Goal: Transaction & Acquisition: Subscribe to service/newsletter

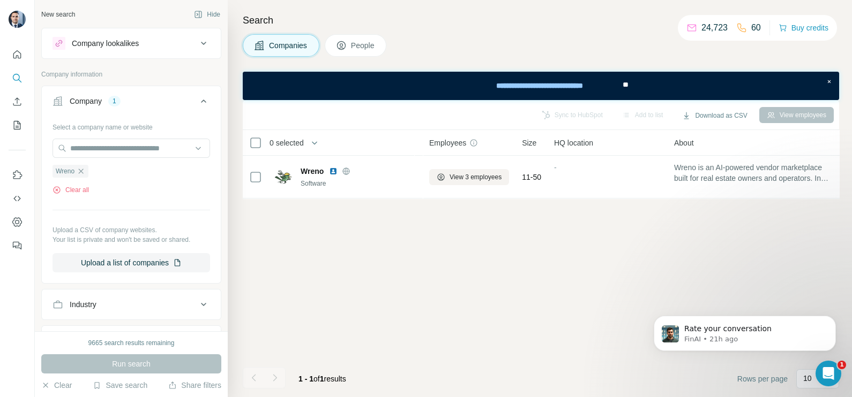
click at [284, 47] on span "Companies" at bounding box center [288, 45] width 39 height 11
click at [86, 176] on div "Wreno" at bounding box center [70, 171] width 36 height 13
click at [82, 167] on icon "button" at bounding box center [81, 171] width 9 height 9
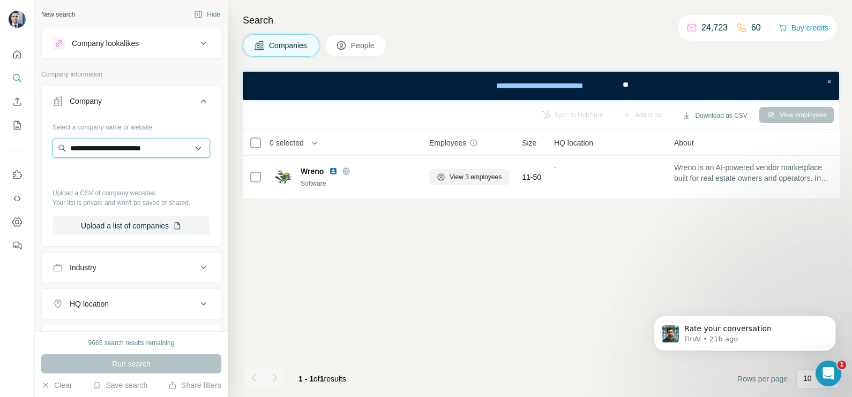
click at [191, 150] on input "**********" at bounding box center [130, 148] width 157 height 19
type input "**********"
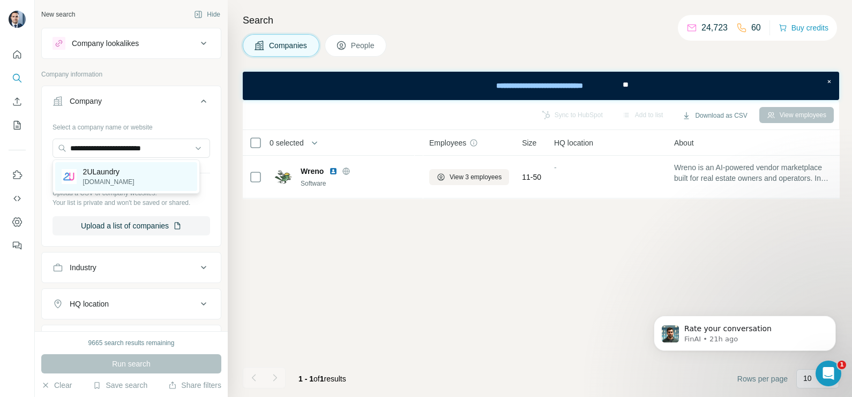
click at [110, 174] on p "2ULaundry" at bounding box center [108, 172] width 51 height 11
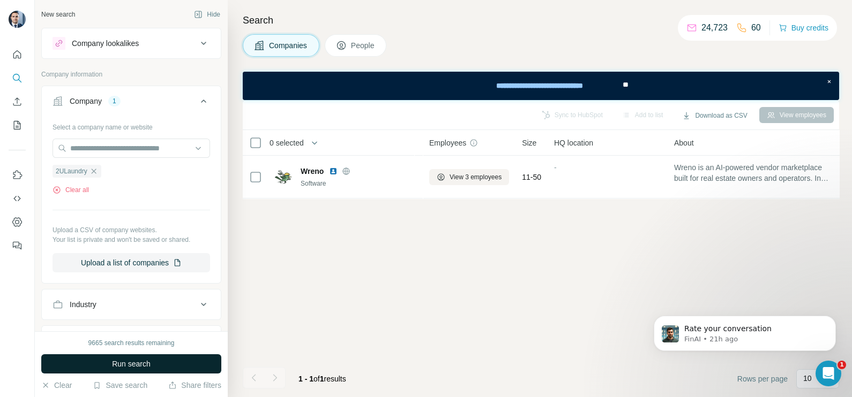
click at [125, 364] on span "Run search" at bounding box center [131, 364] width 39 height 11
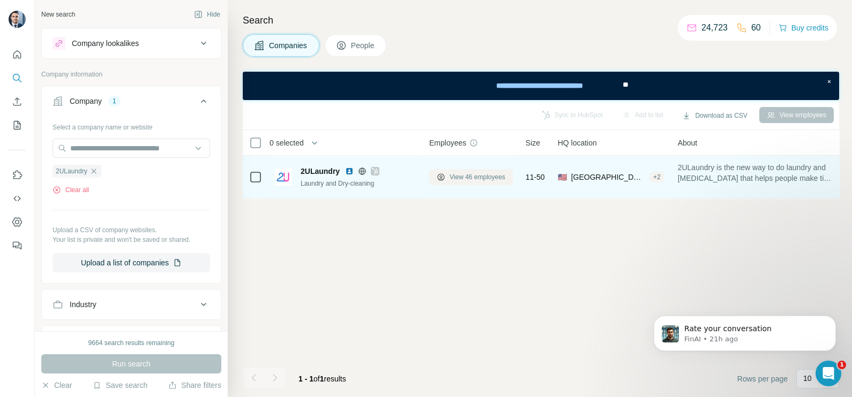
click at [476, 179] on span "View 46 employees" at bounding box center [477, 177] width 56 height 10
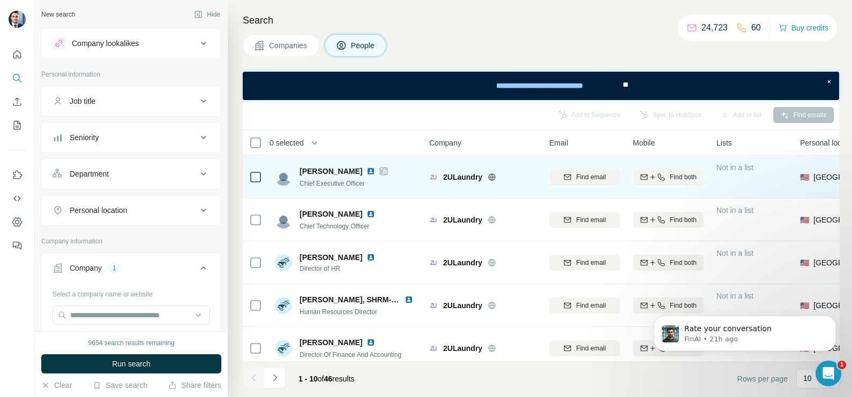
click at [380, 173] on icon at bounding box center [383, 171] width 6 height 9
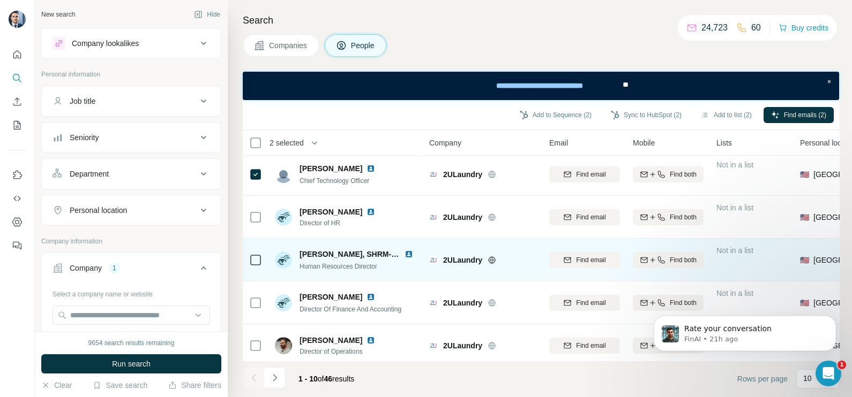
scroll to position [66, 0]
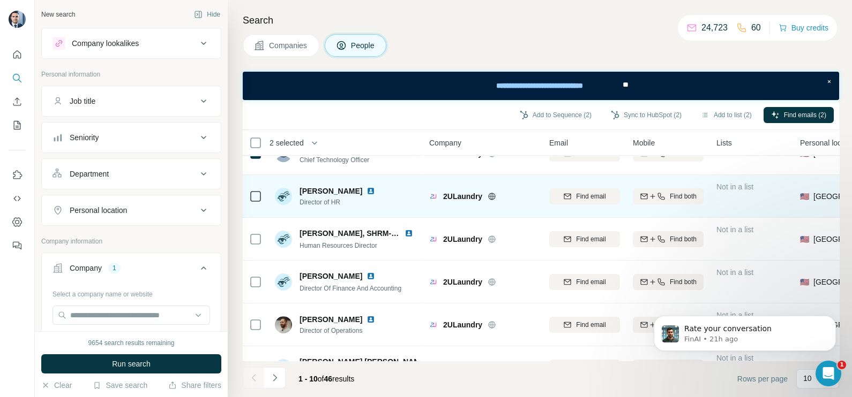
click at [267, 191] on td at bounding box center [256, 196] width 26 height 43
click at [261, 191] on icon at bounding box center [255, 196] width 13 height 13
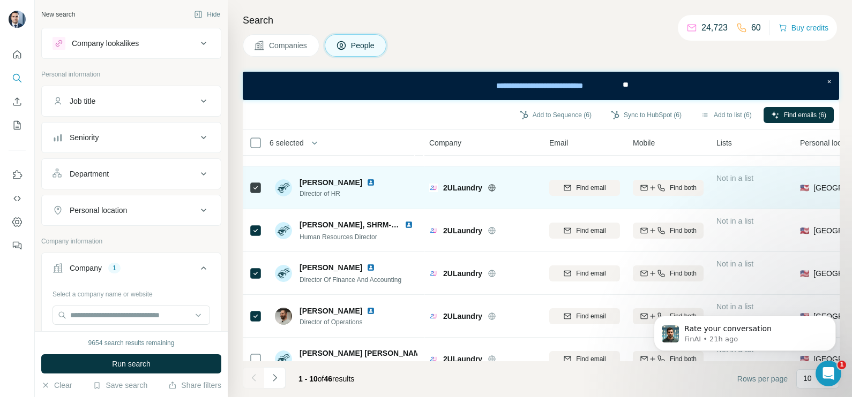
scroll to position [0, 0]
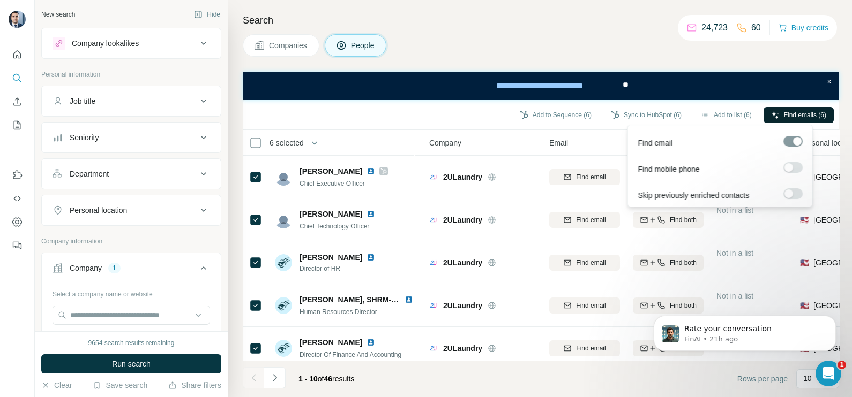
click at [784, 115] on span "Find emails (6)" at bounding box center [805, 115] width 42 height 10
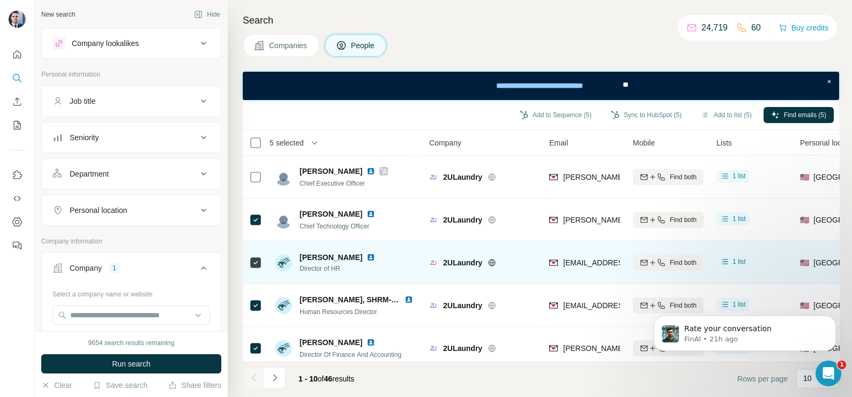
scroll to position [133, 0]
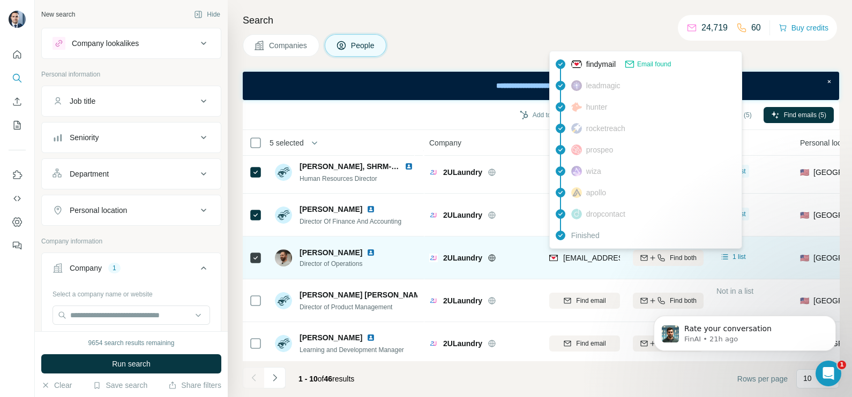
click at [577, 253] on div "[EMAIL_ADDRESS][DOMAIN_NAME]" at bounding box center [626, 258] width 127 height 11
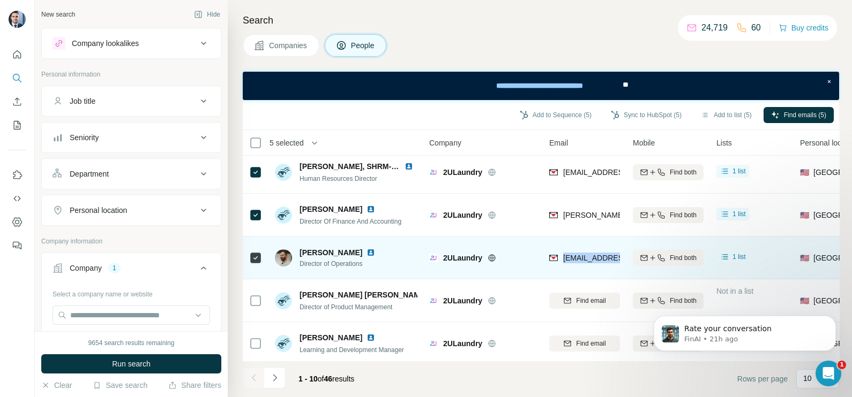
click at [577, 253] on div "[EMAIL_ADDRESS][DOMAIN_NAME]" at bounding box center [626, 258] width 127 height 11
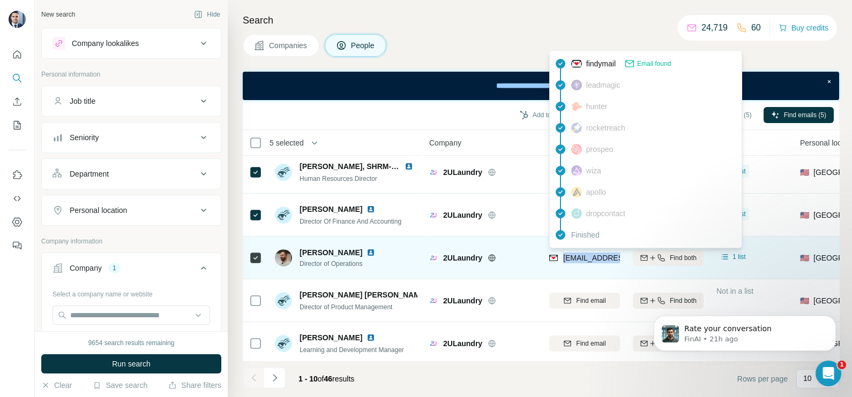
copy tr "[EMAIL_ADDRESS][DOMAIN_NAME]"
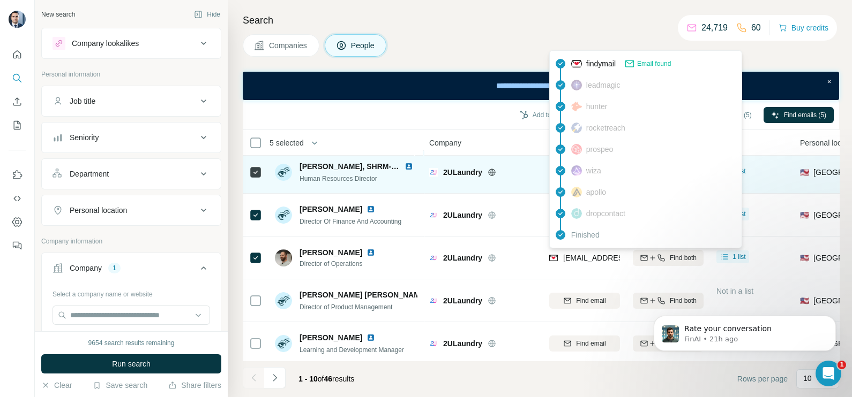
click at [505, 157] on div "2ULaundry" at bounding box center [482, 171] width 107 height 29
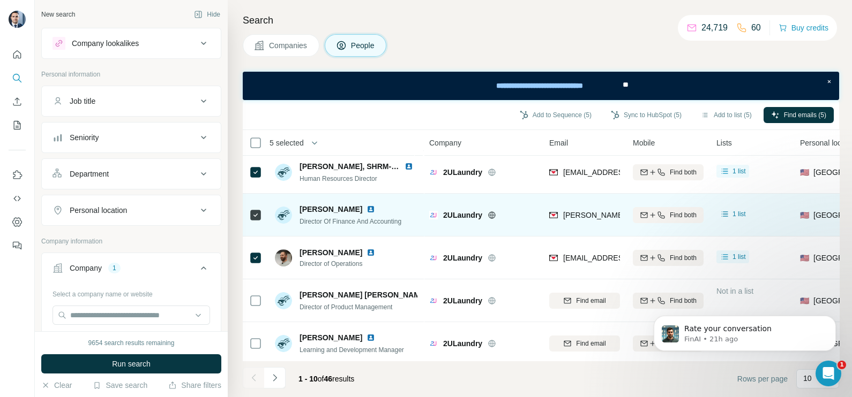
scroll to position [0, 0]
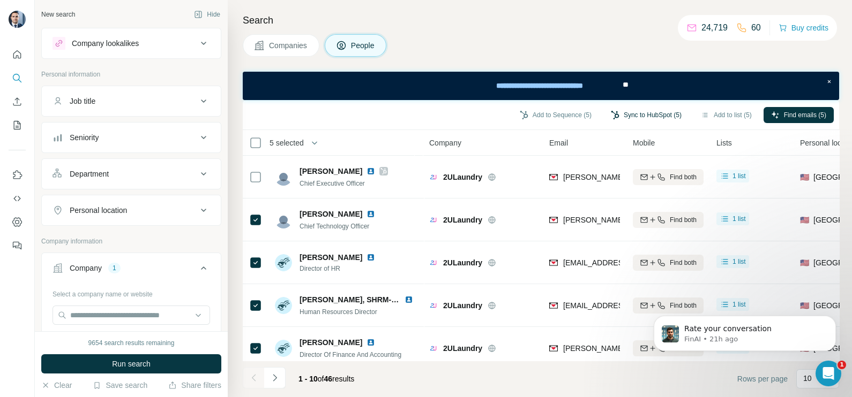
click at [624, 118] on button "Sync to HubSpot (5)" at bounding box center [646, 115] width 86 height 16
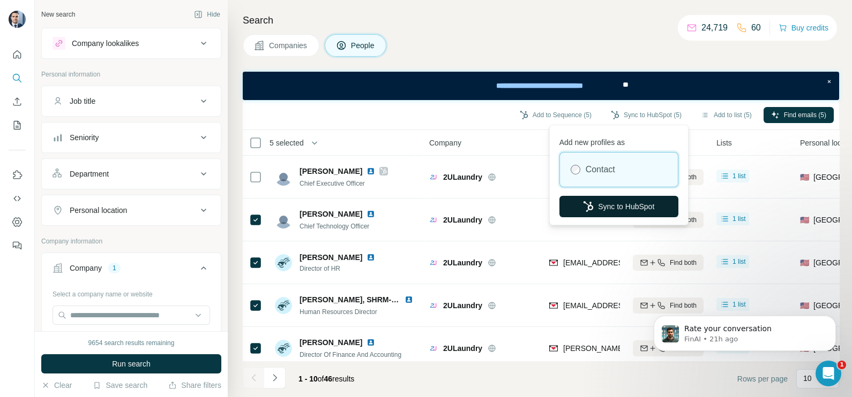
click at [624, 204] on button "Sync to HubSpot" at bounding box center [618, 206] width 119 height 21
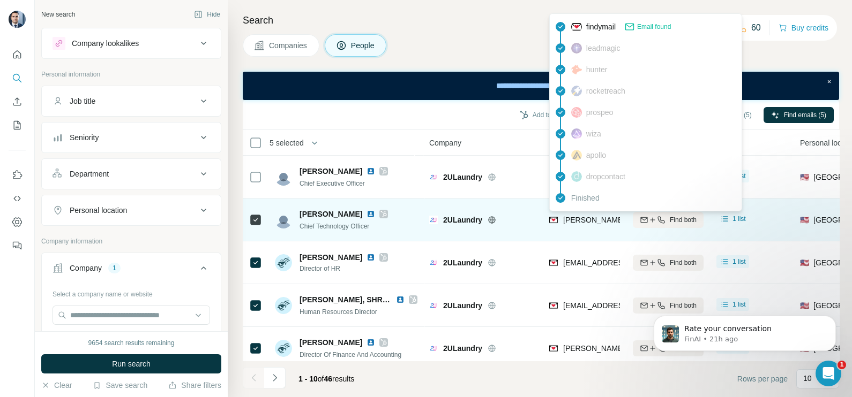
click at [595, 221] on span "[PERSON_NAME][EMAIL_ADDRESS][PERSON_NAME][DOMAIN_NAME]" at bounding box center [688, 220] width 251 height 9
copy tr "[PERSON_NAME][EMAIL_ADDRESS][PERSON_NAME][DOMAIN_NAME]"
click at [380, 215] on icon at bounding box center [383, 214] width 6 height 9
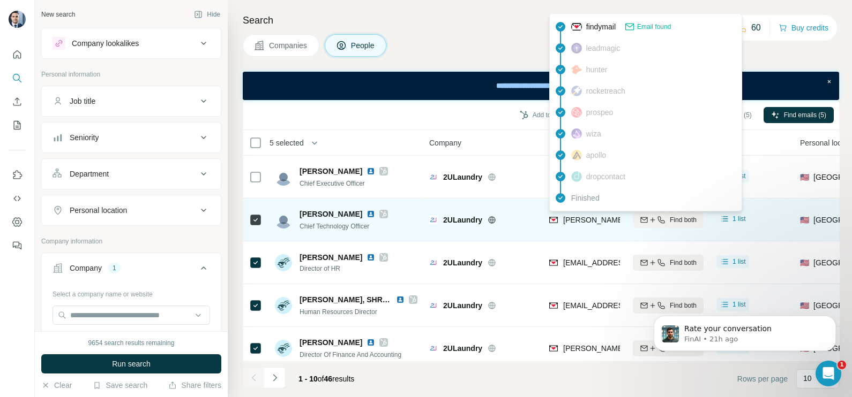
click at [582, 221] on span "[PERSON_NAME][EMAIL_ADDRESS][PERSON_NAME][DOMAIN_NAME]" at bounding box center [688, 220] width 251 height 9
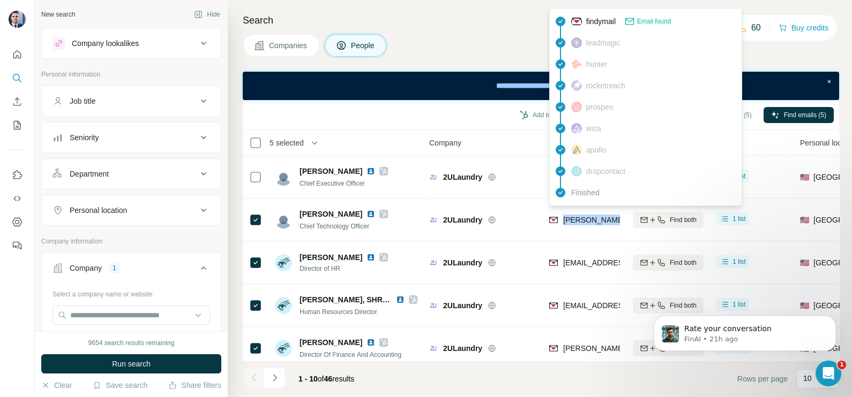
copy tr "[PERSON_NAME][EMAIL_ADDRESS][PERSON_NAME][DOMAIN_NAME]"
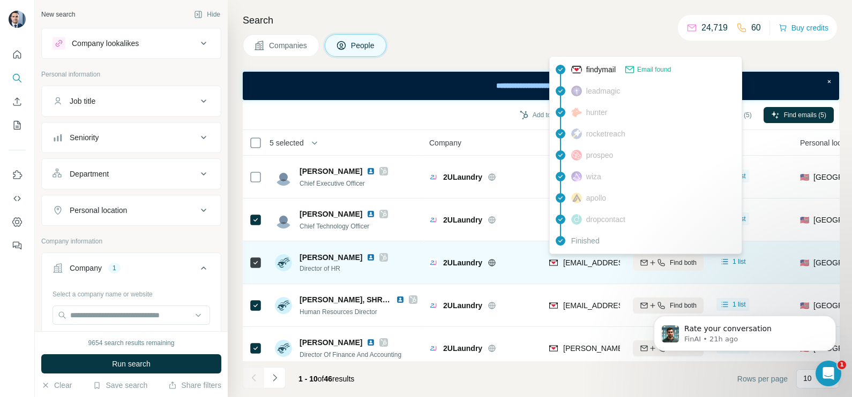
click at [573, 260] on span "[EMAIL_ADDRESS][DOMAIN_NAME]" at bounding box center [626, 263] width 127 height 9
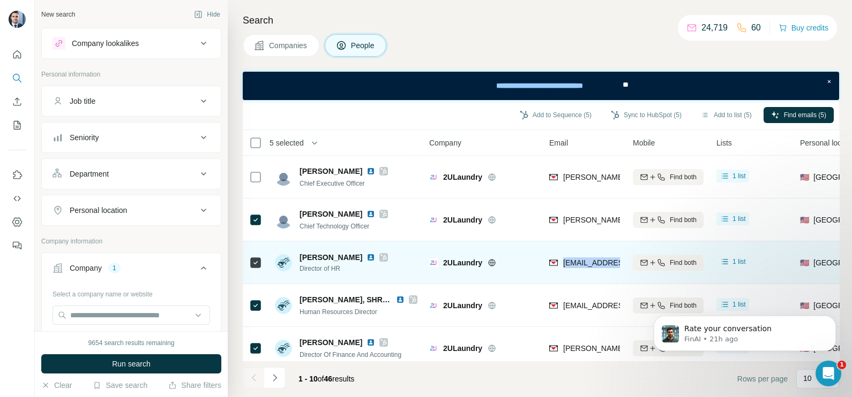
click at [573, 260] on span "[EMAIL_ADDRESS][DOMAIN_NAME]" at bounding box center [626, 263] width 127 height 9
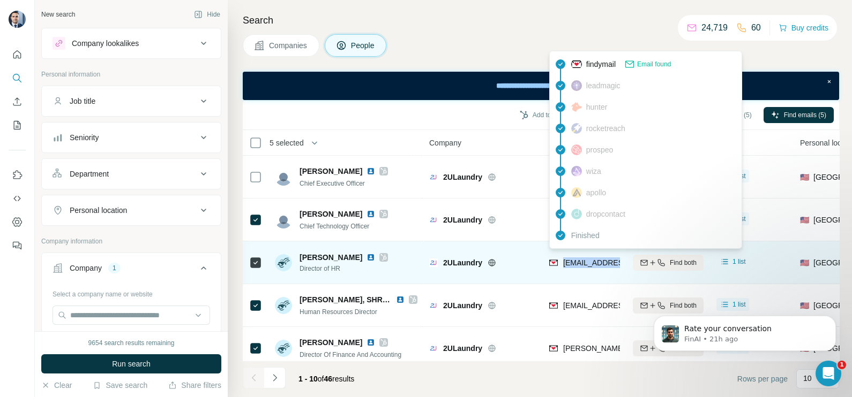
copy tr "[EMAIL_ADDRESS][DOMAIN_NAME]"
click at [544, 270] on td "[EMAIL_ADDRESS][DOMAIN_NAME]" at bounding box center [585, 263] width 84 height 43
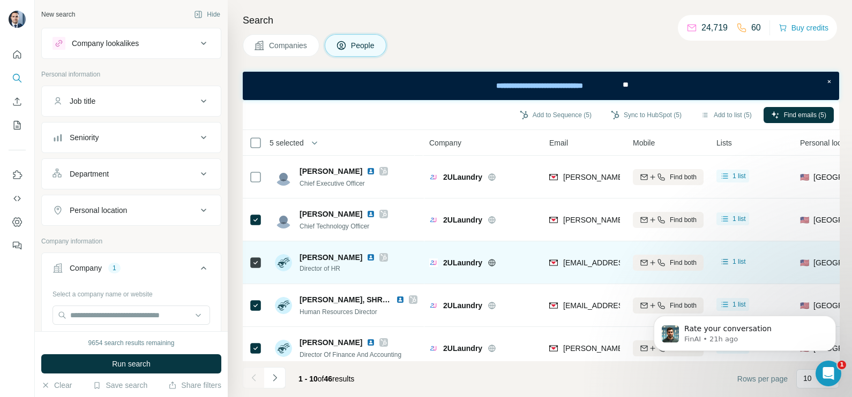
scroll to position [66, 0]
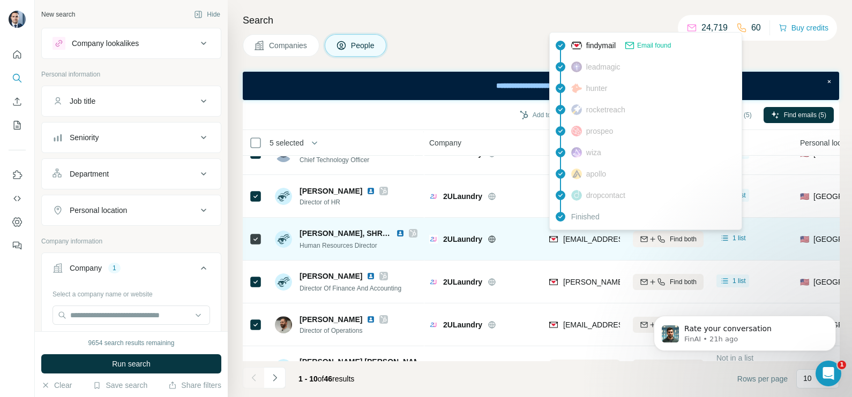
click at [574, 232] on div "[EMAIL_ADDRESS][DOMAIN_NAME]" at bounding box center [584, 238] width 71 height 29
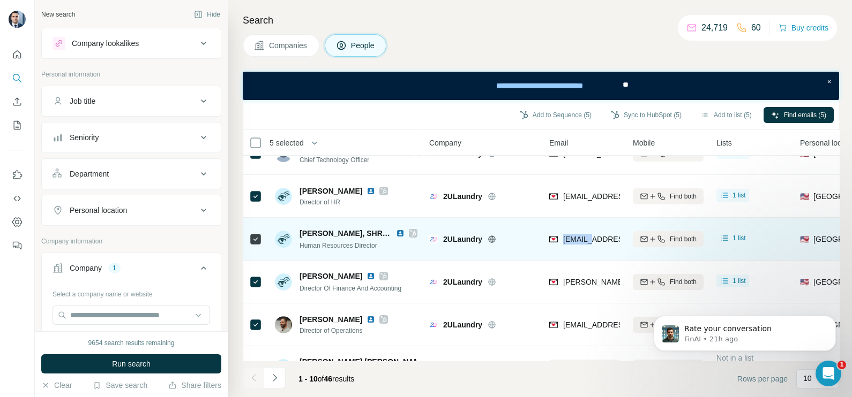
click at [574, 232] on div "[EMAIL_ADDRESS][DOMAIN_NAME]" at bounding box center [584, 238] width 71 height 29
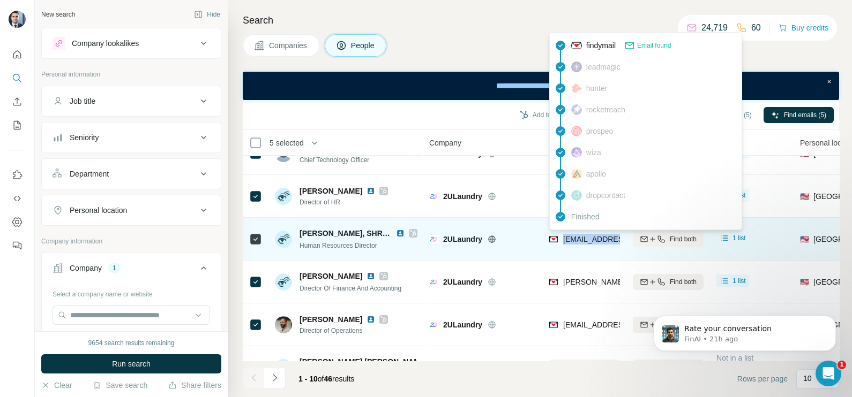
copy tr "[EMAIL_ADDRESS][DOMAIN_NAME]"
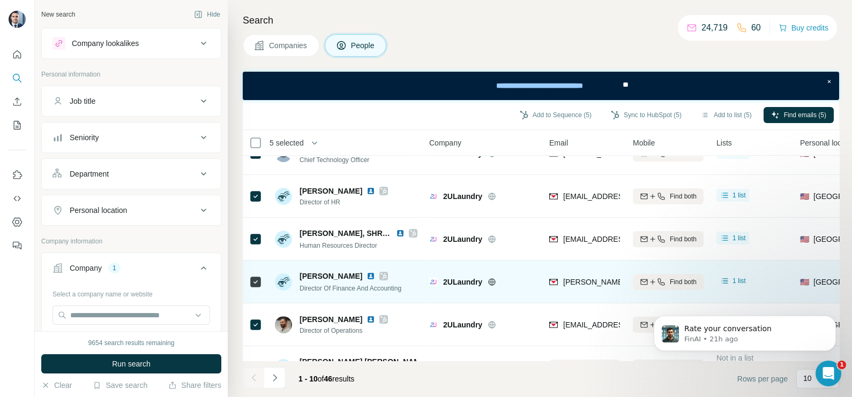
click at [574, 275] on div "[PERSON_NAME][EMAIL_ADDRESS][DOMAIN_NAME]" at bounding box center [584, 281] width 71 height 29
copy tr "[PERSON_NAME][EMAIL_ADDRESS][DOMAIN_NAME]"
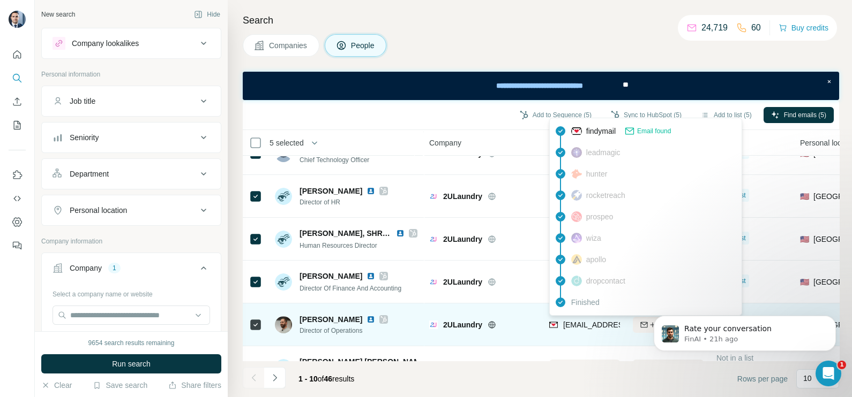
click at [586, 321] on span "[EMAIL_ADDRESS][DOMAIN_NAME]" at bounding box center [626, 325] width 127 height 9
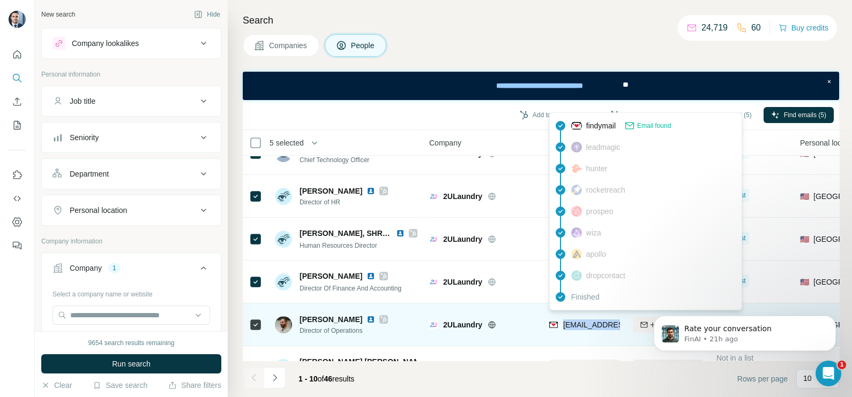
copy tr "[EMAIL_ADDRESS][DOMAIN_NAME]"
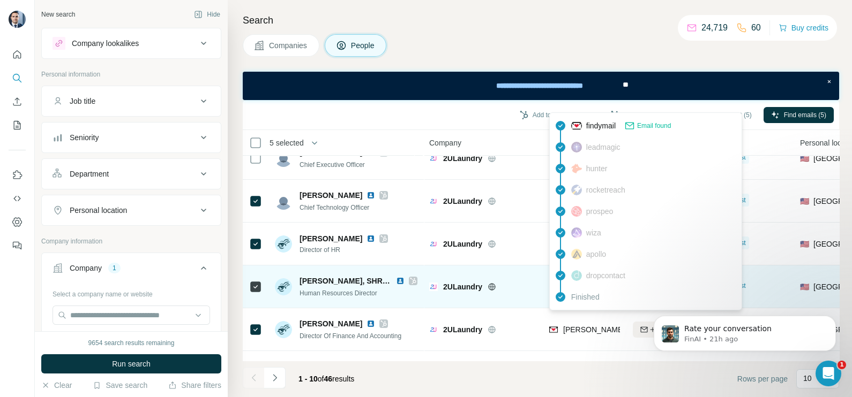
scroll to position [0, 0]
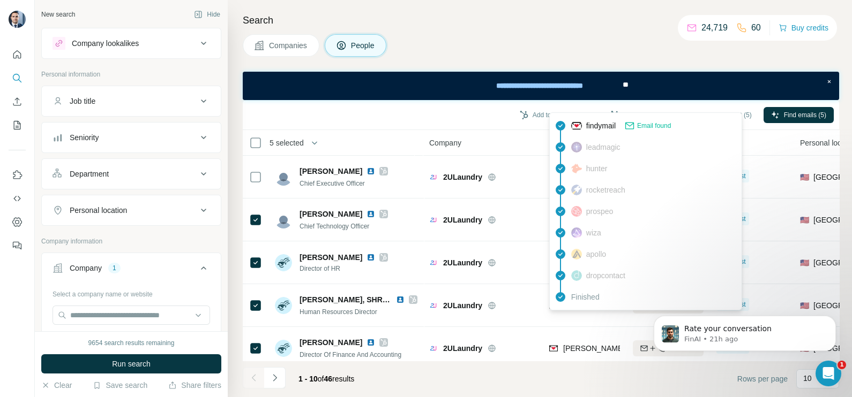
click at [532, 29] on div "Search Companies People Add to Sequence (5) Sync to HubSpot (5) Add to list (5)…" at bounding box center [540, 198] width 624 height 397
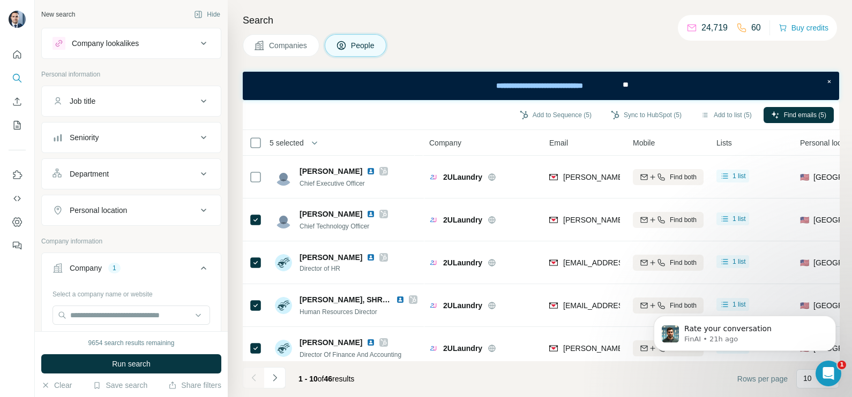
click at [162, 97] on div "Job title" at bounding box center [124, 101] width 145 height 11
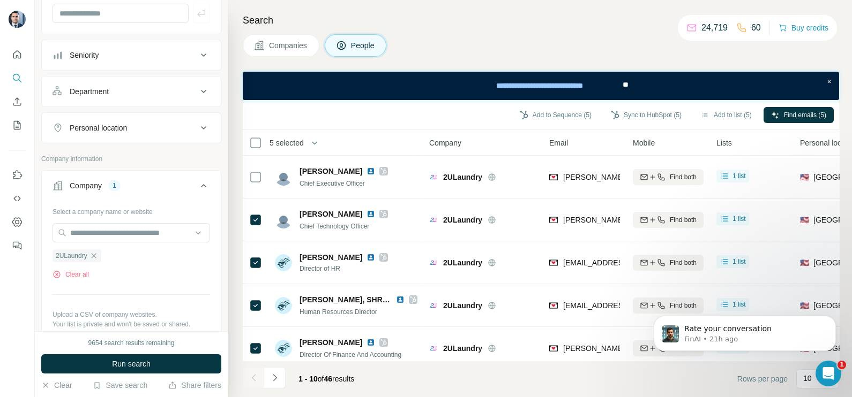
scroll to position [133, 0]
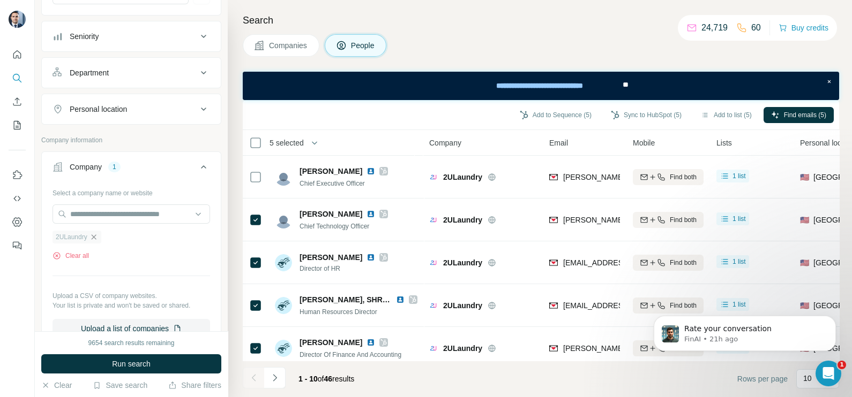
click at [94, 236] on icon "button" at bounding box center [93, 237] width 5 height 5
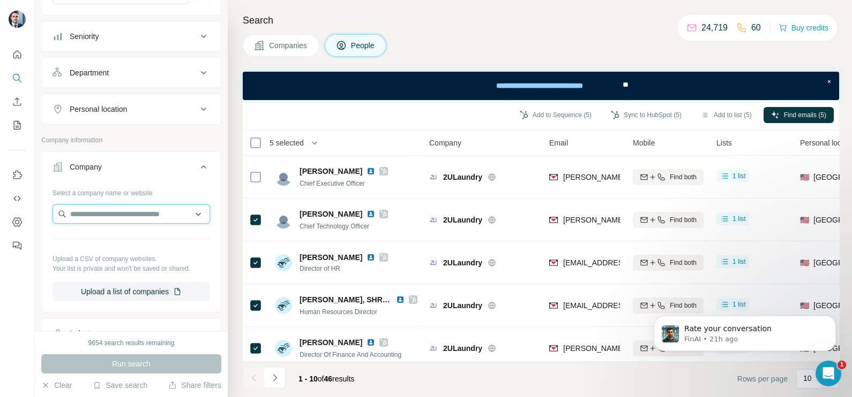
click at [88, 214] on input "text" at bounding box center [130, 214] width 157 height 19
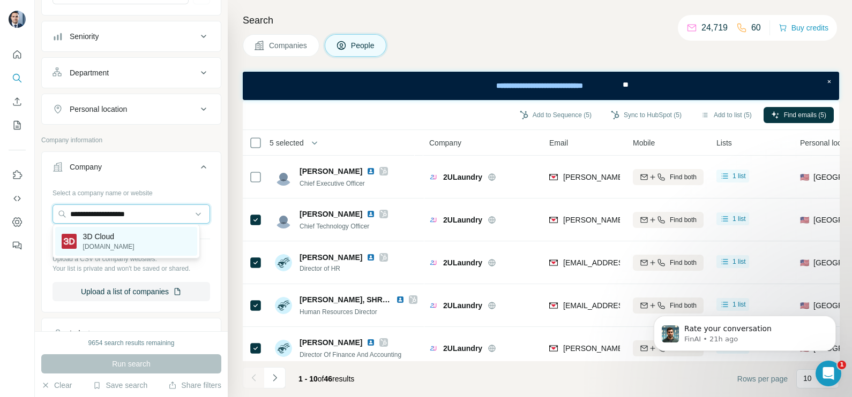
type input "**********"
click at [129, 243] on div "3D Cloud [DOMAIN_NAME]" at bounding box center [126, 241] width 142 height 29
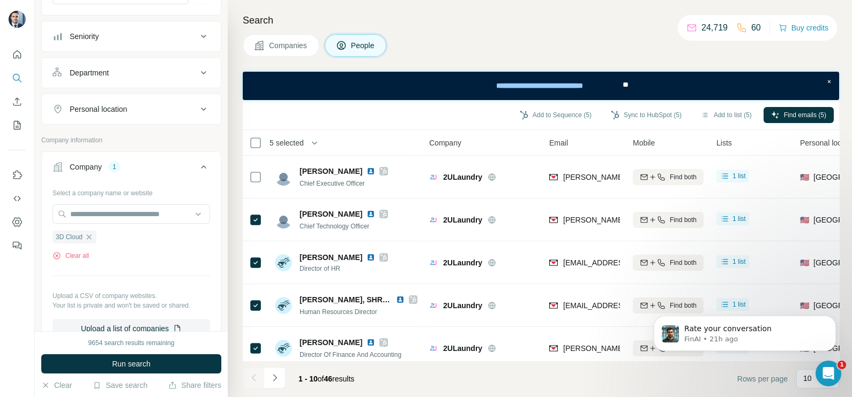
click at [297, 41] on span "Companies" at bounding box center [288, 45] width 39 height 11
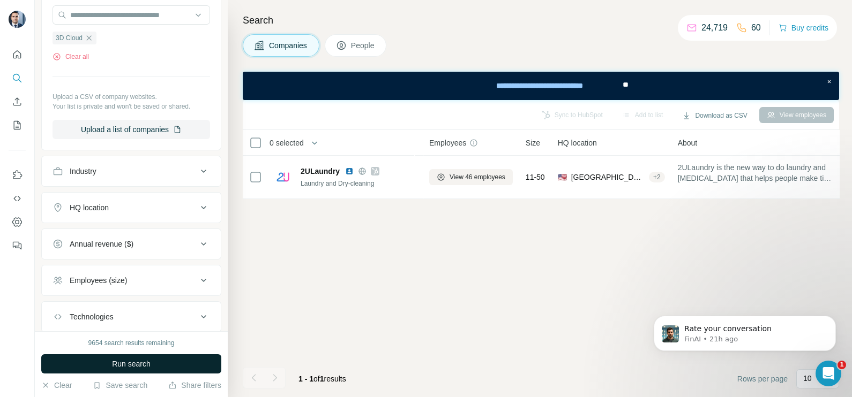
click at [126, 359] on span "Run search" at bounding box center [131, 364] width 39 height 11
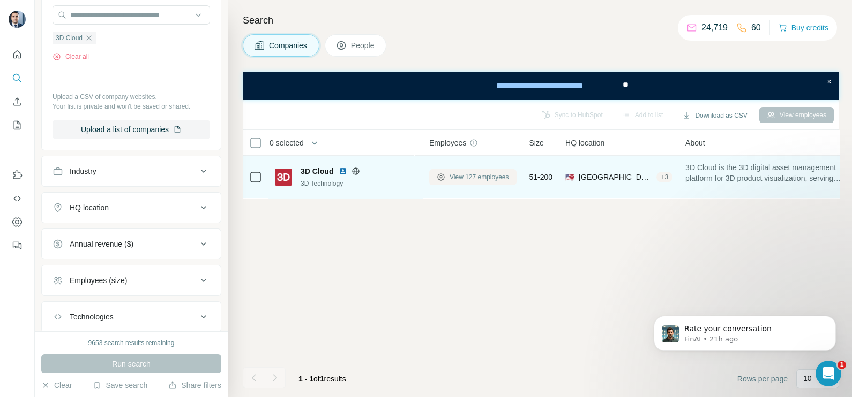
click at [479, 177] on span "View 127 employees" at bounding box center [478, 177] width 59 height 10
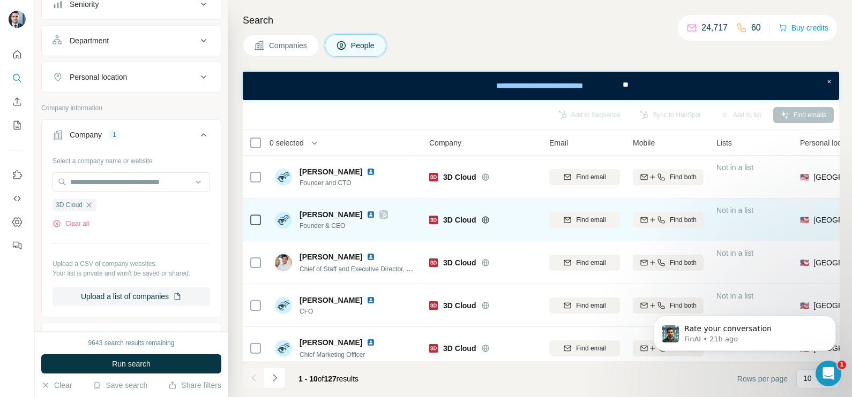
click at [380, 217] on icon at bounding box center [383, 214] width 6 height 9
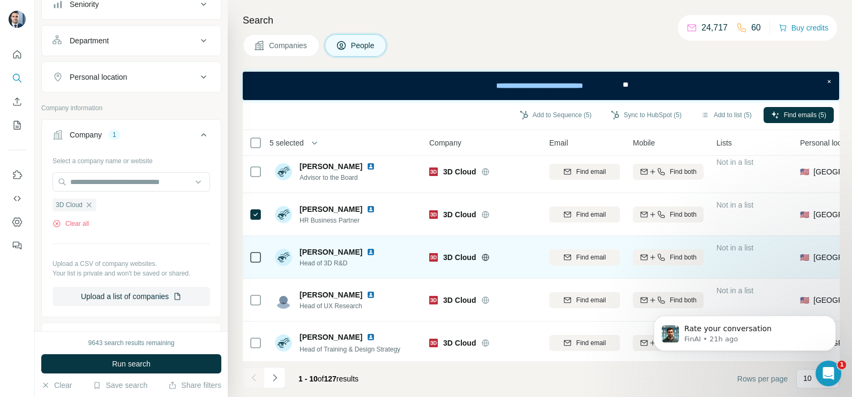
scroll to position [230, 0]
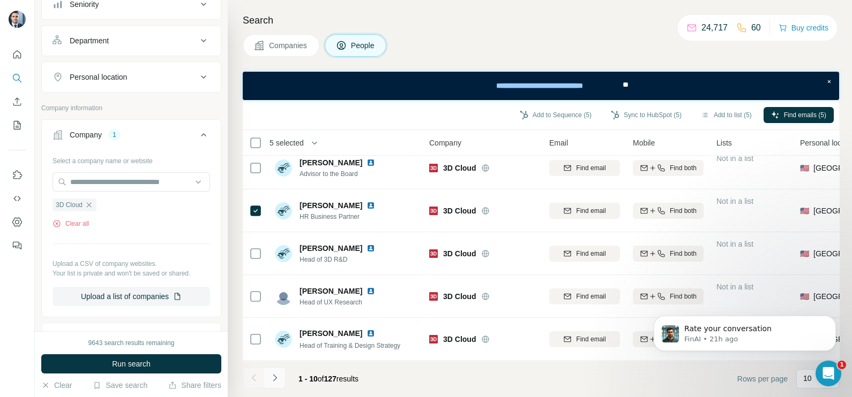
click at [277, 372] on button "Navigate to next page" at bounding box center [274, 377] width 21 height 21
click at [251, 380] on icon "Navigate to previous page" at bounding box center [254, 378] width 11 height 11
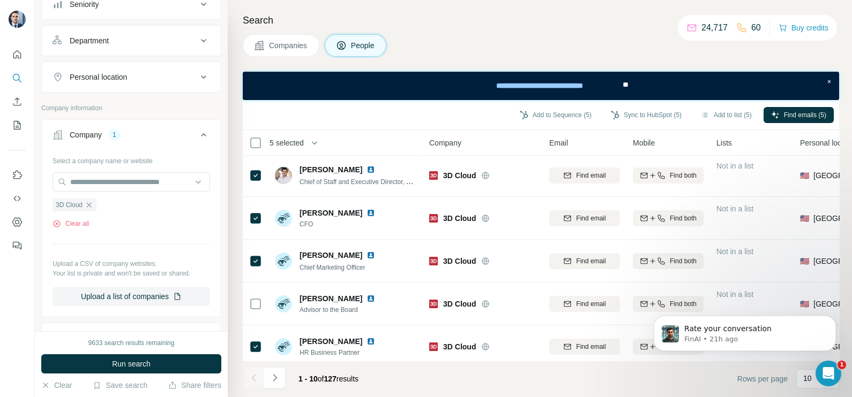
scroll to position [0, 0]
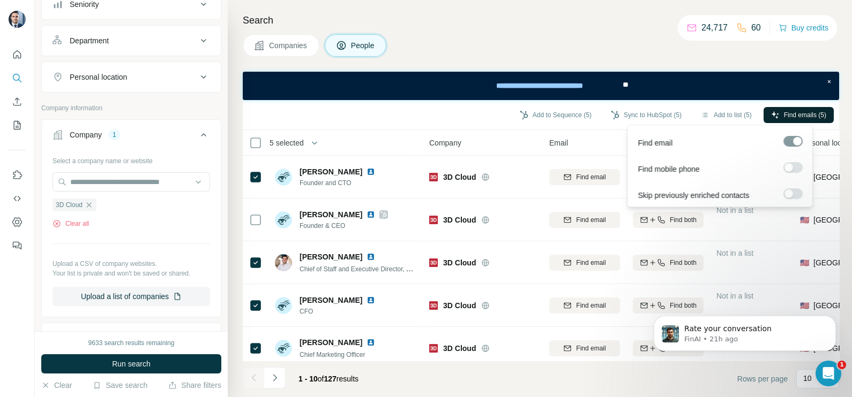
click at [784, 116] on span "Find emails (5)" at bounding box center [805, 115] width 42 height 10
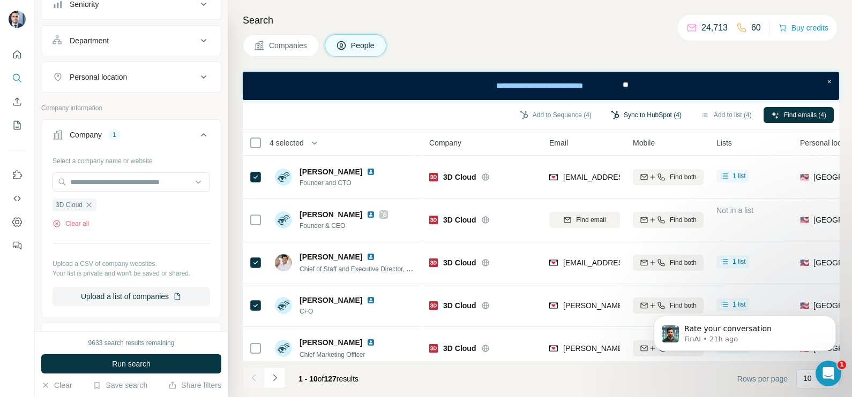
click at [645, 121] on button "Sync to HubSpot (4)" at bounding box center [646, 115] width 86 height 16
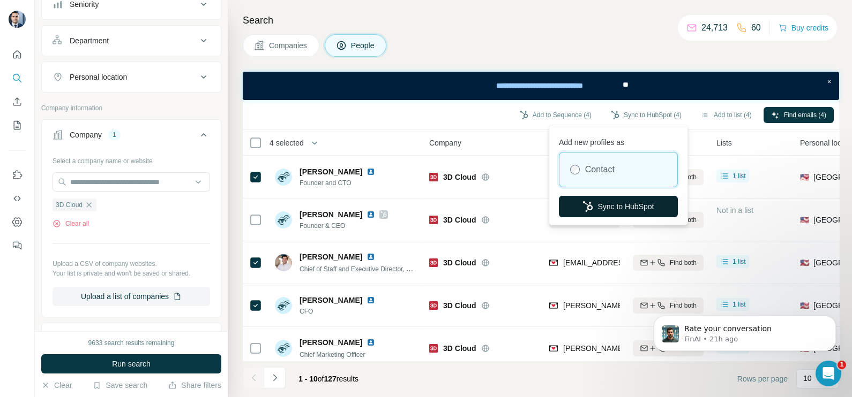
click at [635, 208] on button "Sync to HubSpot" at bounding box center [618, 206] width 119 height 21
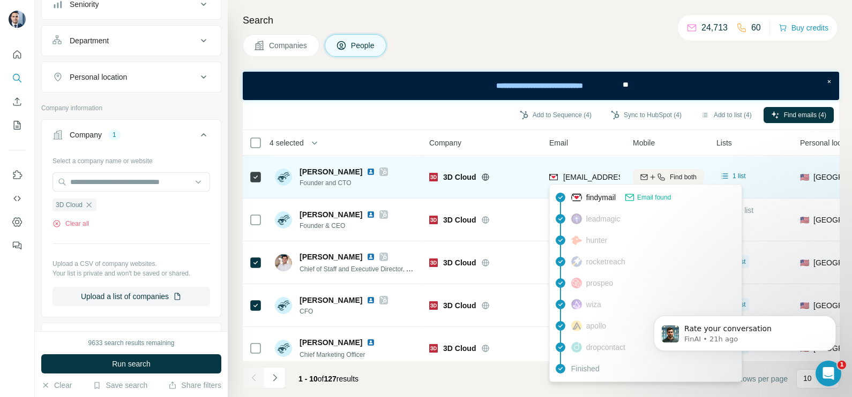
click at [600, 177] on span "[EMAIL_ADDRESS][DOMAIN_NAME]" at bounding box center [626, 177] width 127 height 9
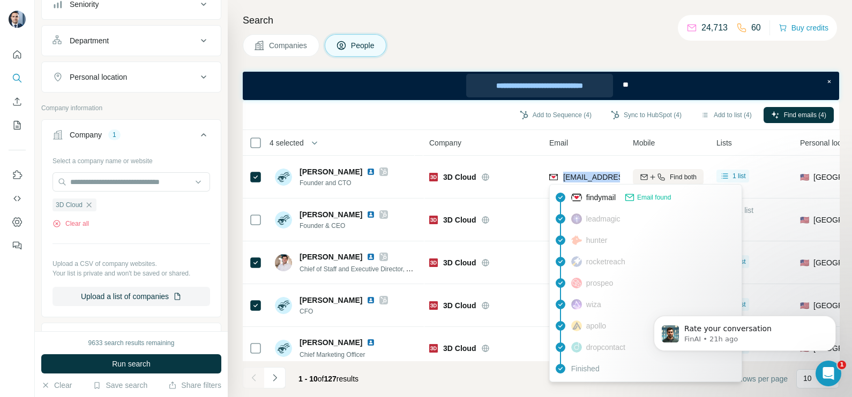
copy tr "[EMAIL_ADDRESS][DOMAIN_NAME]"
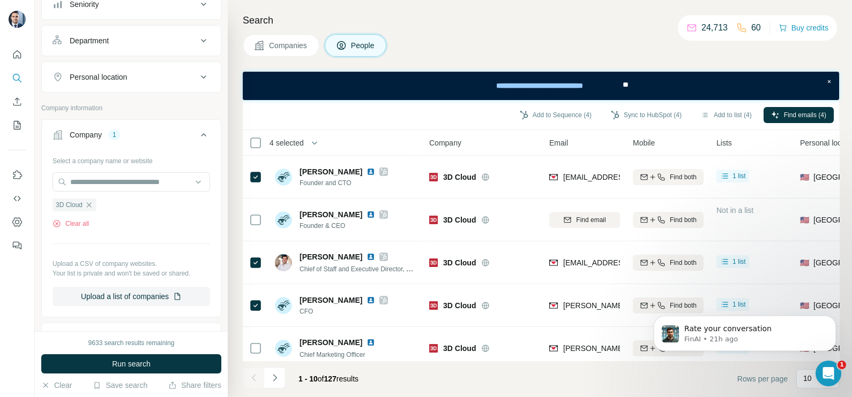
click at [507, 144] on div "Company" at bounding box center [482, 143] width 107 height 12
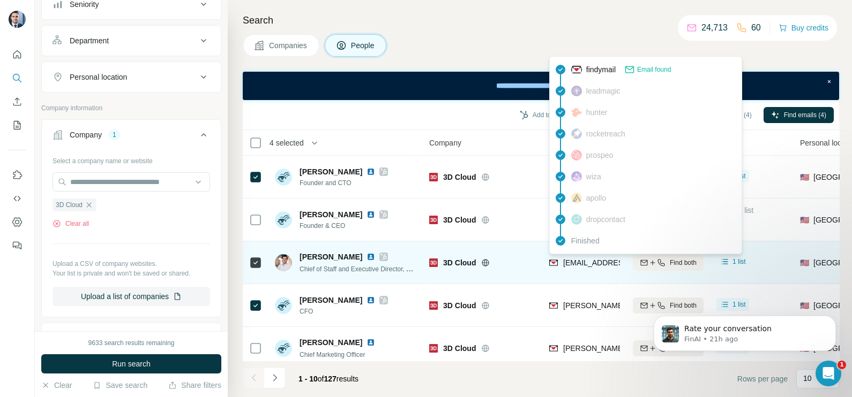
click at [590, 261] on span "[EMAIL_ADDRESS][DOMAIN_NAME]" at bounding box center [626, 263] width 127 height 9
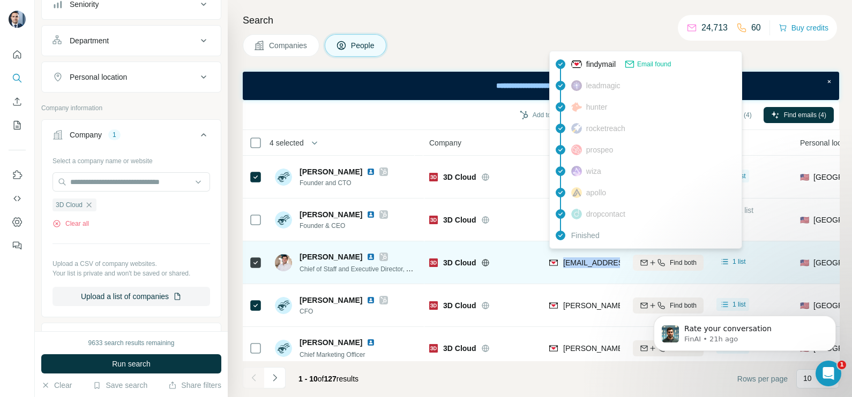
click at [590, 261] on span "[EMAIL_ADDRESS][DOMAIN_NAME]" at bounding box center [626, 263] width 127 height 9
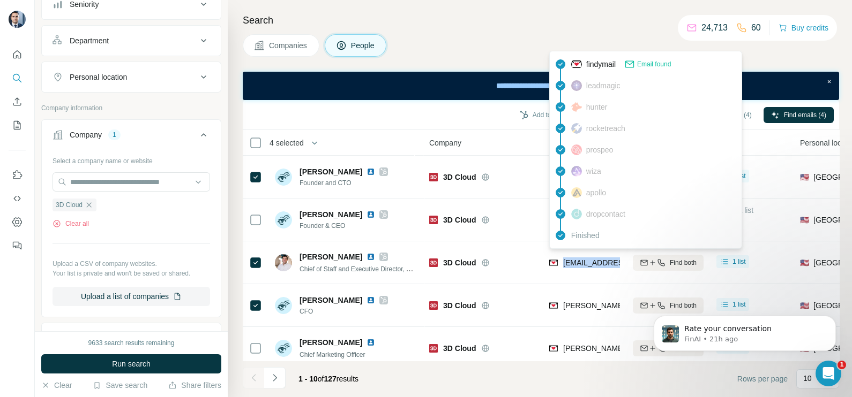
copy tr "[EMAIL_ADDRESS][DOMAIN_NAME]"
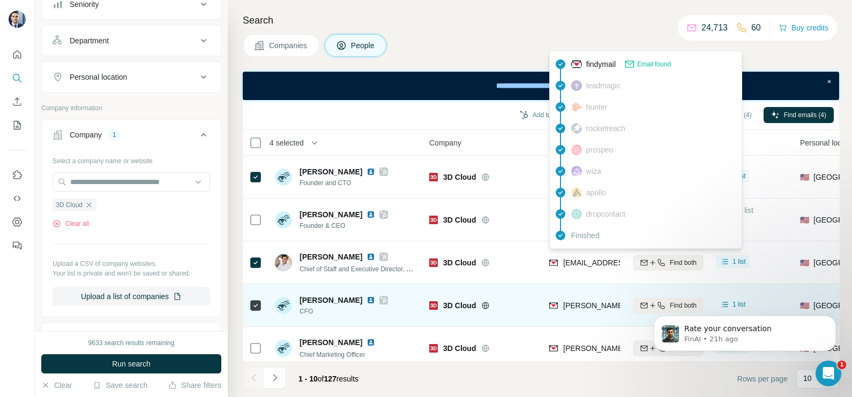
click at [580, 299] on div "[PERSON_NAME][EMAIL_ADDRESS][DOMAIN_NAME]" at bounding box center [584, 305] width 71 height 29
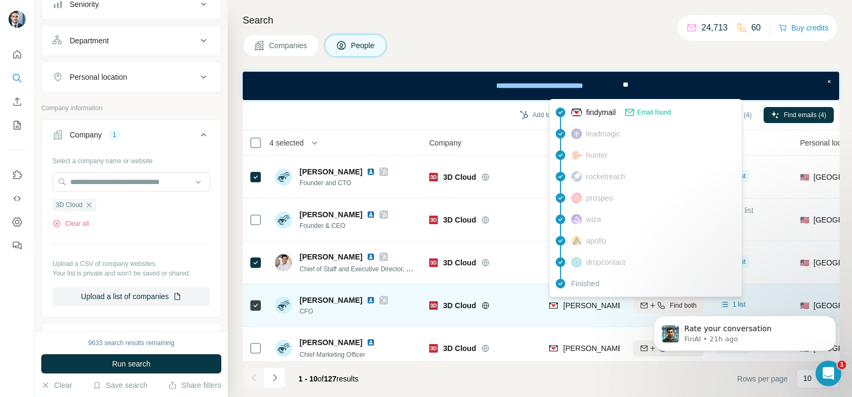
click at [580, 300] on div "[PERSON_NAME][EMAIL_ADDRESS][DOMAIN_NAME]" at bounding box center [657, 305] width 189 height 11
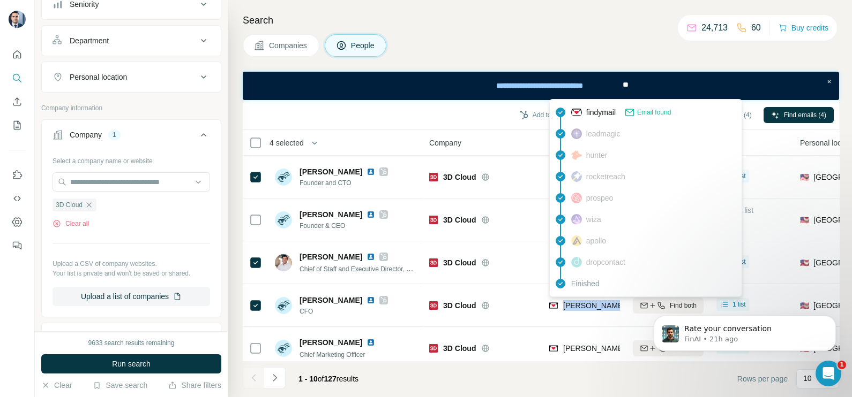
copy tr "[PERSON_NAME][EMAIL_ADDRESS][DOMAIN_NAME]"
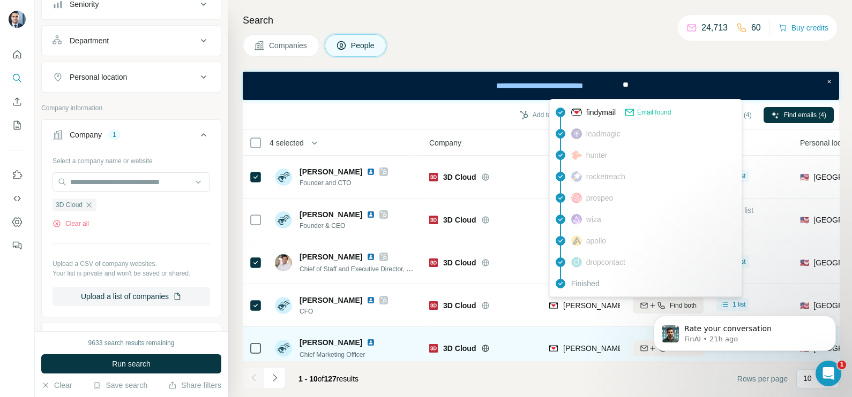
click at [578, 339] on div "[PERSON_NAME][EMAIL_ADDRESS][DOMAIN_NAME]" at bounding box center [584, 348] width 71 height 29
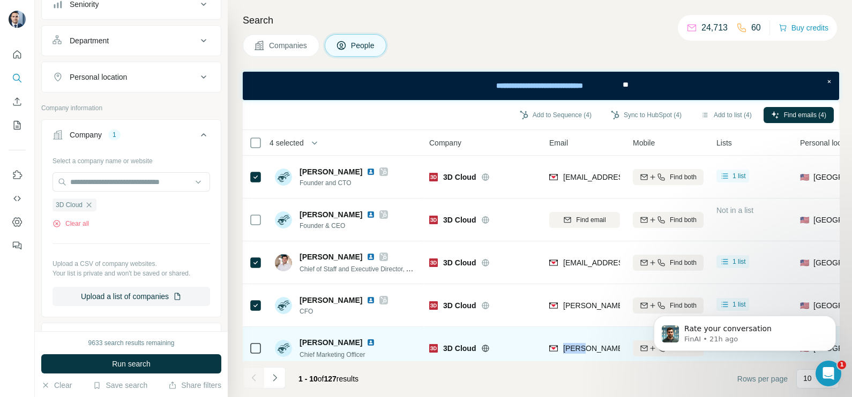
click at [578, 339] on div "[PERSON_NAME][EMAIL_ADDRESS][DOMAIN_NAME]" at bounding box center [584, 348] width 71 height 29
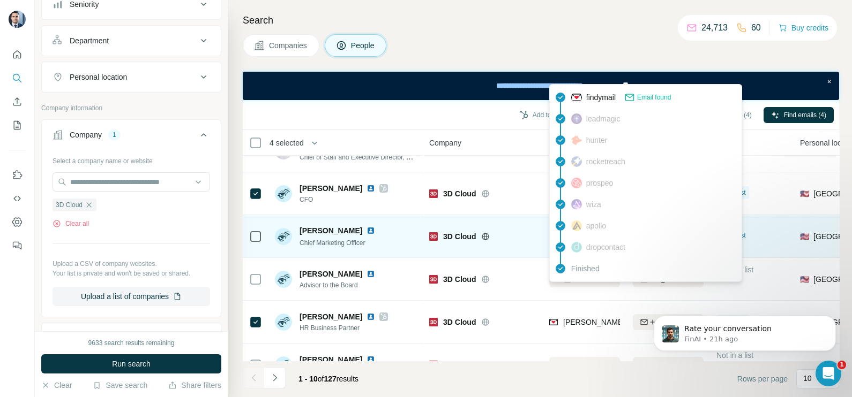
scroll to position [201, 0]
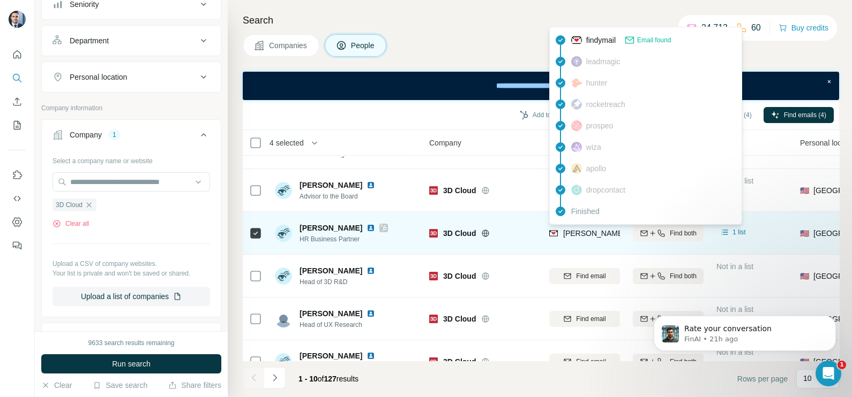
click at [573, 238] on div "[PERSON_NAME][EMAIL_ADDRESS][DOMAIN_NAME]" at bounding box center [657, 233] width 189 height 11
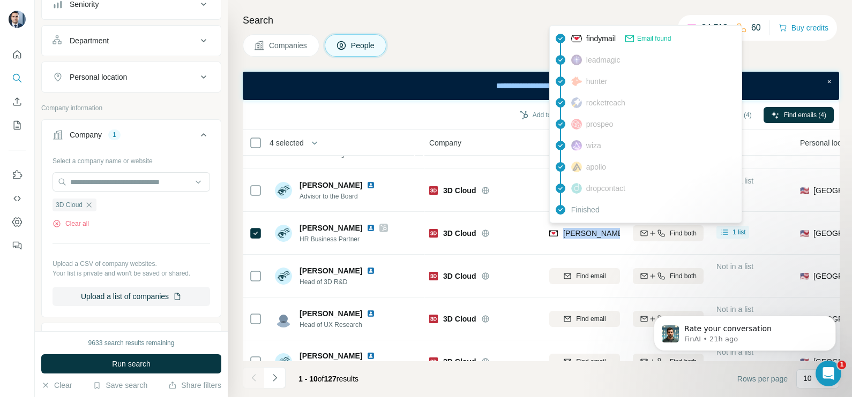
click at [283, 37] on button "Companies" at bounding box center [281, 45] width 77 height 22
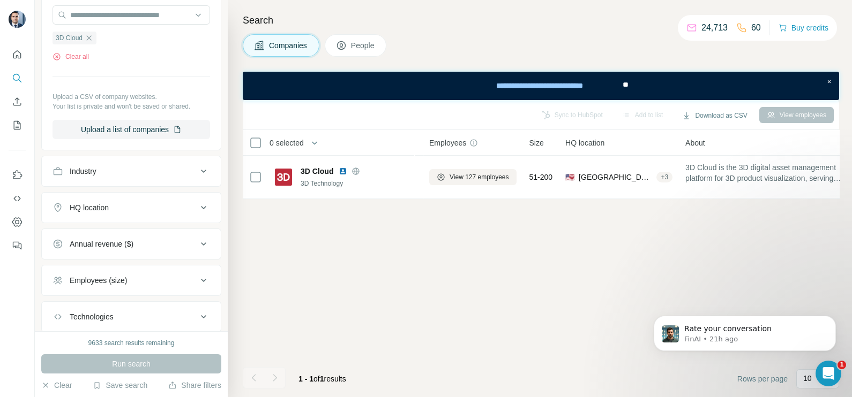
scroll to position [0, 0]
click at [91, 35] on icon "button" at bounding box center [89, 38] width 9 height 9
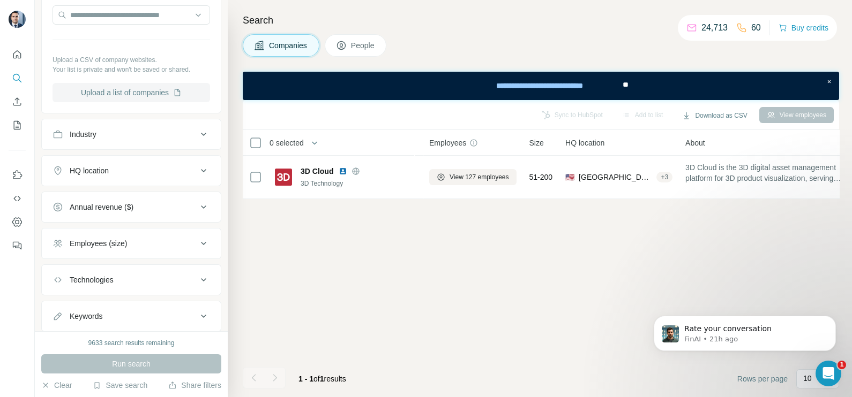
scroll to position [4, 0]
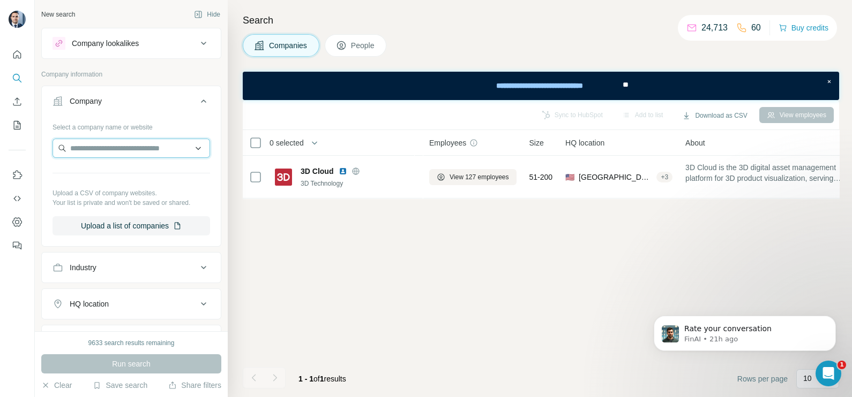
click at [108, 142] on input "text" at bounding box center [130, 148] width 157 height 19
paste input "**********"
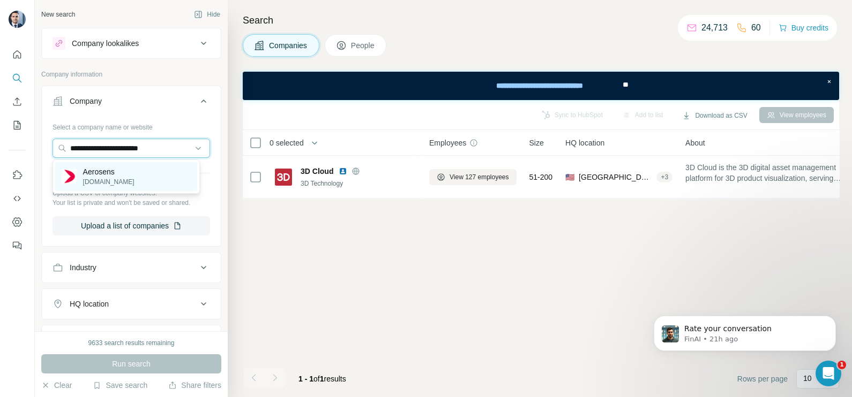
type input "**********"
click at [96, 178] on p "[DOMAIN_NAME]" at bounding box center [108, 182] width 51 height 10
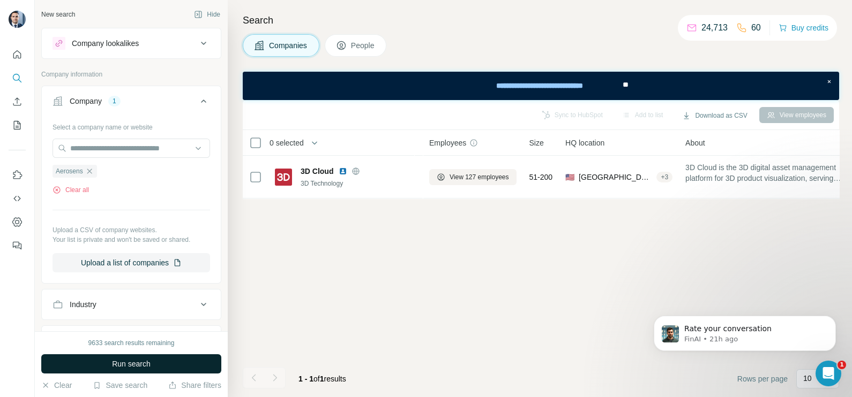
click at [124, 362] on span "Run search" at bounding box center [131, 364] width 39 height 11
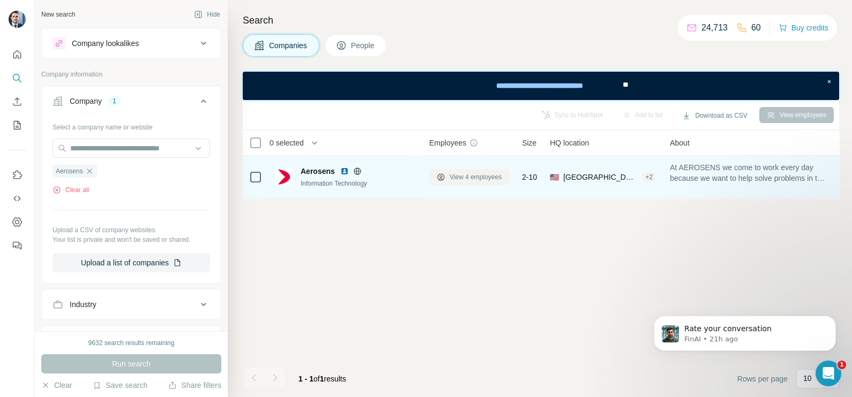
click at [468, 179] on span "View 4 employees" at bounding box center [475, 177] width 52 height 10
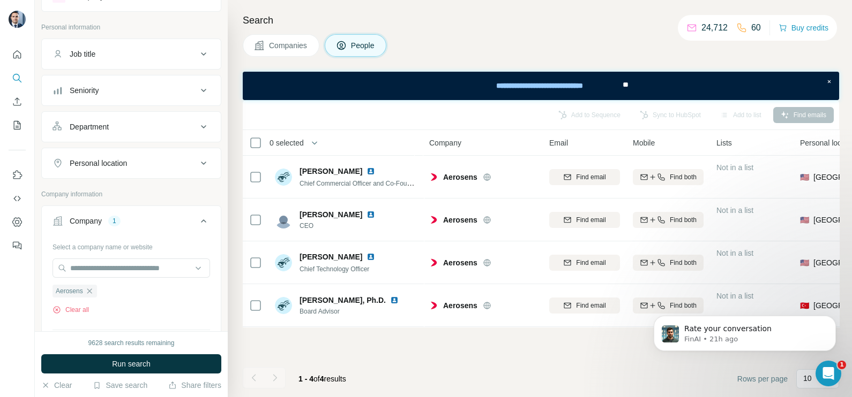
scroll to position [66, 0]
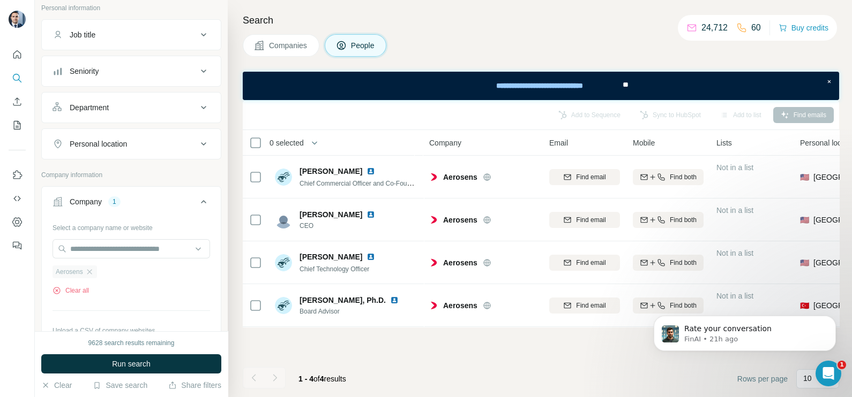
click at [87, 275] on div "Aerosens" at bounding box center [74, 272] width 44 height 13
click at [89, 270] on icon "button" at bounding box center [89, 272] width 9 height 9
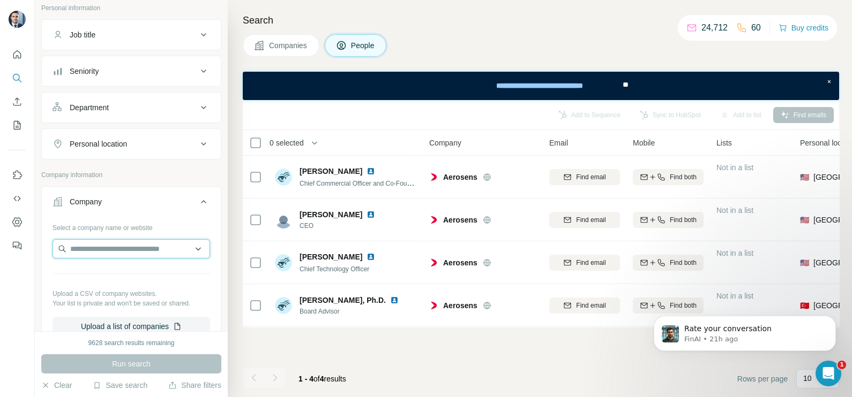
click at [93, 243] on input "text" at bounding box center [130, 248] width 157 height 19
paste input "**********"
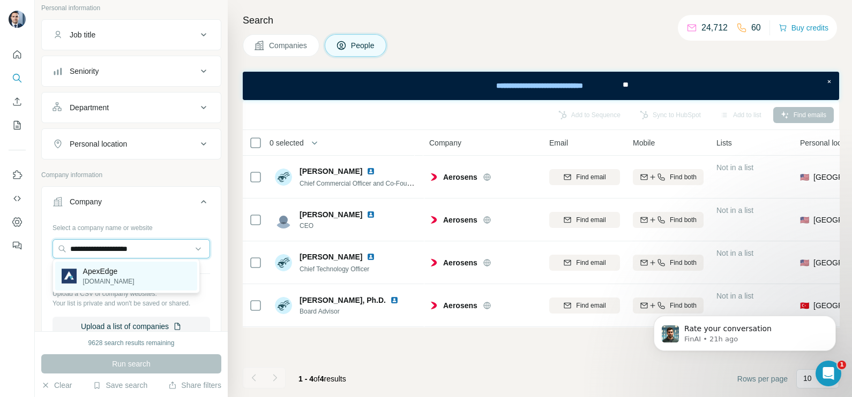
type input "**********"
click at [97, 283] on p "[DOMAIN_NAME]" at bounding box center [108, 282] width 51 height 10
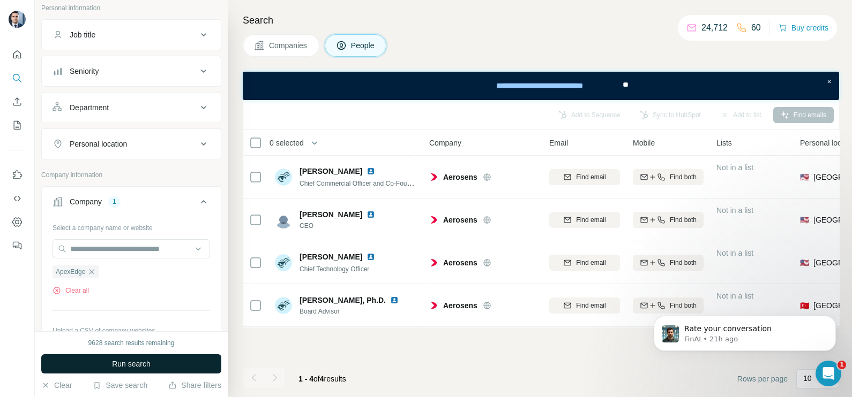
click at [131, 359] on span "Run search" at bounding box center [131, 364] width 39 height 11
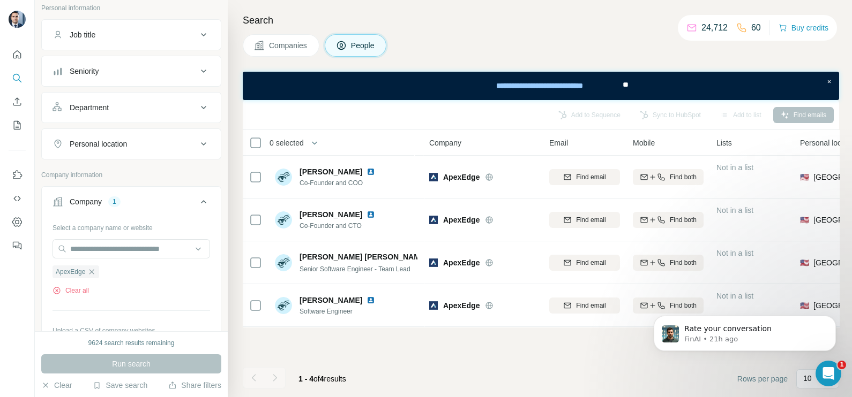
click at [290, 47] on span "Companies" at bounding box center [288, 45] width 39 height 11
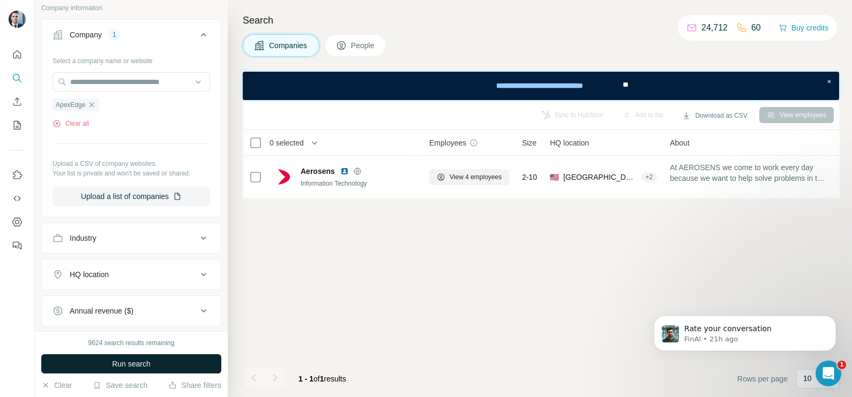
click at [141, 365] on span "Run search" at bounding box center [131, 364] width 39 height 11
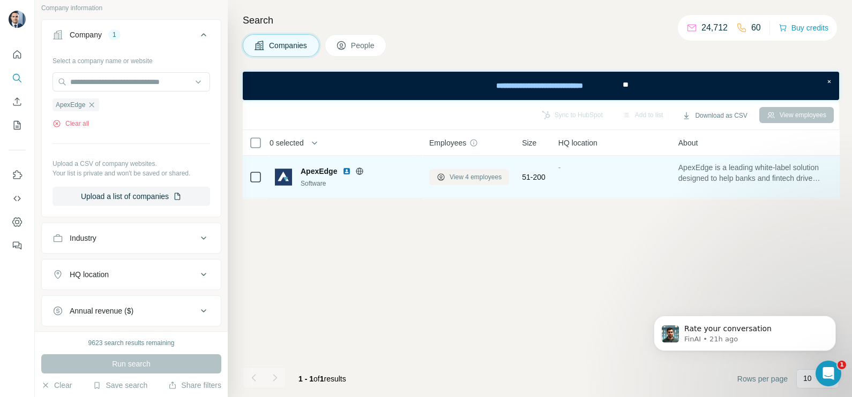
click at [482, 180] on span "View 4 employees" at bounding box center [475, 177] width 52 height 10
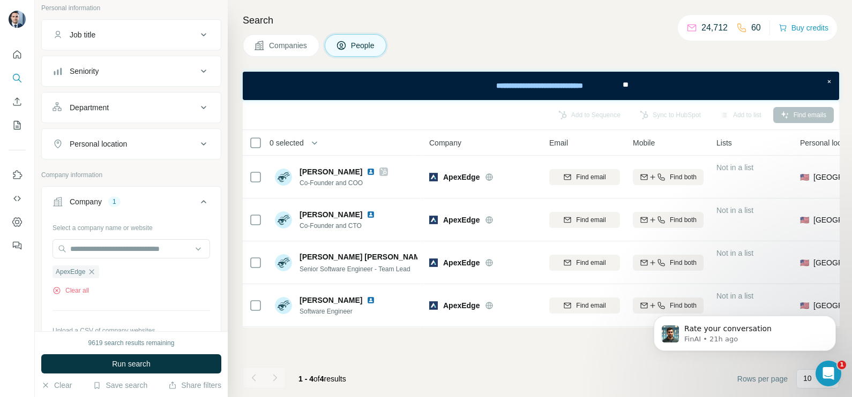
click at [277, 37] on button "Companies" at bounding box center [281, 45] width 77 height 22
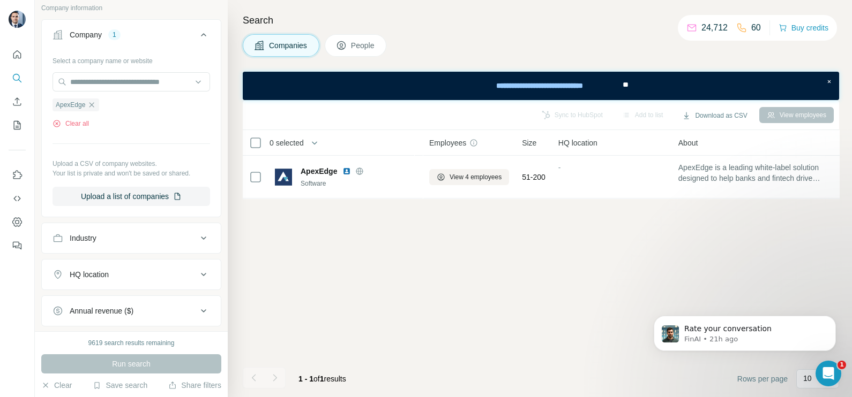
click at [94, 102] on icon "button" at bounding box center [91, 105] width 9 height 9
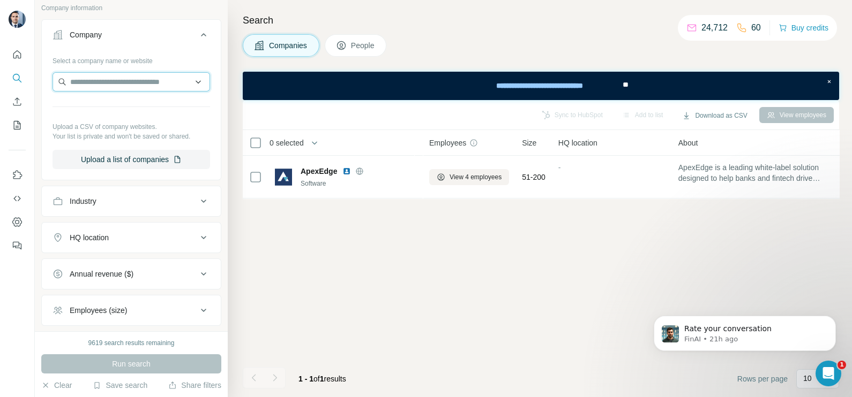
click at [95, 82] on input "text" at bounding box center [130, 81] width 157 height 19
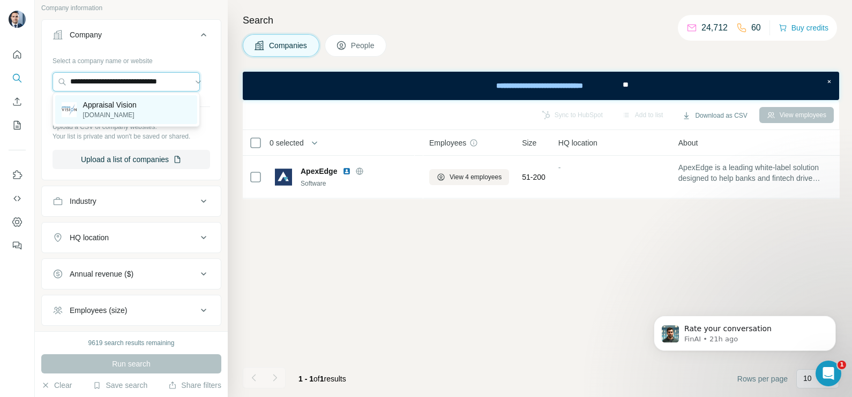
type input "**********"
click at [106, 103] on p "Appraisal Vision" at bounding box center [110, 105] width 54 height 11
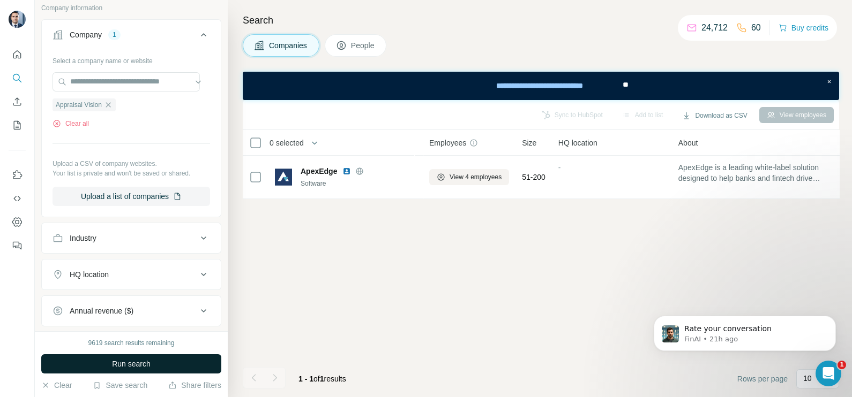
click at [145, 364] on span "Run search" at bounding box center [131, 364] width 39 height 11
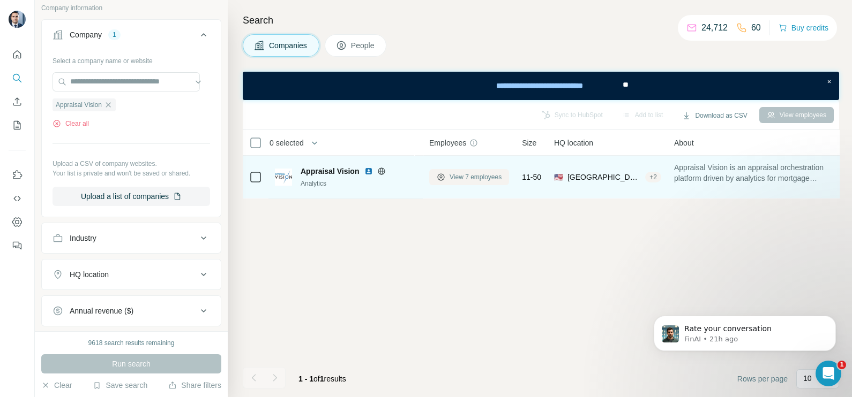
click at [492, 176] on span "View 7 employees" at bounding box center [475, 177] width 52 height 10
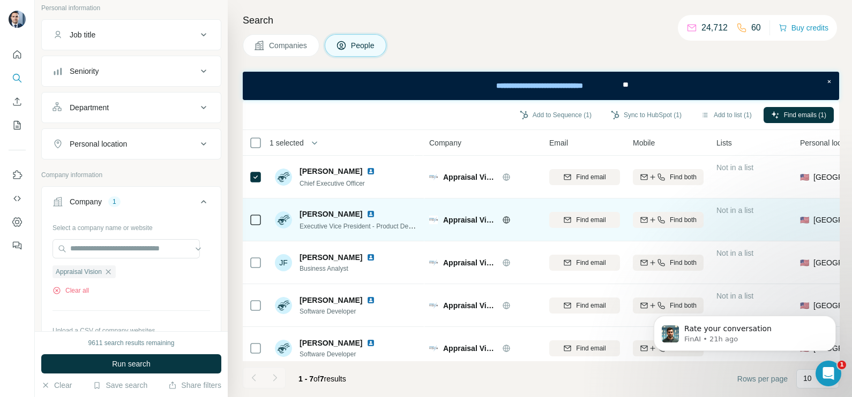
click at [258, 225] on icon at bounding box center [255, 220] width 13 height 13
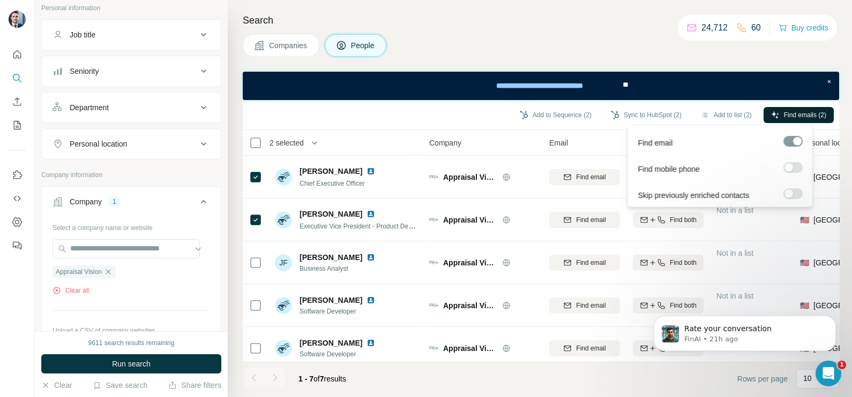
click at [788, 110] on span "Find emails (2)" at bounding box center [805, 115] width 42 height 10
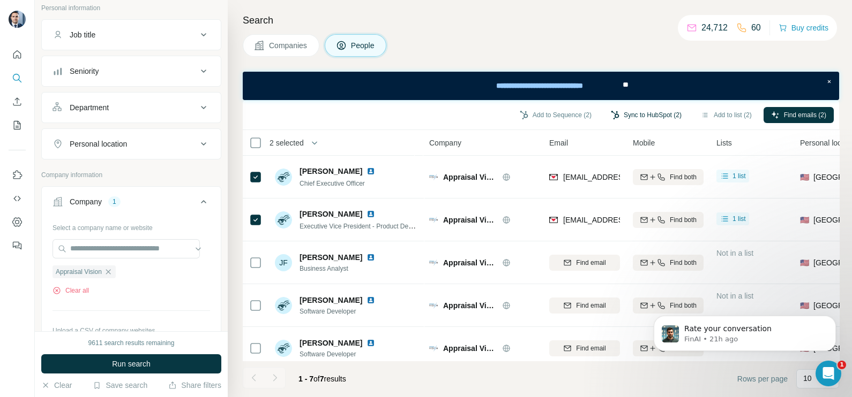
click at [635, 118] on button "Sync to HubSpot (2)" at bounding box center [646, 115] width 86 height 16
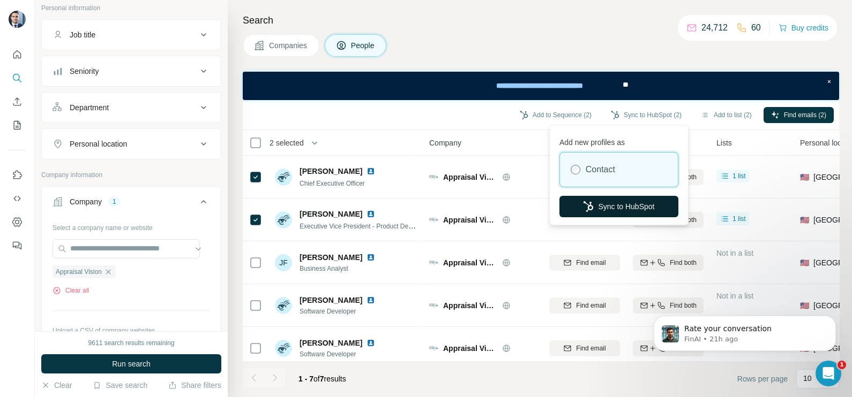
click at [618, 207] on button "Sync to HubSpot" at bounding box center [618, 206] width 119 height 21
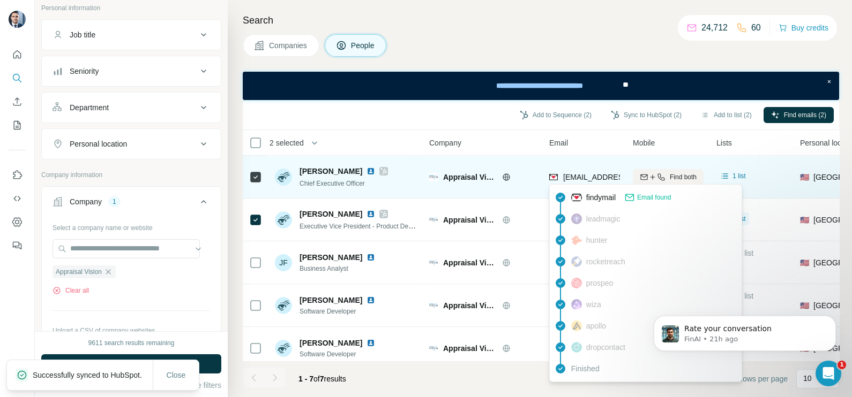
click at [591, 175] on span "[EMAIL_ADDRESS][DOMAIN_NAME]" at bounding box center [626, 177] width 127 height 9
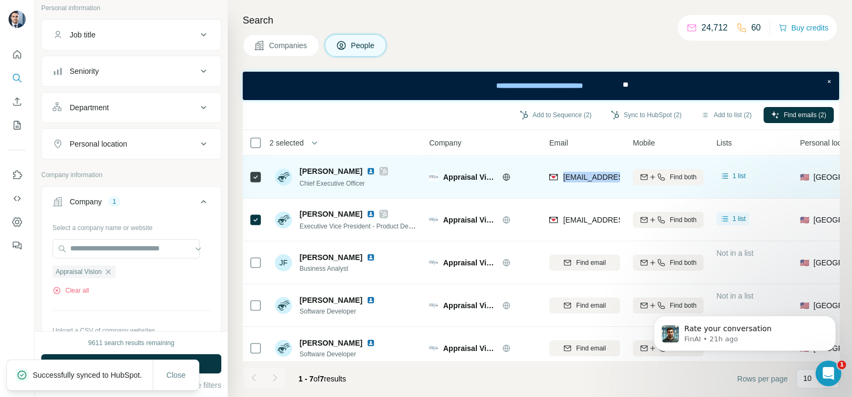
click at [591, 175] on span "[EMAIL_ADDRESS][DOMAIN_NAME]" at bounding box center [626, 177] width 127 height 9
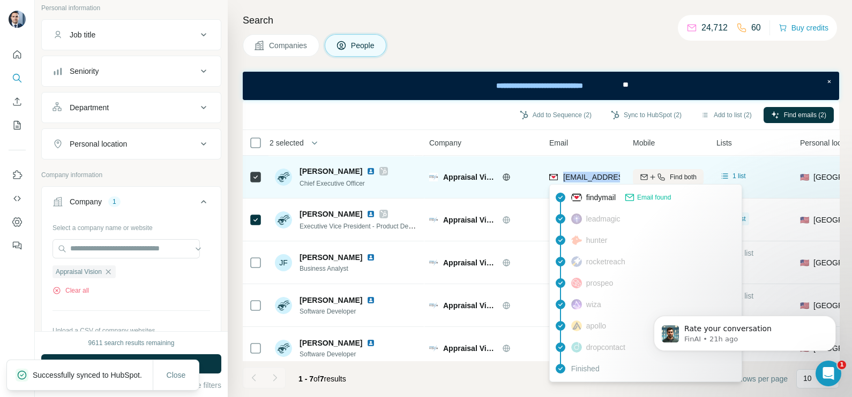
click at [591, 175] on span "[EMAIL_ADDRESS][DOMAIN_NAME]" at bounding box center [626, 177] width 127 height 9
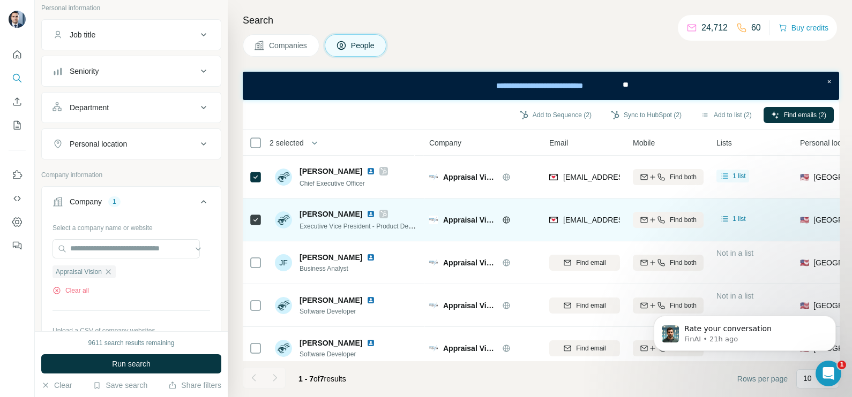
click at [578, 222] on span "[EMAIL_ADDRESS][DOMAIN_NAME]" at bounding box center [626, 220] width 127 height 9
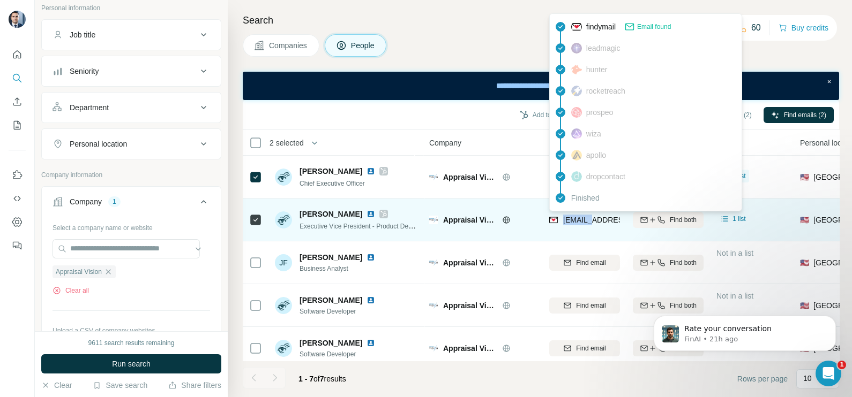
click at [578, 222] on span "[EMAIL_ADDRESS][DOMAIN_NAME]" at bounding box center [626, 220] width 127 height 9
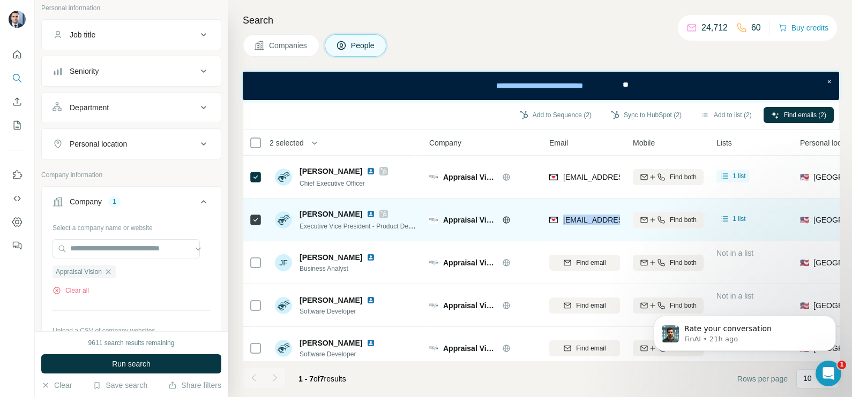
click at [578, 222] on span "[EMAIL_ADDRESS][DOMAIN_NAME]" at bounding box center [626, 220] width 127 height 9
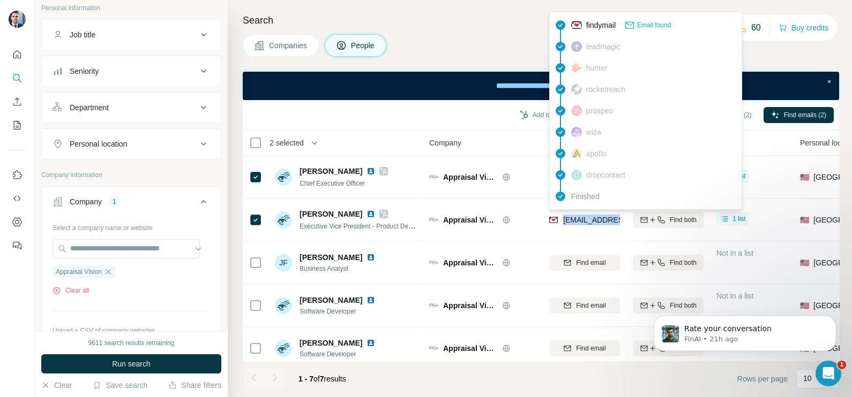
click at [291, 48] on span "Companies" at bounding box center [288, 45] width 39 height 11
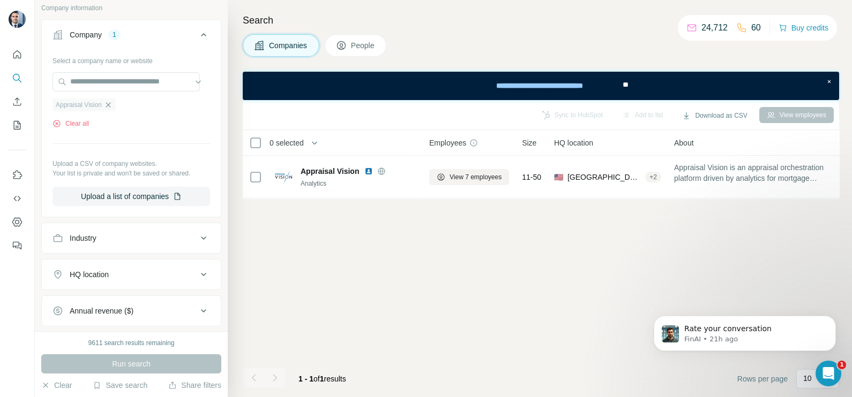
click at [110, 108] on icon "button" at bounding box center [108, 105] width 9 height 9
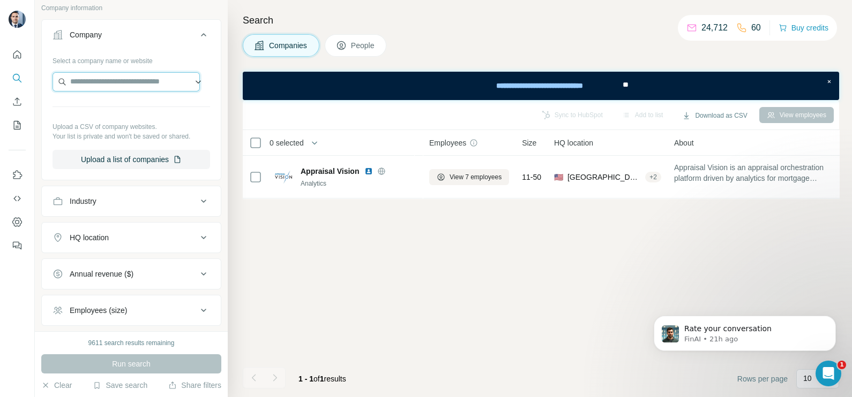
click at [110, 86] on input "text" at bounding box center [125, 81] width 147 height 19
type input "*"
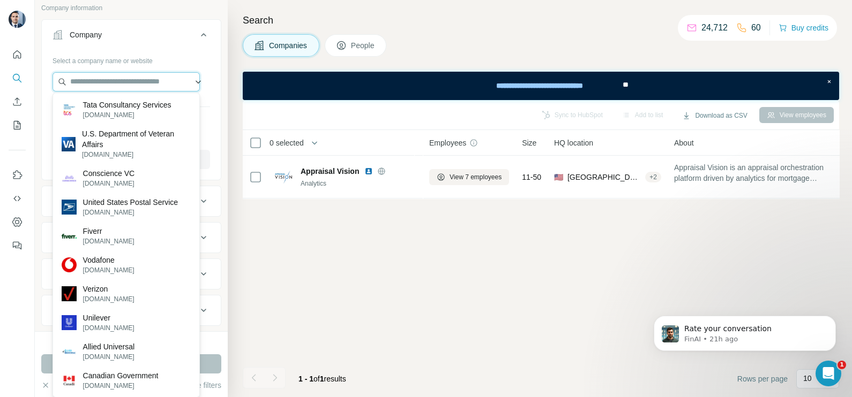
paste input "**********"
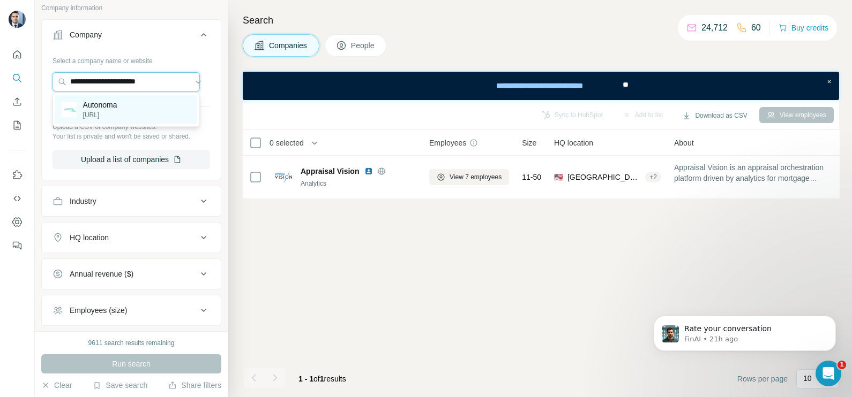
type input "**********"
click at [116, 112] on p "[URL]" at bounding box center [100, 115] width 34 height 10
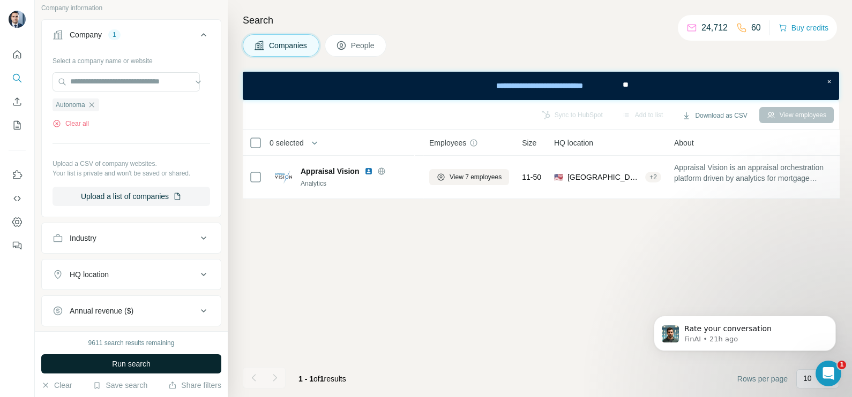
click at [148, 371] on button "Run search" at bounding box center [131, 364] width 180 height 19
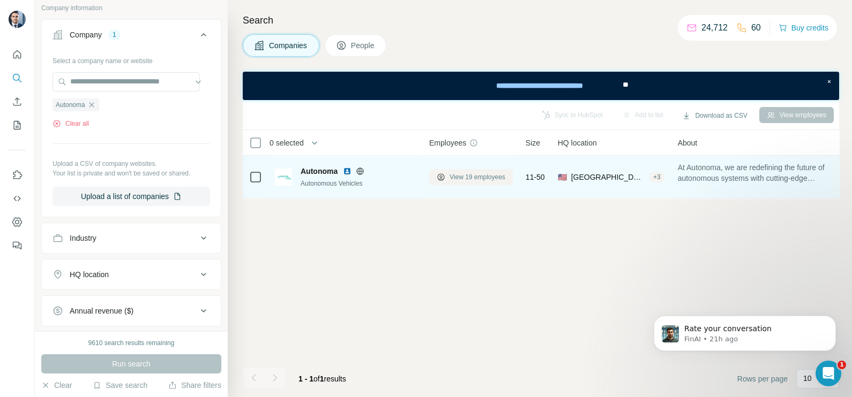
click at [469, 179] on span "View 19 employees" at bounding box center [477, 177] width 56 height 10
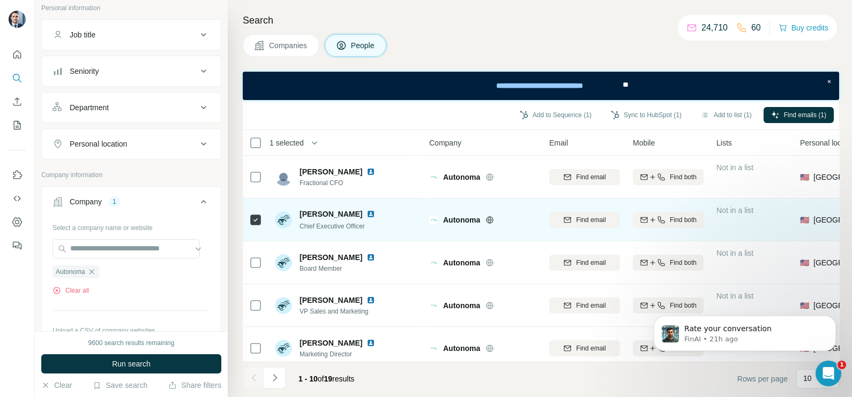
scroll to position [66, 0]
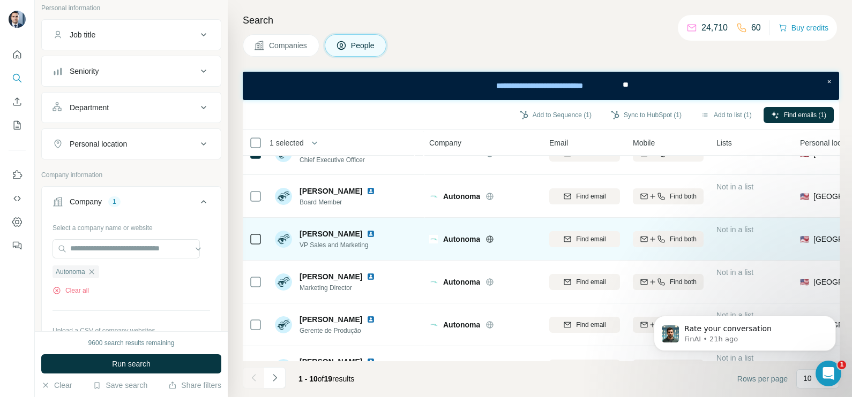
click at [249, 238] on icon at bounding box center [255, 239] width 13 height 13
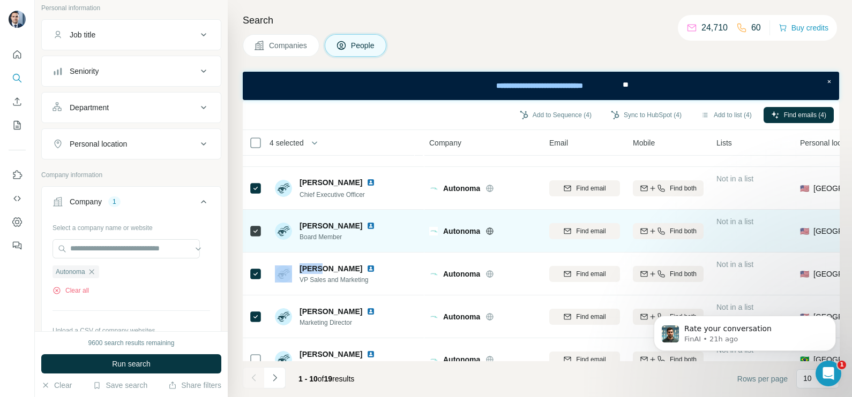
scroll to position [0, 0]
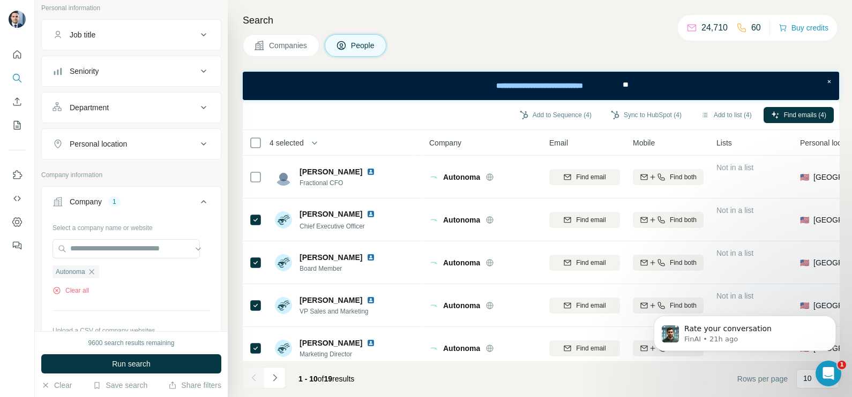
click at [771, 126] on div "Add to Sequence (4) Sync to HubSpot (4) Add to list (4) Find emails (4)" at bounding box center [541, 115] width 596 height 30
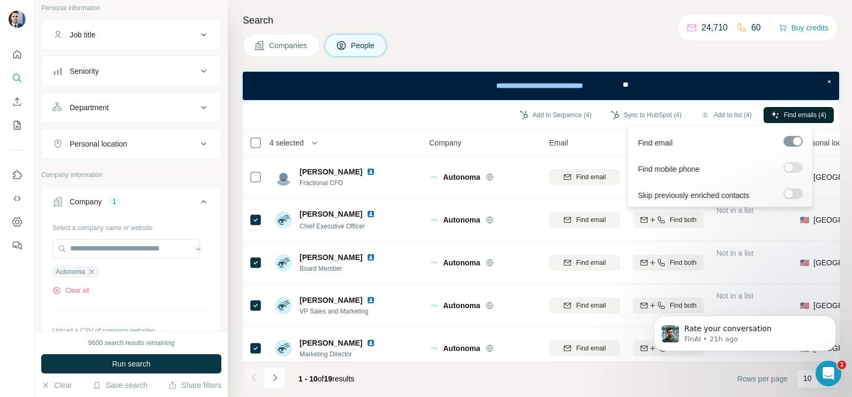
click at [777, 120] on button "Find emails (4)" at bounding box center [798, 115] width 70 height 16
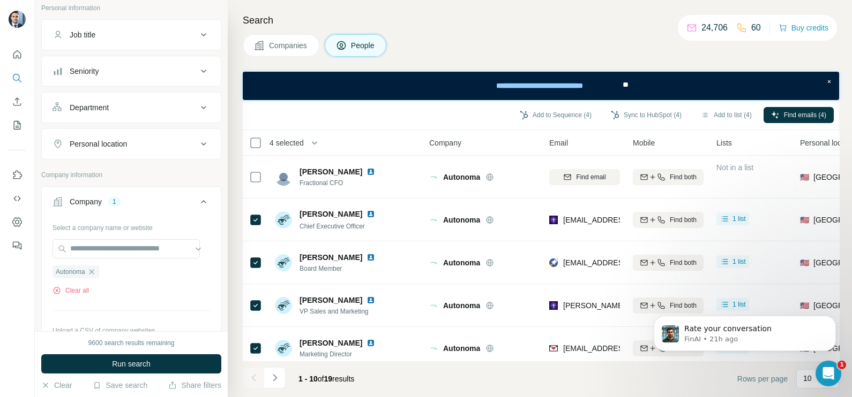
click at [294, 43] on span "Companies" at bounding box center [288, 45] width 39 height 11
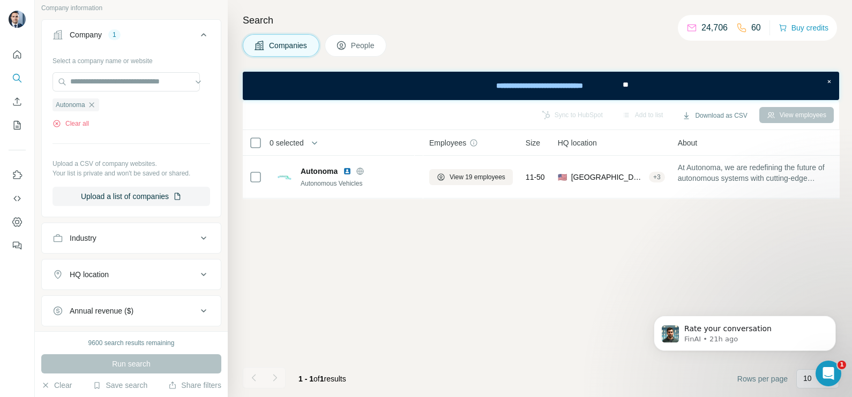
click at [95, 101] on icon "button" at bounding box center [91, 105] width 9 height 9
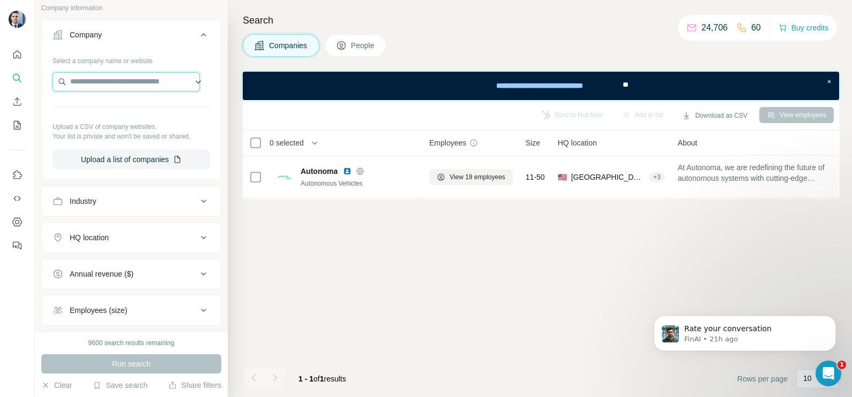
click at [100, 80] on input "text" at bounding box center [125, 81] width 147 height 19
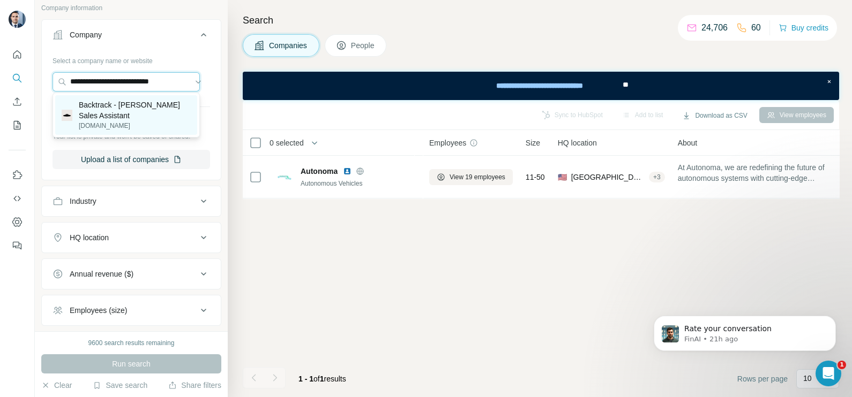
type input "**********"
click at [105, 112] on p "Backtrack - [PERSON_NAME] Sales Assistant" at bounding box center [135, 110] width 112 height 21
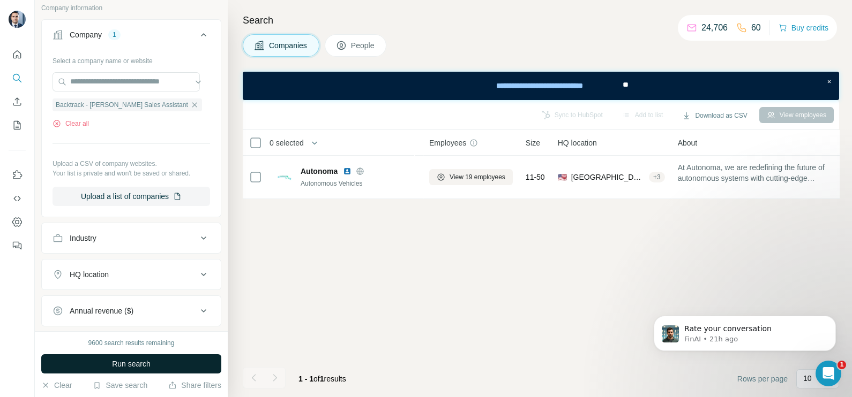
click at [154, 366] on button "Run search" at bounding box center [131, 364] width 180 height 19
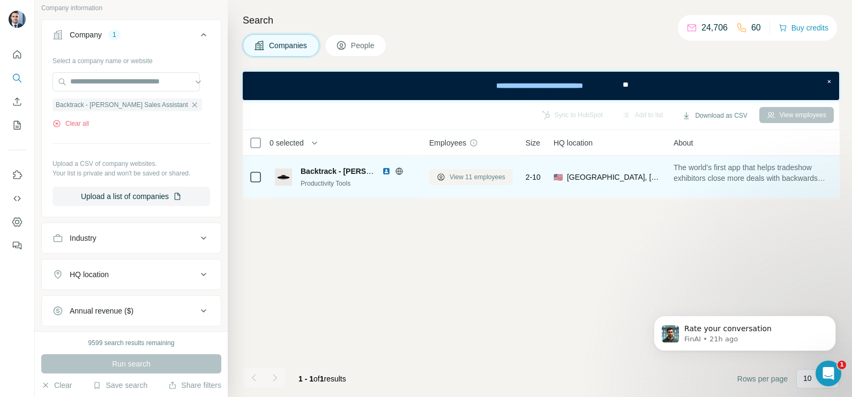
click at [472, 176] on span "View 11 employees" at bounding box center [477, 177] width 56 height 10
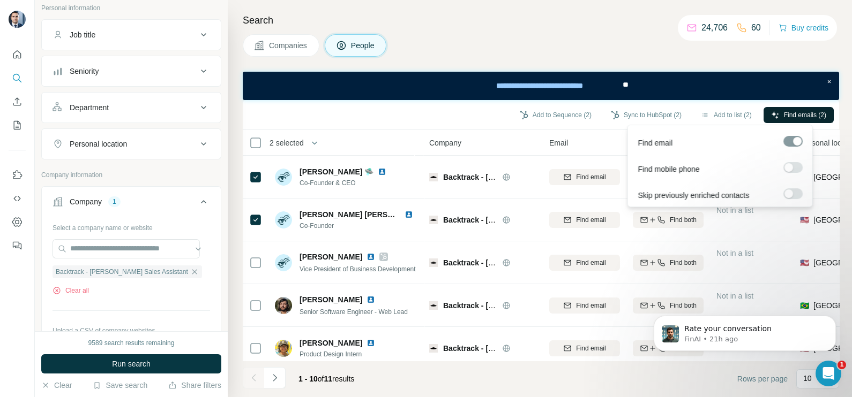
click at [811, 108] on button "Find emails (2)" at bounding box center [798, 115] width 70 height 16
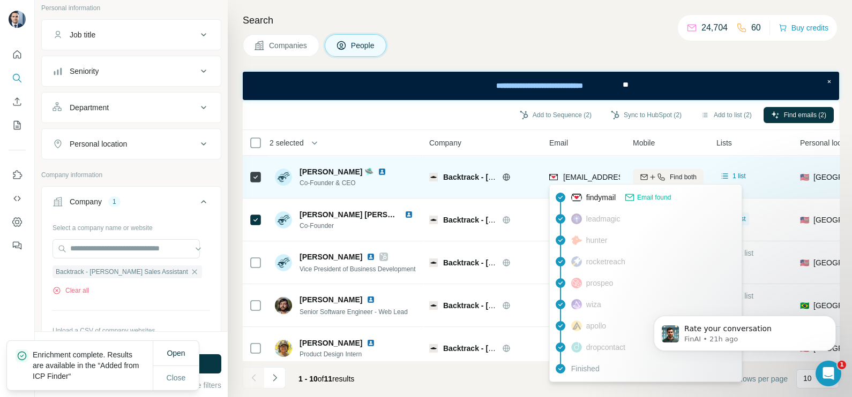
click at [600, 179] on span "[EMAIL_ADDRESS][DOMAIN_NAME]" at bounding box center [626, 177] width 127 height 9
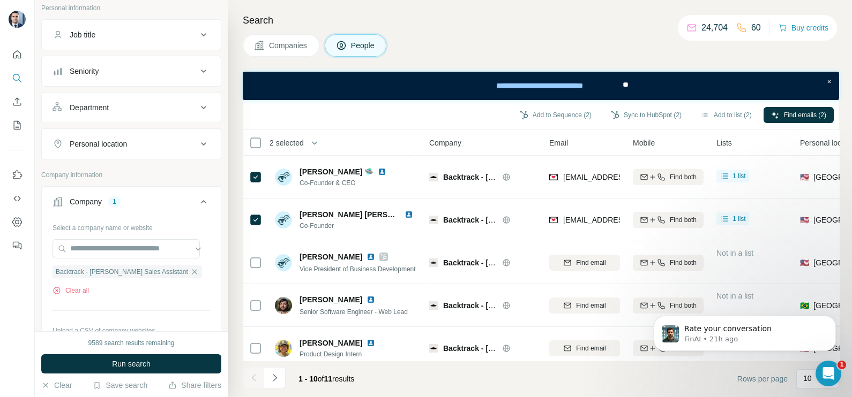
click at [505, 148] on div "Company" at bounding box center [482, 143] width 107 height 12
click at [652, 114] on button "Sync to HubSpot (2)" at bounding box center [646, 115] width 86 height 16
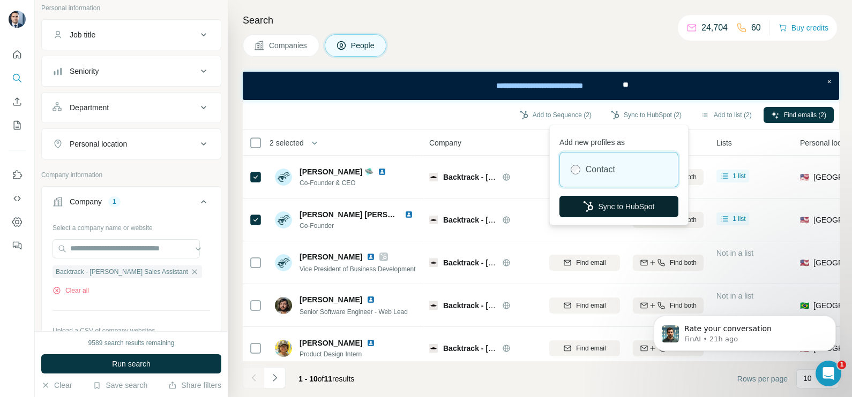
click at [595, 209] on button "Sync to HubSpot" at bounding box center [618, 206] width 119 height 21
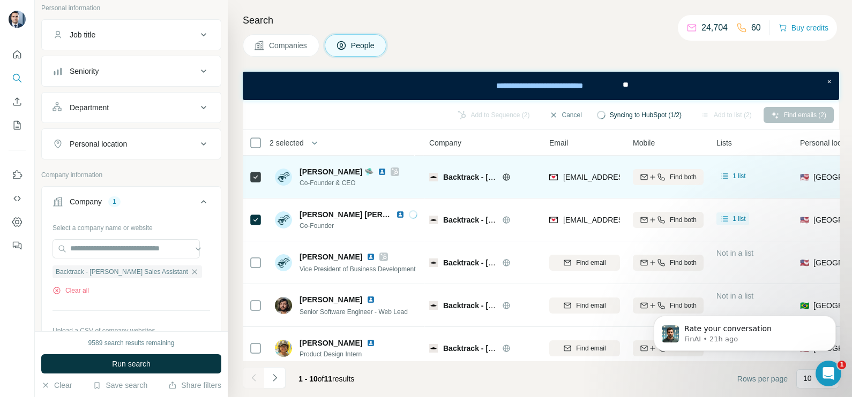
click at [580, 185] on div "[EMAIL_ADDRESS][DOMAIN_NAME]" at bounding box center [584, 176] width 71 height 29
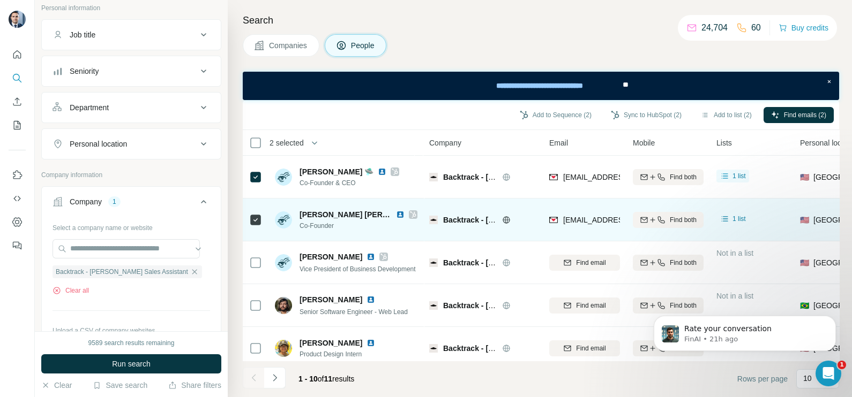
click at [583, 212] on div "[EMAIL_ADDRESS][DOMAIN_NAME]" at bounding box center [584, 219] width 71 height 29
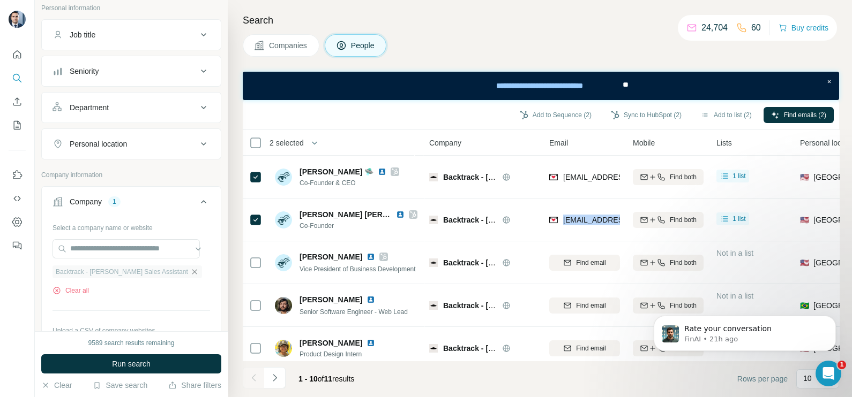
click at [192, 270] on icon "button" at bounding box center [194, 271] width 5 height 5
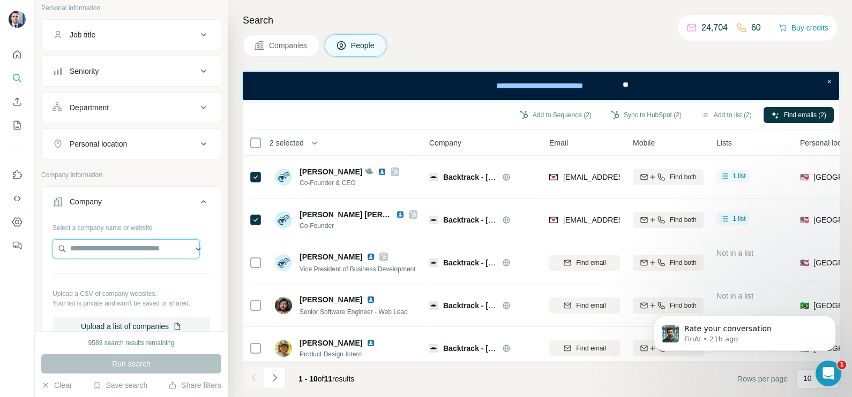
click at [129, 242] on input "text" at bounding box center [125, 248] width 147 height 19
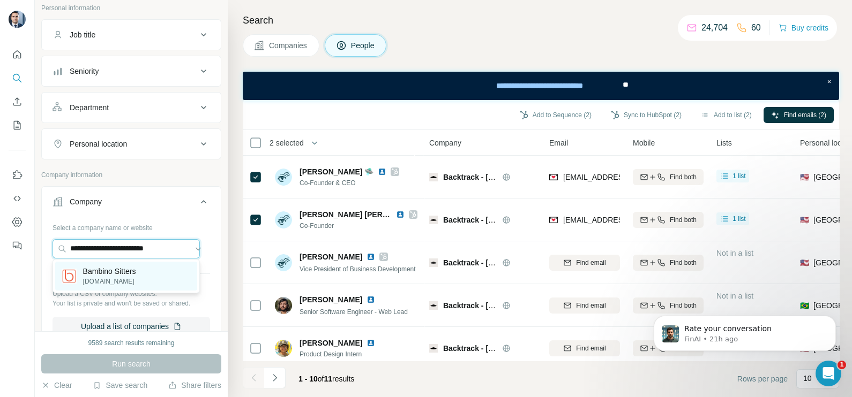
type input "**********"
click at [125, 282] on p "[DOMAIN_NAME]" at bounding box center [109, 282] width 53 height 10
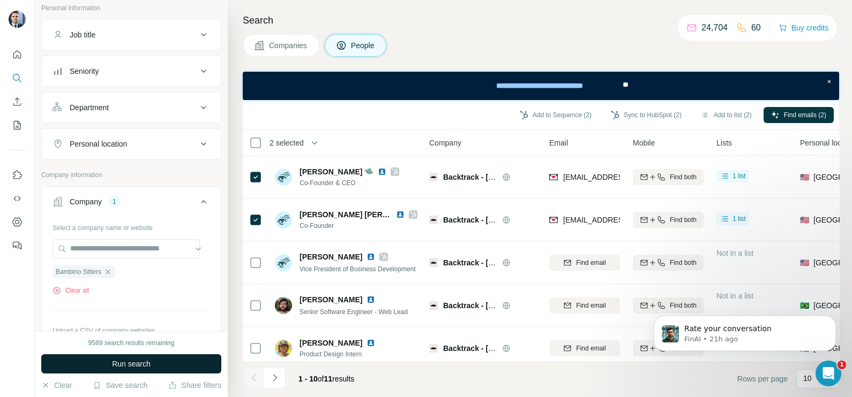
click at [140, 362] on span "Run search" at bounding box center [131, 364] width 39 height 11
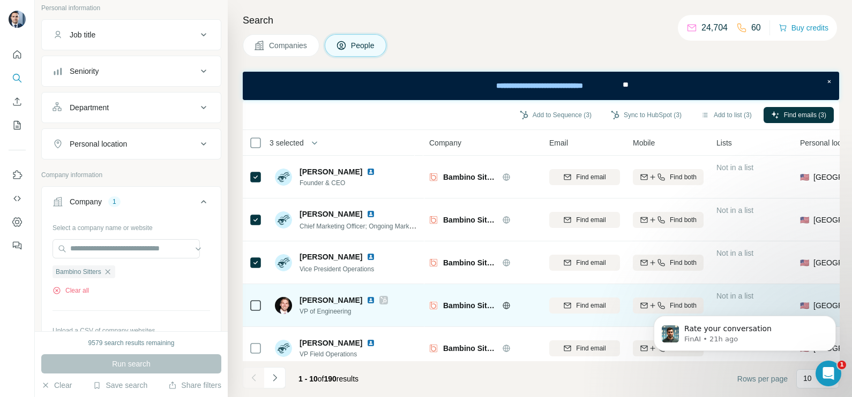
click at [380, 296] on icon at bounding box center [383, 300] width 6 height 9
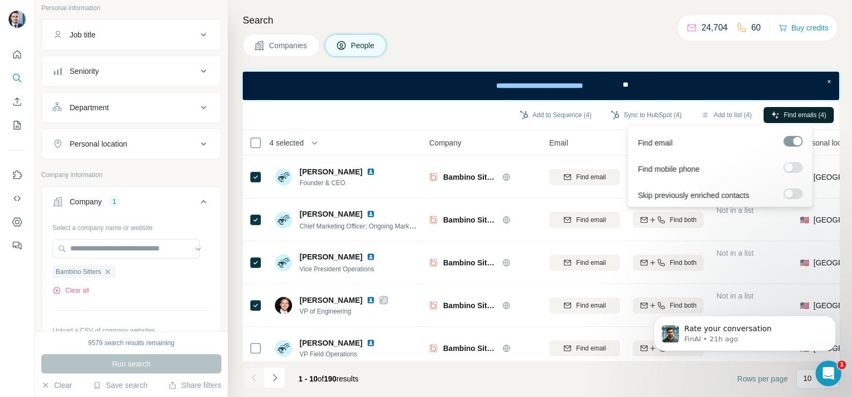
click at [788, 112] on span "Find emails (4)" at bounding box center [805, 115] width 42 height 10
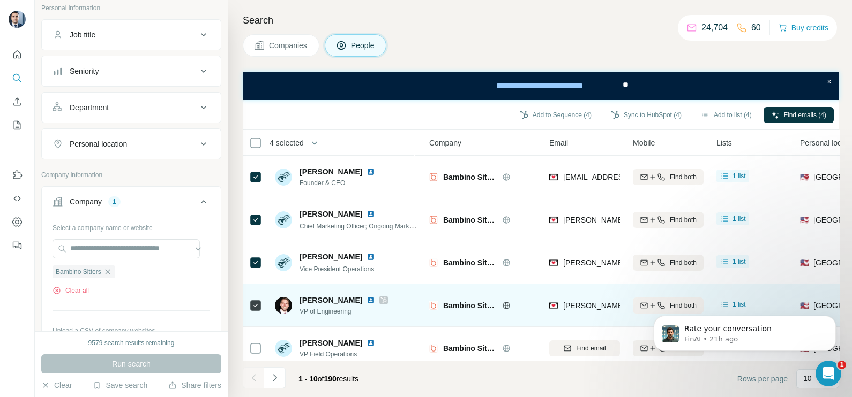
click at [250, 311] on icon at bounding box center [255, 305] width 13 height 13
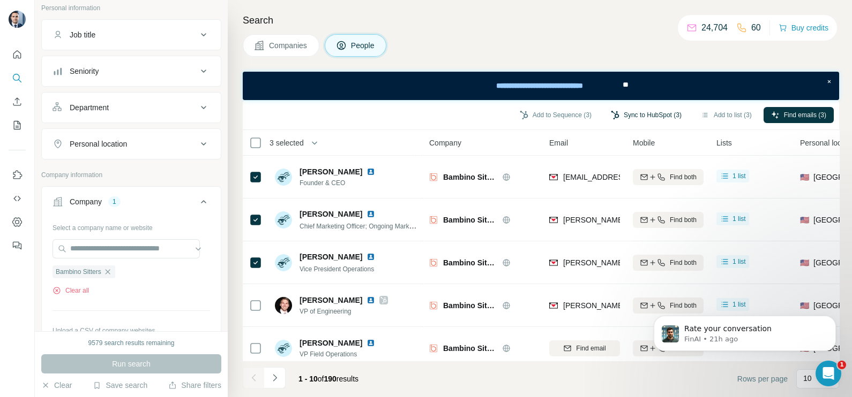
click at [657, 113] on button "Sync to HubSpot (3)" at bounding box center [646, 115] width 86 height 16
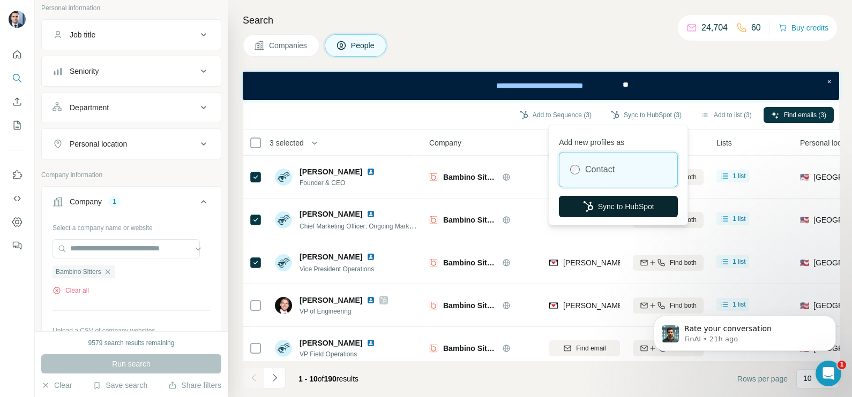
click at [613, 204] on button "Sync to HubSpot" at bounding box center [618, 206] width 119 height 21
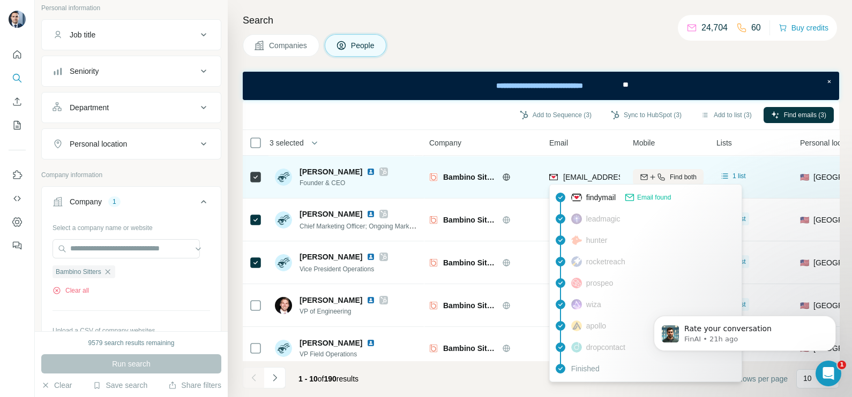
click at [580, 181] on span "[EMAIL_ADDRESS][DOMAIN_NAME]" at bounding box center [626, 177] width 127 height 9
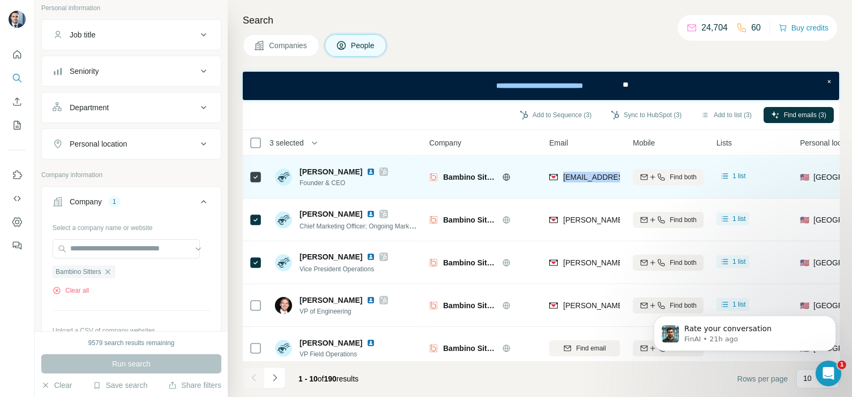
click at [580, 181] on span "[EMAIL_ADDRESS][DOMAIN_NAME]" at bounding box center [626, 177] width 127 height 9
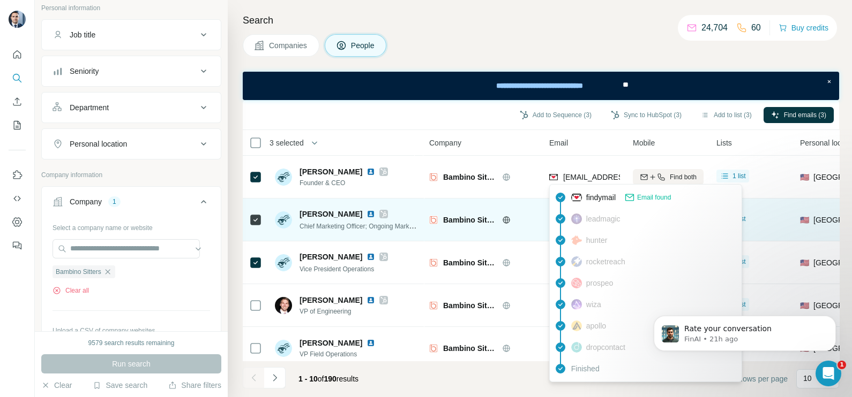
drag, startPoint x: 513, startPoint y: 207, endPoint x: 537, endPoint y: 221, distance: 27.4
click at [514, 207] on div "Bambino Sitters" at bounding box center [482, 219] width 107 height 29
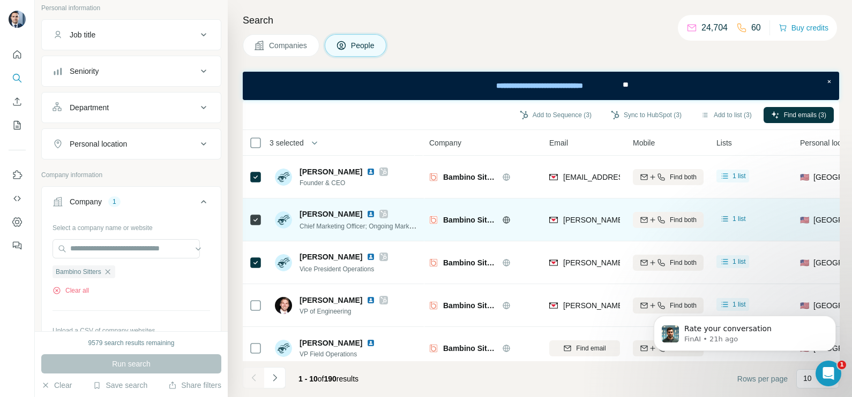
click at [598, 230] on div "[PERSON_NAME][EMAIL_ADDRESS][DOMAIN_NAME]" at bounding box center [584, 219] width 71 height 29
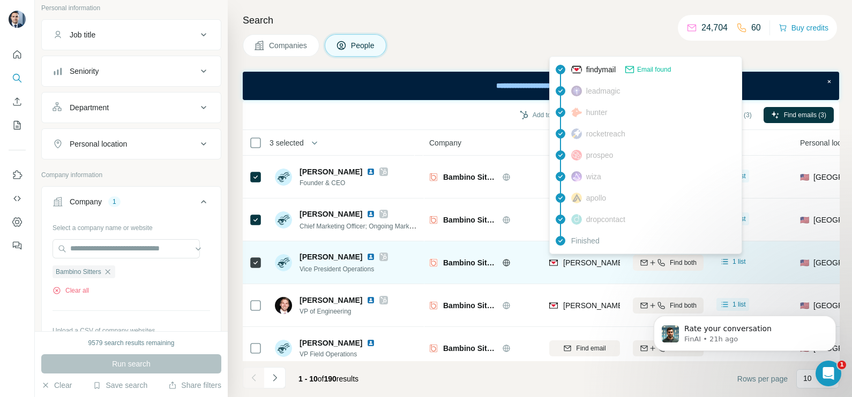
click at [581, 267] on div "[PERSON_NAME][EMAIL_ADDRESS][PERSON_NAME][DOMAIN_NAME]" at bounding box center [688, 263] width 251 height 11
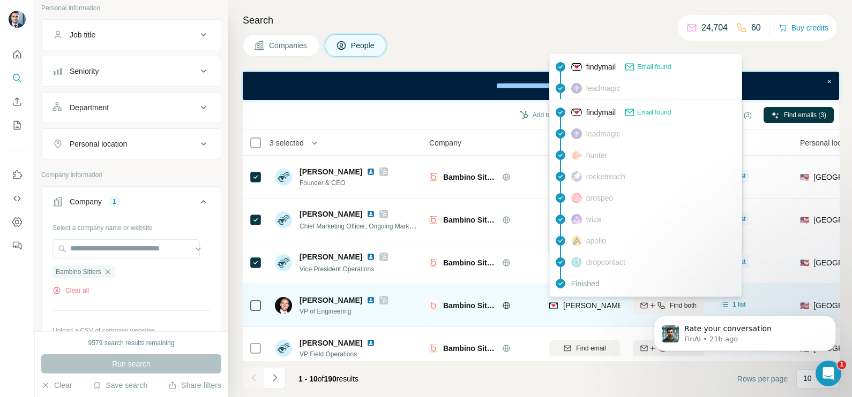
click at [597, 314] on div "[PERSON_NAME][EMAIL_ADDRESS][DOMAIN_NAME]" at bounding box center [584, 305] width 71 height 29
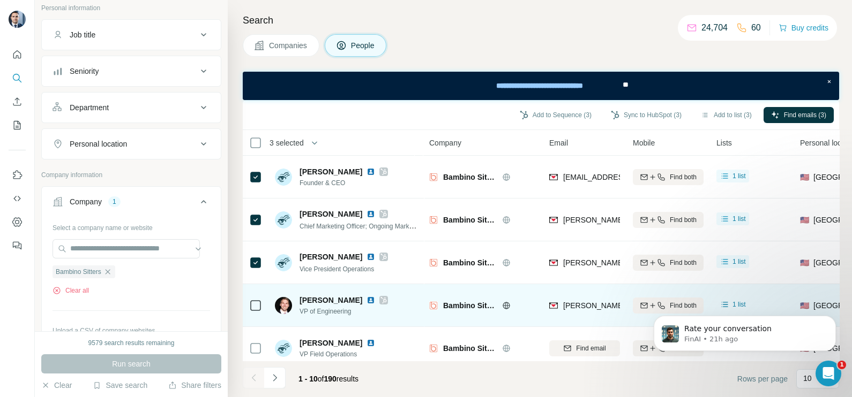
click at [592, 313] on div "[PERSON_NAME][EMAIL_ADDRESS][DOMAIN_NAME]" at bounding box center [584, 305] width 71 height 29
drag, startPoint x: 592, startPoint y: 313, endPoint x: 581, endPoint y: 309, distance: 11.5
click at [581, 309] on span "[PERSON_NAME][EMAIL_ADDRESS][DOMAIN_NAME]" at bounding box center [657, 306] width 189 height 9
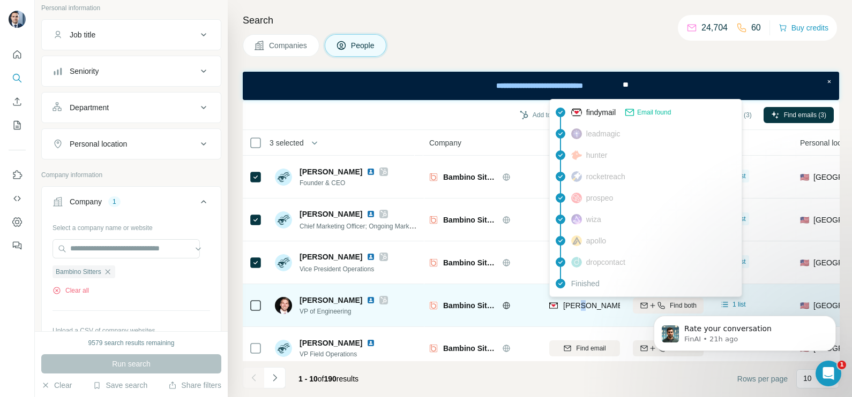
click at [581, 309] on span "[PERSON_NAME][EMAIL_ADDRESS][DOMAIN_NAME]" at bounding box center [657, 306] width 189 height 9
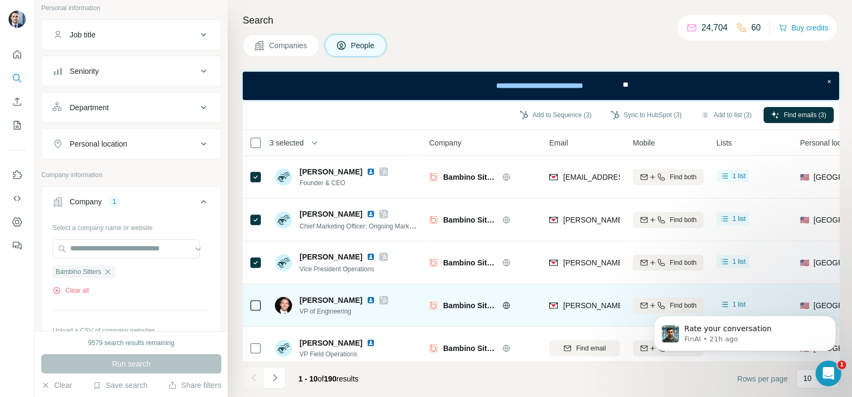
click at [333, 312] on span "VP of Engineering" at bounding box center [343, 312] width 88 height 10
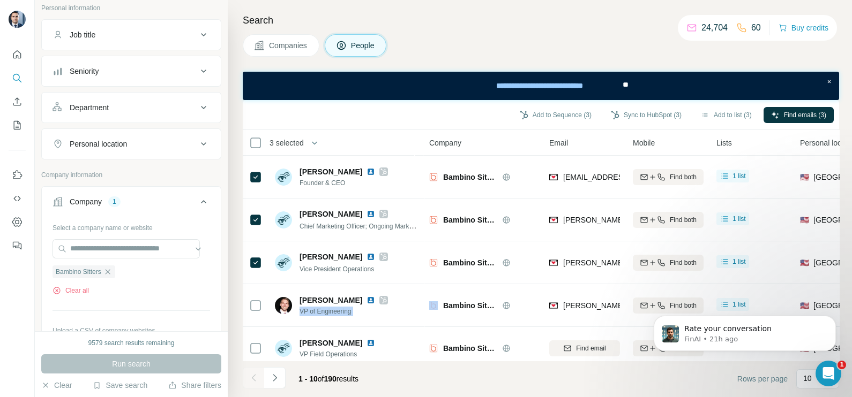
click at [297, 46] on span "Companies" at bounding box center [288, 45] width 39 height 11
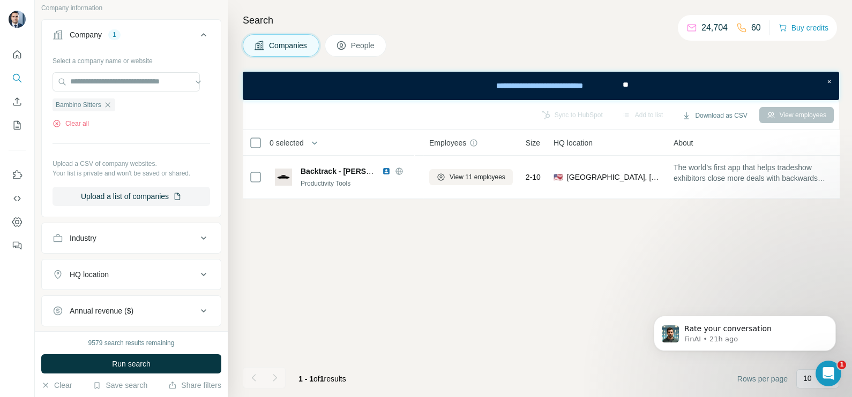
click at [112, 107] on icon "button" at bounding box center [107, 105] width 9 height 9
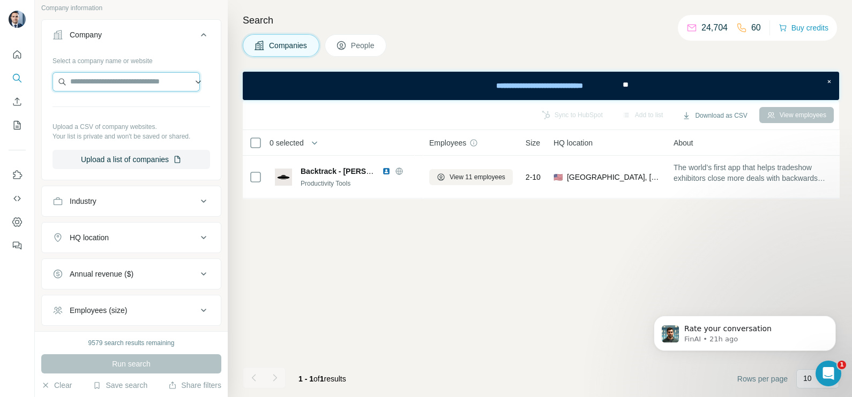
click at [120, 81] on input "text" at bounding box center [125, 81] width 147 height 19
type input "*"
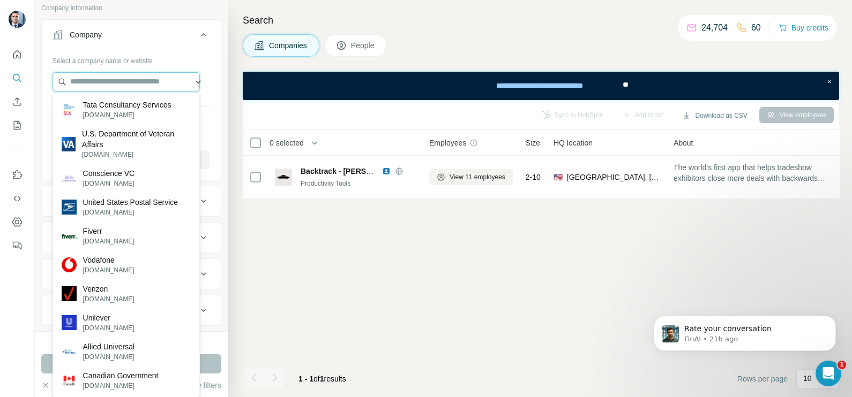
type input "*"
type input "**********"
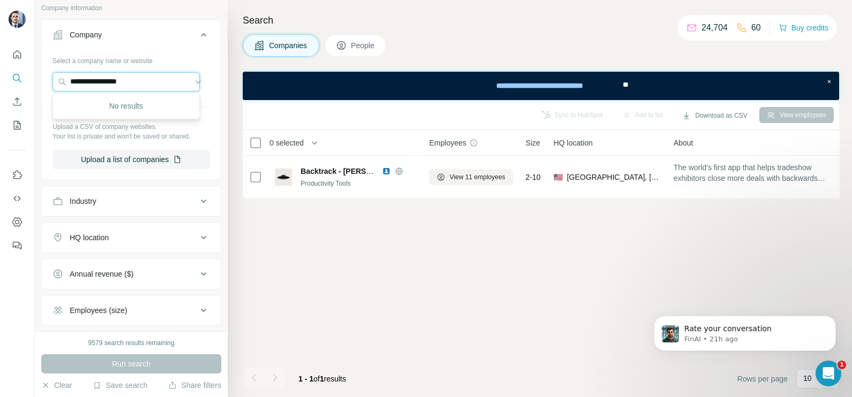
drag, startPoint x: 137, startPoint y: 81, endPoint x: 50, endPoint y: 80, distance: 86.8
click at [50, 80] on div "**********" at bounding box center [131, 115] width 179 height 126
click at [103, 85] on input "text" at bounding box center [125, 81] width 147 height 19
paste input "**********"
type input "**********"
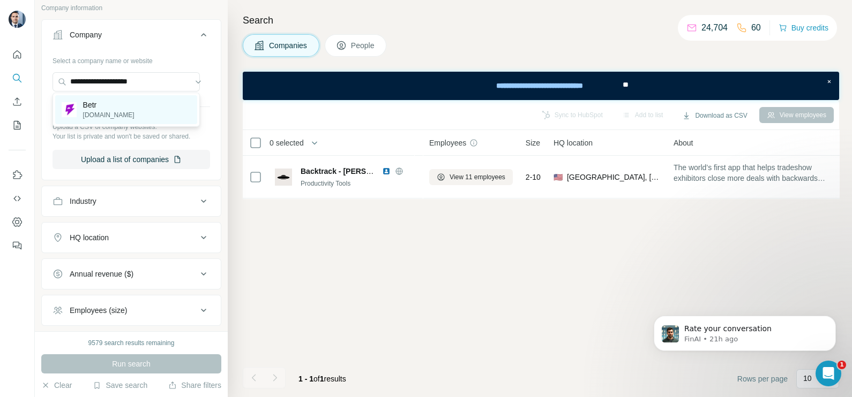
click at [119, 110] on div "Betr [DOMAIN_NAME]" at bounding box center [126, 109] width 142 height 29
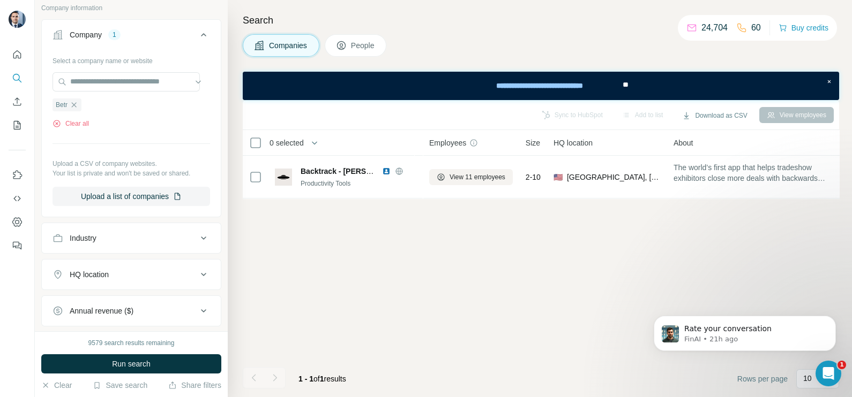
drag, startPoint x: 164, startPoint y: 356, endPoint x: 159, endPoint y: 356, distance: 5.9
click at [163, 356] on button "Run search" at bounding box center [131, 364] width 180 height 19
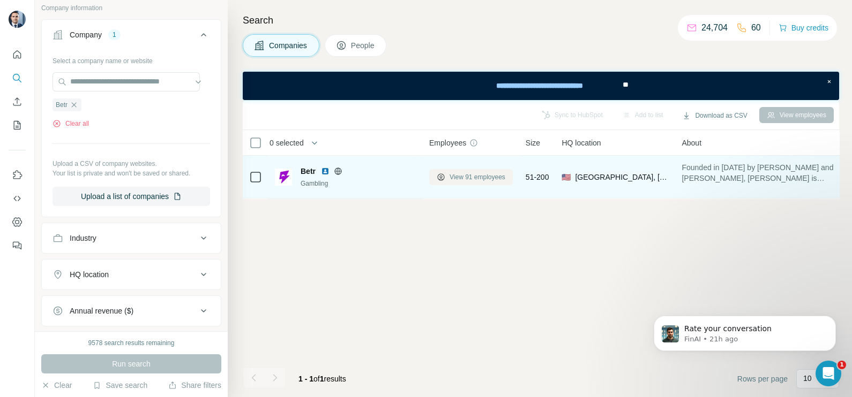
click at [483, 172] on span "View 91 employees" at bounding box center [477, 177] width 56 height 10
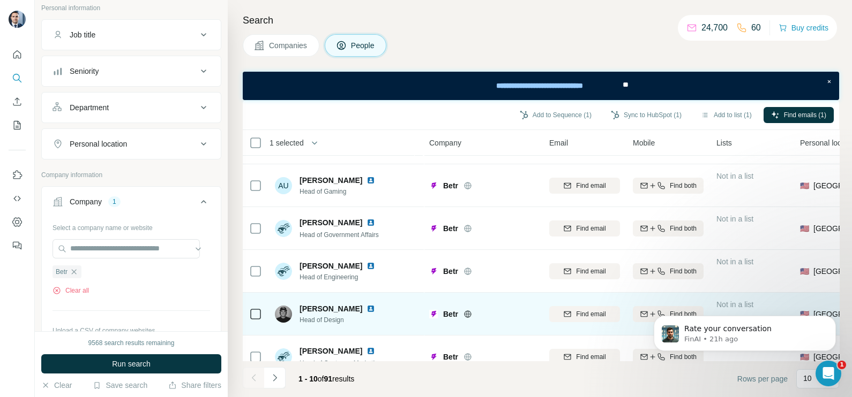
scroll to position [230, 0]
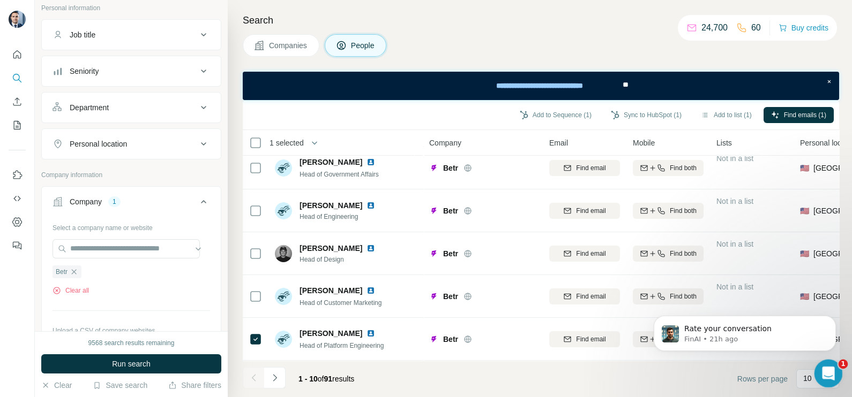
click at [829, 369] on icon "Open Intercom Messenger" at bounding box center [827, 373] width 18 height 18
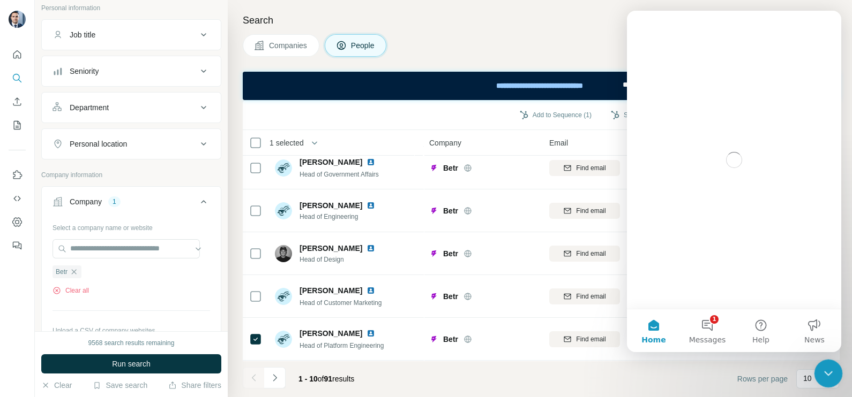
scroll to position [0, 0]
click at [829, 374] on icon "Close Intercom Messenger" at bounding box center [826, 372] width 13 height 13
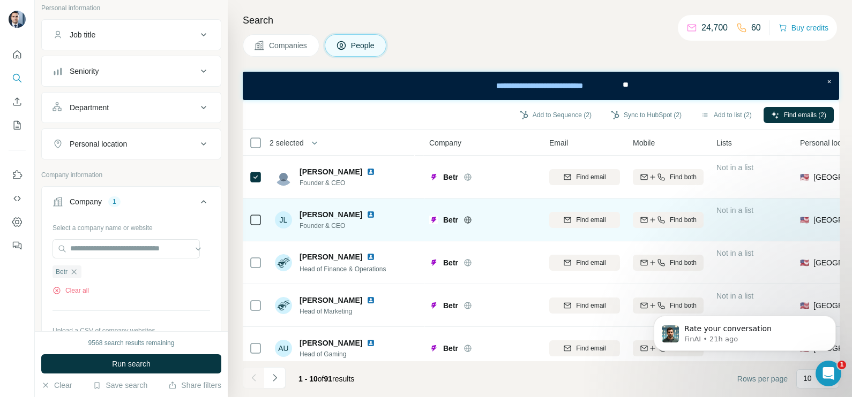
click at [259, 212] on div at bounding box center [255, 219] width 13 height 29
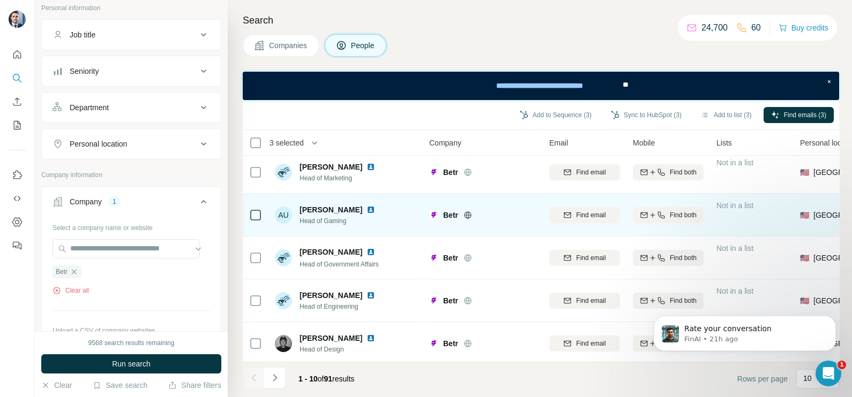
scroll to position [201, 0]
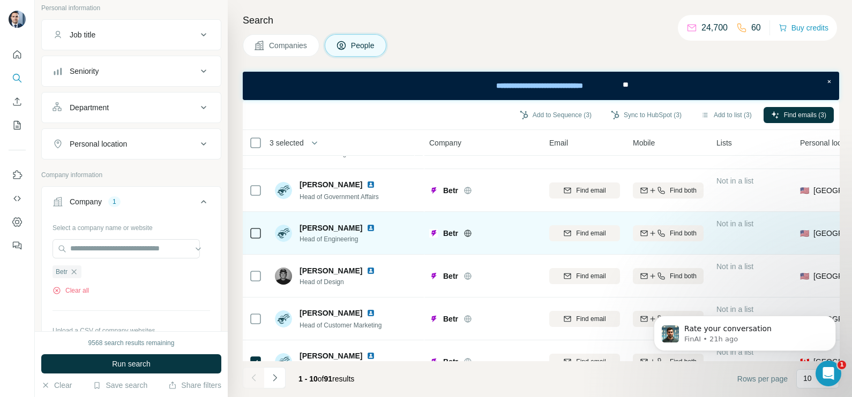
click at [249, 232] on icon at bounding box center [255, 233] width 13 height 13
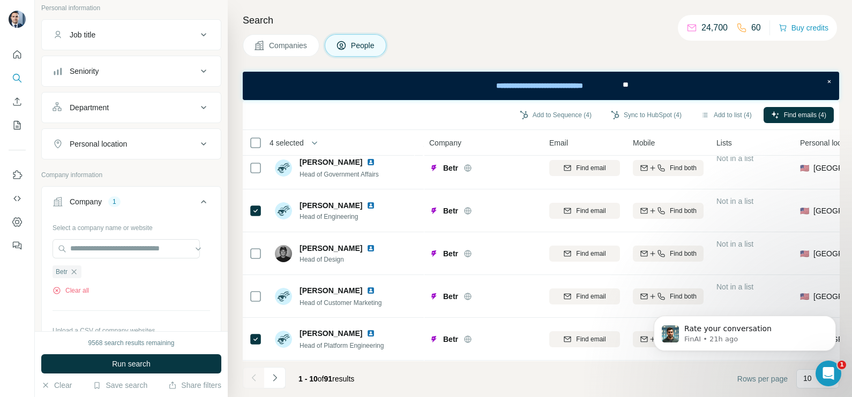
scroll to position [0, 0]
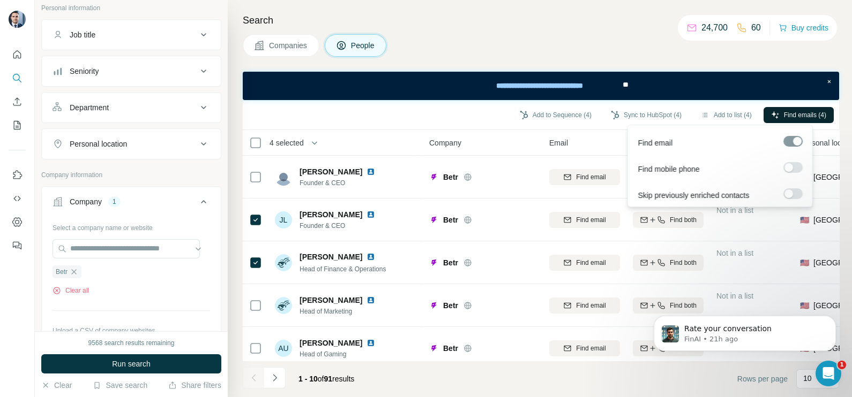
click at [799, 110] on span "Find emails (4)" at bounding box center [805, 115] width 42 height 10
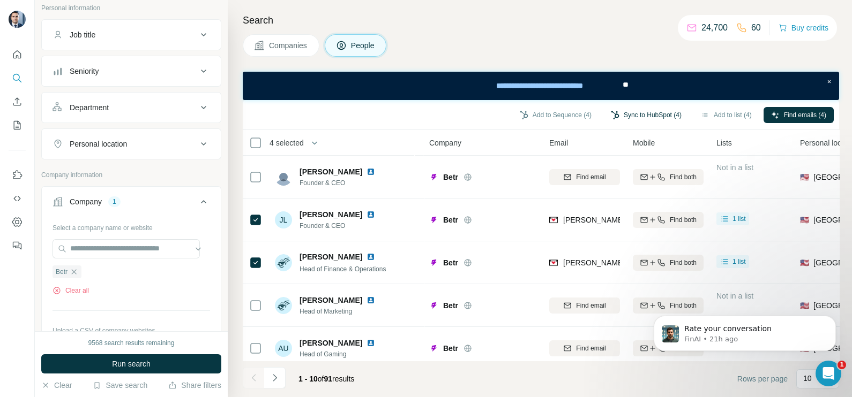
click at [642, 111] on button "Sync to HubSpot (4)" at bounding box center [646, 115] width 86 height 16
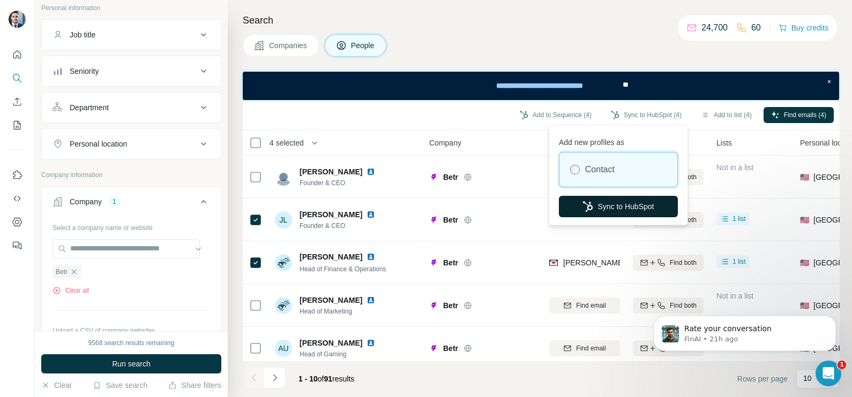
click at [621, 209] on button "Sync to HubSpot" at bounding box center [618, 206] width 119 height 21
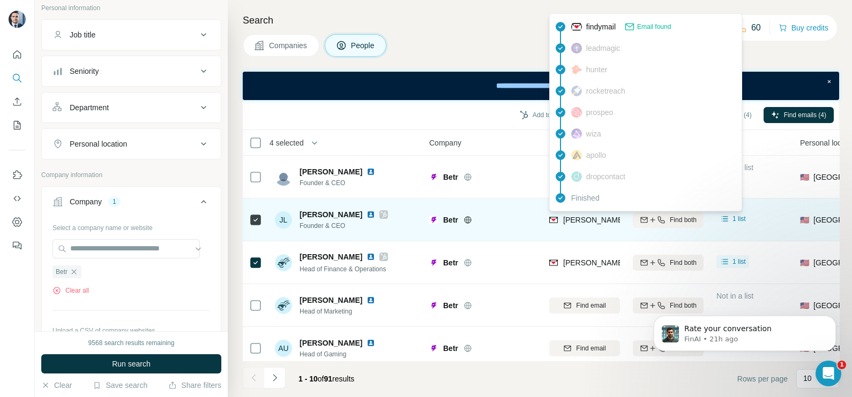
click at [578, 225] on div "[PERSON_NAME][EMAIL_ADDRESS][DOMAIN_NAME]" at bounding box center [646, 221] width 194 height 13
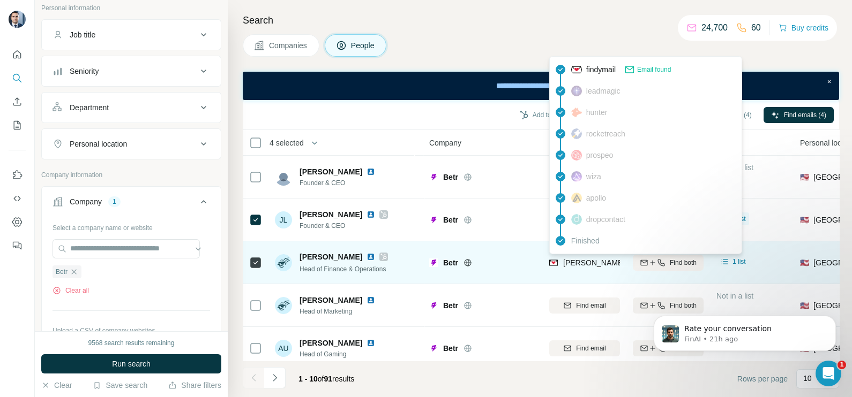
click at [575, 267] on div "[PERSON_NAME][EMAIL_ADDRESS][PERSON_NAME][DOMAIN_NAME]" at bounding box center [688, 263] width 251 height 11
click at [585, 259] on span "[PERSON_NAME][EMAIL_ADDRESS][PERSON_NAME][DOMAIN_NAME]" at bounding box center [688, 263] width 251 height 9
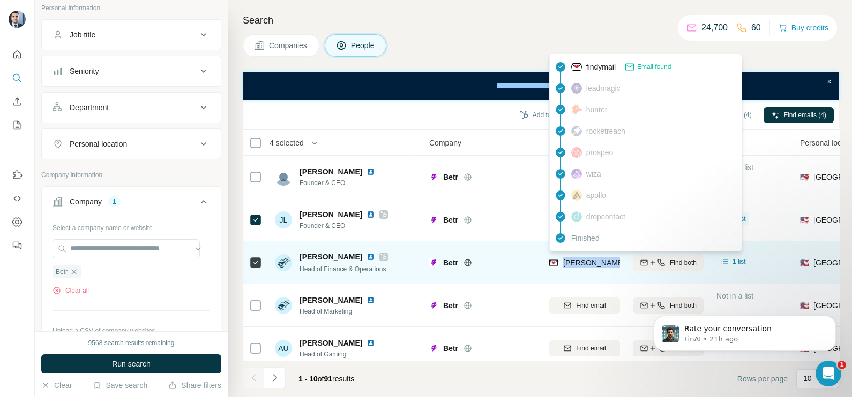
click at [585, 259] on span "[PERSON_NAME][EMAIL_ADDRESS][PERSON_NAME][DOMAIN_NAME]" at bounding box center [688, 263] width 251 height 9
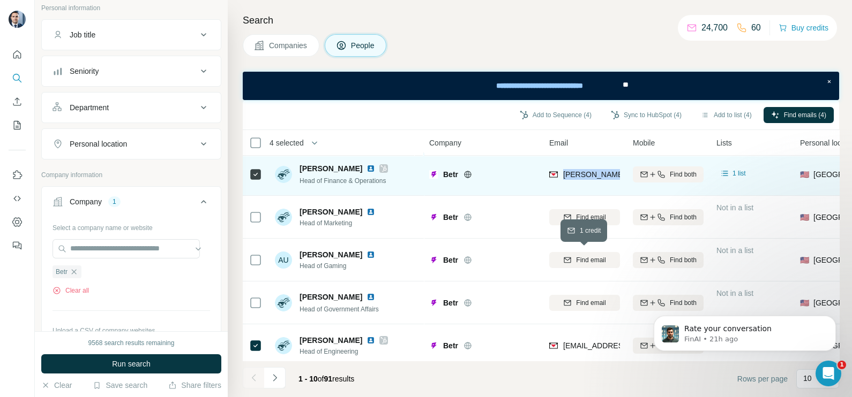
scroll to position [133, 0]
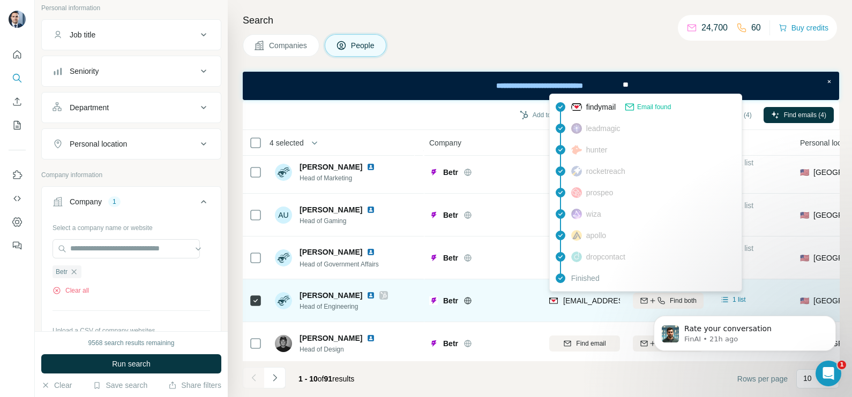
click at [581, 297] on span "[EMAIL_ADDRESS][DOMAIN_NAME]" at bounding box center [626, 301] width 127 height 9
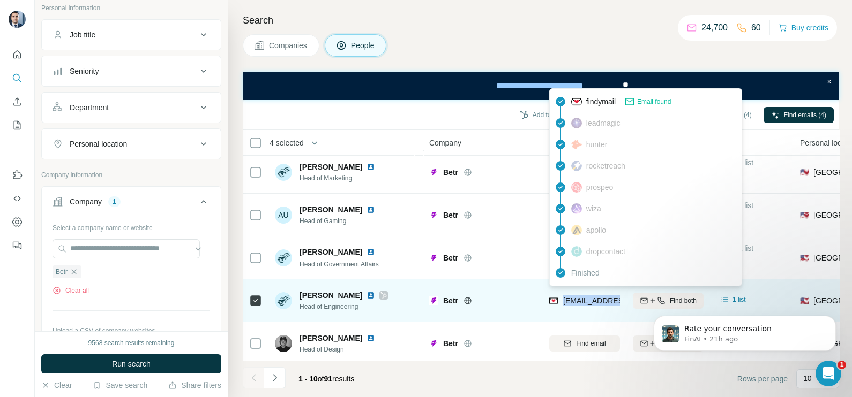
scroll to position [230, 0]
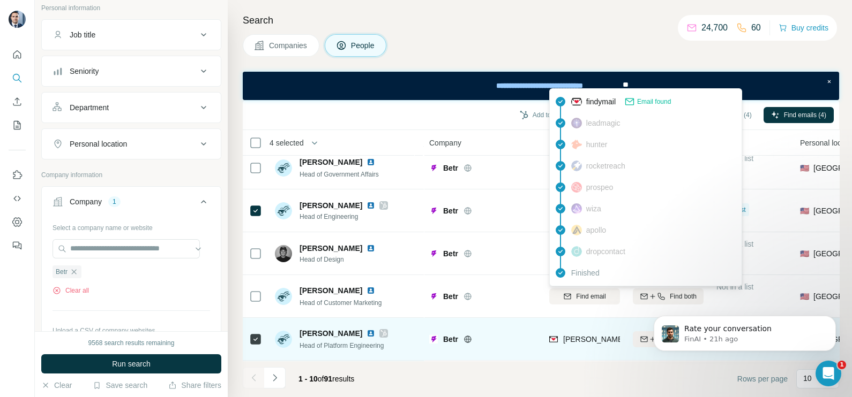
click at [585, 335] on span "[PERSON_NAME][EMAIL_ADDRESS][PERSON_NAME][DOMAIN_NAME]" at bounding box center [688, 339] width 251 height 9
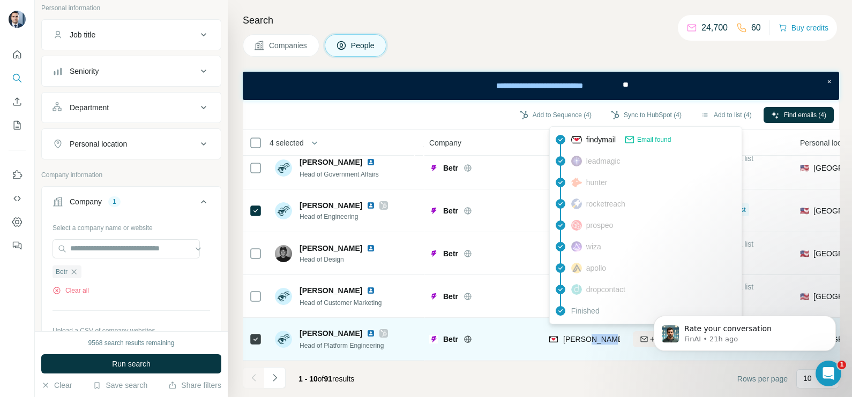
click at [585, 335] on span "[PERSON_NAME][EMAIL_ADDRESS][PERSON_NAME][DOMAIN_NAME]" at bounding box center [688, 339] width 251 height 9
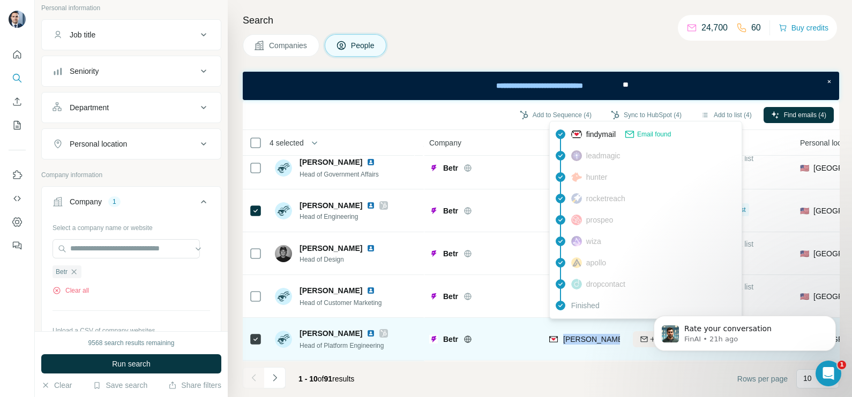
click at [585, 335] on span "[PERSON_NAME][EMAIL_ADDRESS][PERSON_NAME][DOMAIN_NAME]" at bounding box center [688, 339] width 251 height 9
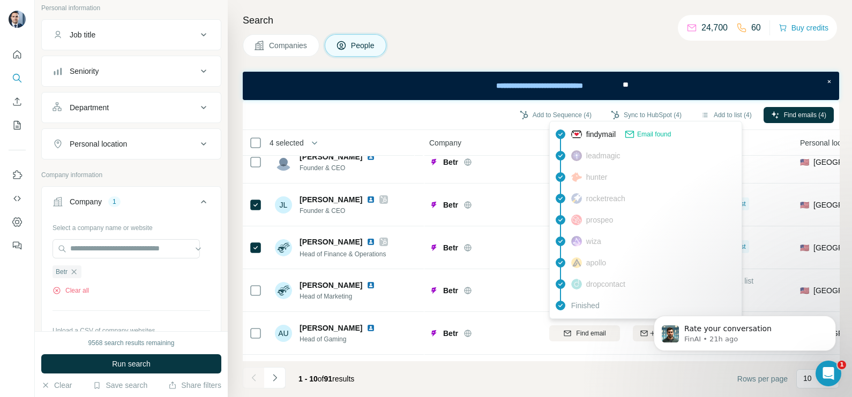
scroll to position [0, 0]
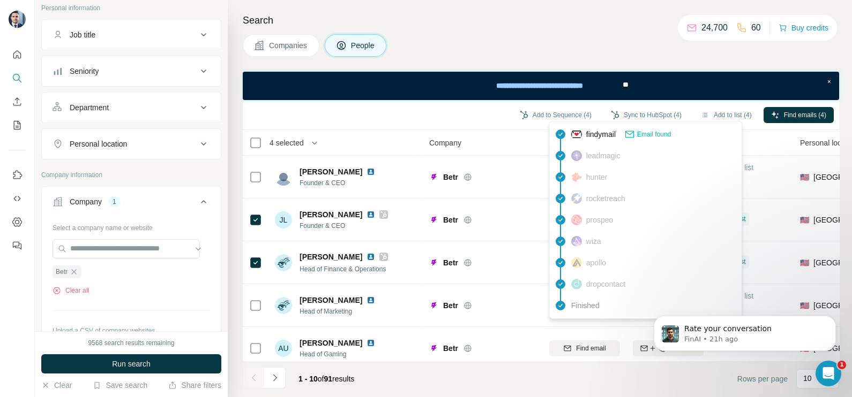
click at [275, 46] on span "Companies" at bounding box center [288, 45] width 39 height 11
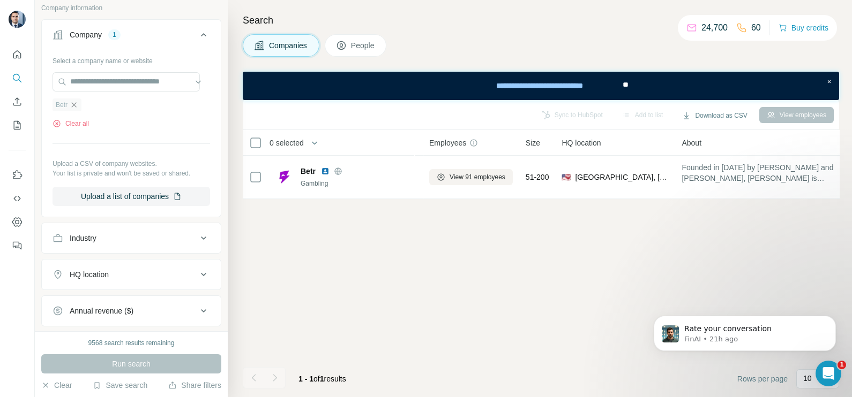
click at [73, 105] on icon "button" at bounding box center [74, 104] width 5 height 5
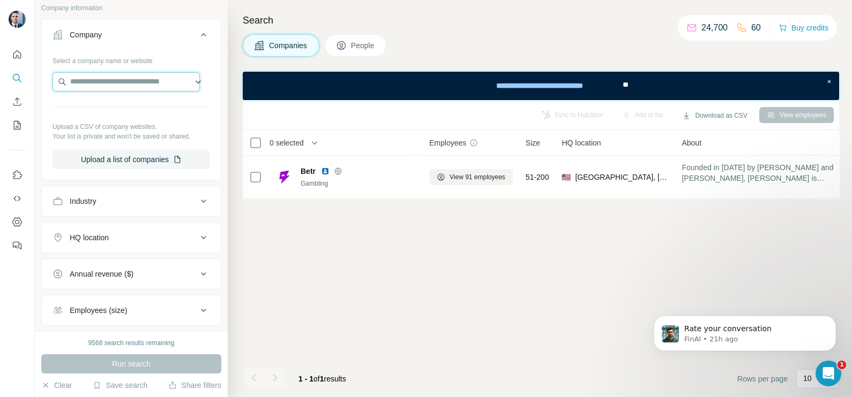
click at [86, 86] on input "text" at bounding box center [125, 81] width 147 height 19
paste input "**********"
drag, startPoint x: 86, startPoint y: 86, endPoint x: 110, endPoint y: 91, distance: 24.6
click at [92, 86] on input "**********" at bounding box center [125, 81] width 147 height 19
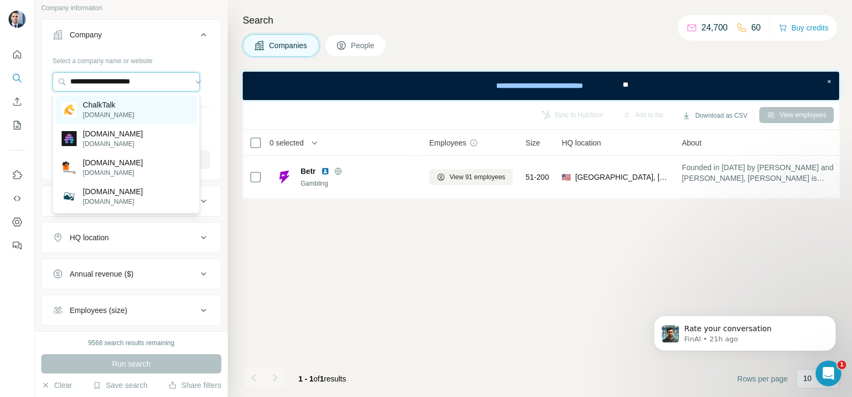
type input "**********"
click at [109, 111] on p "[DOMAIN_NAME]" at bounding box center [108, 115] width 51 height 10
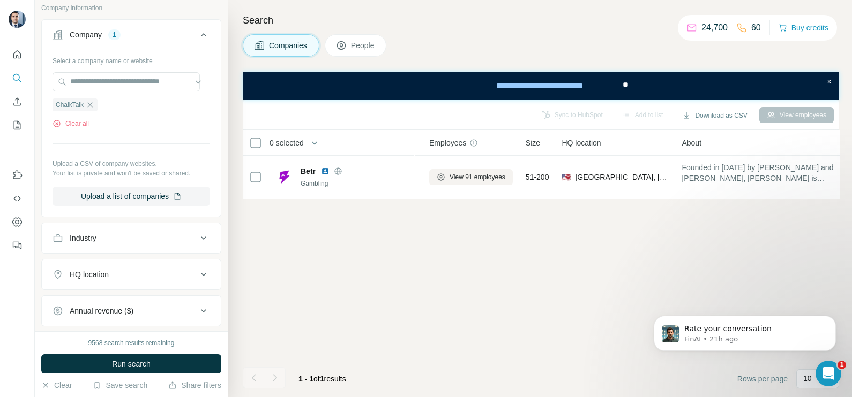
click at [153, 365] on button "Run search" at bounding box center [131, 364] width 180 height 19
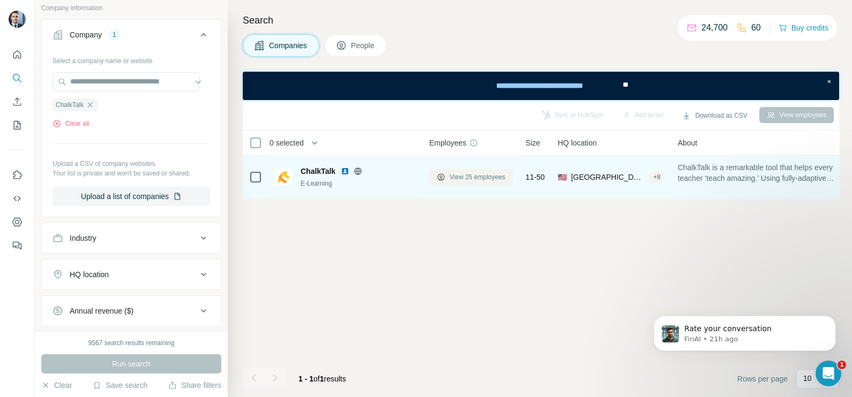
click at [477, 184] on button "View 25 employees" at bounding box center [471, 177] width 84 height 16
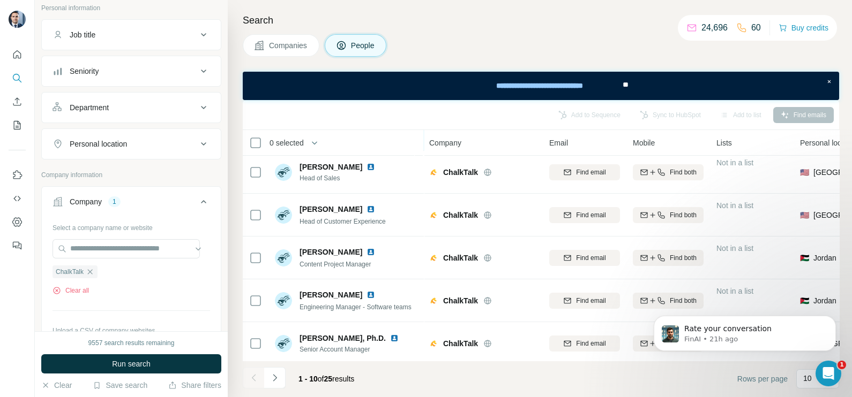
scroll to position [66, 0]
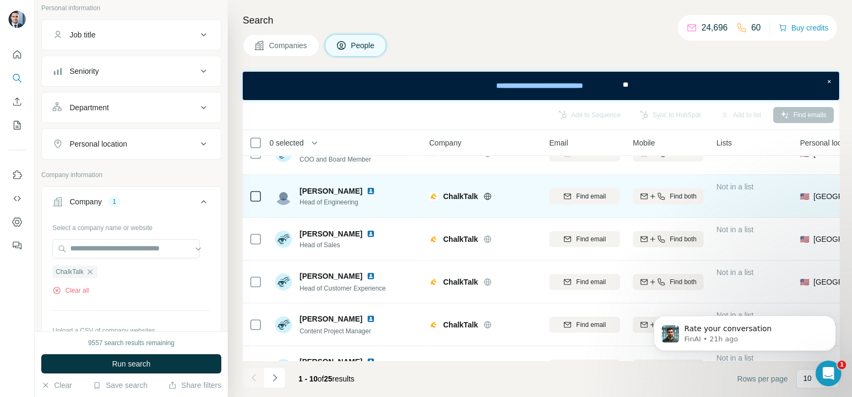
click at [366, 194] on img at bounding box center [370, 191] width 9 height 9
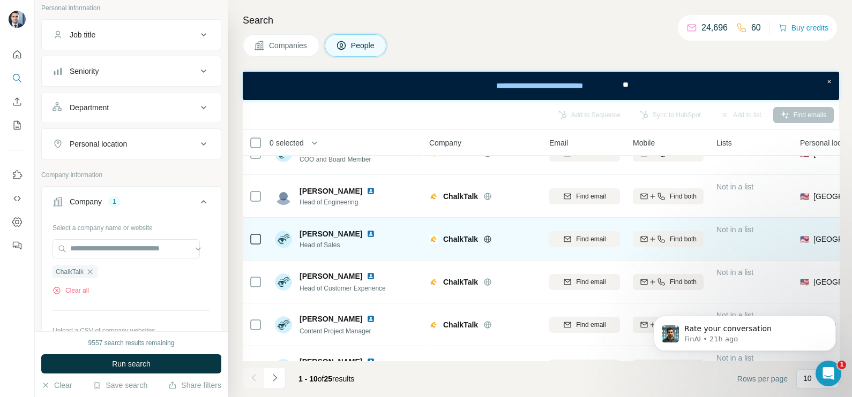
scroll to position [0, 0]
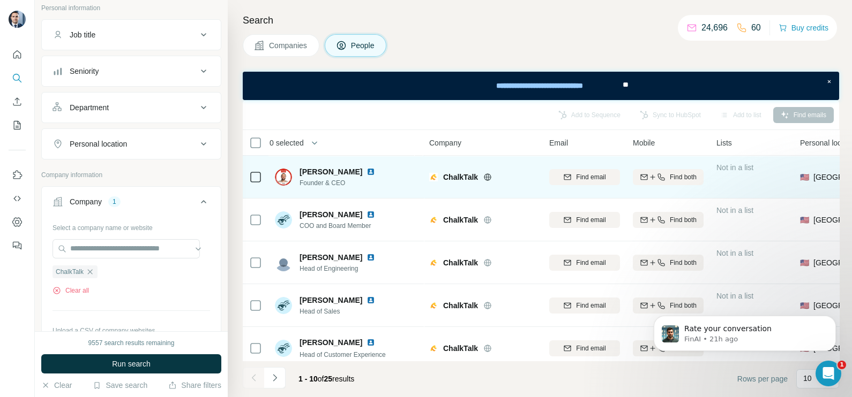
click at [368, 169] on img at bounding box center [370, 172] width 9 height 9
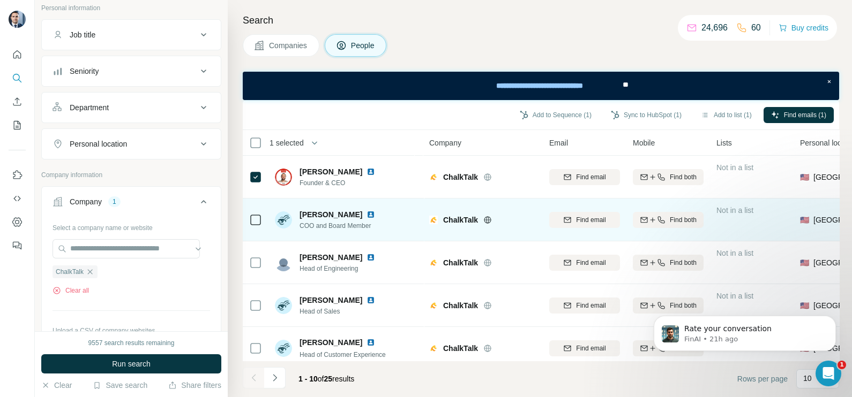
click at [256, 214] on icon at bounding box center [255, 220] width 13 height 13
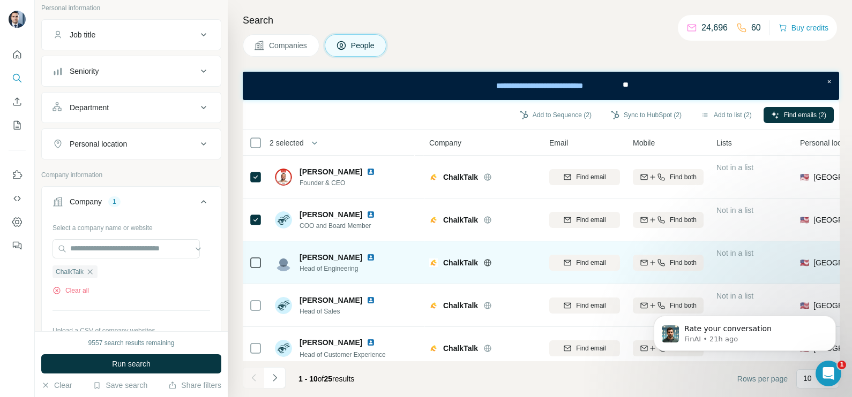
click at [254, 269] on div at bounding box center [255, 262] width 13 height 29
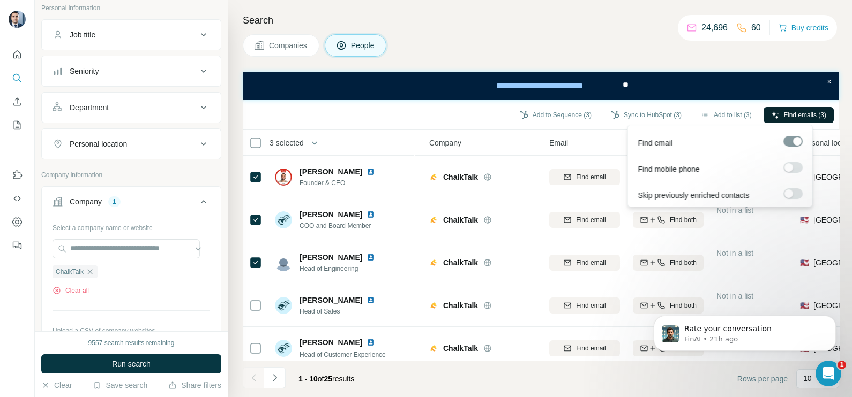
click at [794, 118] on span "Find emails (3)" at bounding box center [805, 115] width 42 height 10
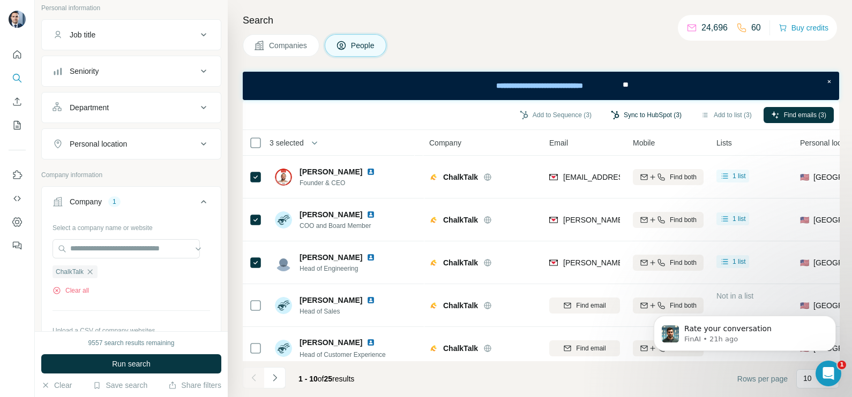
click at [650, 113] on button "Sync to HubSpot (3)" at bounding box center [646, 115] width 86 height 16
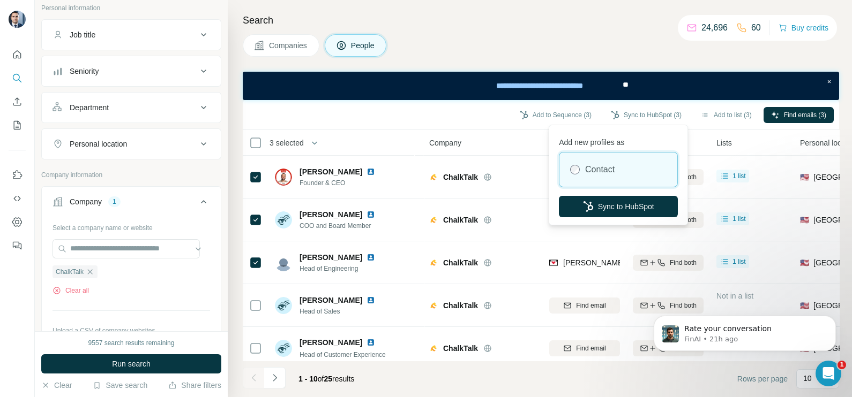
click at [633, 194] on div "Add new profiles as Contact Sync to HubSpot" at bounding box center [618, 174] width 134 height 95
click at [630, 204] on button "Sync to HubSpot" at bounding box center [618, 206] width 119 height 21
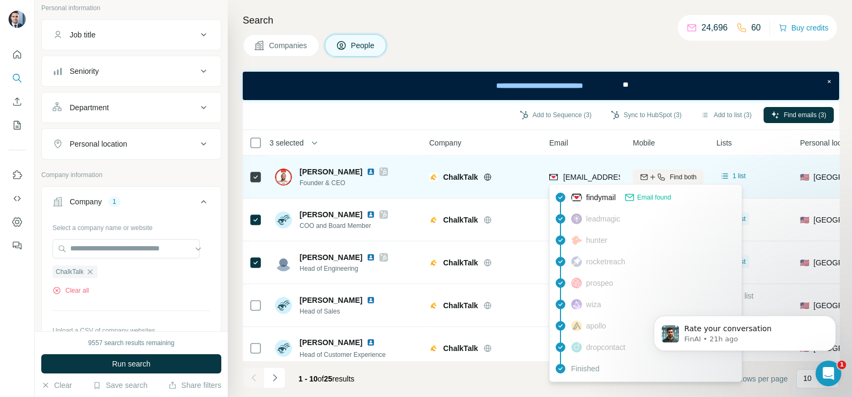
click at [574, 182] on div "[EMAIL_ADDRESS][DOMAIN_NAME]" at bounding box center [626, 177] width 127 height 11
click at [593, 156] on td "[EMAIL_ADDRESS][DOMAIN_NAME]" at bounding box center [585, 177] width 84 height 43
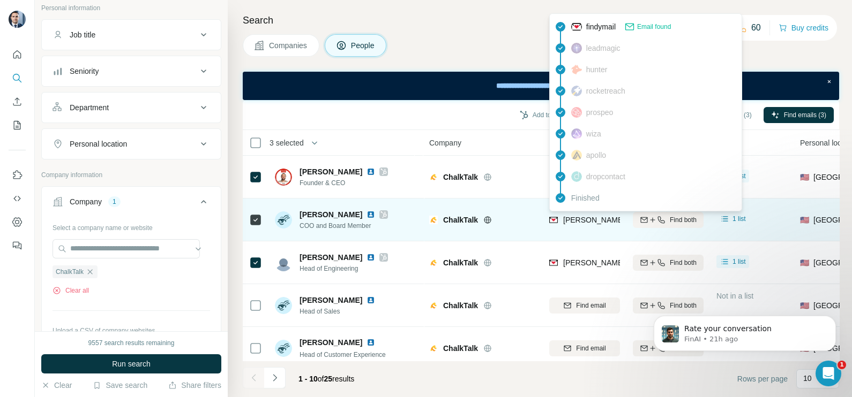
click at [588, 224] on span "[PERSON_NAME][EMAIL_ADDRESS][DOMAIN_NAME]" at bounding box center [657, 220] width 189 height 9
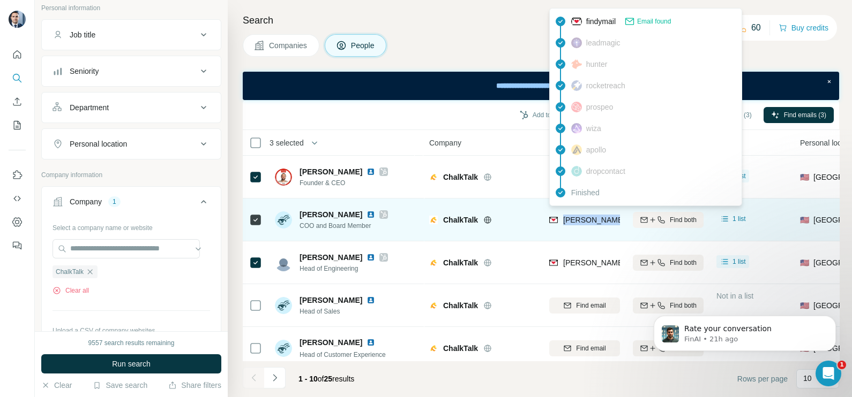
click at [588, 224] on span "[PERSON_NAME][EMAIL_ADDRESS][DOMAIN_NAME]" at bounding box center [657, 220] width 189 height 9
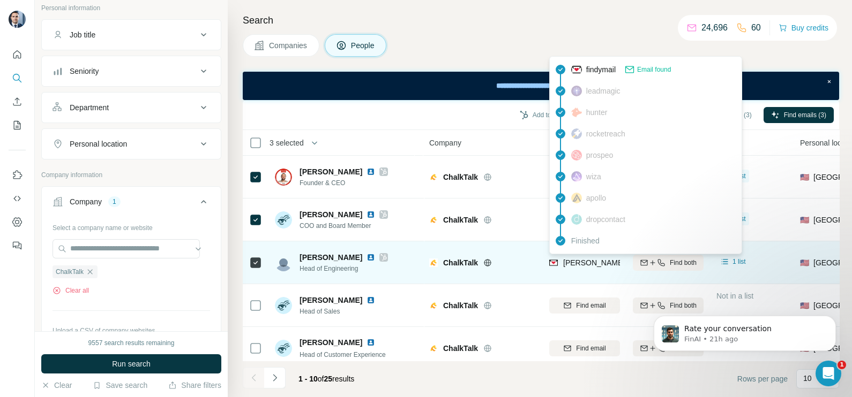
click at [581, 266] on span "[PERSON_NAME][EMAIL_ADDRESS][DOMAIN_NAME]" at bounding box center [657, 263] width 189 height 9
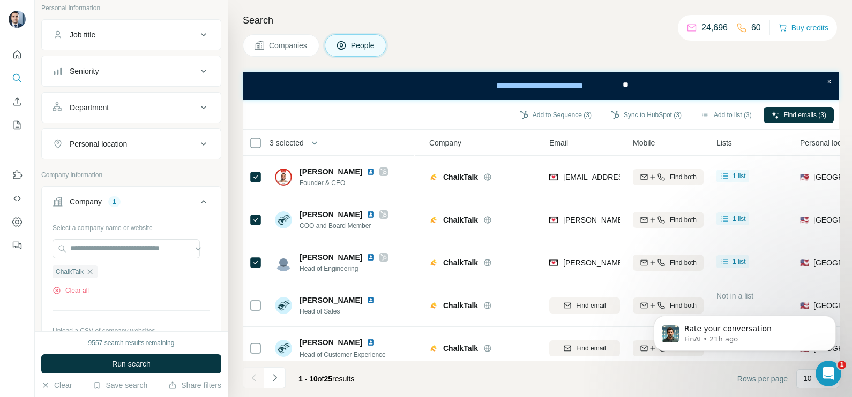
click at [300, 58] on div "Search Companies People Add to Sequence (3) Sync to HubSpot (3) Add to list (3)…" at bounding box center [540, 198] width 624 height 397
click at [287, 46] on span "Companies" at bounding box center [288, 45] width 39 height 11
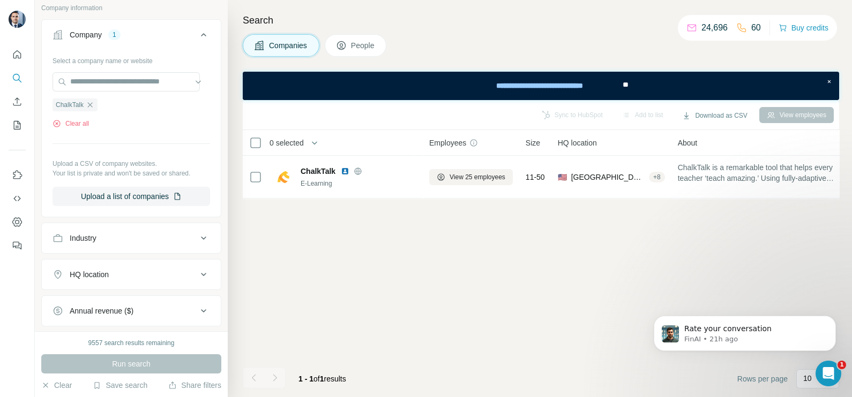
click at [340, 46] on icon at bounding box center [341, 45] width 11 height 11
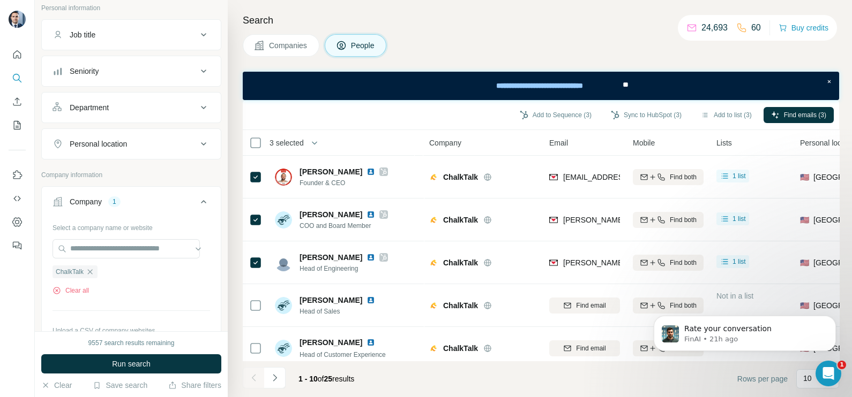
click at [304, 45] on span "Companies" at bounding box center [288, 45] width 39 height 11
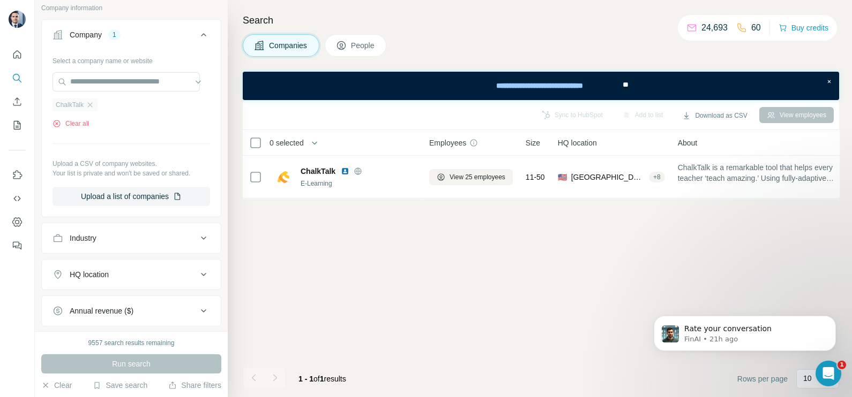
click at [94, 103] on icon "button" at bounding box center [90, 105] width 9 height 9
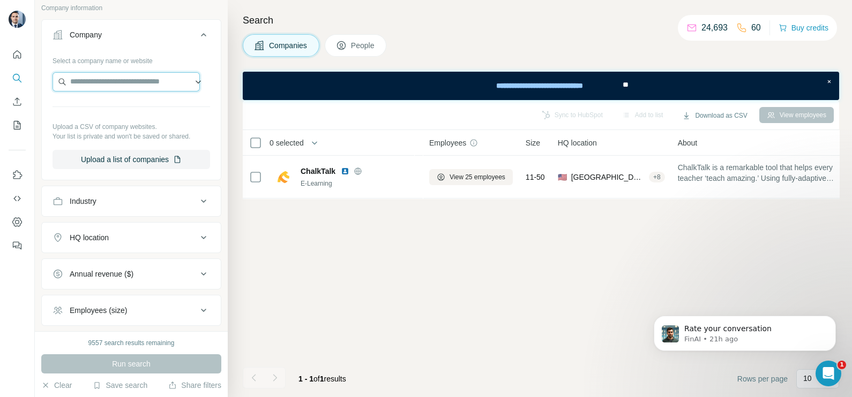
click at [79, 80] on input "text" at bounding box center [125, 81] width 147 height 19
paste input "**********"
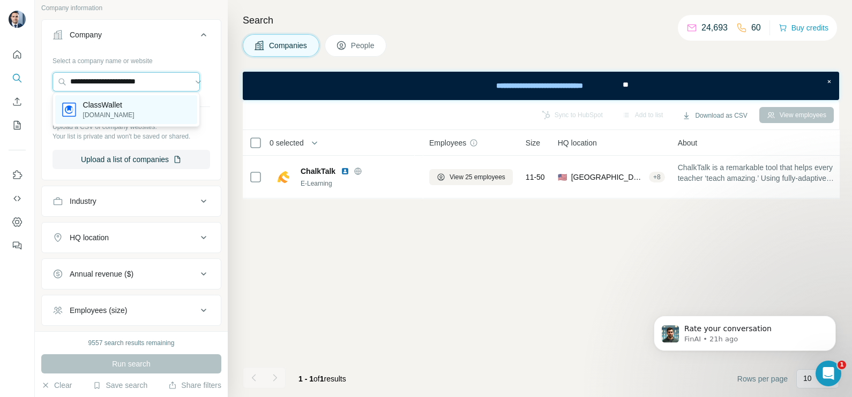
type input "**********"
click at [109, 112] on p "[DOMAIN_NAME]" at bounding box center [108, 115] width 51 height 10
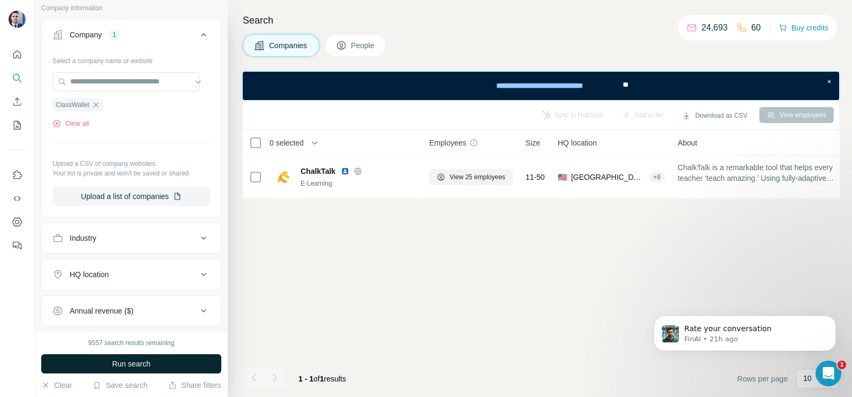
click at [126, 370] on button "Run search" at bounding box center [131, 364] width 180 height 19
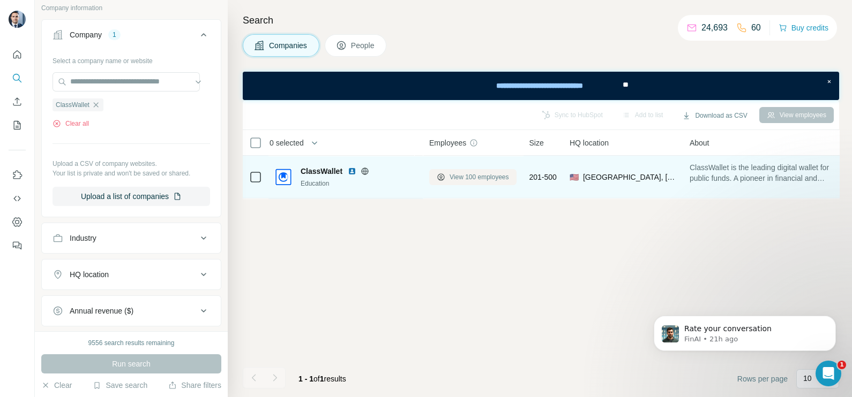
click at [488, 176] on span "View 100 employees" at bounding box center [478, 177] width 59 height 10
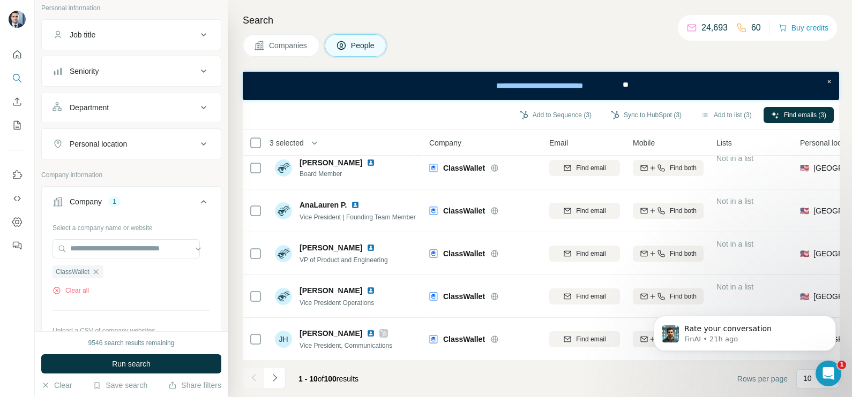
scroll to position [230, 0]
click at [279, 378] on icon "Navigate to next page" at bounding box center [274, 378] width 11 height 11
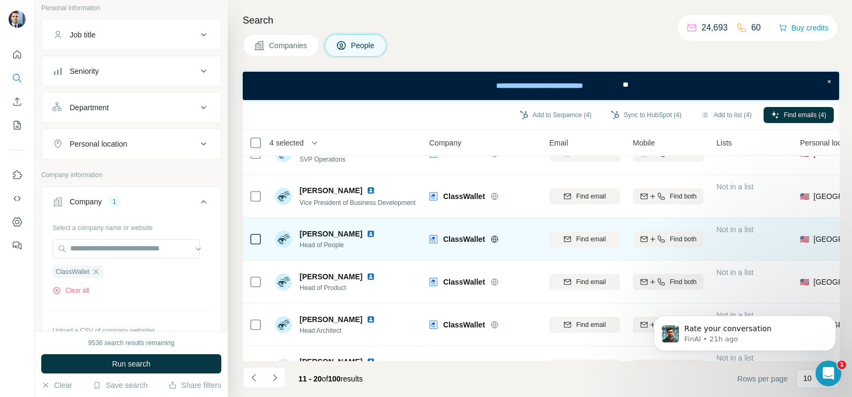
scroll to position [133, 0]
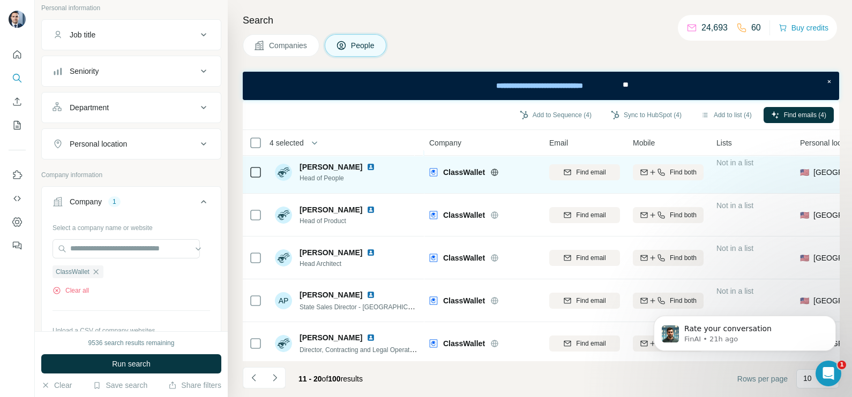
click at [257, 177] on icon at bounding box center [255, 172] width 13 height 13
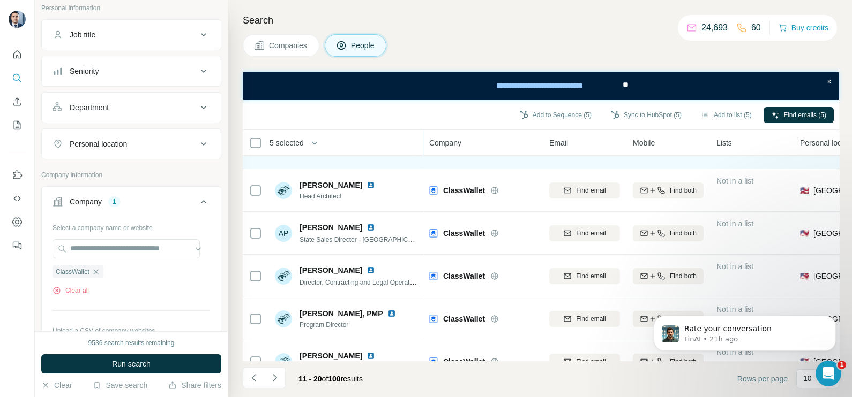
scroll to position [230, 0]
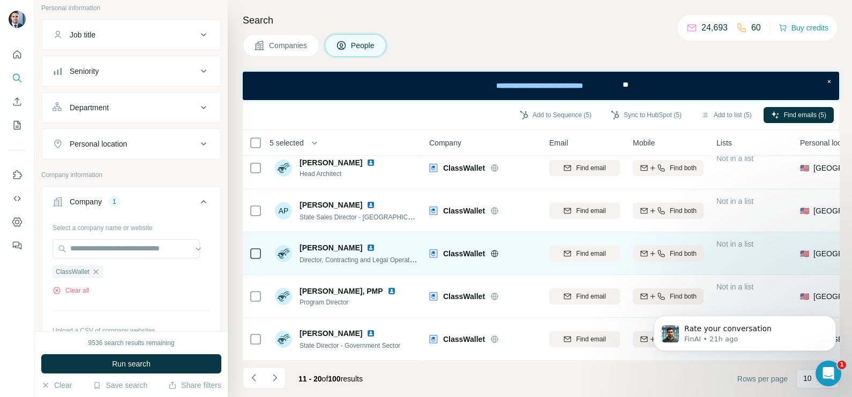
click at [247, 244] on td at bounding box center [256, 253] width 26 height 43
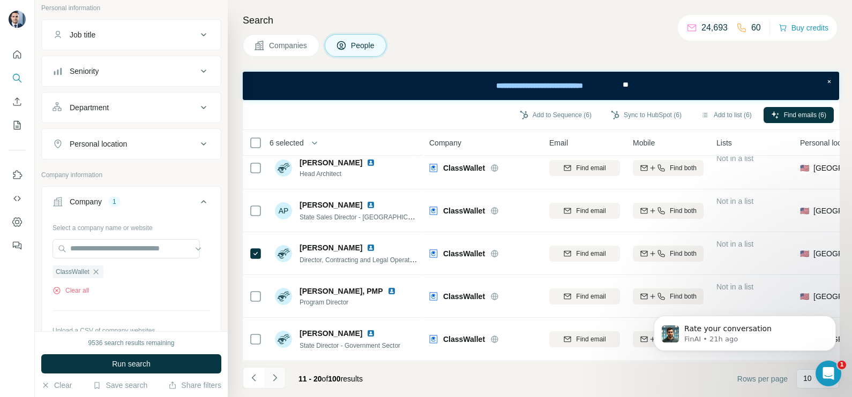
click at [277, 367] on button "Navigate to next page" at bounding box center [274, 377] width 21 height 21
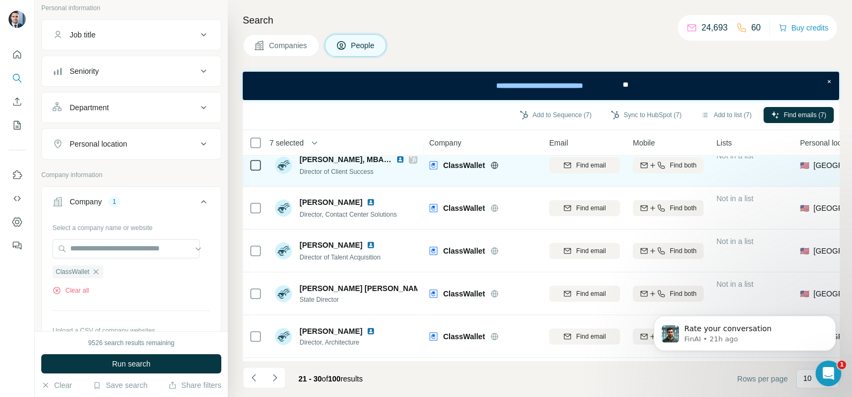
scroll to position [66, 0]
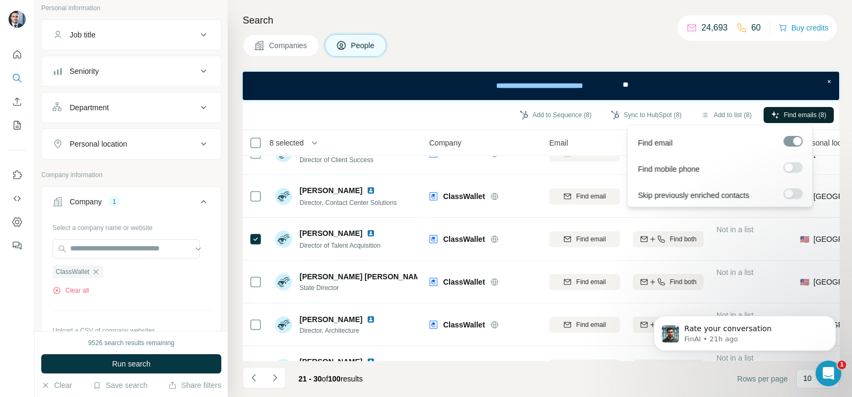
click at [797, 115] on span "Find emails (8)" at bounding box center [805, 115] width 42 height 10
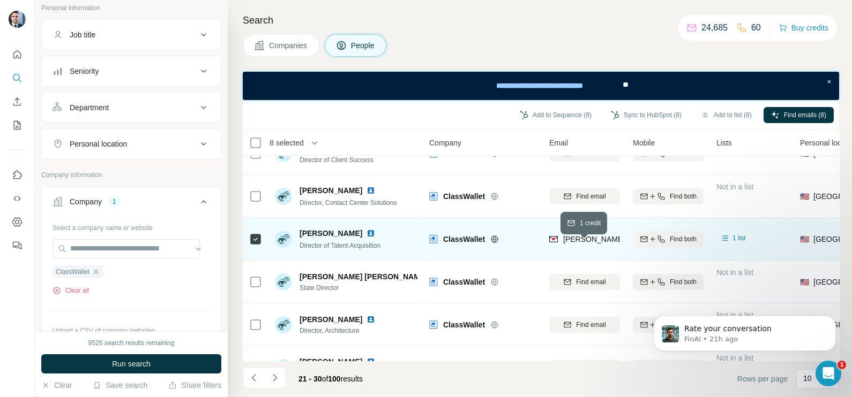
scroll to position [0, 0]
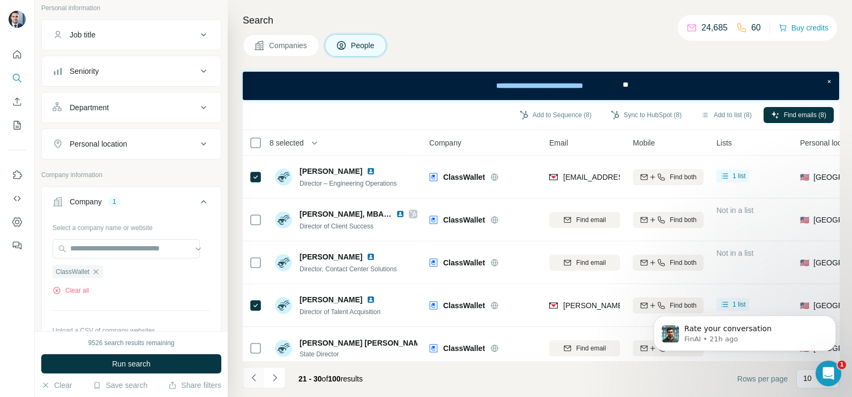
click at [249, 387] on button "Navigate to previous page" at bounding box center [253, 377] width 21 height 21
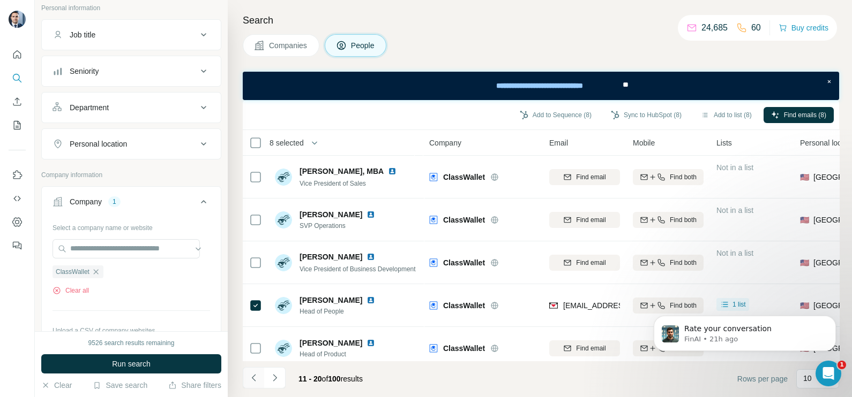
click at [257, 377] on icon "Navigate to previous page" at bounding box center [254, 378] width 11 height 11
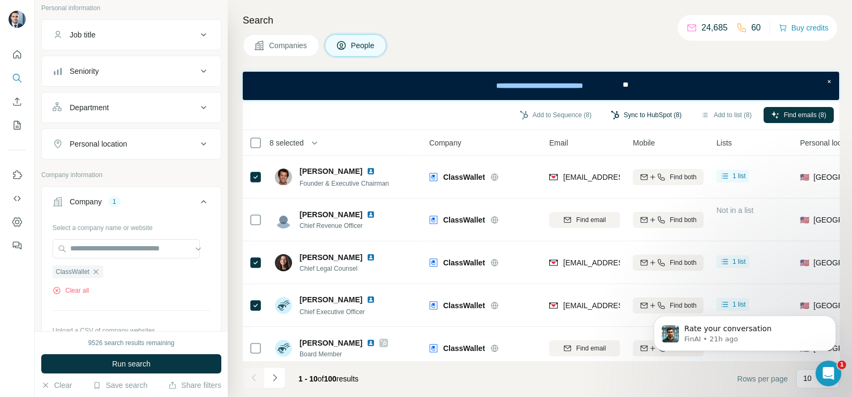
click at [638, 110] on button "Sync to HubSpot (8)" at bounding box center [646, 115] width 86 height 16
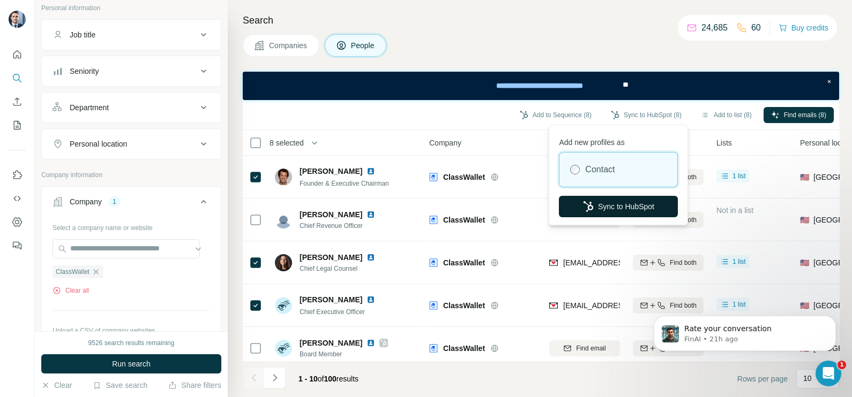
click at [611, 202] on button "Sync to HubSpot" at bounding box center [618, 206] width 119 height 21
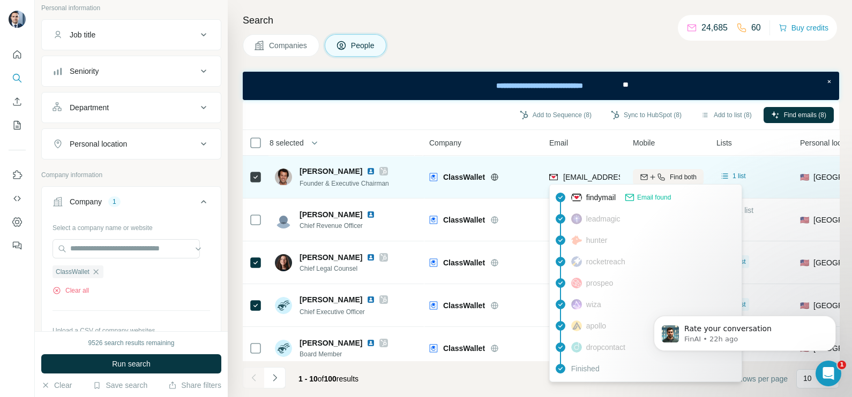
click at [589, 179] on span "[EMAIL_ADDRESS][DOMAIN_NAME]" at bounding box center [626, 177] width 127 height 9
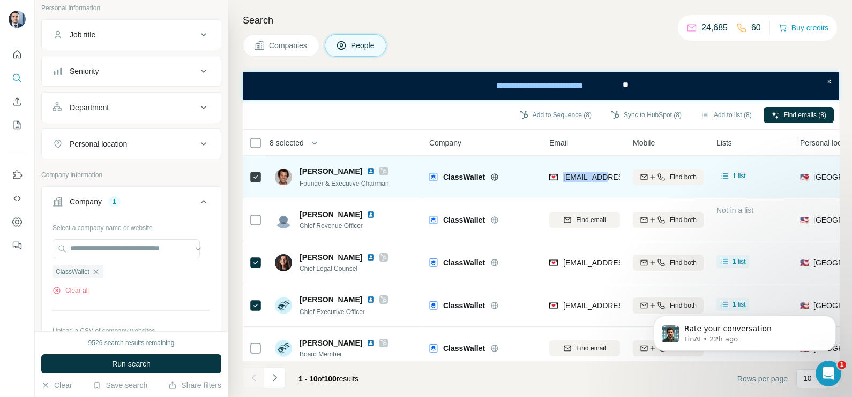
click at [589, 179] on span "[EMAIL_ADDRESS][DOMAIN_NAME]" at bounding box center [626, 177] width 127 height 9
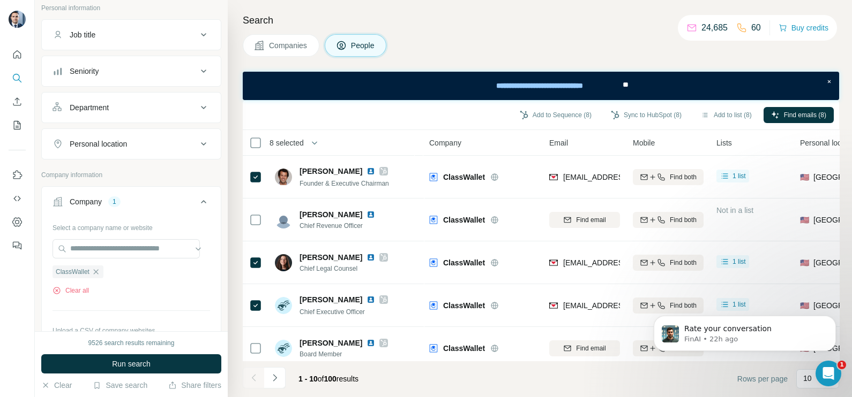
click at [522, 154] on th "Company" at bounding box center [483, 143] width 120 height 26
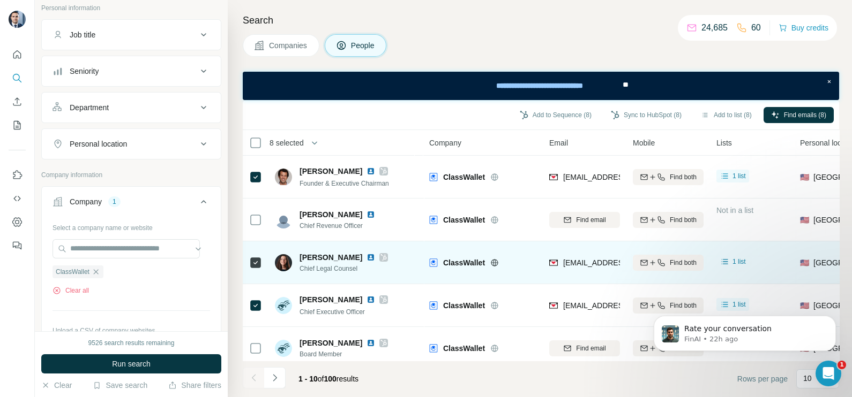
click at [581, 255] on div "[EMAIL_ADDRESS][DOMAIN_NAME]" at bounding box center [584, 262] width 71 height 29
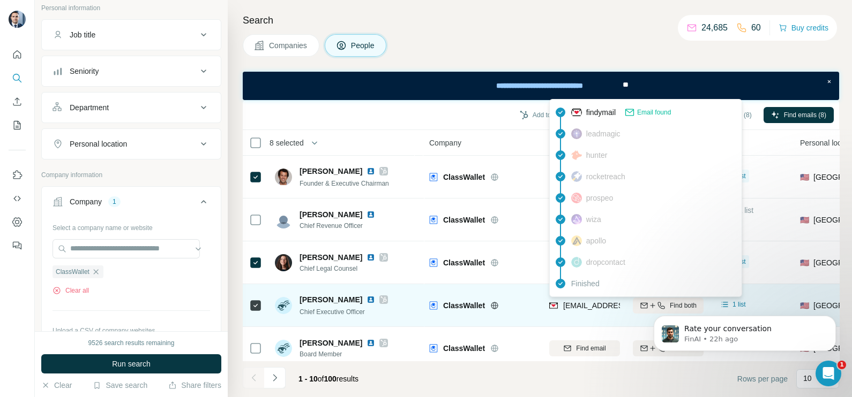
click at [586, 309] on span "[EMAIL_ADDRESS][DOMAIN_NAME]" at bounding box center [626, 306] width 127 height 9
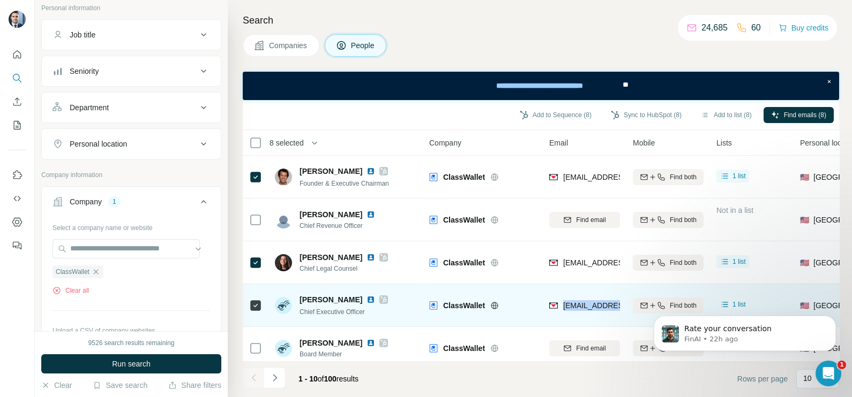
click at [586, 309] on span "[EMAIL_ADDRESS][DOMAIN_NAME]" at bounding box center [626, 306] width 127 height 9
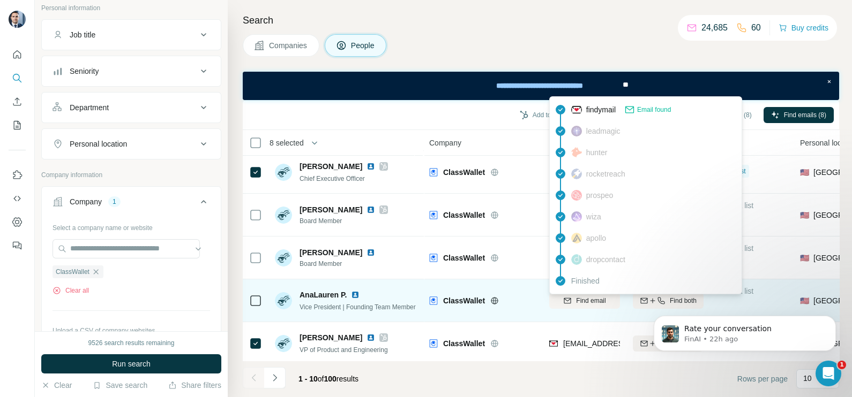
click at [516, 300] on div at bounding box center [507, 301] width 34 height 9
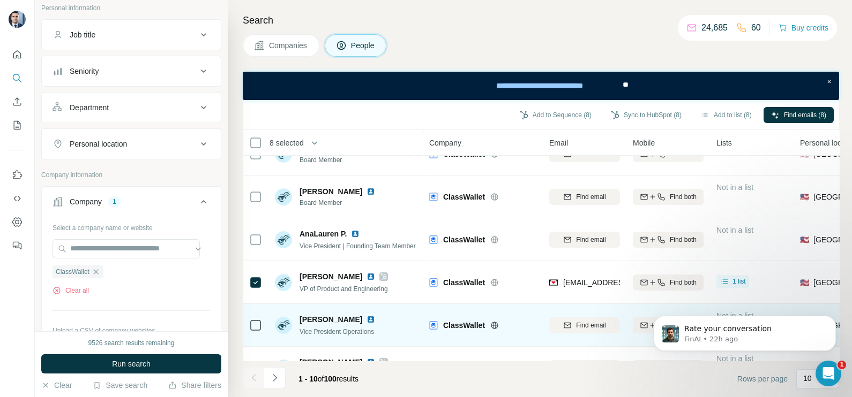
scroll to position [230, 0]
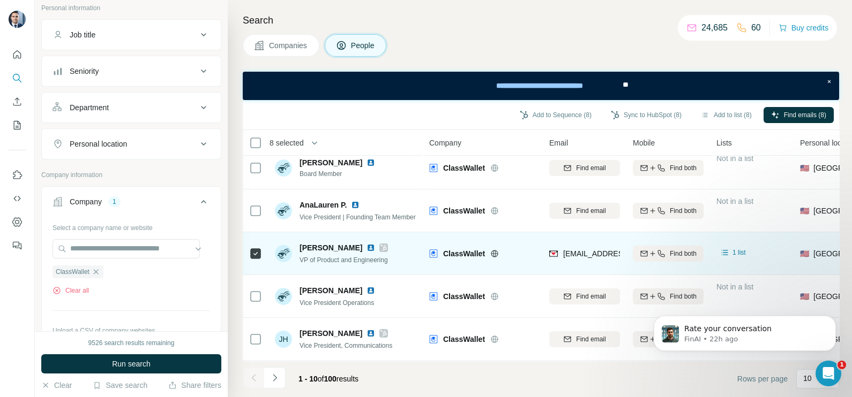
click at [588, 239] on div "[EMAIL_ADDRESS][DOMAIN_NAME]" at bounding box center [584, 253] width 71 height 29
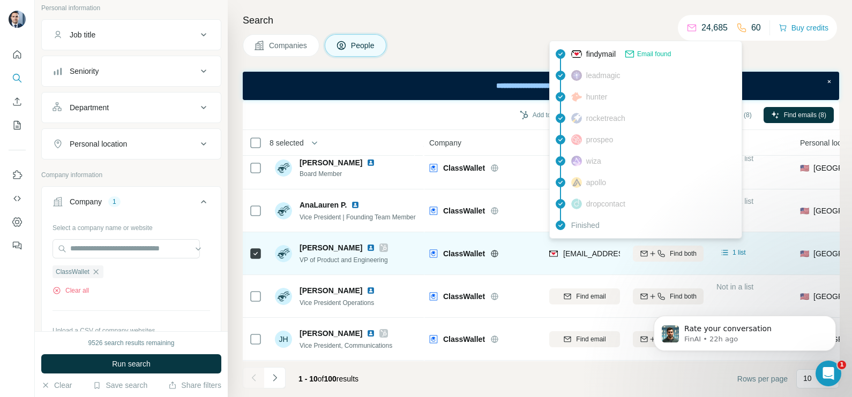
click at [596, 251] on span "[EMAIL_ADDRESS][DOMAIN_NAME]" at bounding box center [626, 254] width 127 height 9
drag, startPoint x: 596, startPoint y: 251, endPoint x: 595, endPoint y: 245, distance: 5.4
click at [596, 251] on span "[EMAIL_ADDRESS][DOMAIN_NAME]" at bounding box center [626, 254] width 127 height 9
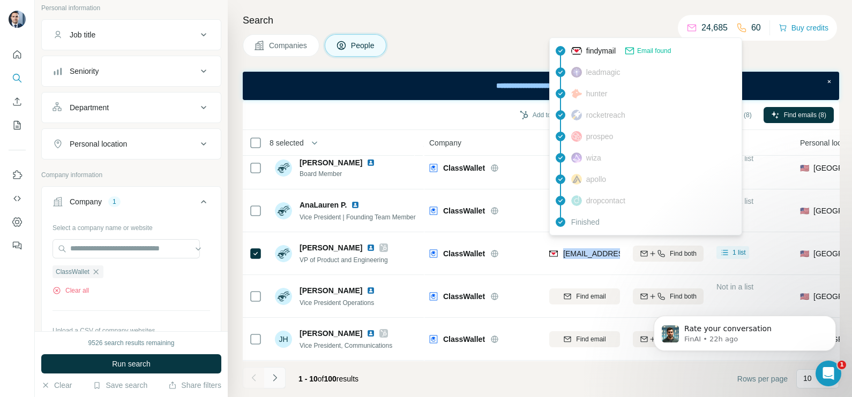
click at [281, 379] on button "Navigate to next page" at bounding box center [274, 377] width 21 height 21
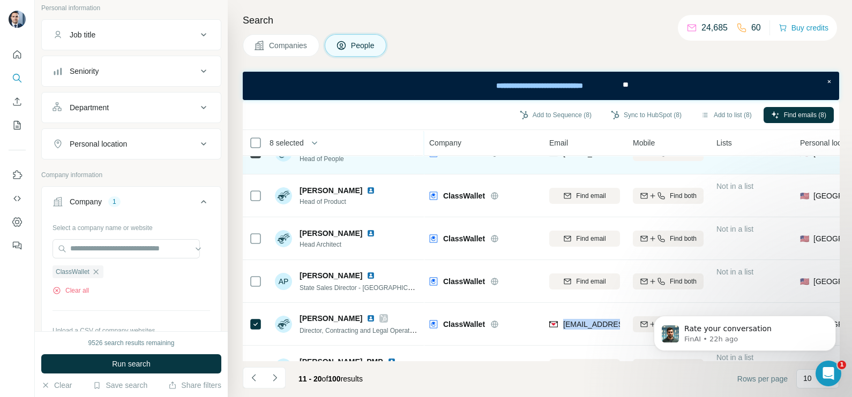
scroll to position [0, 0]
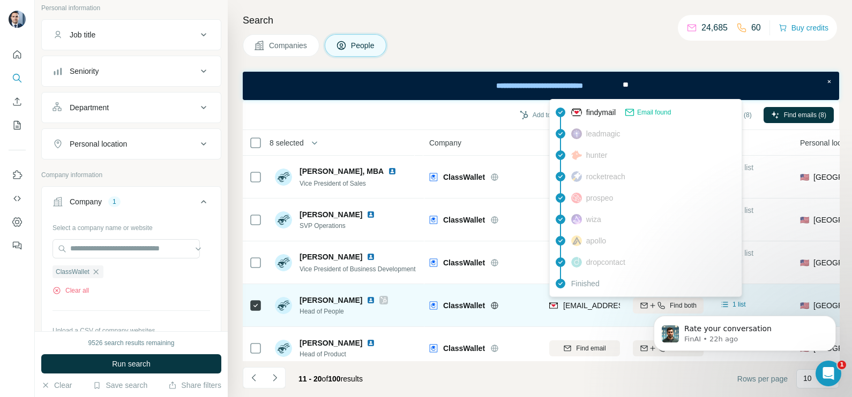
click at [595, 311] on div "[EMAIL_ADDRESS][DOMAIN_NAME]" at bounding box center [626, 305] width 127 height 11
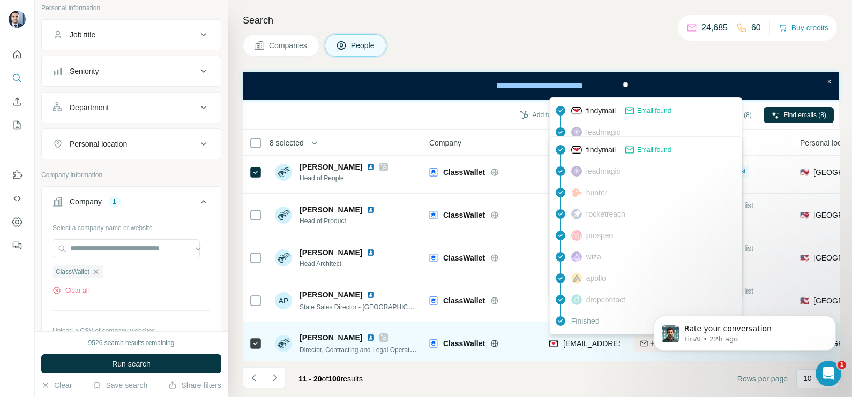
click at [576, 347] on span "[EMAIL_ADDRESS][DOMAIN_NAME]" at bounding box center [626, 344] width 127 height 9
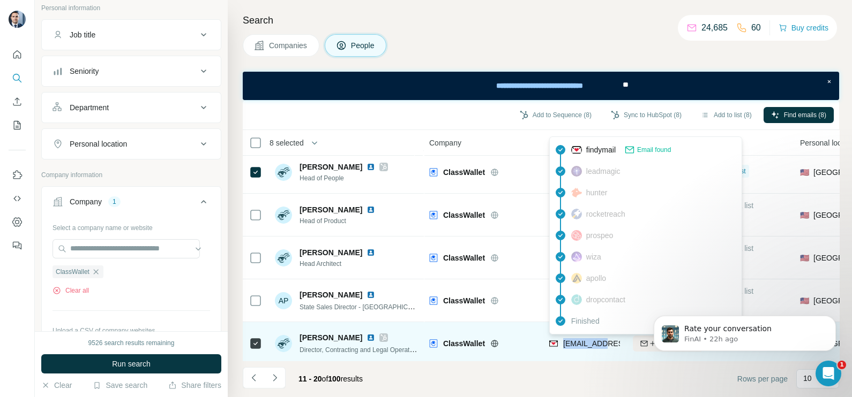
click at [576, 347] on span "[EMAIL_ADDRESS][DOMAIN_NAME]" at bounding box center [626, 344] width 127 height 9
click at [0, 0] on tbody "[PERSON_NAME], MBA Vice President of Sales ClassWallet Find email Find both Not…" at bounding box center [0, 0] width 0 height 0
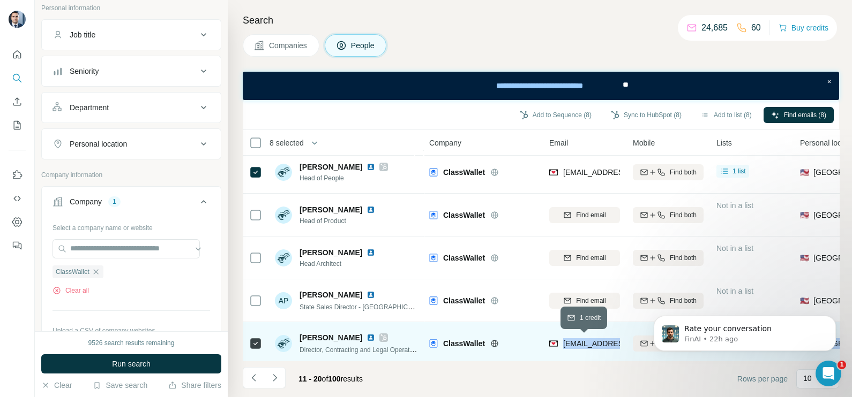
scroll to position [175, 0]
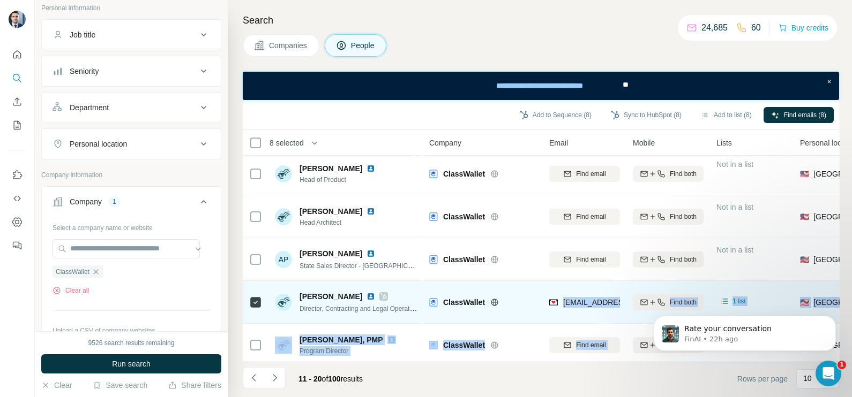
click at [573, 311] on div "[EMAIL_ADDRESS][DOMAIN_NAME]" at bounding box center [584, 302] width 71 height 29
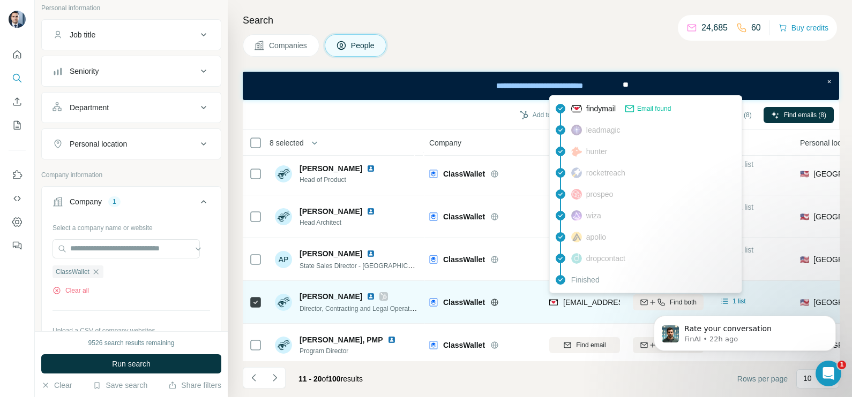
click at [588, 305] on span "[EMAIL_ADDRESS][DOMAIN_NAME]" at bounding box center [626, 302] width 127 height 9
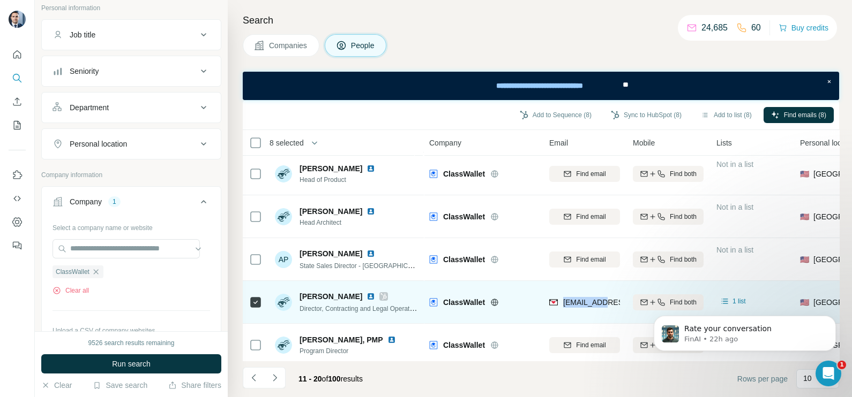
click at [587, 290] on div "[EMAIL_ADDRESS][DOMAIN_NAME]" at bounding box center [584, 302] width 71 height 29
click at [583, 303] on span "[EMAIL_ADDRESS][DOMAIN_NAME]" at bounding box center [626, 302] width 127 height 9
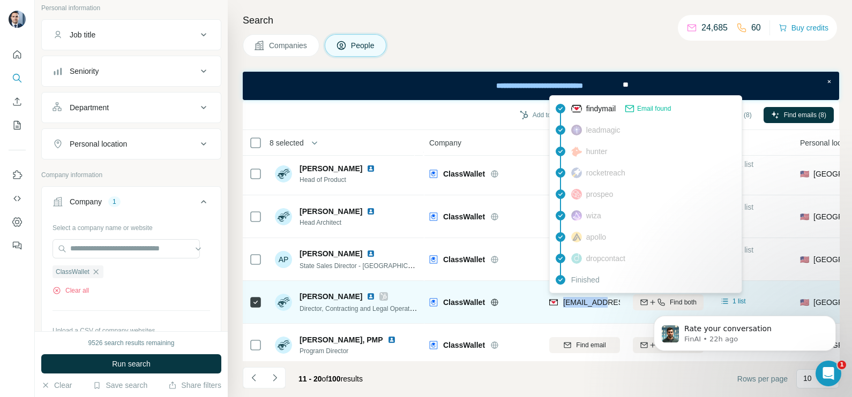
click at [583, 303] on span "[EMAIL_ADDRESS][DOMAIN_NAME]" at bounding box center [626, 302] width 127 height 9
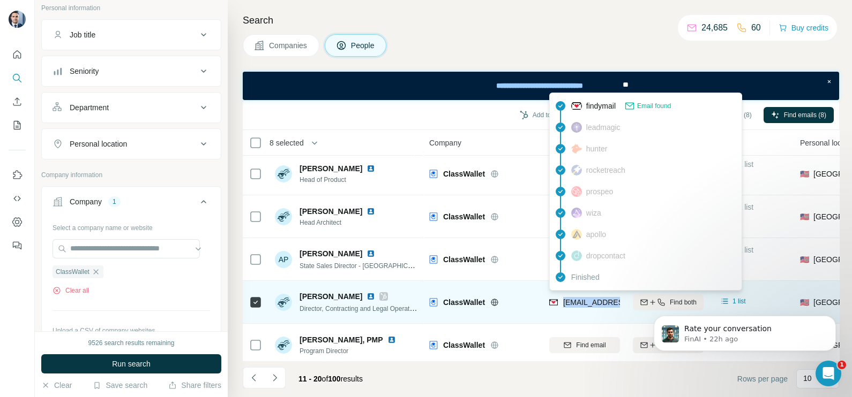
click at [583, 303] on span "[EMAIL_ADDRESS][DOMAIN_NAME]" at bounding box center [626, 302] width 127 height 9
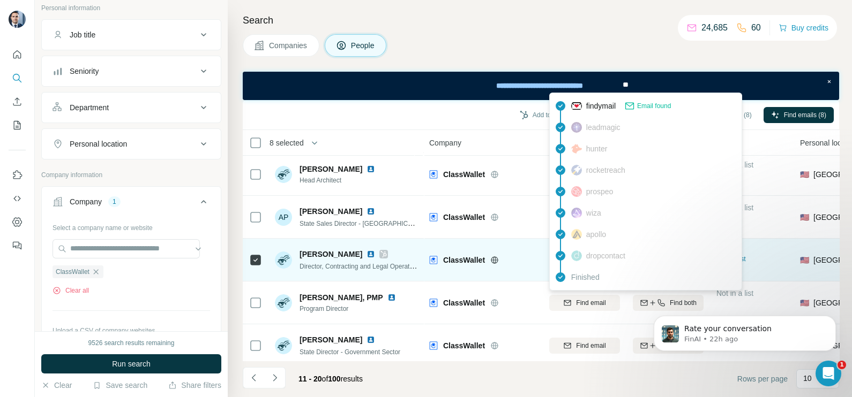
scroll to position [230, 0]
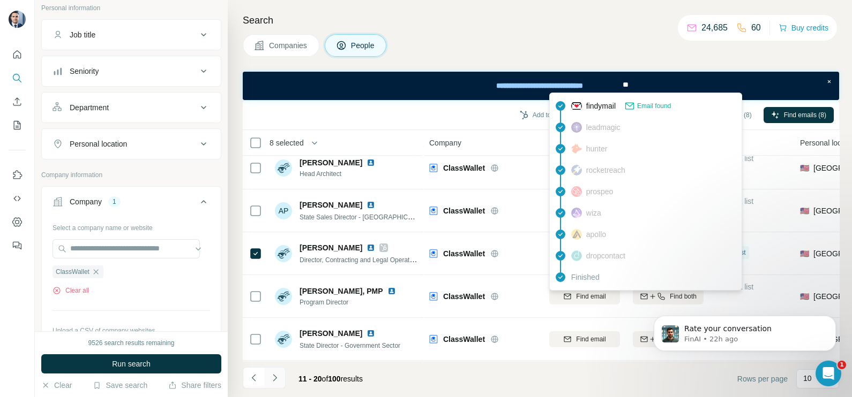
click at [277, 374] on icon "Navigate to next page" at bounding box center [274, 378] width 11 height 11
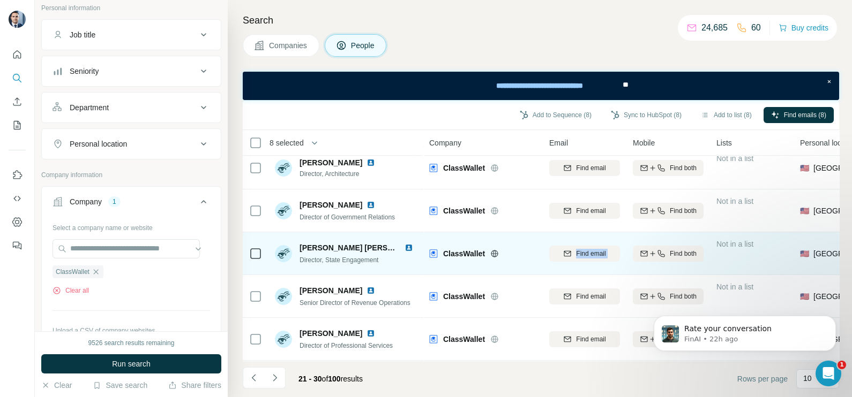
scroll to position [0, 0]
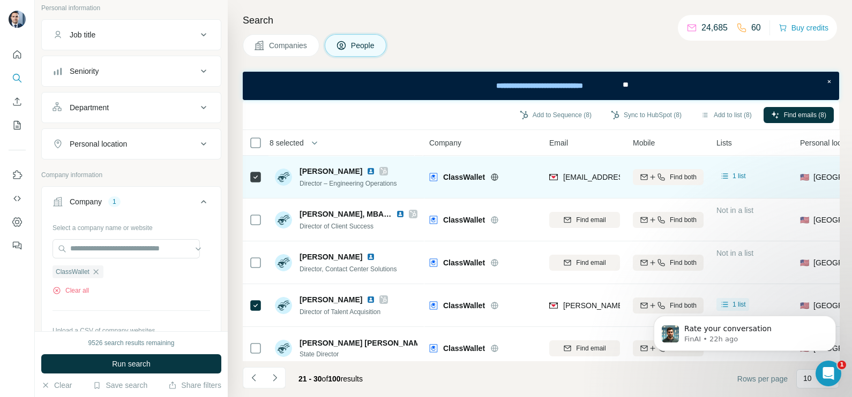
click at [575, 166] on div "[EMAIL_ADDRESS][DOMAIN_NAME]" at bounding box center [584, 176] width 71 height 29
click at [580, 172] on div "[EMAIL_ADDRESS][DOMAIN_NAME]" at bounding box center [626, 177] width 127 height 11
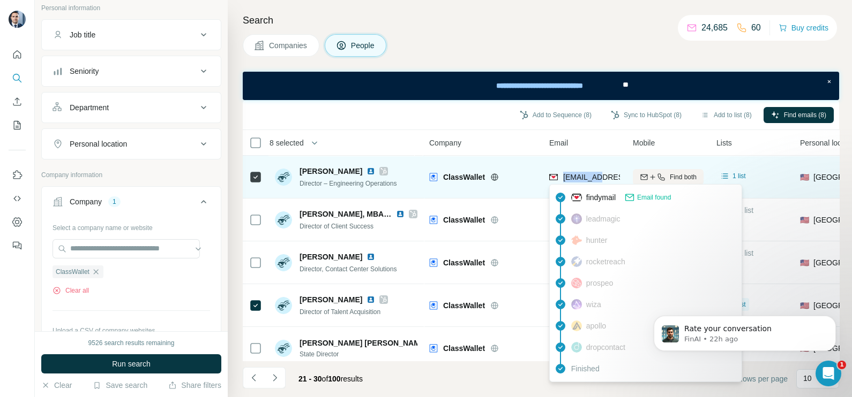
click at [580, 173] on span "[EMAIL_ADDRESS][DOMAIN_NAME]" at bounding box center [626, 177] width 127 height 9
click at [580, 172] on div "[EMAIL_ADDRESS][DOMAIN_NAME]" at bounding box center [626, 177] width 127 height 11
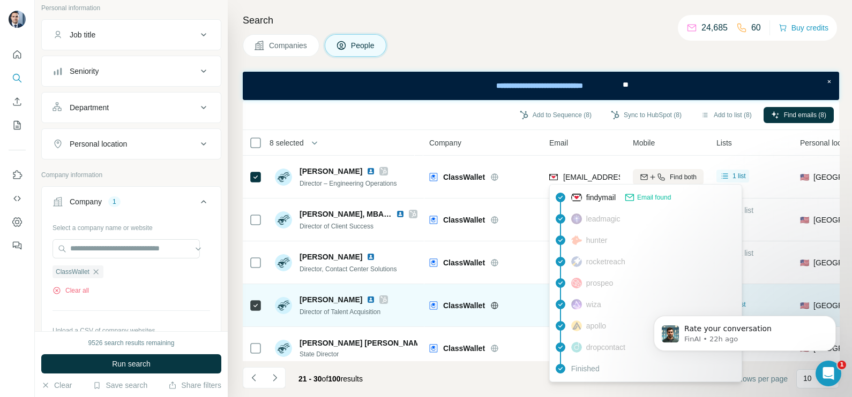
click at [525, 287] on td "ClassWallet" at bounding box center [483, 305] width 120 height 43
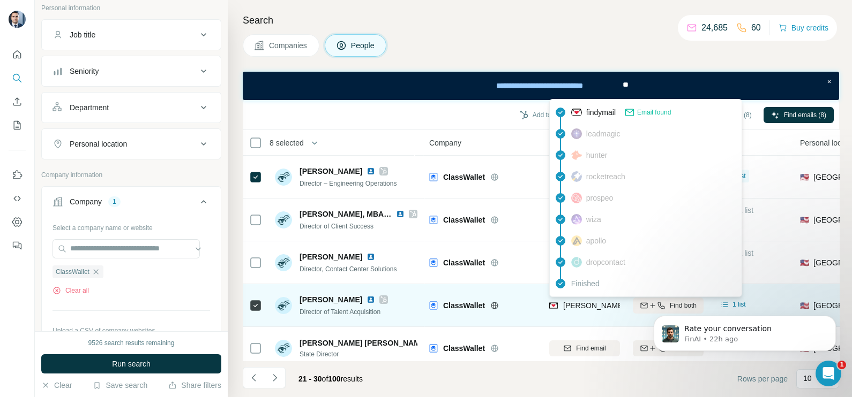
click at [582, 311] on div "[PERSON_NAME][EMAIL_ADDRESS][DOMAIN_NAME]" at bounding box center [657, 305] width 189 height 11
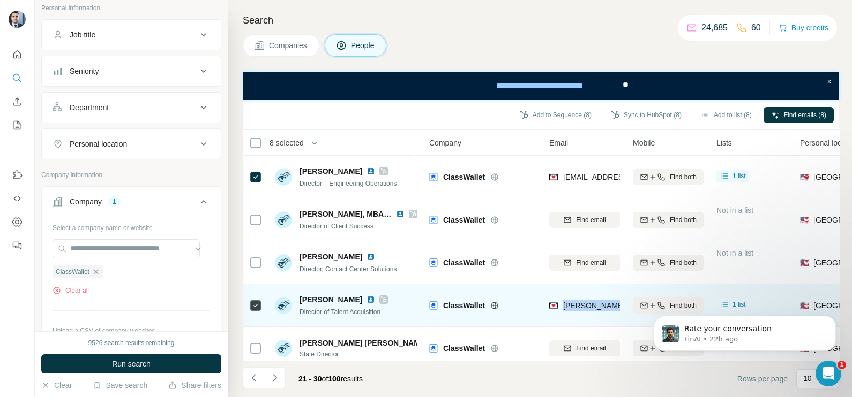
click at [582, 311] on div "[PERSON_NAME][EMAIL_ADDRESS][DOMAIN_NAME]" at bounding box center [657, 305] width 189 height 11
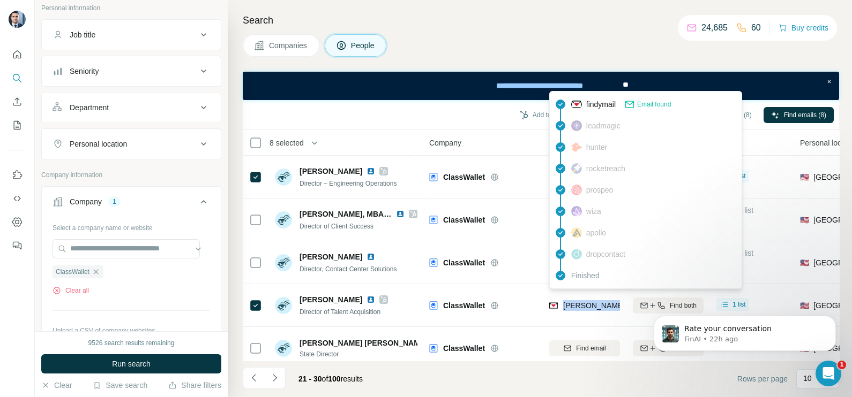
click at [293, 43] on span "Companies" at bounding box center [288, 45] width 39 height 11
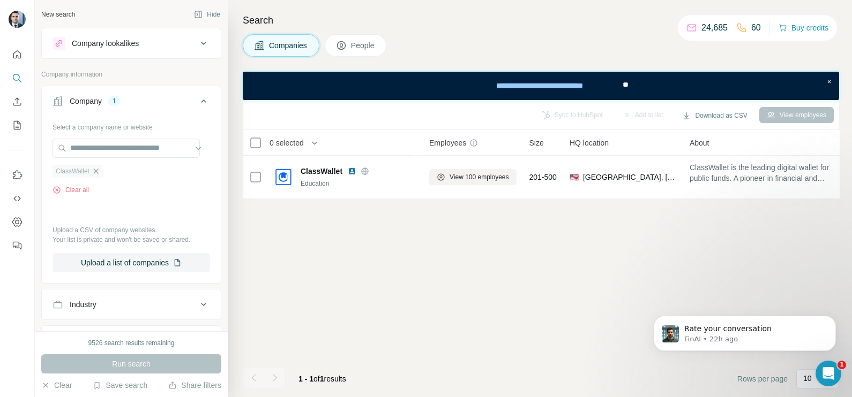
click at [98, 171] on icon "button" at bounding box center [96, 171] width 9 height 9
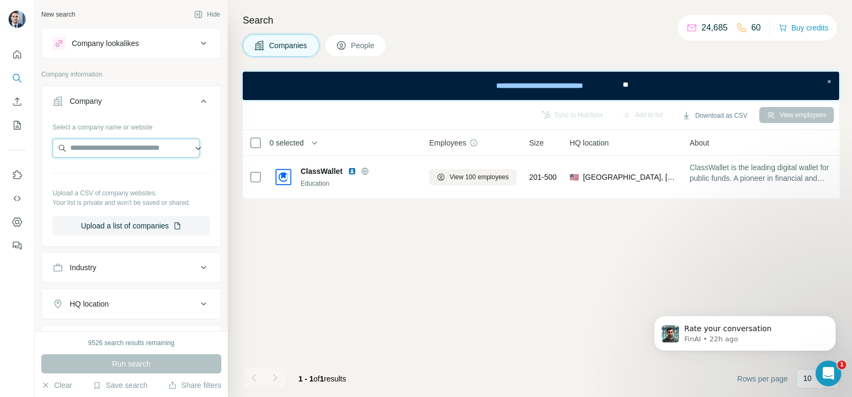
click at [103, 150] on input "text" at bounding box center [125, 148] width 147 height 19
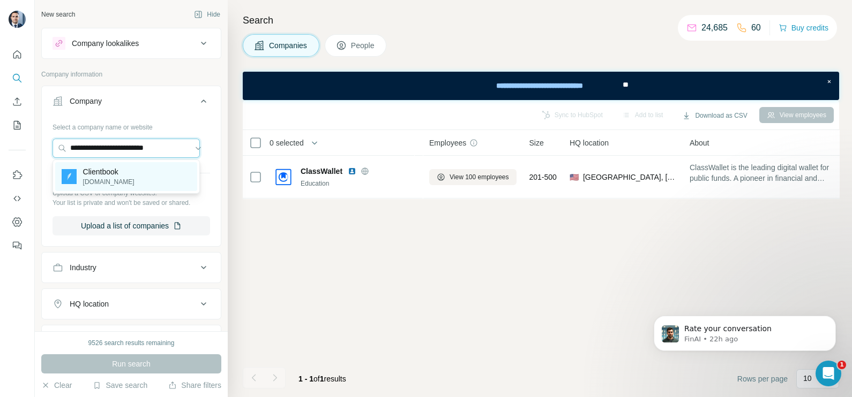
type input "**********"
click at [116, 185] on p "[DOMAIN_NAME]" at bounding box center [108, 182] width 51 height 10
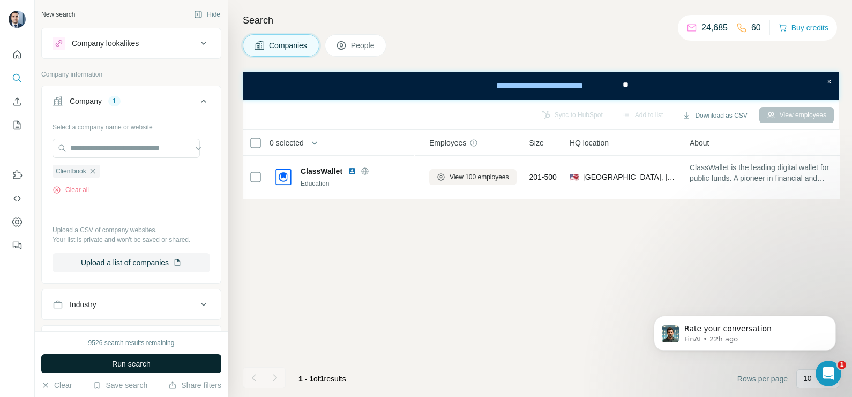
click at [126, 368] on span "Run search" at bounding box center [131, 364] width 39 height 11
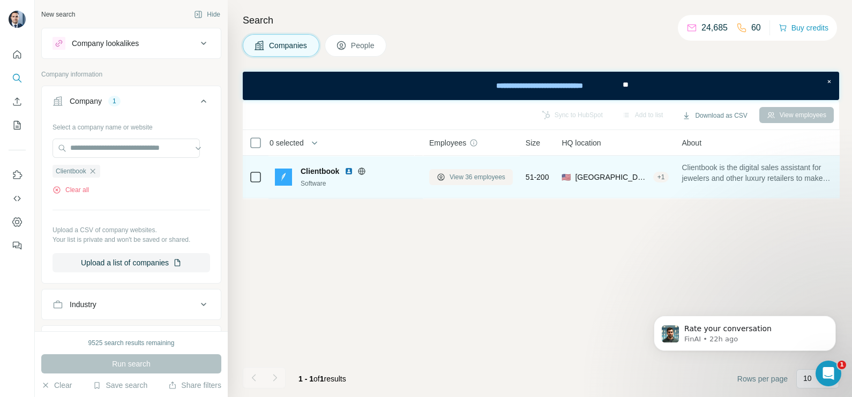
click at [465, 174] on span "View 36 employees" at bounding box center [477, 177] width 56 height 10
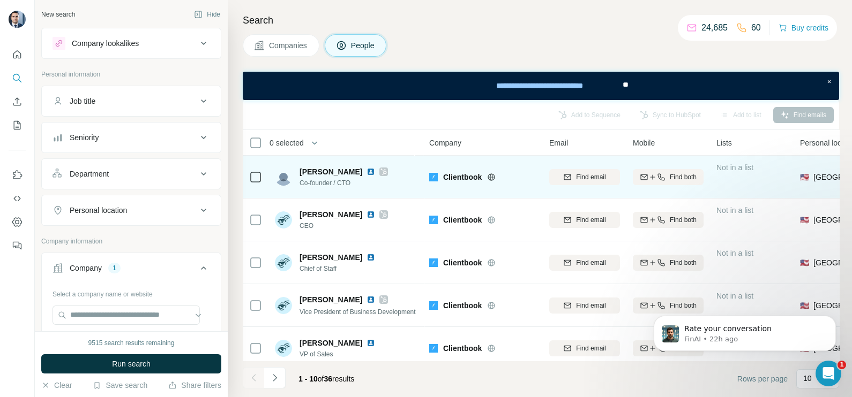
click at [380, 170] on icon at bounding box center [383, 172] width 6 height 9
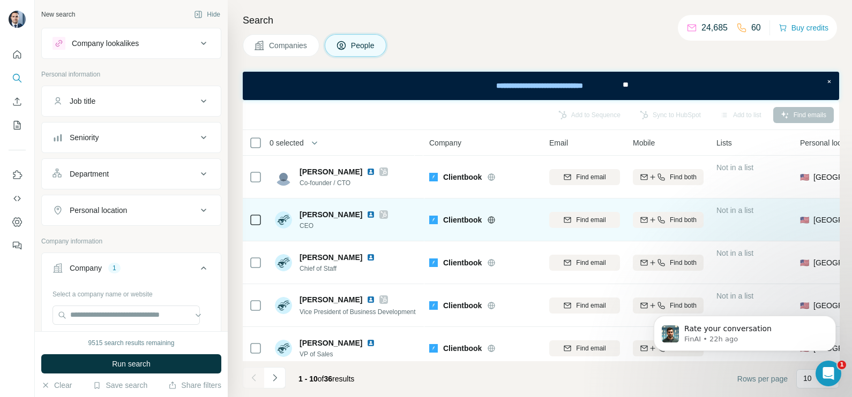
click at [372, 212] on div at bounding box center [376, 214] width 21 height 9
click at [380, 216] on icon at bounding box center [383, 214] width 6 height 9
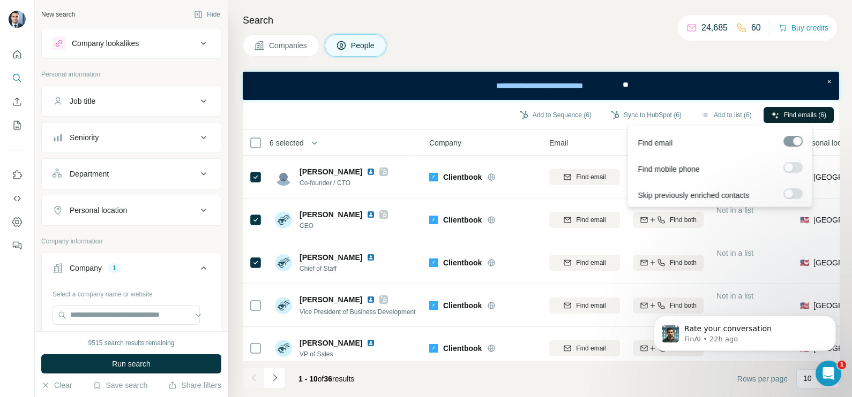
click at [802, 117] on span "Find emails (6)" at bounding box center [805, 115] width 42 height 10
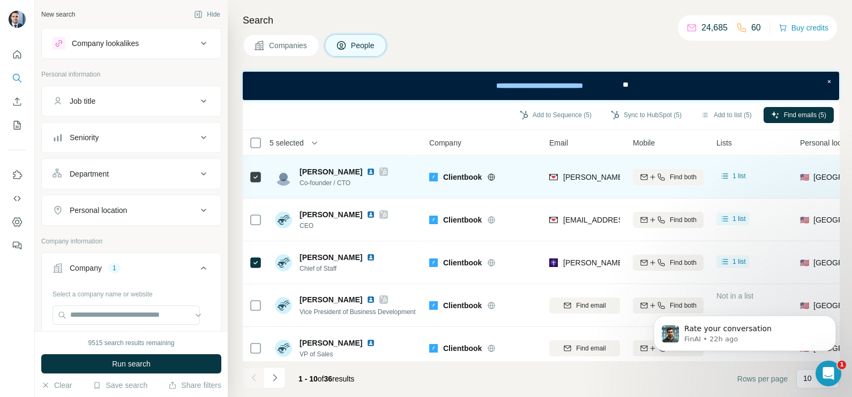
click at [247, 172] on td at bounding box center [256, 177] width 26 height 43
click at [262, 182] on td at bounding box center [256, 177] width 26 height 43
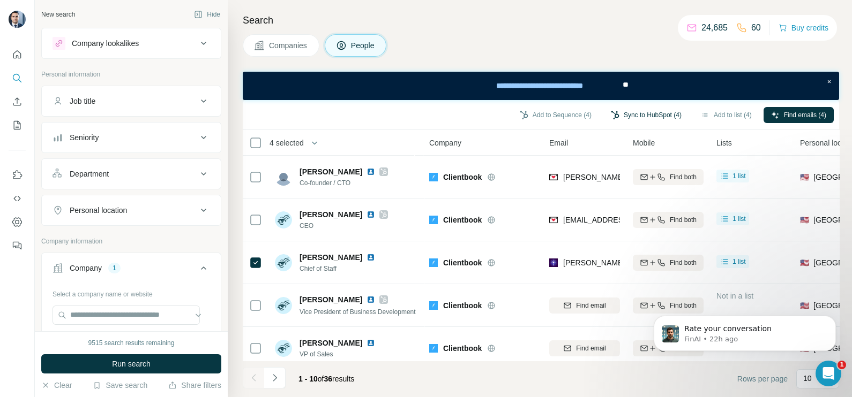
click at [639, 112] on button "Sync to HubSpot (4)" at bounding box center [646, 115] width 86 height 16
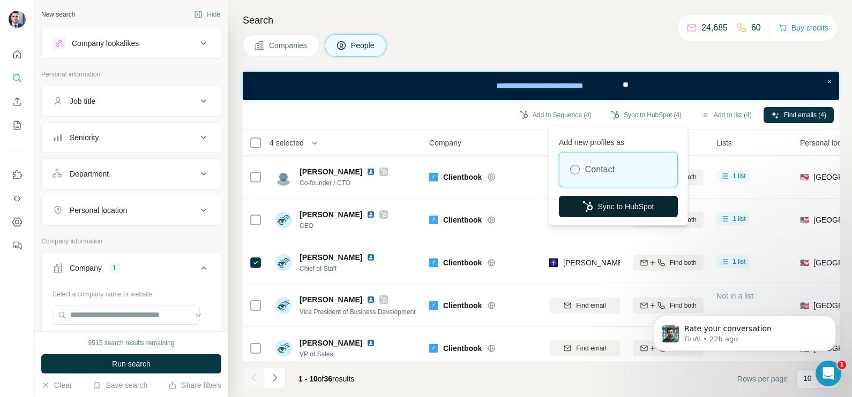
click at [592, 209] on button "Sync to HubSpot" at bounding box center [618, 206] width 119 height 21
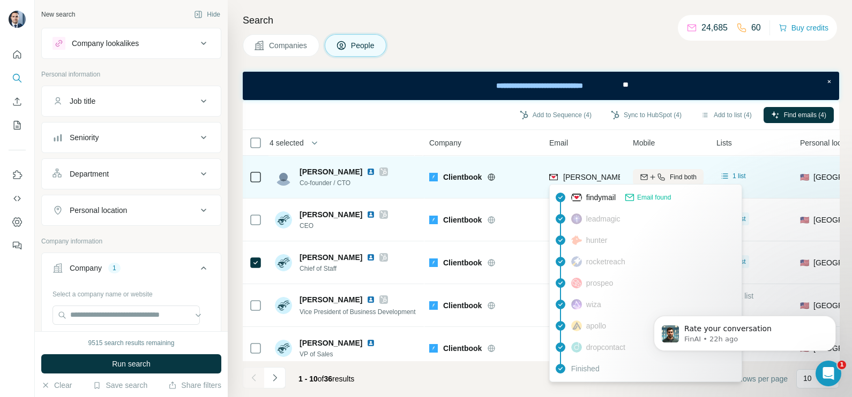
click at [577, 175] on span "[PERSON_NAME][EMAIL_ADDRESS][DOMAIN_NAME]" at bounding box center [657, 177] width 189 height 9
click at [577, 176] on span "[PERSON_NAME][EMAIL_ADDRESS][DOMAIN_NAME]" at bounding box center [657, 177] width 189 height 9
drag, startPoint x: 577, startPoint y: 176, endPoint x: 515, endPoint y: 163, distance: 62.9
click at [515, 163] on div "Clientbook" at bounding box center [482, 176] width 107 height 29
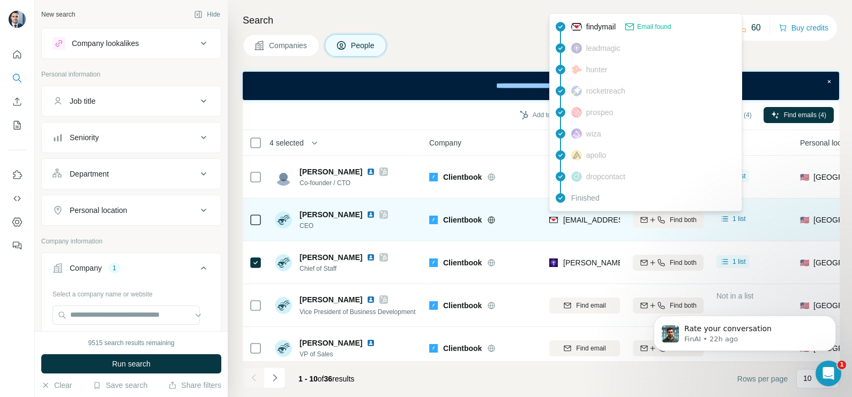
click at [591, 216] on span "[EMAIL_ADDRESS][DOMAIN_NAME]" at bounding box center [626, 220] width 127 height 9
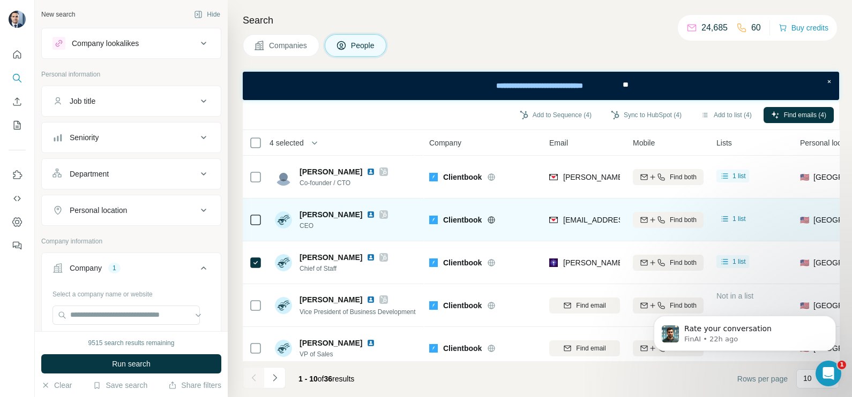
click at [557, 232] on div "[EMAIL_ADDRESS][DOMAIN_NAME]" at bounding box center [584, 219] width 71 height 29
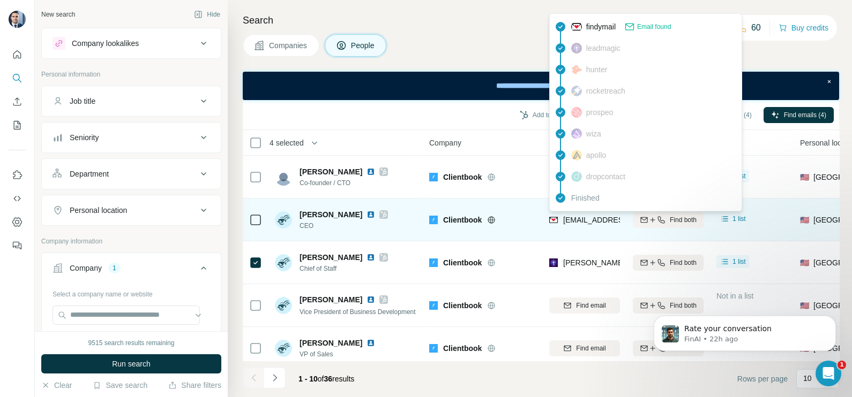
click at [583, 225] on div "[EMAIL_ADDRESS][DOMAIN_NAME]" at bounding box center [615, 221] width 132 height 13
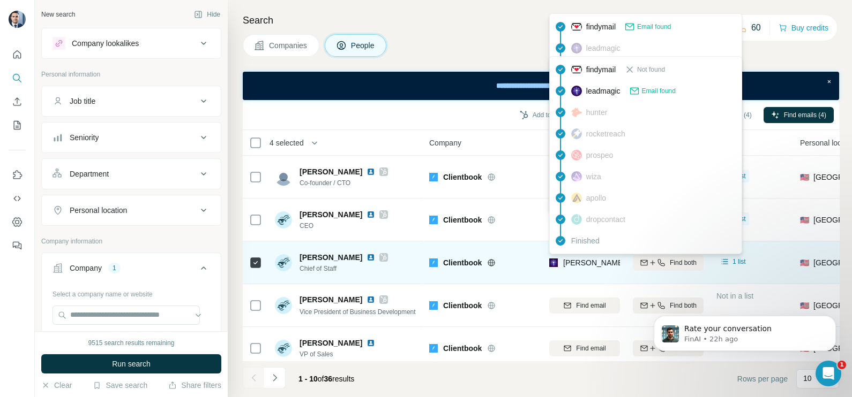
click at [591, 258] on div "[PERSON_NAME][EMAIL_ADDRESS][DOMAIN_NAME]" at bounding box center [657, 263] width 189 height 11
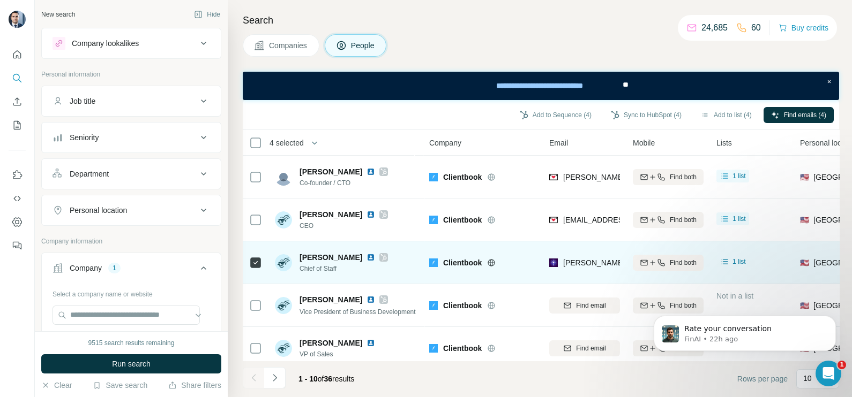
click at [524, 248] on div "Clientbook" at bounding box center [482, 262] width 107 height 29
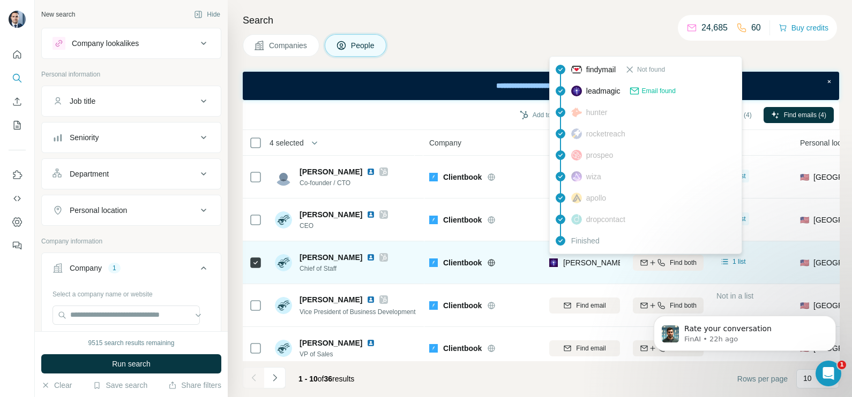
click at [592, 262] on span "[PERSON_NAME][EMAIL_ADDRESS][DOMAIN_NAME]" at bounding box center [657, 263] width 189 height 9
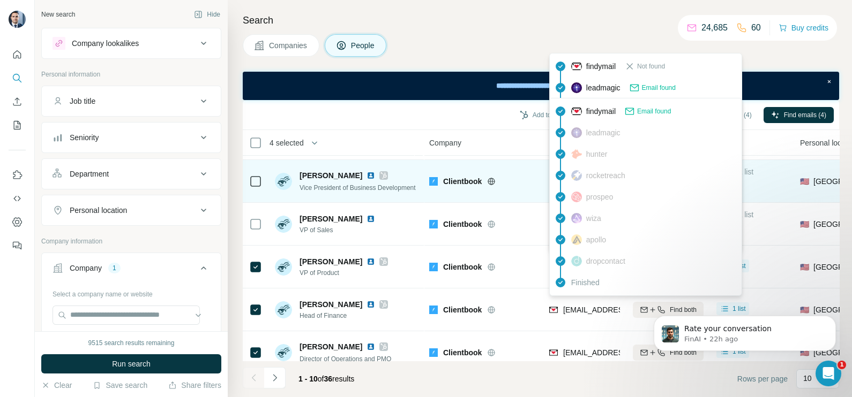
scroll to position [133, 0]
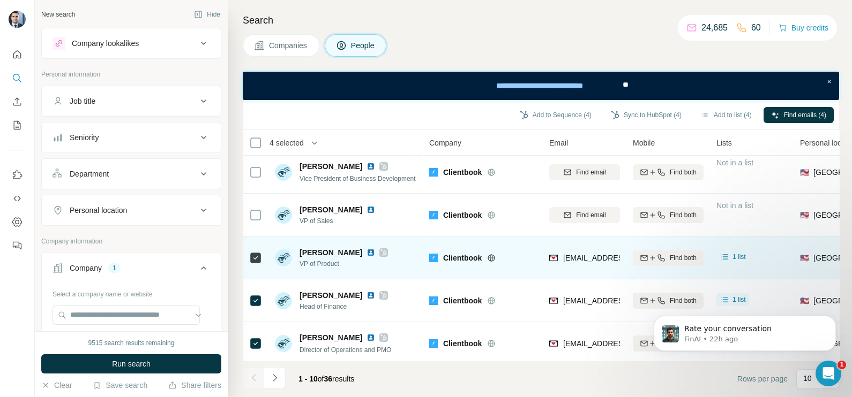
click at [531, 272] on td "Clientbook" at bounding box center [483, 258] width 120 height 43
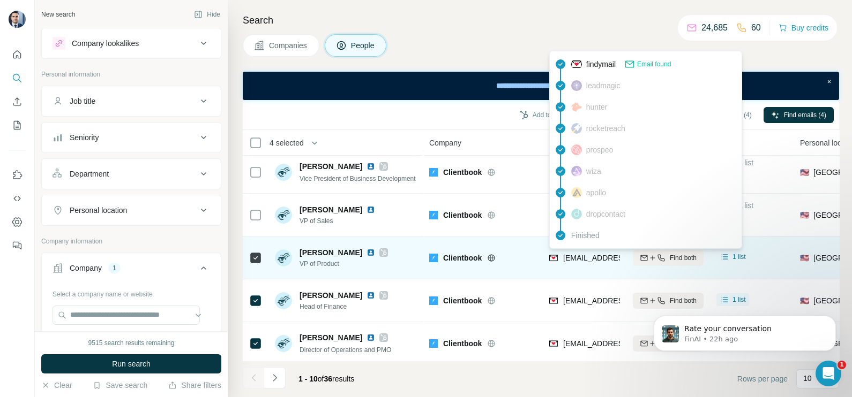
click at [588, 260] on span "[EMAIL_ADDRESS][DOMAIN_NAME]" at bounding box center [626, 258] width 127 height 9
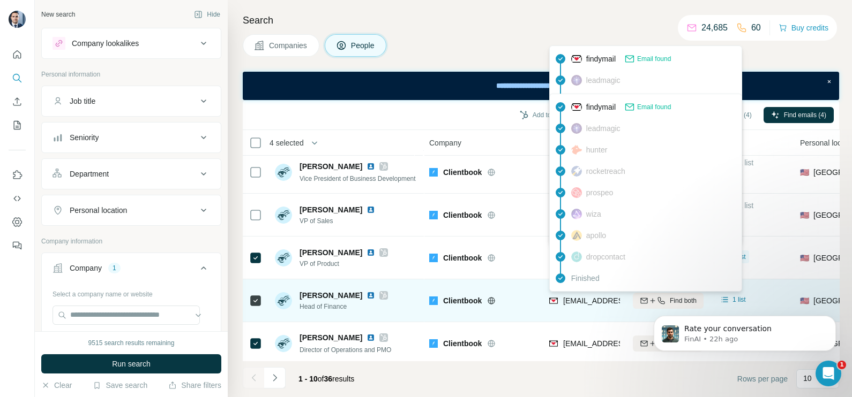
click at [592, 297] on span "[EMAIL_ADDRESS][DOMAIN_NAME]" at bounding box center [626, 301] width 127 height 9
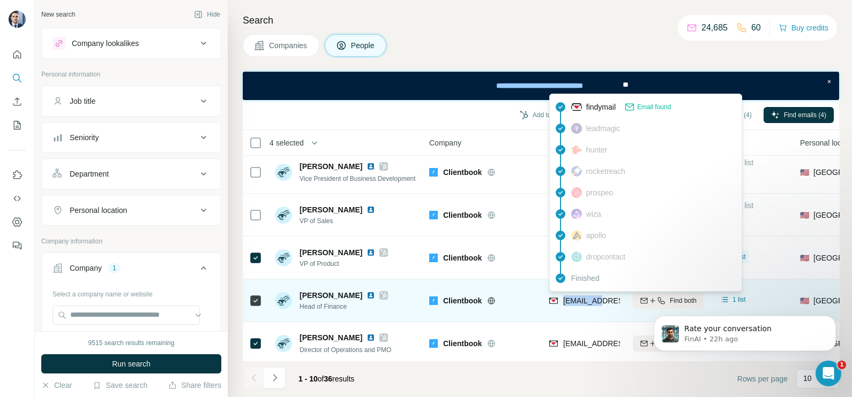
click at [592, 297] on span "[EMAIL_ADDRESS][DOMAIN_NAME]" at bounding box center [626, 301] width 127 height 9
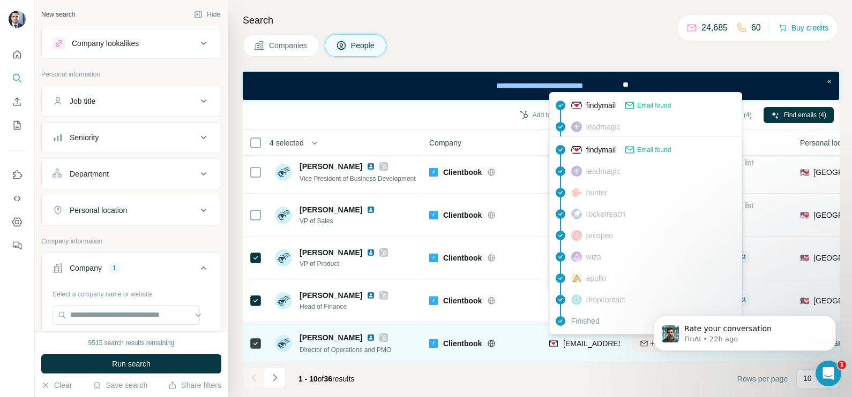
click at [586, 347] on span "[EMAIL_ADDRESS][DOMAIN_NAME]" at bounding box center [626, 344] width 127 height 9
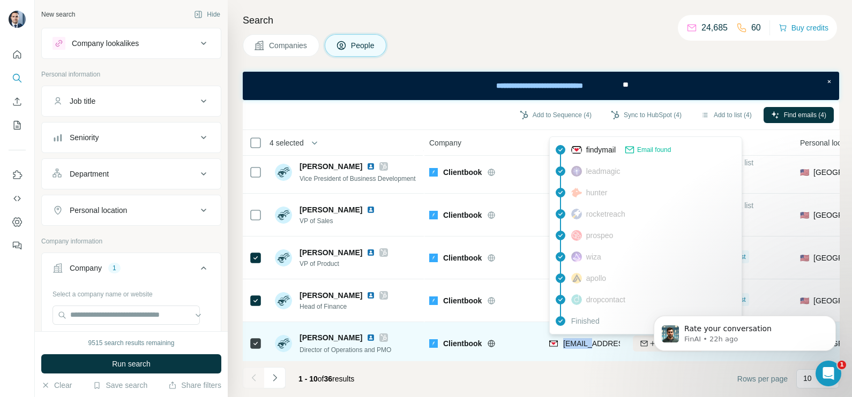
click at [586, 347] on span "[EMAIL_ADDRESS][DOMAIN_NAME]" at bounding box center [626, 344] width 127 height 9
click at [0, 0] on tbody "[PERSON_NAME] Co-founder / CTO Clientbook [PERSON_NAME][EMAIL_ADDRESS][DOMAIN_N…" at bounding box center [0, 0] width 0 height 0
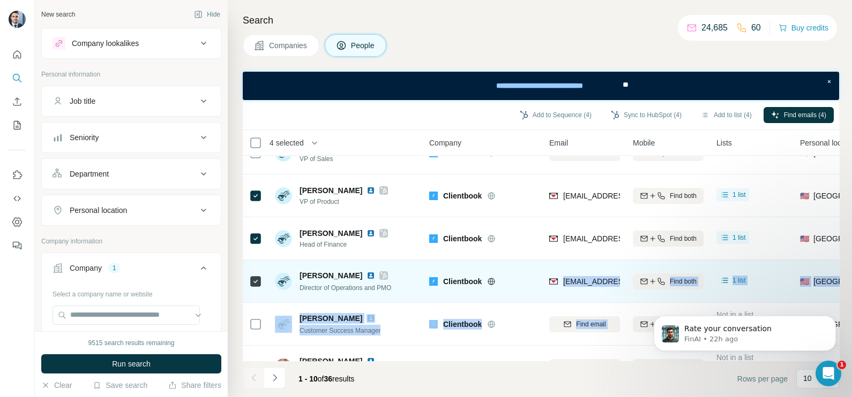
click at [576, 300] on td "[EMAIL_ADDRESS][DOMAIN_NAME]" at bounding box center [585, 281] width 84 height 43
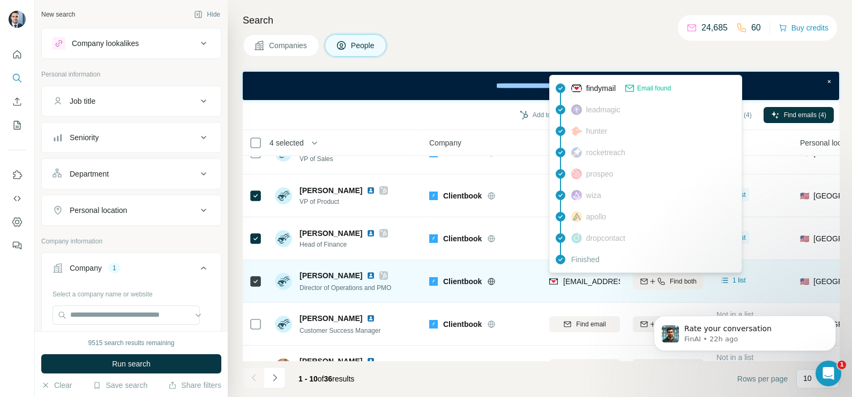
click at [581, 279] on span "[EMAIL_ADDRESS][DOMAIN_NAME]" at bounding box center [626, 281] width 127 height 9
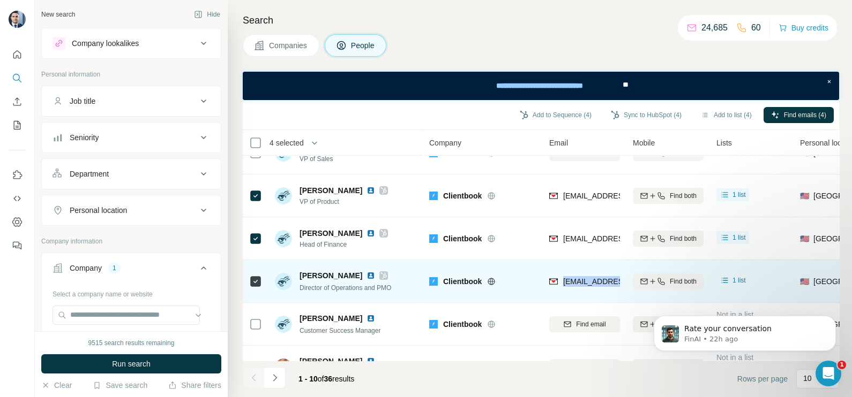
click at [581, 279] on span "[EMAIL_ADDRESS][DOMAIN_NAME]" at bounding box center [626, 281] width 127 height 9
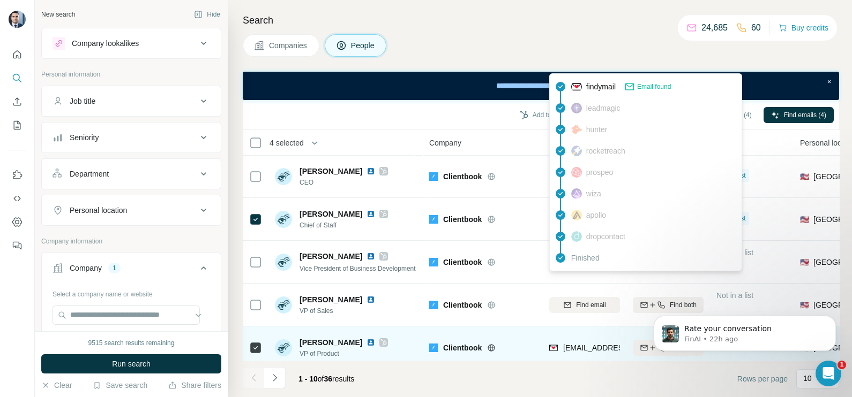
scroll to position [0, 0]
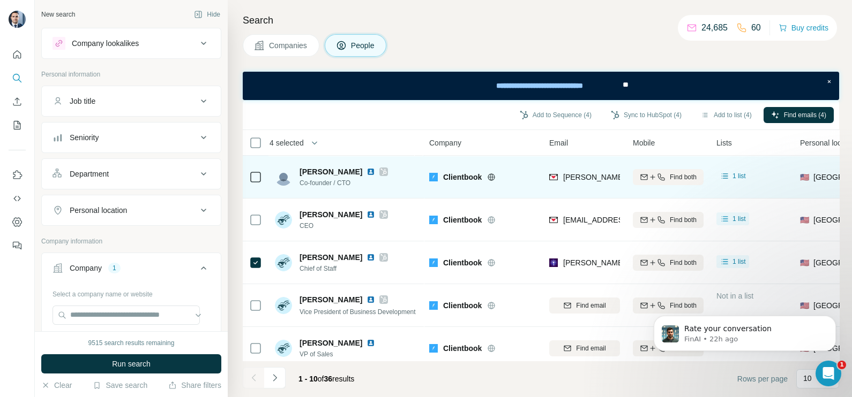
click at [384, 182] on div "[PERSON_NAME] Co-founder / CTO" at bounding box center [346, 176] width 142 height 29
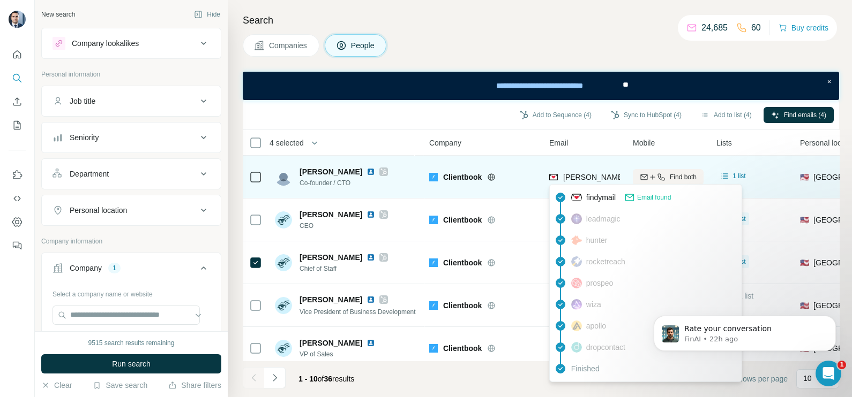
click at [586, 176] on span "[PERSON_NAME][EMAIL_ADDRESS][DOMAIN_NAME]" at bounding box center [657, 177] width 189 height 9
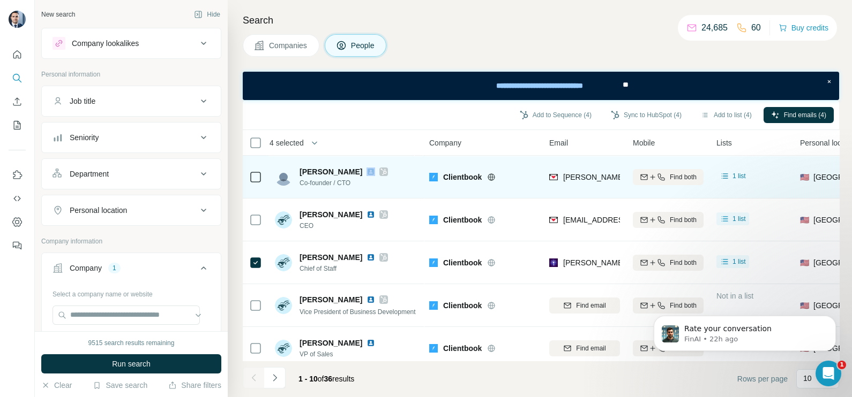
drag, startPoint x: 300, startPoint y: 184, endPoint x: 359, endPoint y: 176, distance: 58.9
click at [359, 176] on div "[PERSON_NAME] Co-founder / CTO" at bounding box center [343, 177] width 88 height 21
click at [353, 182] on span "Co-founder / CTO" at bounding box center [343, 183] width 88 height 10
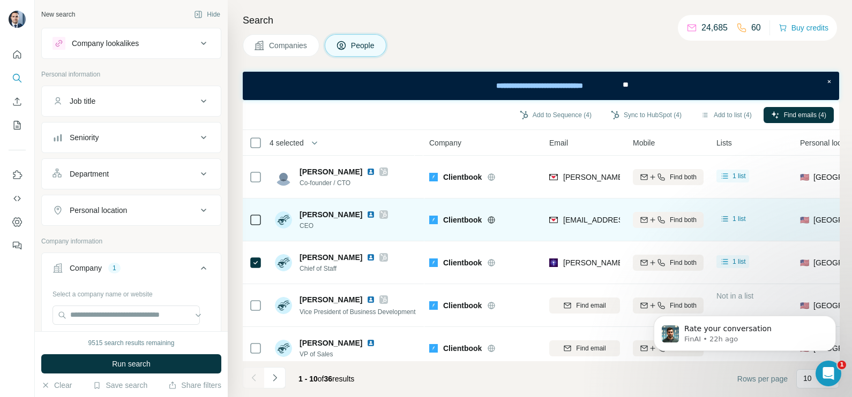
click at [326, 212] on span "[PERSON_NAME]" at bounding box center [330, 214] width 63 height 11
click at [576, 208] on div "[EMAIL_ADDRESS][DOMAIN_NAME]" at bounding box center [584, 219] width 71 height 29
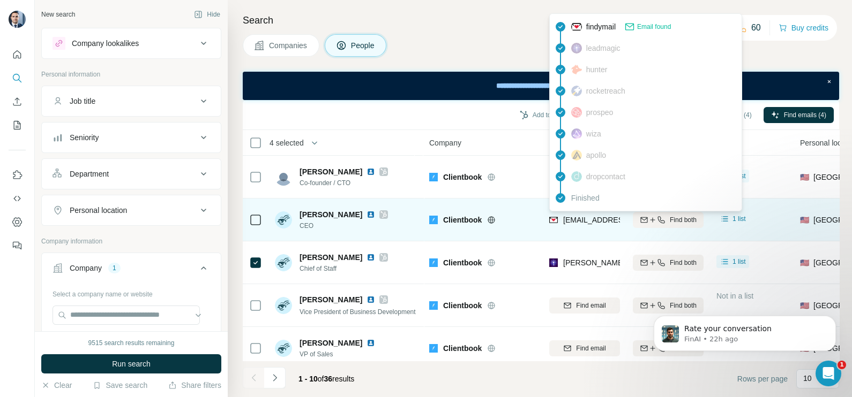
click at [592, 217] on span "[EMAIL_ADDRESS][DOMAIN_NAME]" at bounding box center [626, 220] width 127 height 9
click at [345, 214] on span "[PERSON_NAME]" at bounding box center [330, 214] width 63 height 11
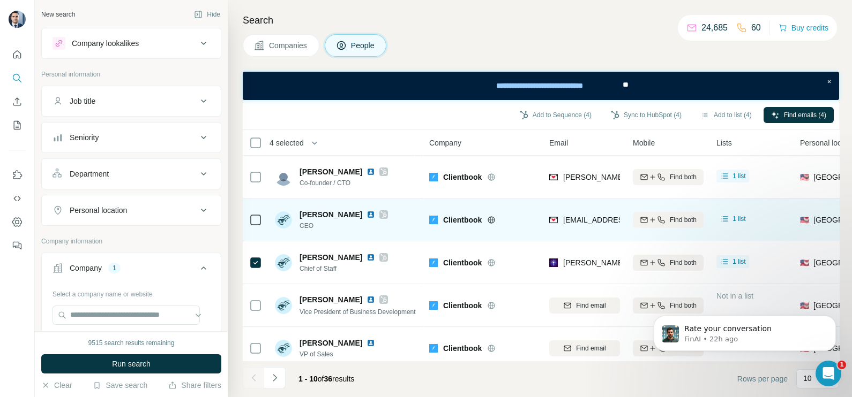
click at [345, 214] on span "[PERSON_NAME]" at bounding box center [330, 214] width 63 height 11
click at [342, 217] on span "[PERSON_NAME]" at bounding box center [330, 214] width 63 height 11
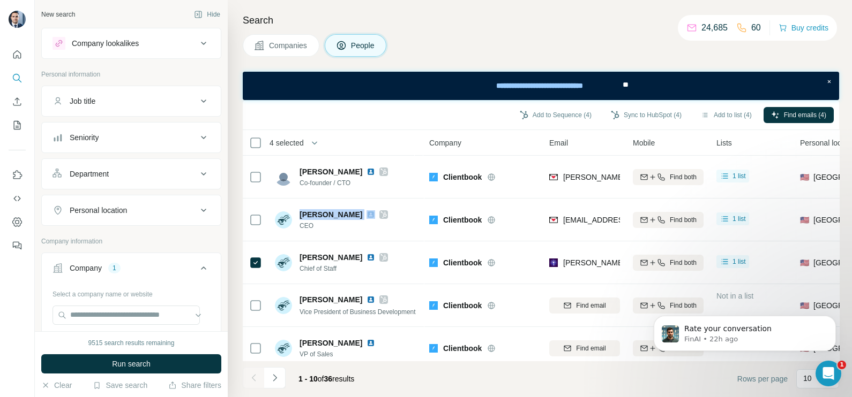
click at [281, 40] on span "Companies" at bounding box center [288, 45] width 39 height 11
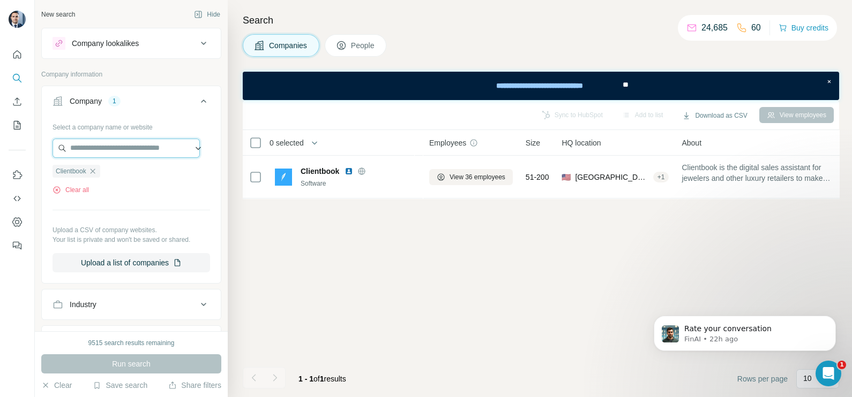
click at [99, 146] on input "text" at bounding box center [125, 148] width 147 height 19
type input "*"
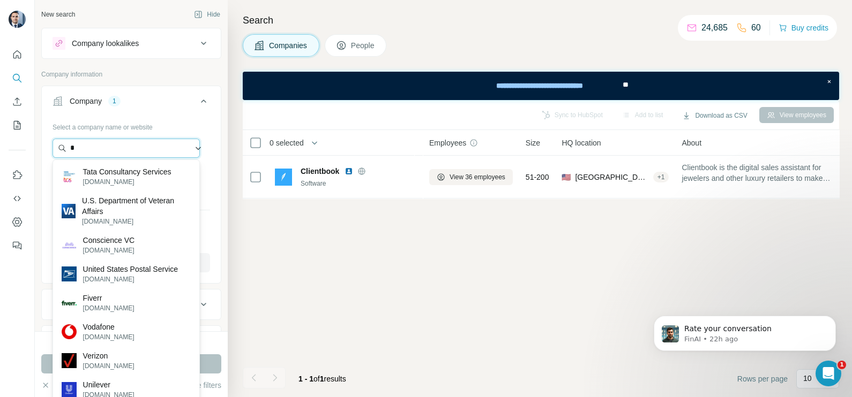
drag, startPoint x: 123, startPoint y: 149, endPoint x: 63, endPoint y: 151, distance: 60.0
click at [63, 151] on input "*" at bounding box center [125, 148] width 147 height 19
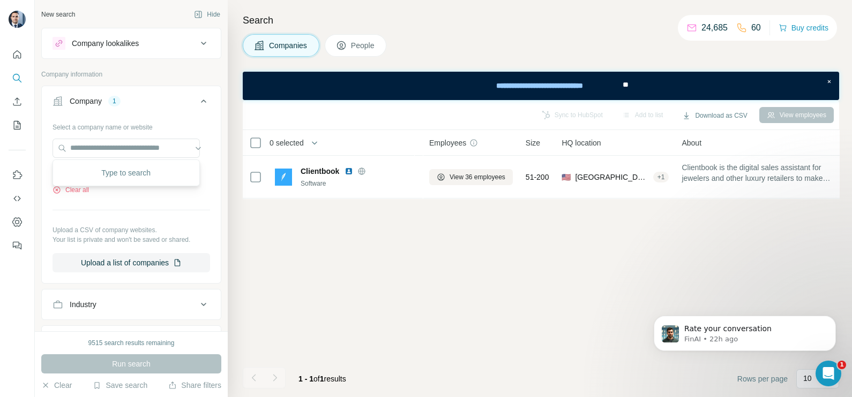
click at [114, 195] on div "Select a company name or website Clientbook Clear all Upload a CSV of company w…" at bounding box center [130, 195] width 157 height 154
click at [93, 171] on icon "button" at bounding box center [92, 171] width 9 height 9
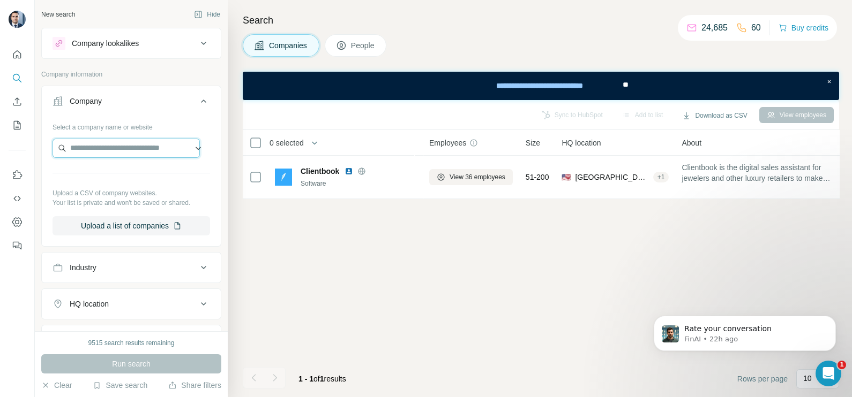
click at [83, 146] on input "text" at bounding box center [125, 148] width 147 height 19
type input "**********"
click at [131, 171] on p "Curated For You" at bounding box center [110, 172] width 55 height 11
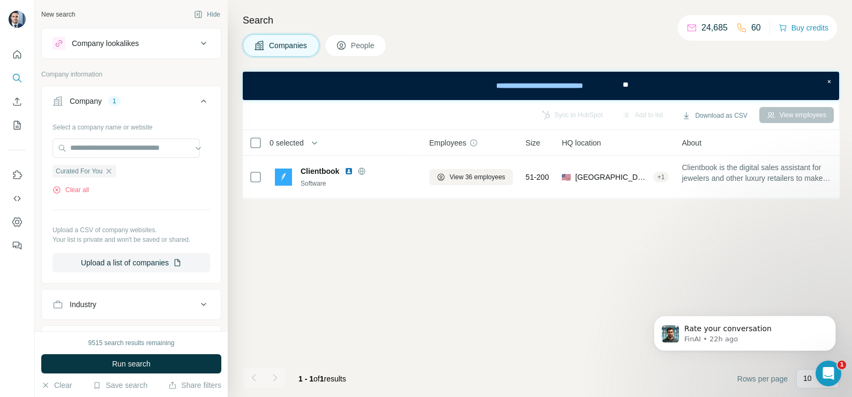
click at [138, 347] on div "9515 search results remaining" at bounding box center [131, 343] width 86 height 10
click at [138, 361] on span "Run search" at bounding box center [131, 364] width 39 height 11
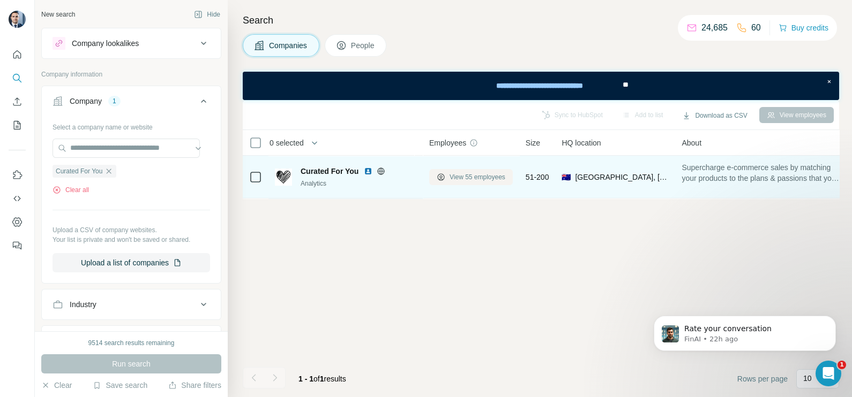
click at [479, 176] on span "View 55 employees" at bounding box center [477, 177] width 56 height 10
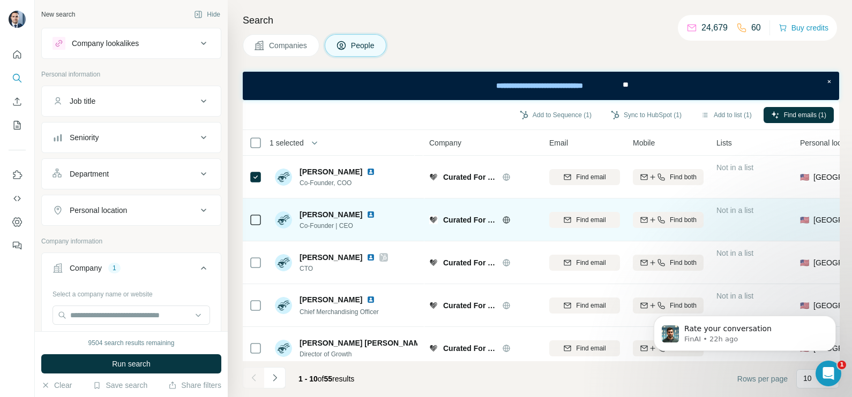
click at [245, 233] on td at bounding box center [256, 220] width 26 height 43
click at [254, 231] on div at bounding box center [255, 219] width 13 height 29
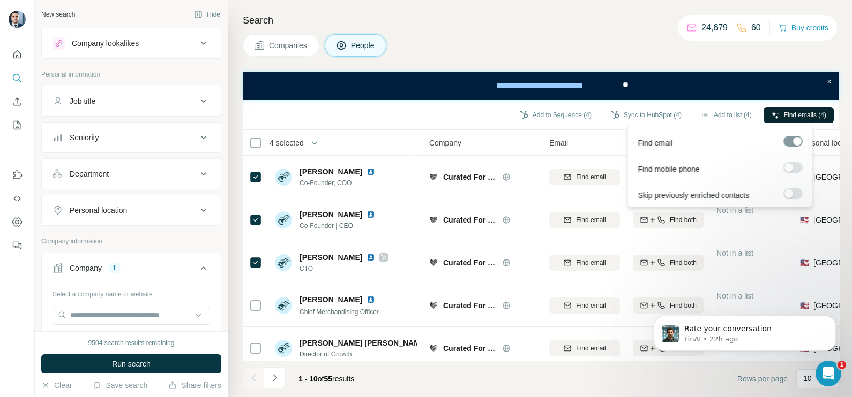
click at [797, 119] on span "Find emails (4)" at bounding box center [805, 115] width 42 height 10
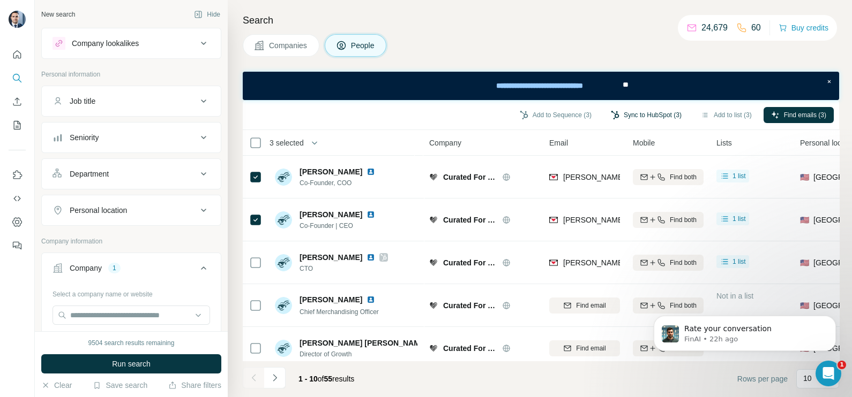
click at [650, 112] on button "Sync to HubSpot (3)" at bounding box center [646, 115] width 86 height 16
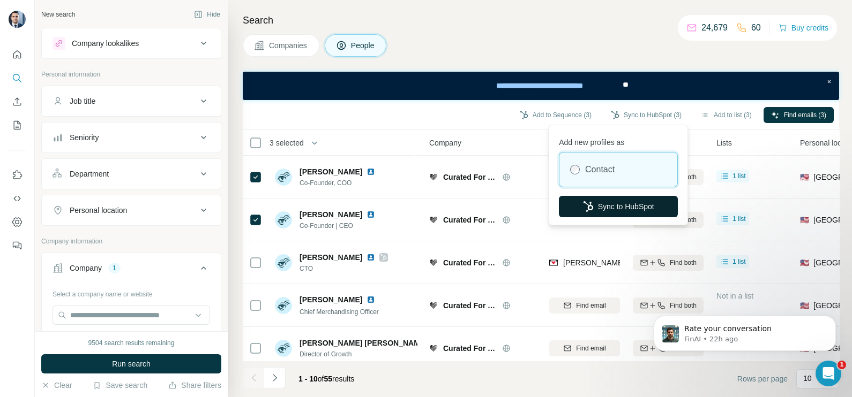
click at [624, 200] on button "Sync to HubSpot" at bounding box center [618, 206] width 119 height 21
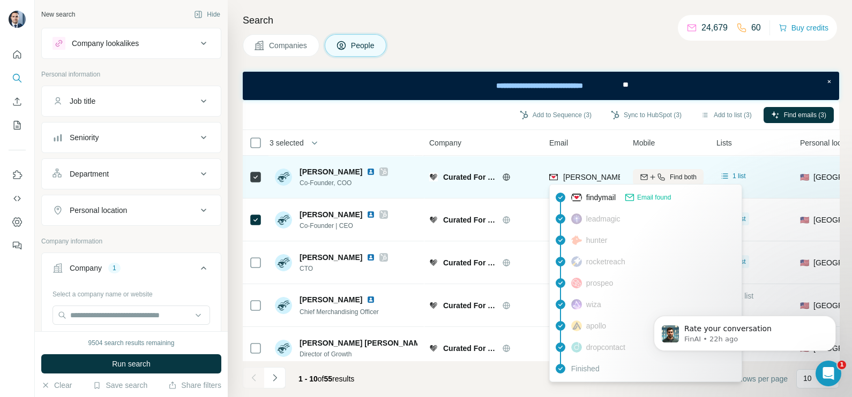
click at [580, 178] on span "mary@curatedforyou.io" at bounding box center [657, 177] width 189 height 9
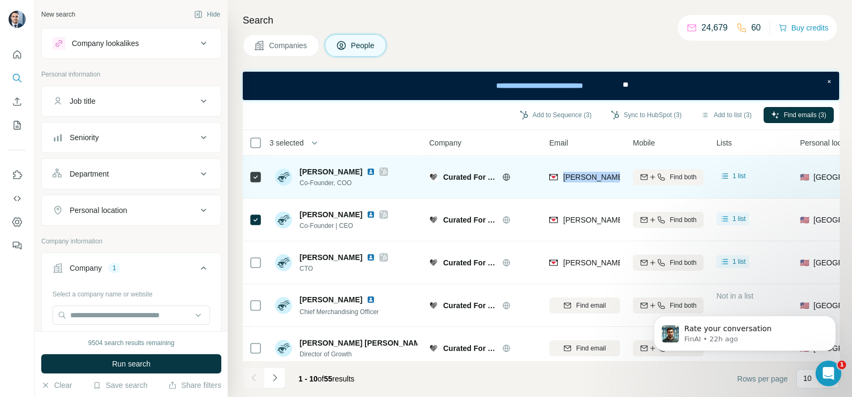
click at [580, 178] on span "mary@curatedforyou.io" at bounding box center [657, 177] width 189 height 9
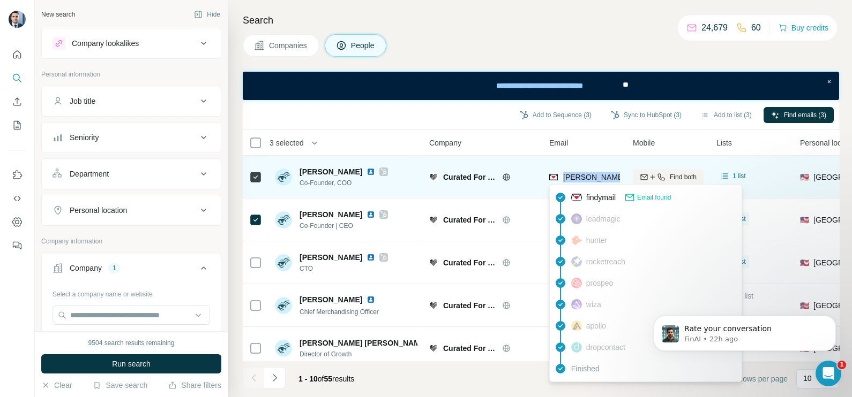
copy tr "mary@curatedforyou.io"
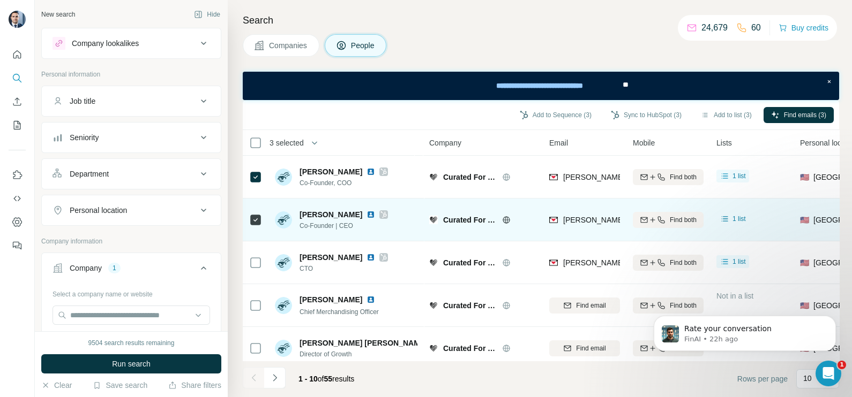
click at [520, 199] on td "Curated For You" at bounding box center [483, 220] width 120 height 43
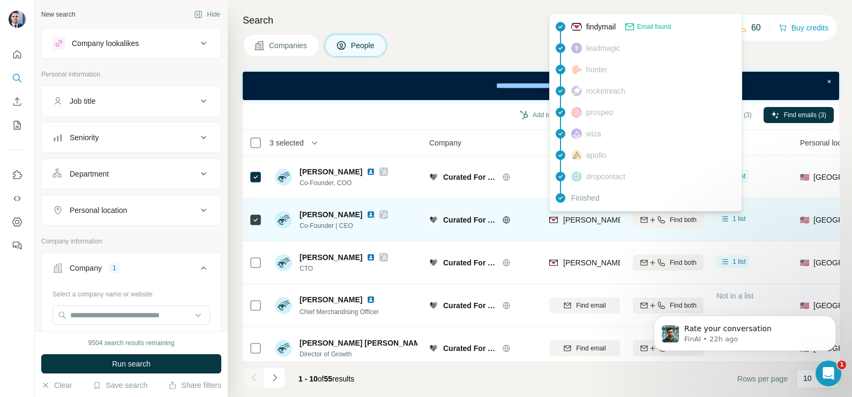
click at [566, 220] on span "katy@curatedforyou.io" at bounding box center [657, 220] width 189 height 9
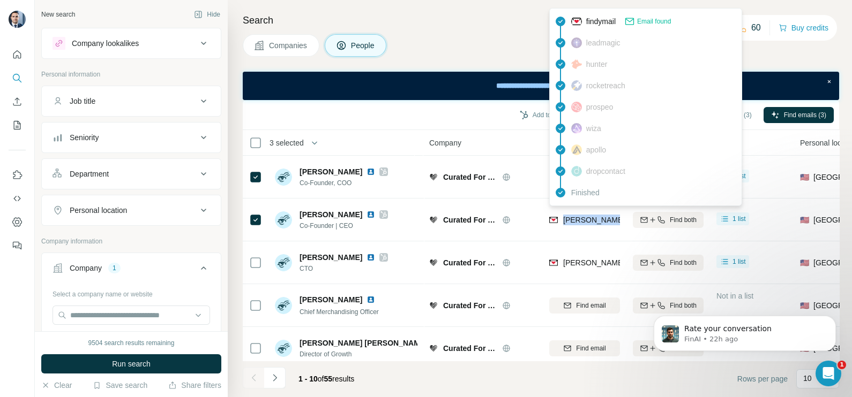
copy tr "katy@curatedforyou.io"
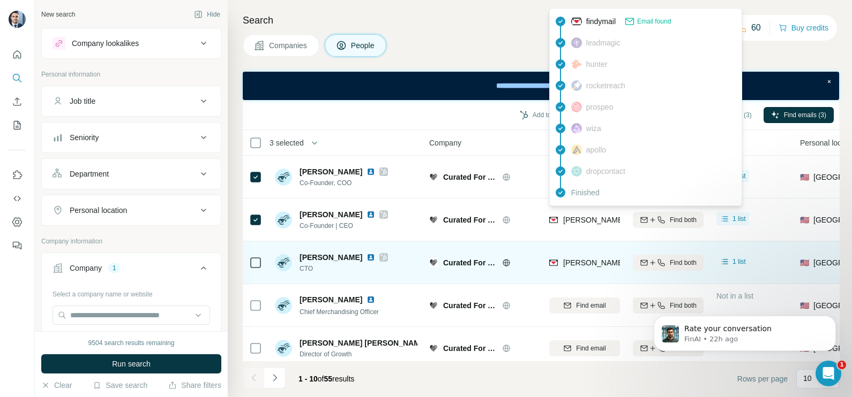
click at [584, 271] on div "jim@curatedforyou.io" at bounding box center [584, 262] width 71 height 29
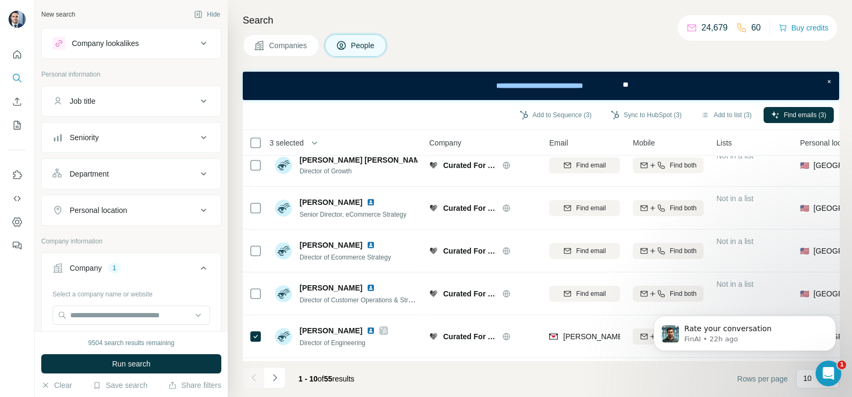
scroll to position [201, 0]
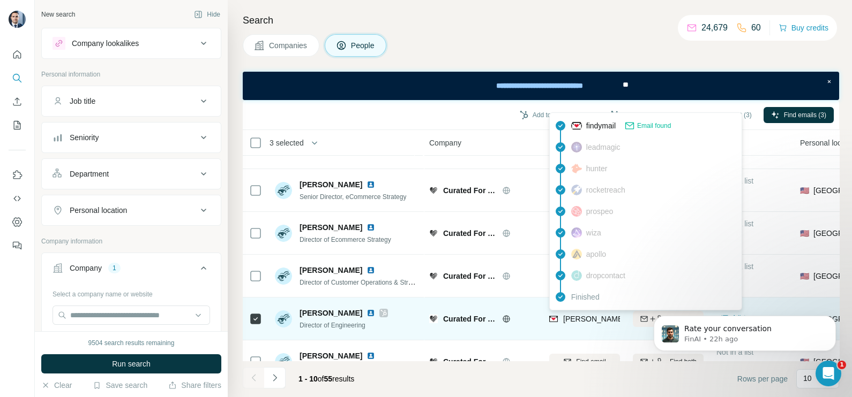
click at [585, 319] on span "eric.collins@curatedforyou.io" at bounding box center [688, 319] width 251 height 9
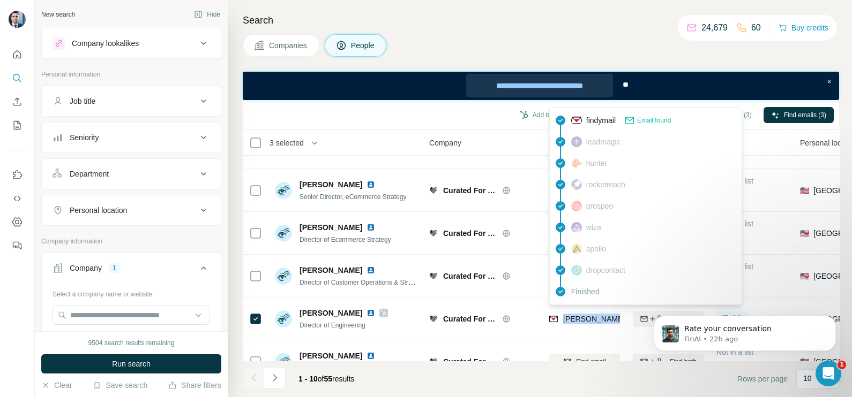
copy tr "eric.collins@curatedforyou.io"
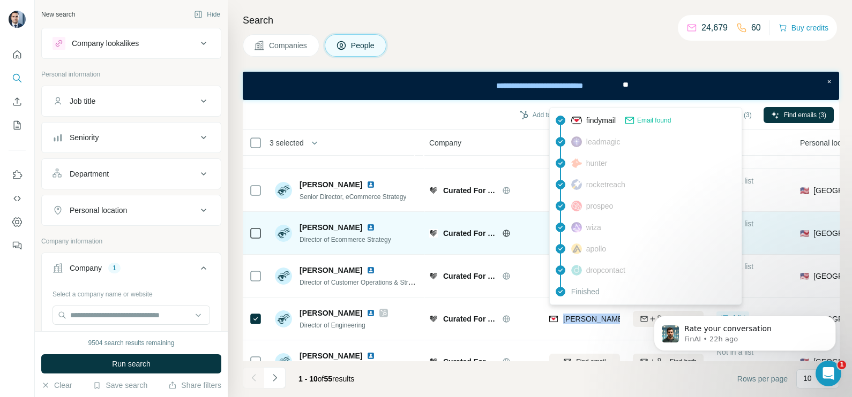
scroll to position [0, 0]
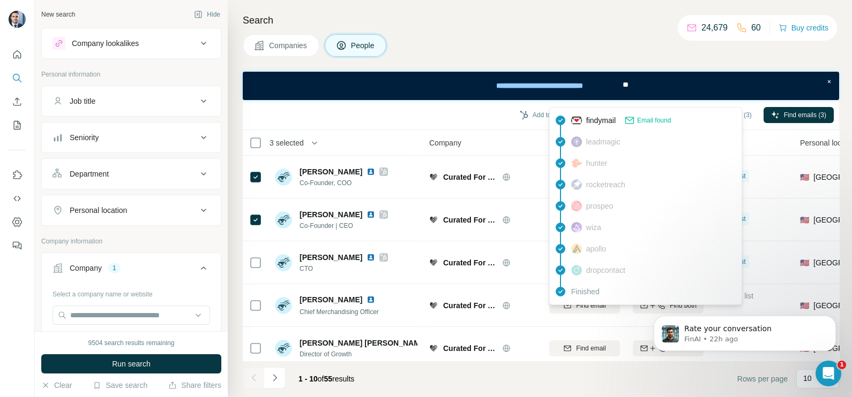
click at [294, 31] on div "Search Companies People Add to Sequence (3) Sync to HubSpot (3) Add to list (3)…" at bounding box center [540, 198] width 624 height 397
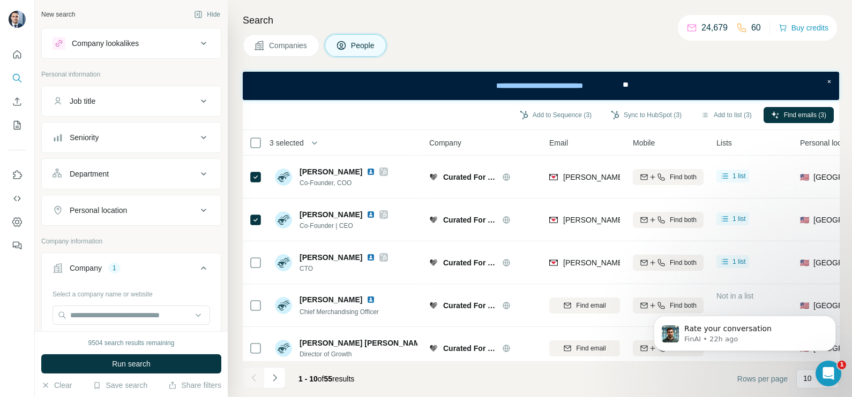
click at [290, 42] on span "Companies" at bounding box center [288, 45] width 39 height 11
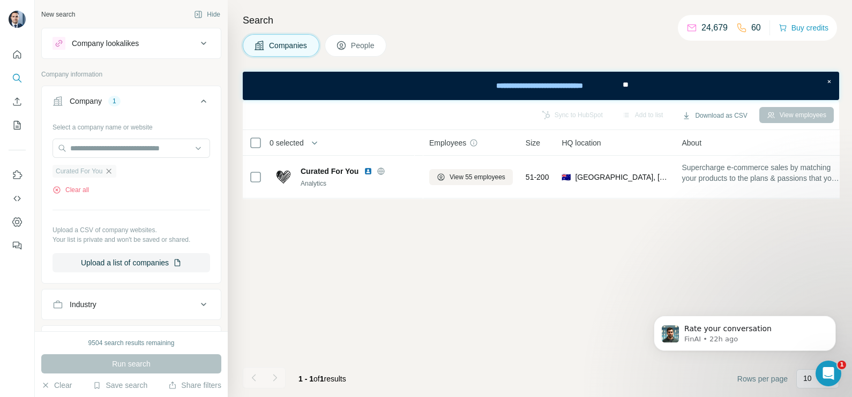
click at [108, 173] on icon "button" at bounding box center [108, 171] width 9 height 9
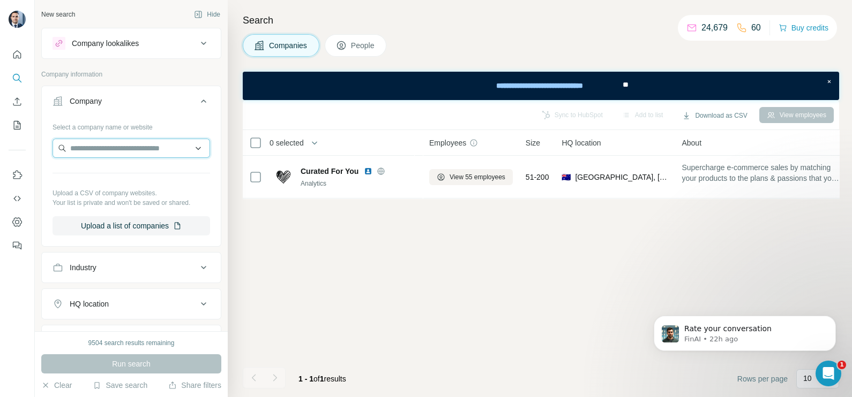
click at [107, 153] on input "text" at bounding box center [130, 148] width 157 height 19
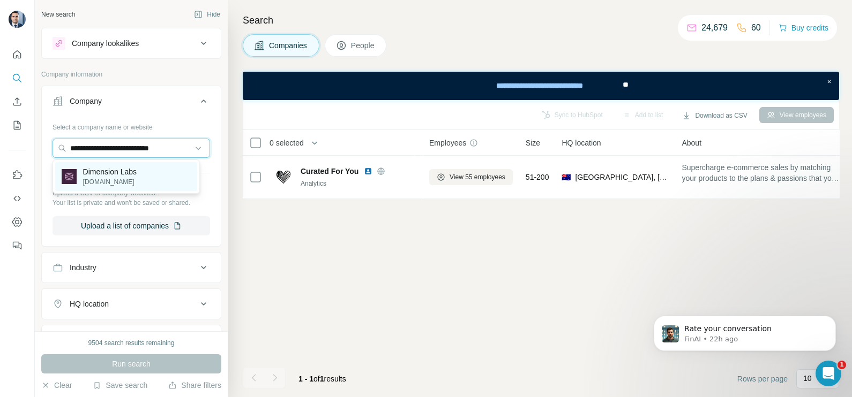
type input "**********"
click at [106, 167] on p "Dimension Labs" at bounding box center [110, 172] width 54 height 11
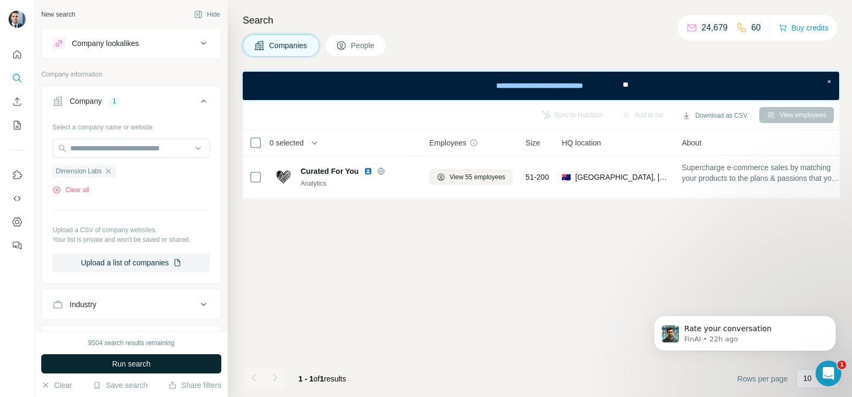
click at [155, 362] on button "Run search" at bounding box center [131, 364] width 180 height 19
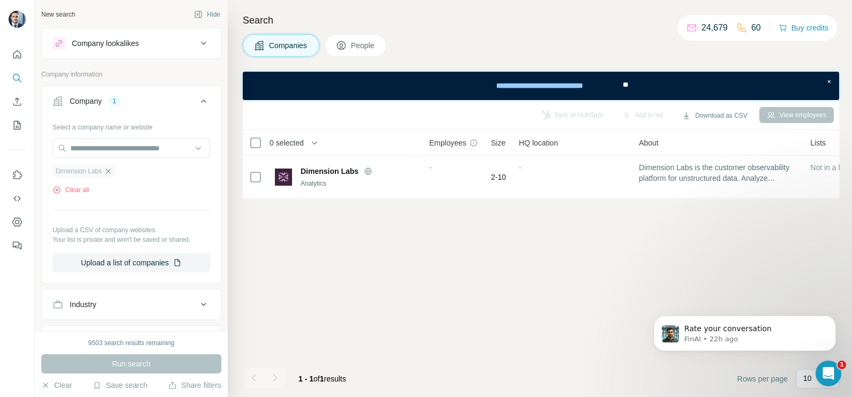
click at [110, 171] on icon "button" at bounding box center [108, 171] width 5 height 5
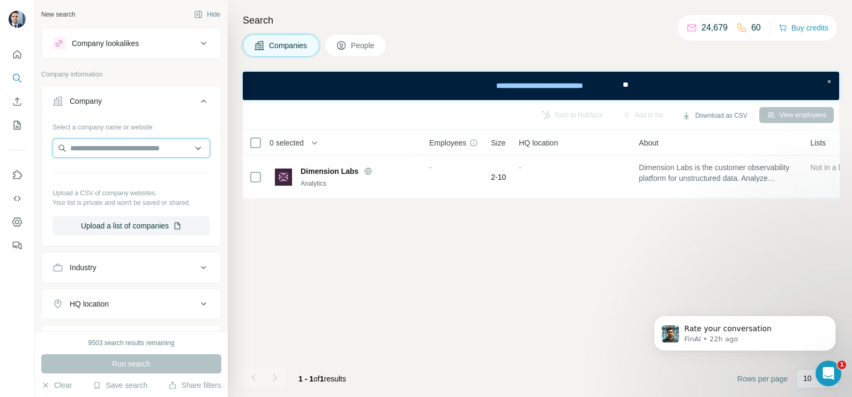
click at [115, 151] on input "text" at bounding box center [130, 148] width 157 height 19
type input "*"
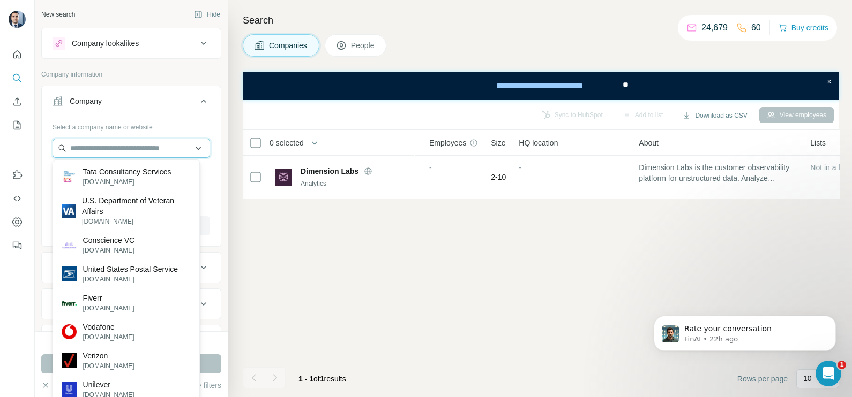
type input "*"
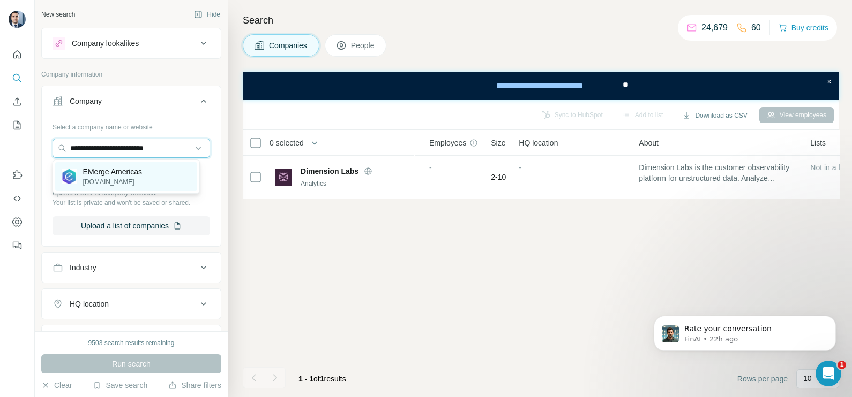
type input "**********"
click at [126, 177] on div "EMerge Americas emergeamericas.com" at bounding box center [112, 177] width 59 height 20
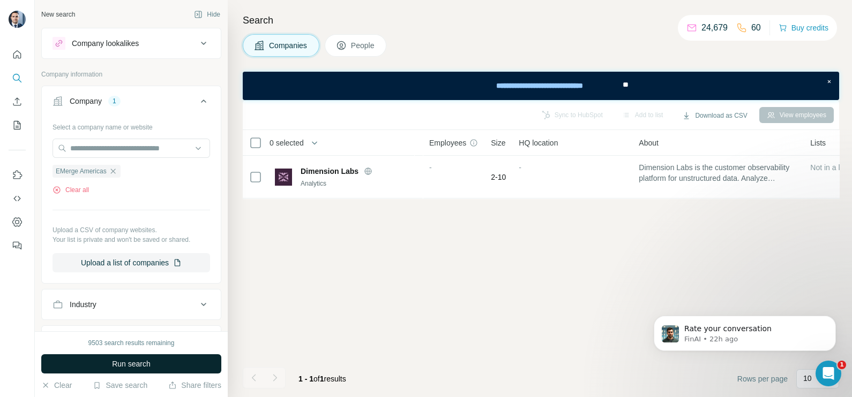
click at [140, 369] on span "Run search" at bounding box center [131, 364] width 39 height 11
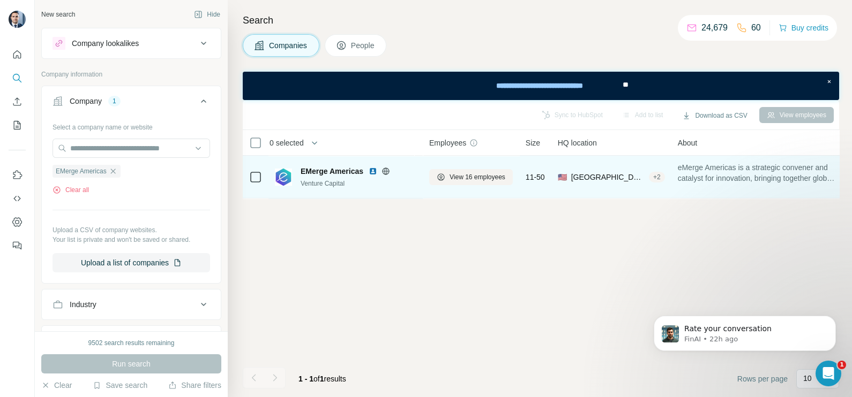
click at [387, 171] on icon at bounding box center [385, 171] width 9 height 9
click at [481, 178] on span "View 16 employees" at bounding box center [477, 177] width 56 height 10
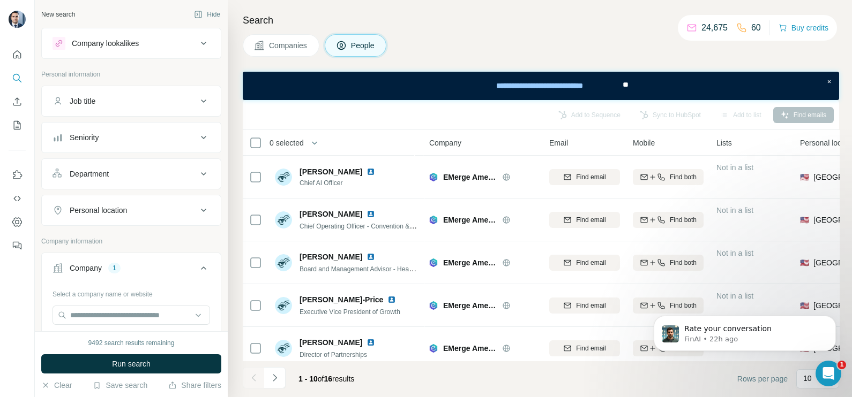
click at [272, 47] on span "Companies" at bounding box center [288, 45] width 39 height 11
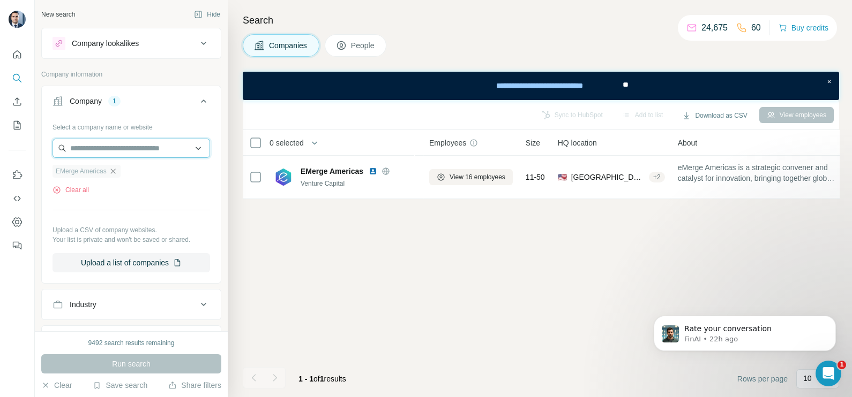
click at [111, 147] on input "text" at bounding box center [130, 148] width 157 height 19
paste input "**********"
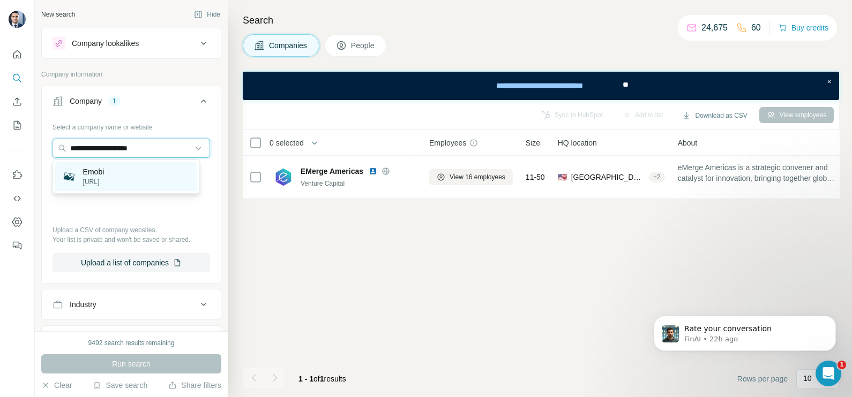
type input "**********"
click at [104, 180] on p "emobi.ai" at bounding box center [93, 182] width 21 height 10
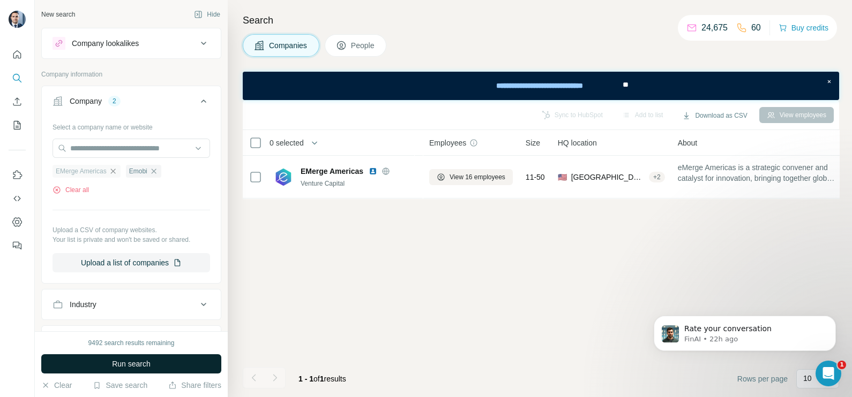
click at [114, 372] on button "Run search" at bounding box center [131, 364] width 180 height 19
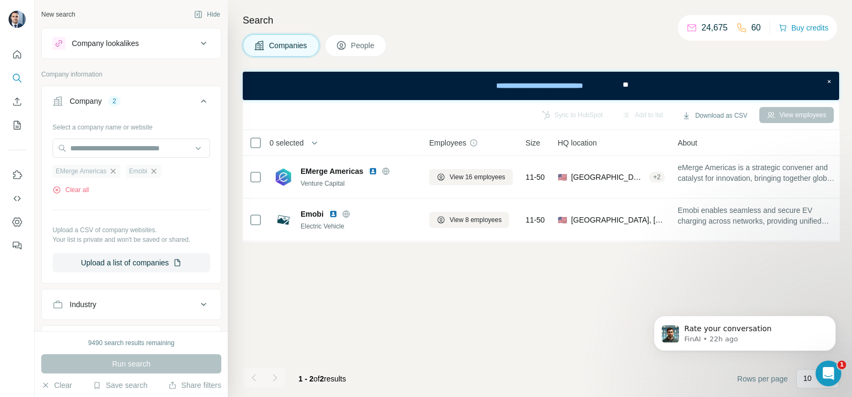
click at [157, 174] on icon "button" at bounding box center [153, 171] width 9 height 9
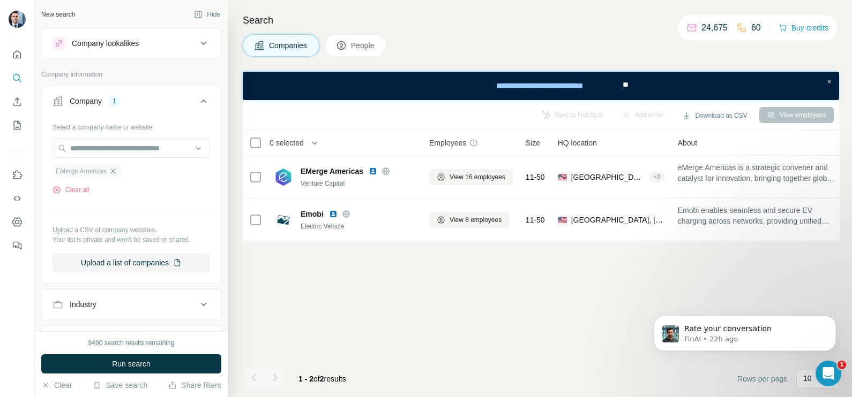
click at [115, 170] on icon "button" at bounding box center [113, 171] width 9 height 9
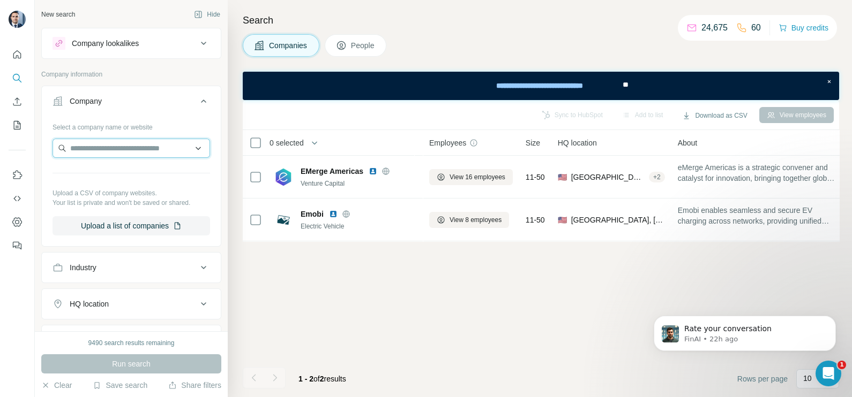
click at [117, 148] on input "text" at bounding box center [130, 148] width 157 height 19
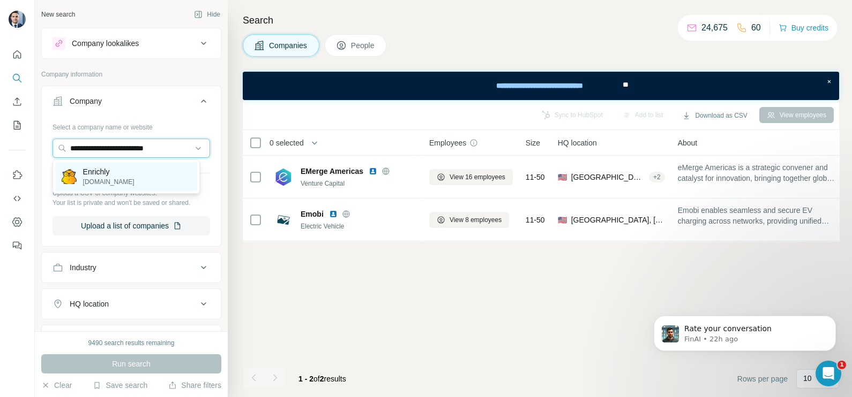
type input "**********"
click at [104, 185] on p "enrichly.world" at bounding box center [108, 182] width 51 height 10
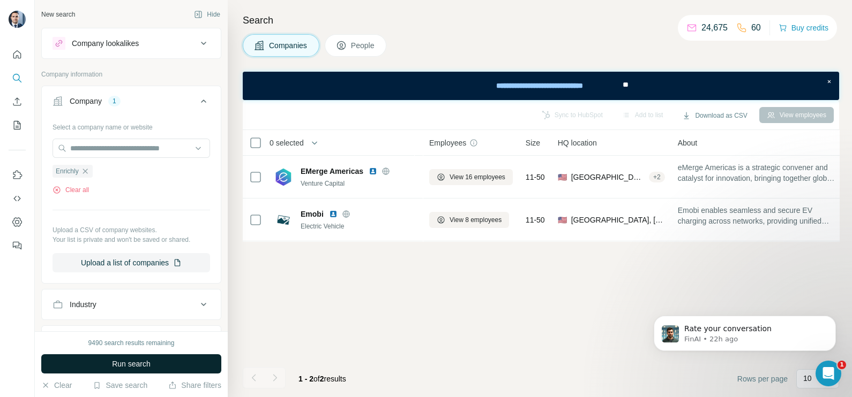
click at [144, 364] on span "Run search" at bounding box center [131, 364] width 39 height 11
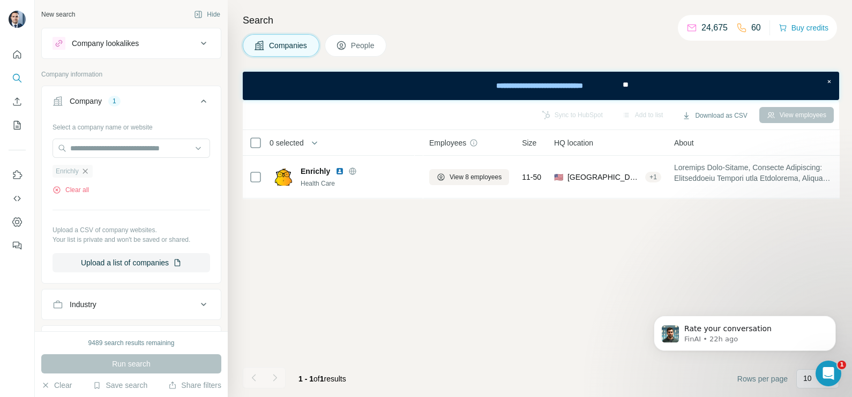
click at [85, 175] on icon "button" at bounding box center [85, 171] width 9 height 9
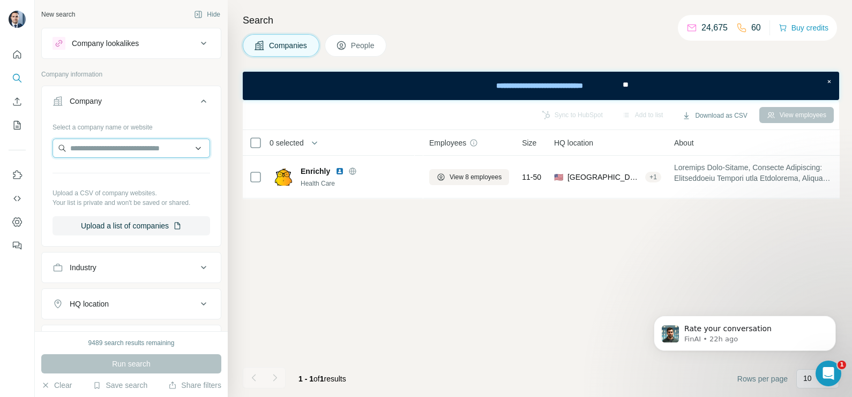
click at [96, 150] on input "text" at bounding box center [130, 148] width 157 height 19
paste input "**********"
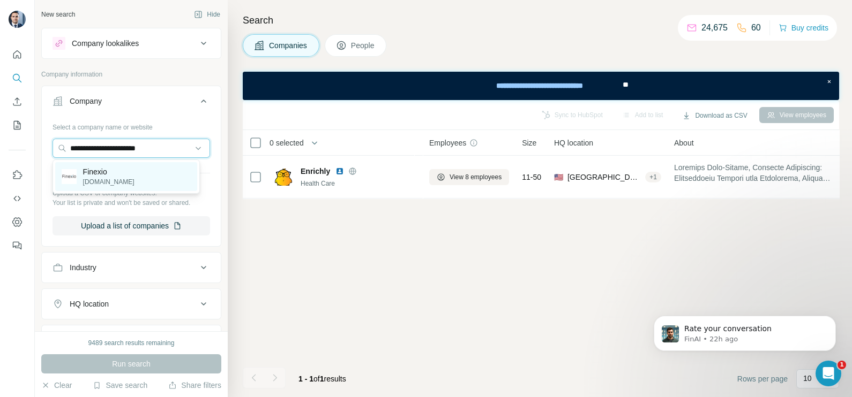
type input "**********"
click at [113, 175] on p "Finexio" at bounding box center [108, 172] width 51 height 11
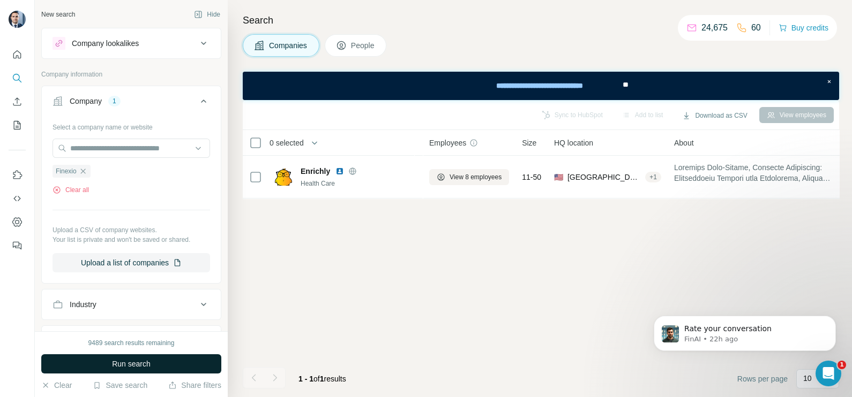
click at [145, 363] on span "Run search" at bounding box center [131, 364] width 39 height 11
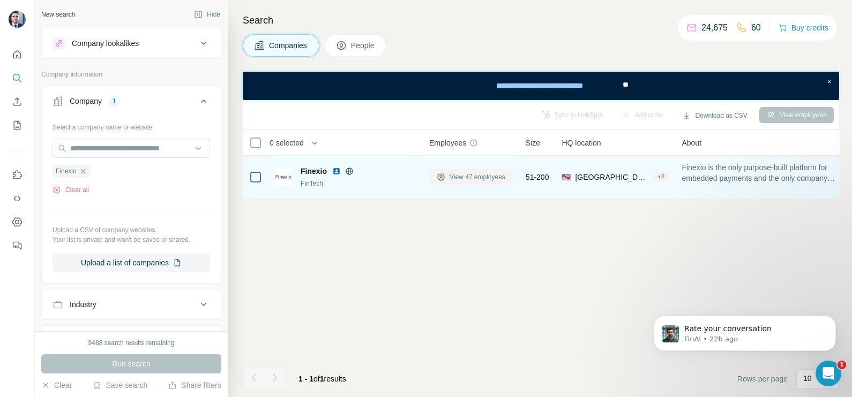
click at [475, 176] on span "View 47 employees" at bounding box center [477, 177] width 56 height 10
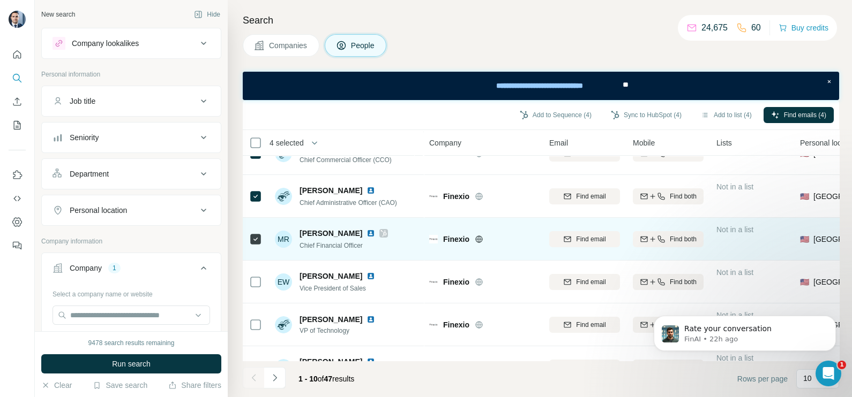
scroll to position [133, 0]
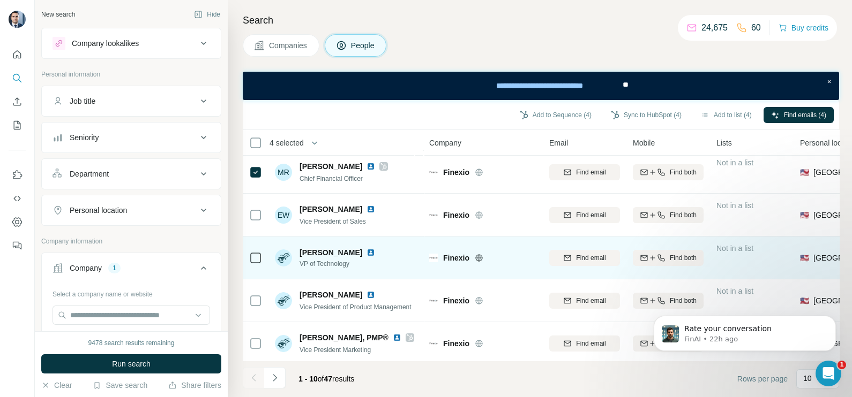
click at [269, 260] on td "Jacob Copsey VP of Technology" at bounding box center [345, 258] width 155 height 43
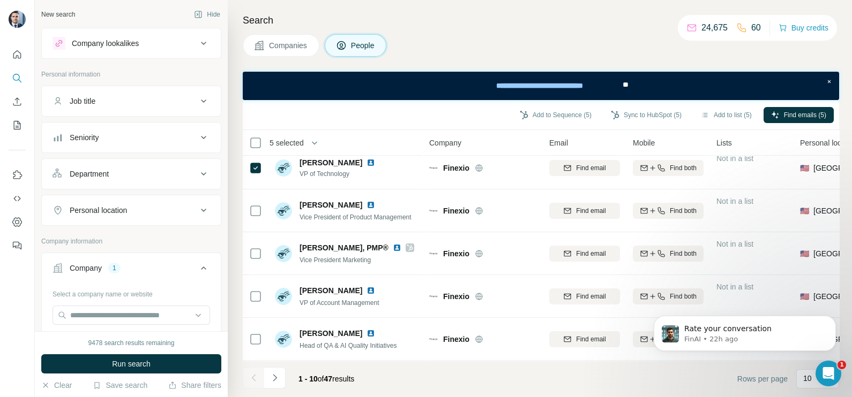
scroll to position [29, 0]
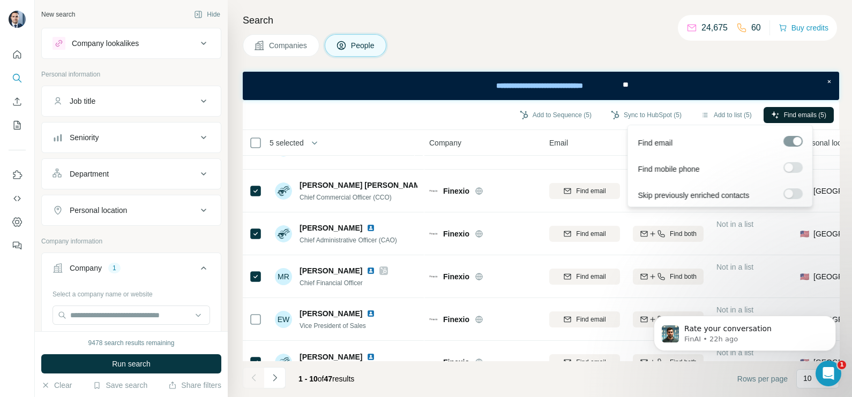
click at [777, 114] on button "Find emails (5)" at bounding box center [798, 115] width 70 height 16
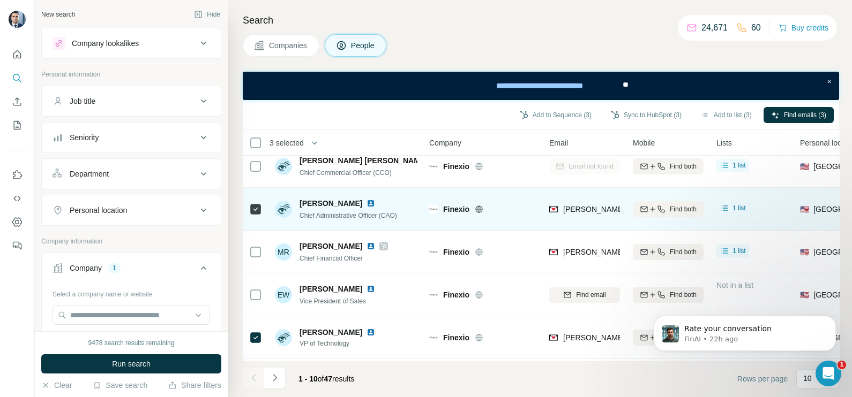
scroll to position [0, 0]
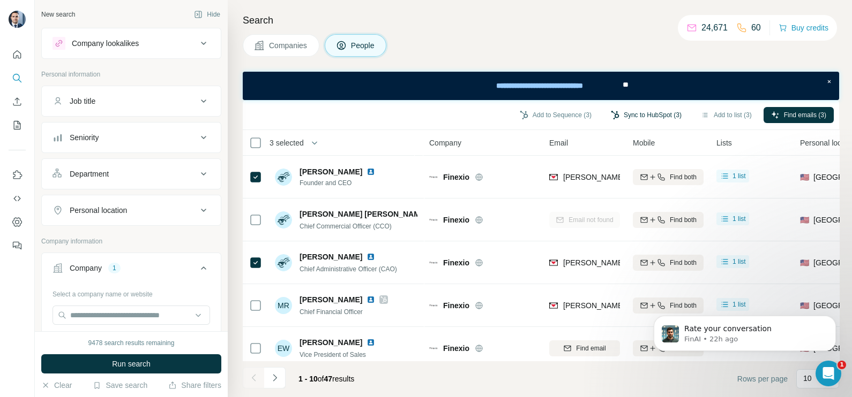
click at [662, 110] on button "Sync to HubSpot (3)" at bounding box center [646, 115] width 86 height 16
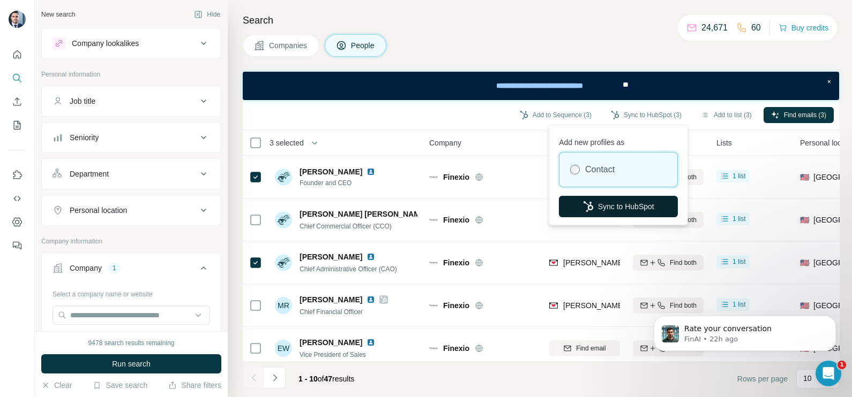
click at [618, 206] on button "Sync to HubSpot" at bounding box center [618, 206] width 119 height 21
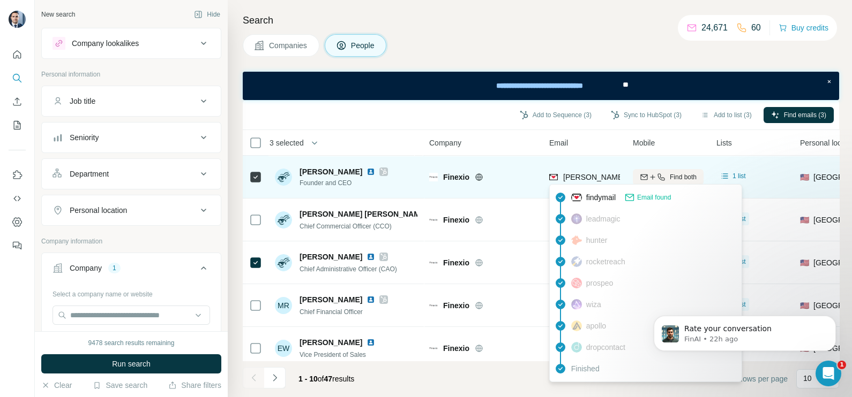
click at [599, 178] on span "ernest@finexio.com" at bounding box center [657, 177] width 189 height 9
copy tr "ernest@finexio.com"
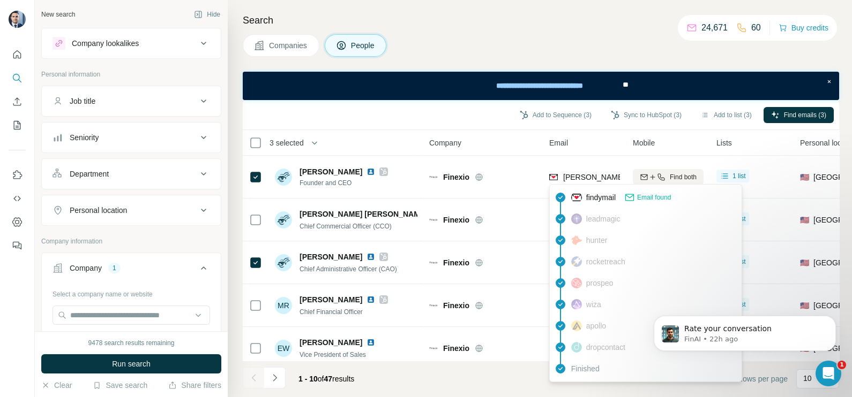
click at [648, 40] on div "Companies People" at bounding box center [541, 45] width 596 height 22
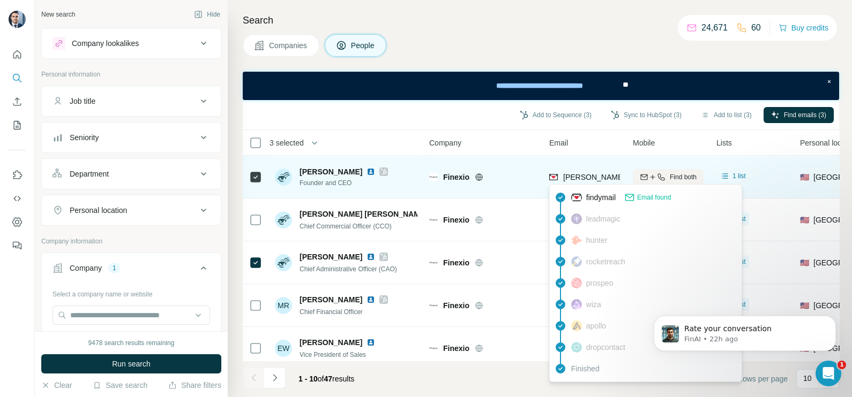
click at [602, 173] on span "ernest@finexio.com" at bounding box center [657, 177] width 189 height 9
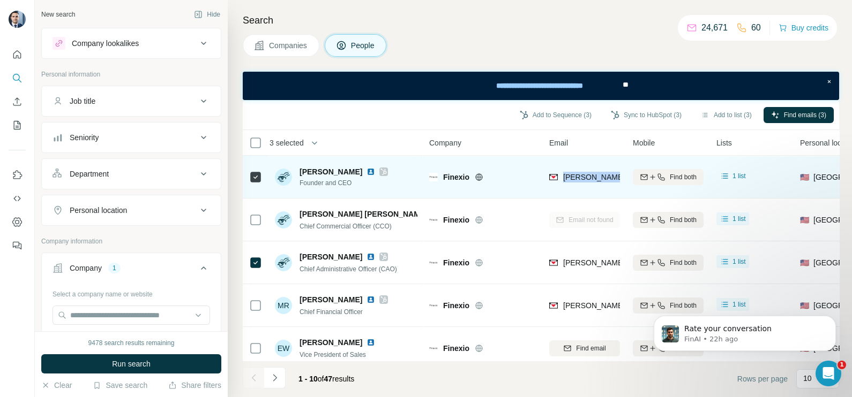
click at [602, 172] on div "ernest@finexio.com" at bounding box center [657, 177] width 189 height 11
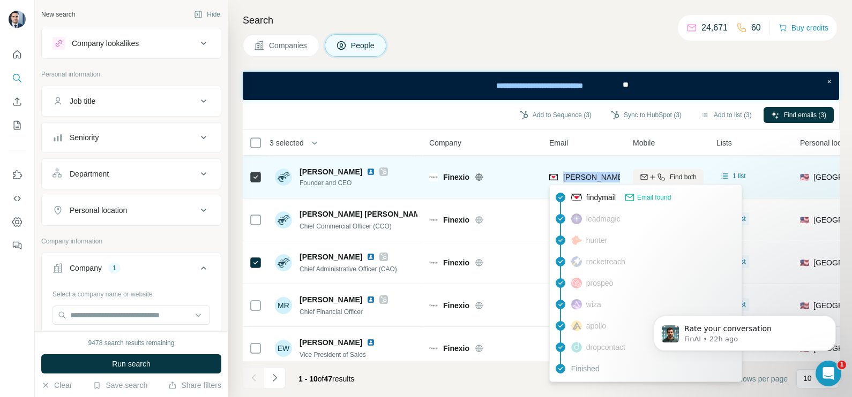
copy tr "ernest@finexio.com"
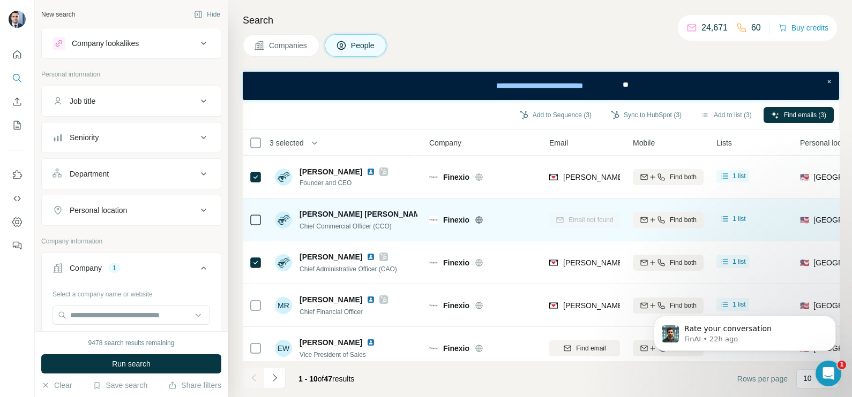
click at [527, 230] on div "Finexio" at bounding box center [482, 219] width 107 height 29
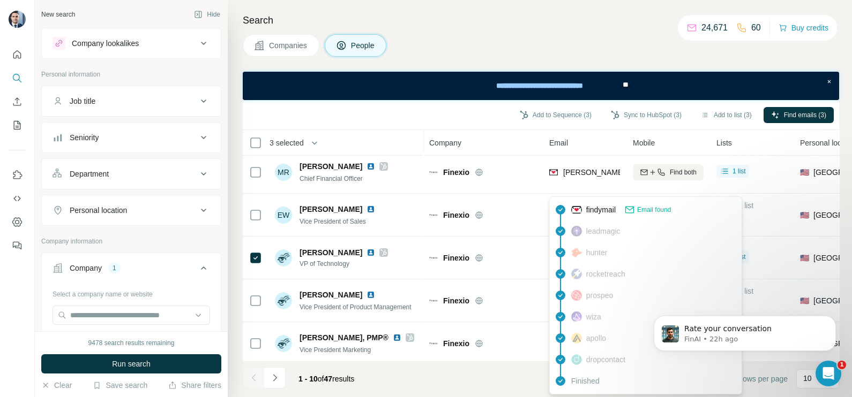
scroll to position [66, 0]
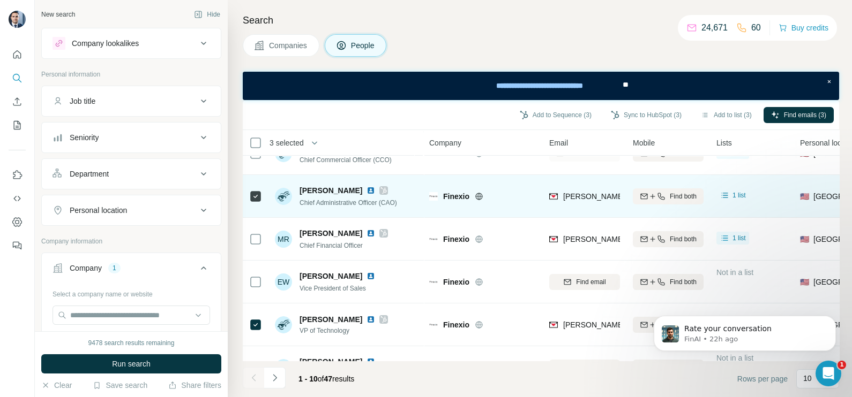
click at [580, 199] on span "juliet@finexio.com" at bounding box center [657, 196] width 189 height 9
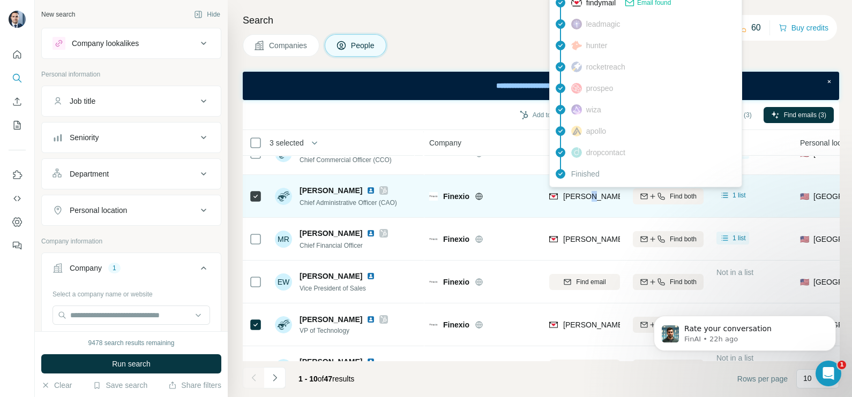
click at [580, 199] on span "juliet@finexio.com" at bounding box center [657, 196] width 189 height 9
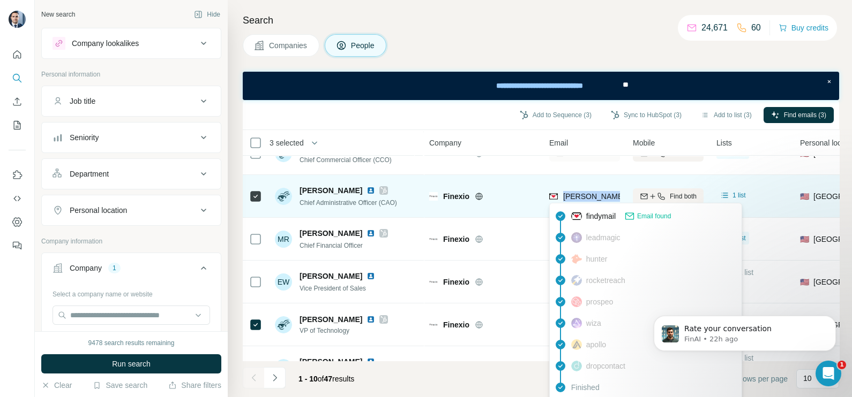
click at [580, 199] on span "juliet@finexio.com" at bounding box center [657, 196] width 189 height 9
copy tr "juliet@finexio.com"
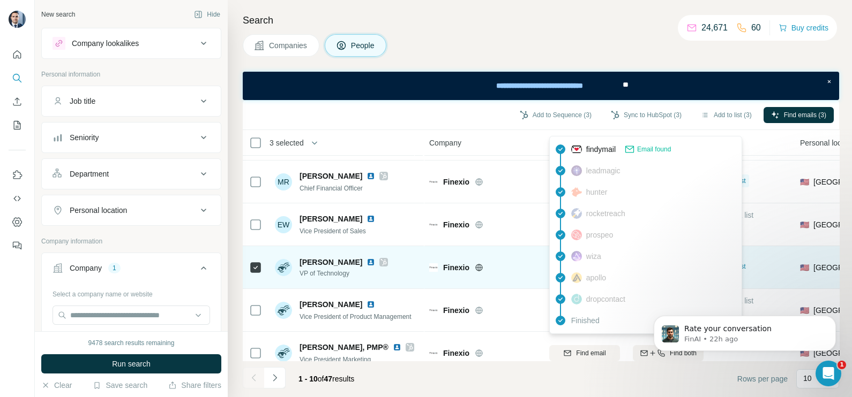
scroll to position [133, 0]
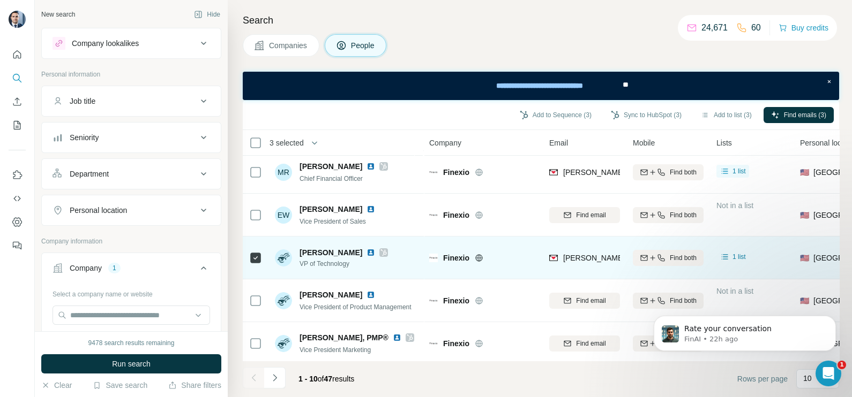
click at [531, 246] on div "Finexio" at bounding box center [482, 257] width 107 height 29
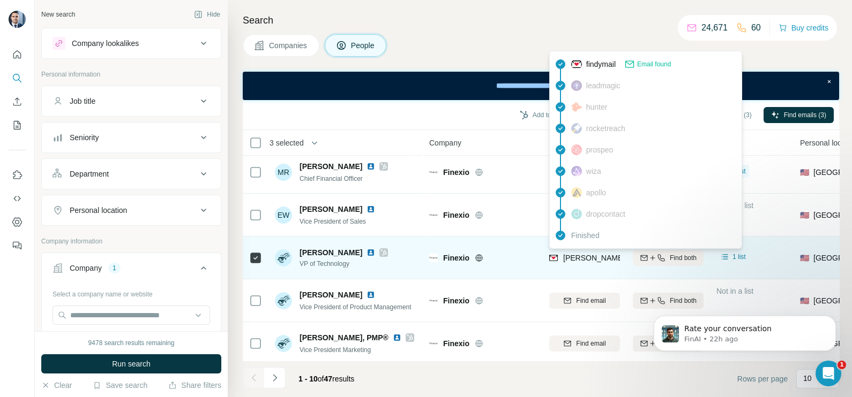
click at [584, 257] on span "jacob@finexio.com" at bounding box center [657, 258] width 189 height 9
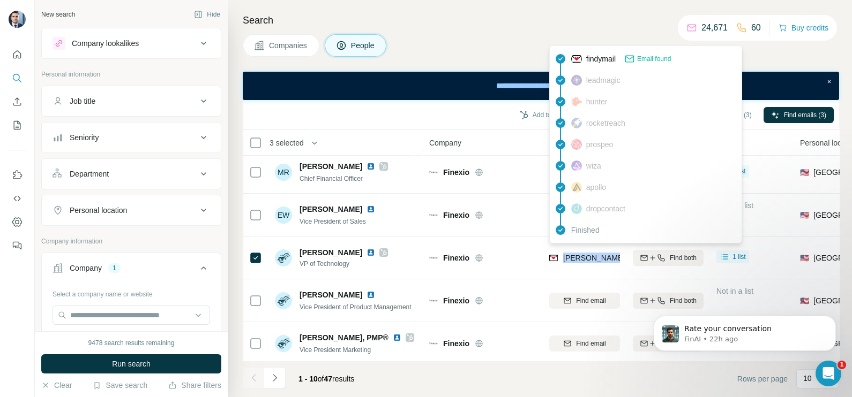
copy tr "jacob@finexio.com"
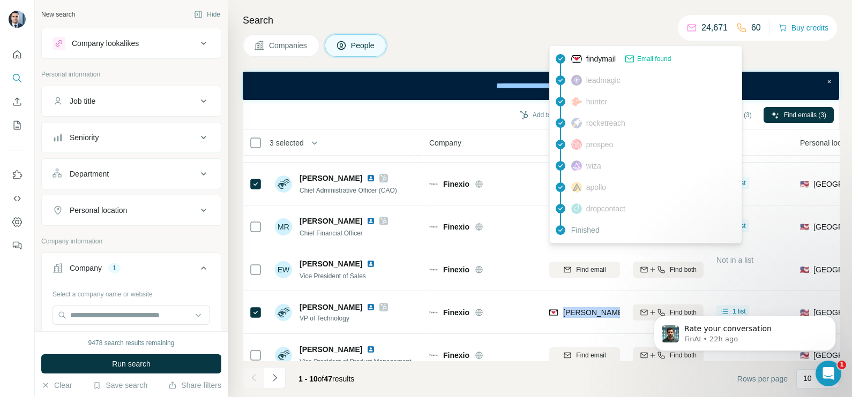
scroll to position [66, 0]
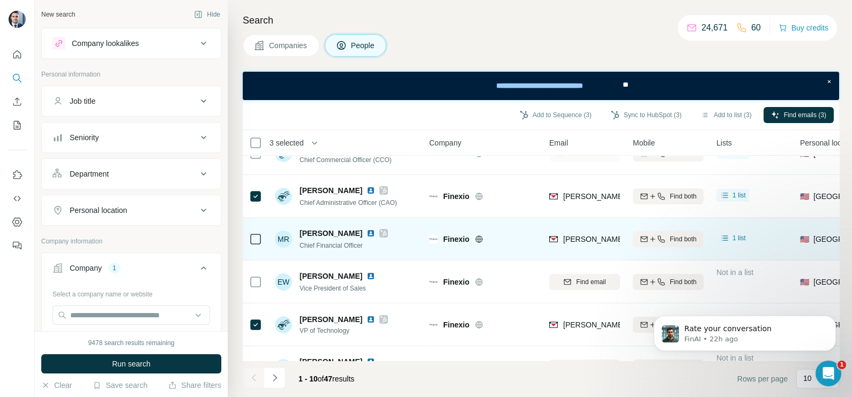
click at [514, 249] on div "Finexio" at bounding box center [482, 238] width 107 height 29
click at [581, 249] on div "mike@finexio.com" at bounding box center [584, 238] width 71 height 29
click at [582, 242] on span "mike@finexio.com" at bounding box center [657, 239] width 189 height 9
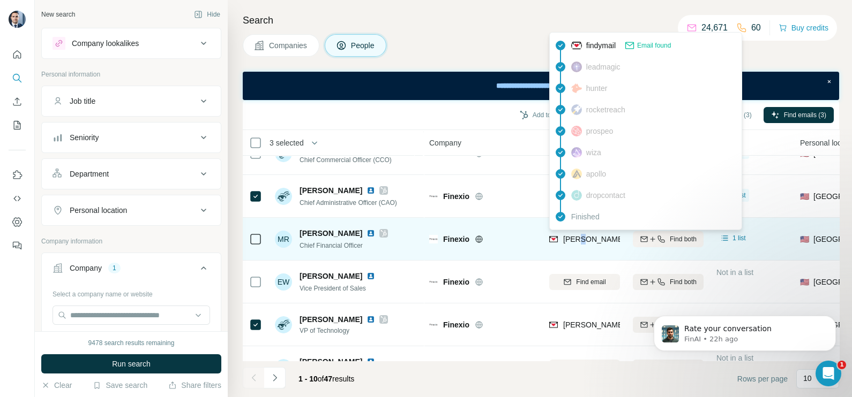
click at [582, 242] on span "mike@finexio.com" at bounding box center [657, 239] width 189 height 9
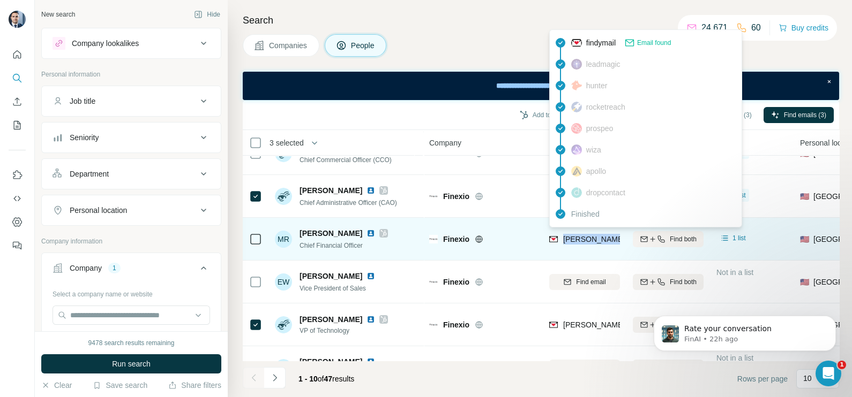
click at [582, 242] on span "mike@finexio.com" at bounding box center [657, 239] width 189 height 9
copy tr "mike@finexio.com"
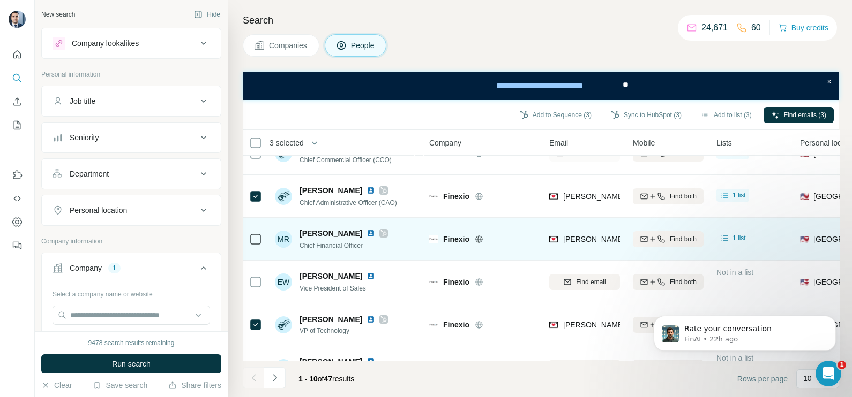
click at [335, 247] on span "Chief Financial Officer" at bounding box center [330, 245] width 63 height 7
copy span "Chief Financial Officer"
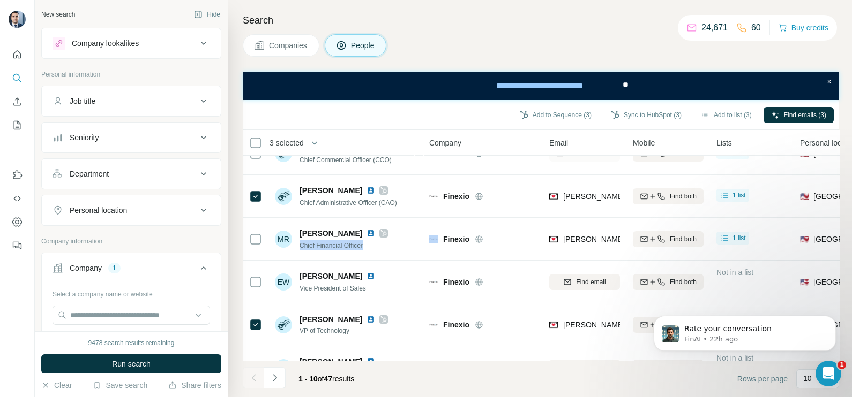
click at [115, 102] on div "Job title" at bounding box center [124, 101] width 145 height 11
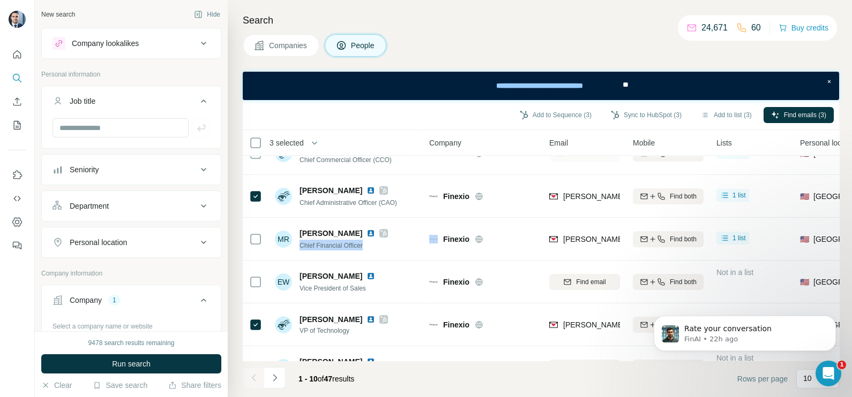
click at [127, 99] on div "Job title" at bounding box center [124, 101] width 145 height 11
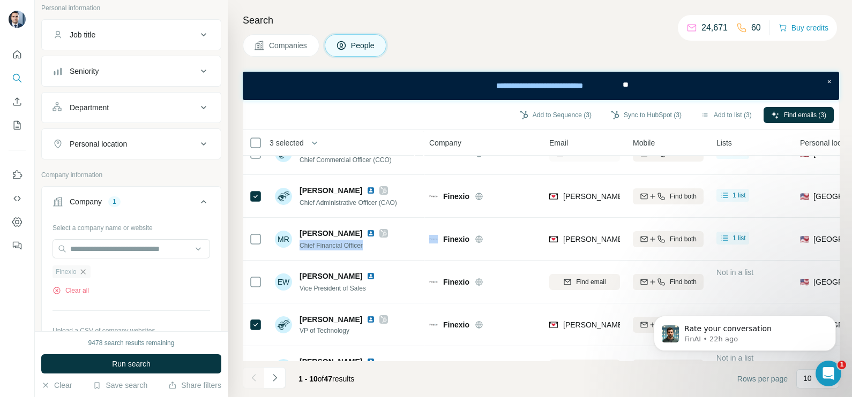
click at [84, 270] on icon "button" at bounding box center [82, 271] width 5 height 5
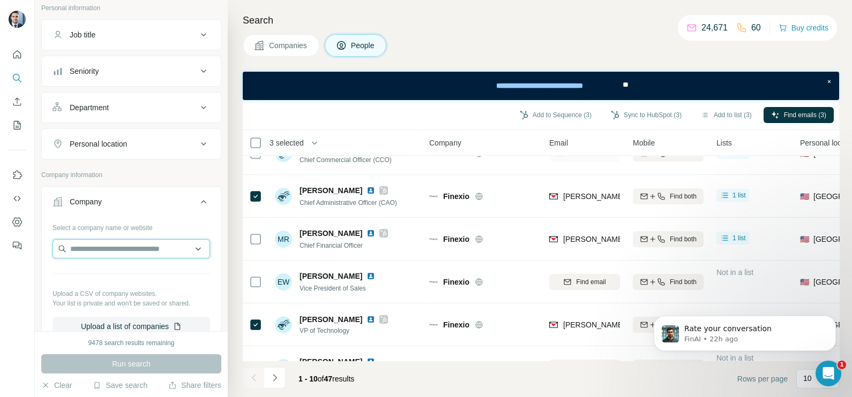
click at [92, 251] on input "text" at bounding box center [130, 248] width 157 height 19
paste input "**********"
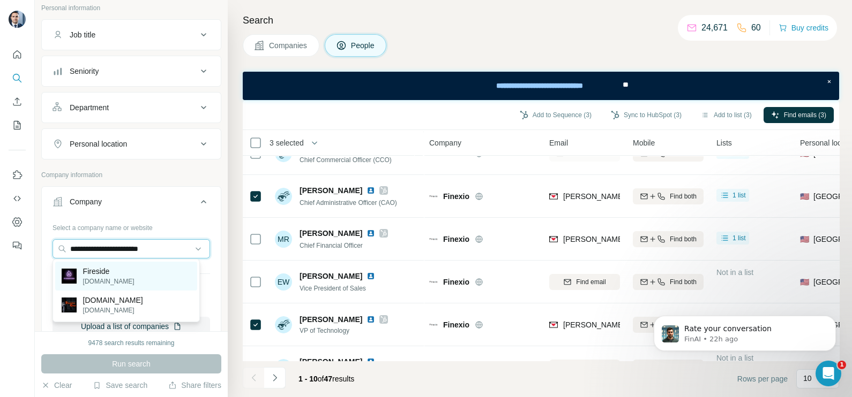
type input "**********"
click at [111, 270] on p "Fireside" at bounding box center [108, 271] width 51 height 11
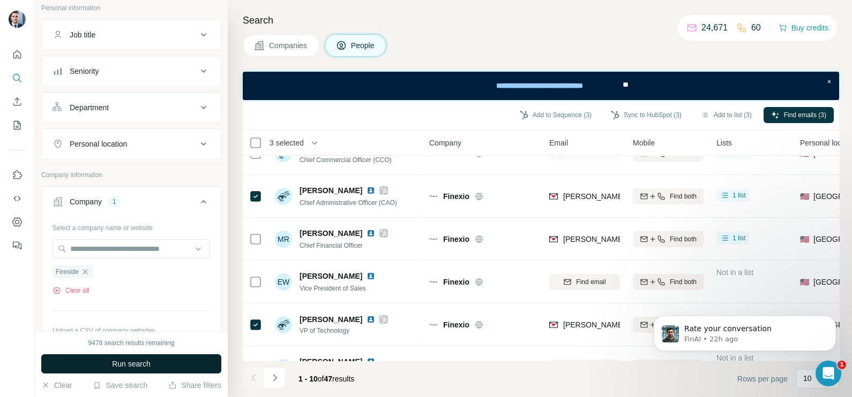
click at [153, 356] on button "Run search" at bounding box center [131, 364] width 180 height 19
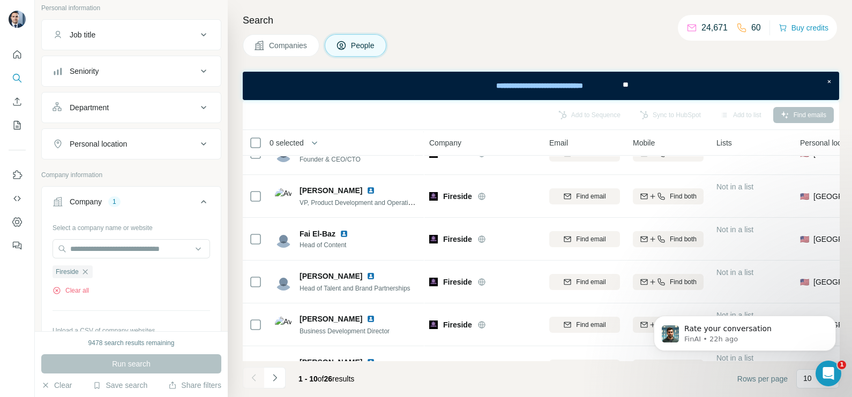
click at [284, 55] on button "Companies" at bounding box center [281, 45] width 77 height 22
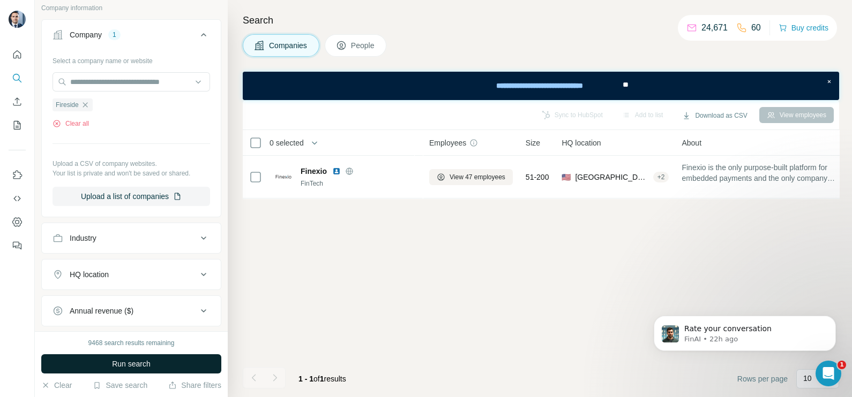
click at [118, 360] on span "Run search" at bounding box center [131, 364] width 39 height 11
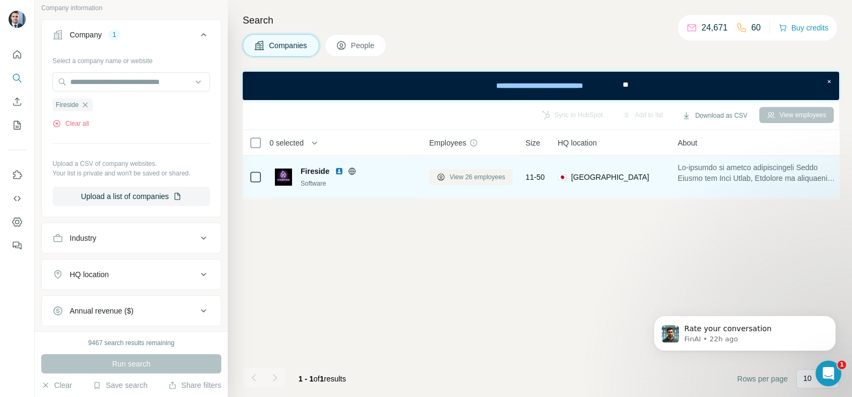
click at [475, 174] on span "View 26 employees" at bounding box center [477, 177] width 56 height 10
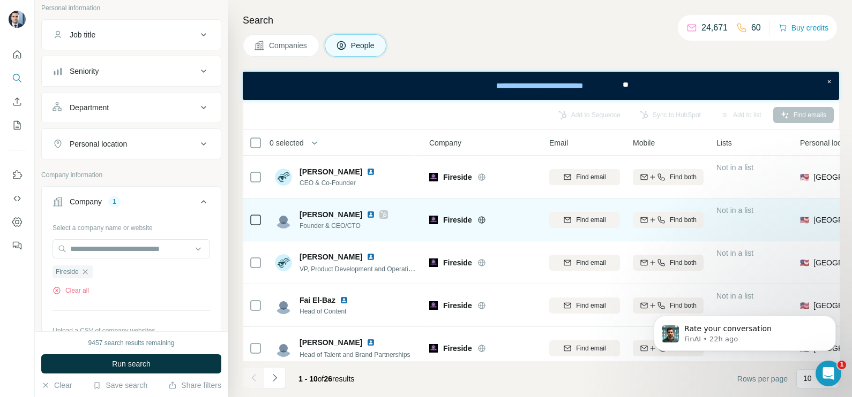
click at [382, 212] on icon at bounding box center [383, 214] width 6 height 9
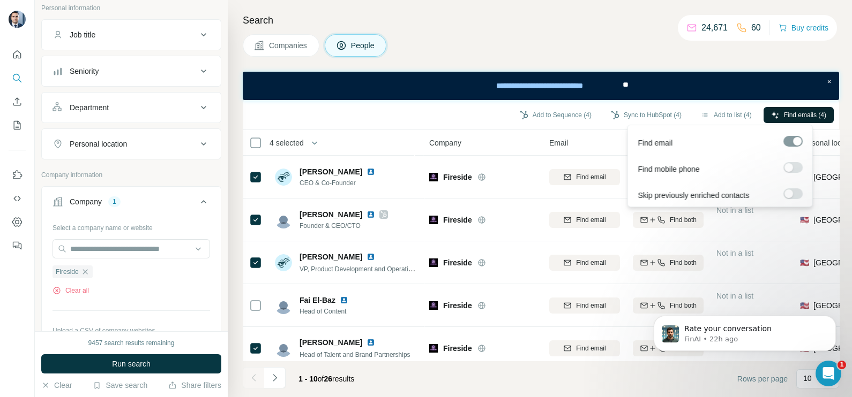
click at [777, 114] on button "Find emails (4)" at bounding box center [798, 115] width 70 height 16
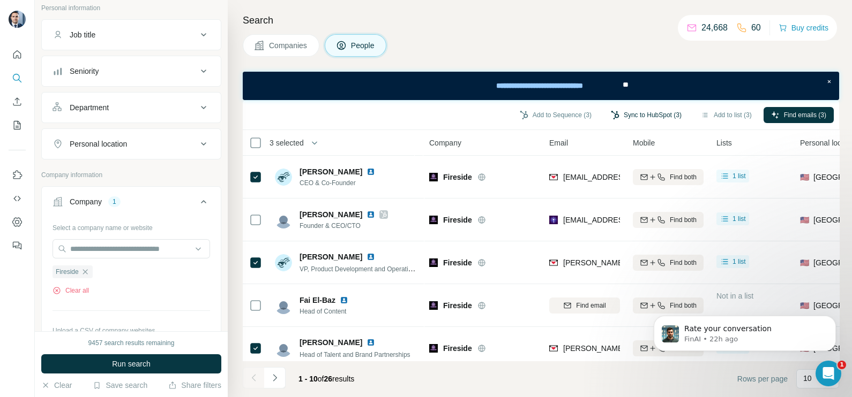
click at [644, 115] on button "Sync to HubSpot (3)" at bounding box center [646, 115] width 86 height 16
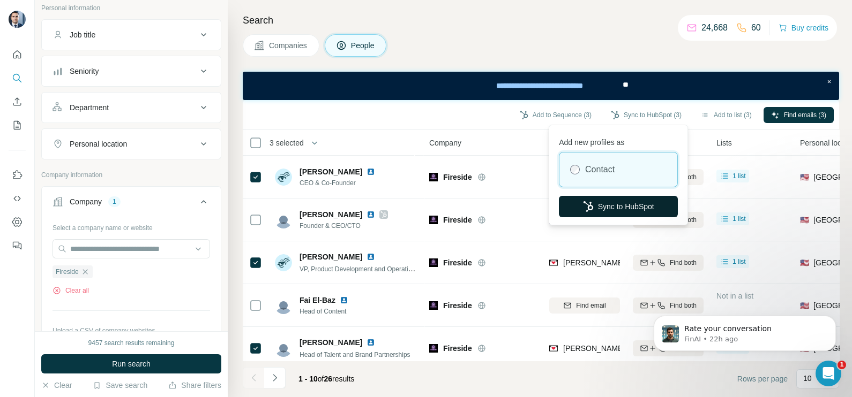
click at [607, 210] on button "Sync to HubSpot" at bounding box center [618, 206] width 119 height 21
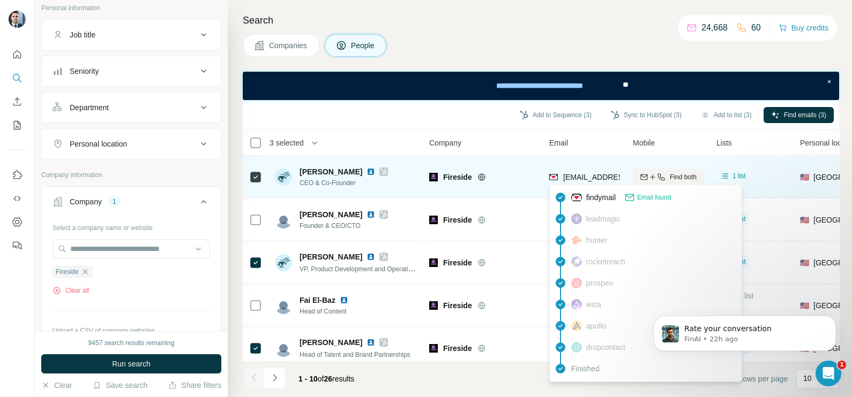
click at [593, 175] on span "falon@firesidechat.com" at bounding box center [626, 177] width 127 height 9
click at [595, 174] on span "falon@firesidechat.com" at bounding box center [626, 177] width 127 height 9
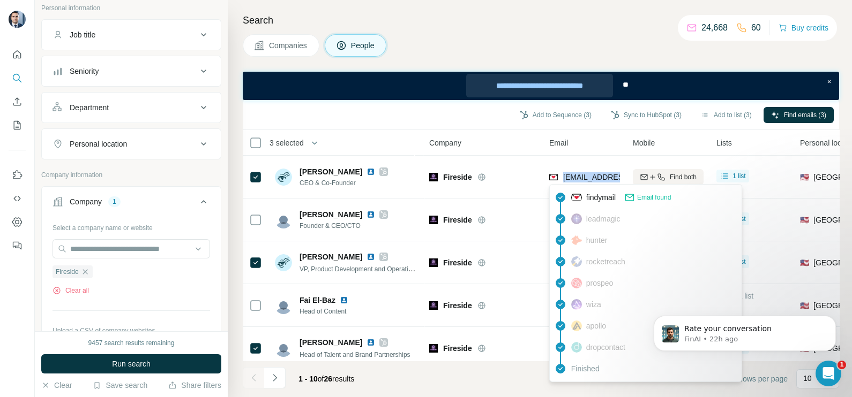
copy tr "falon@firesidechat.com"
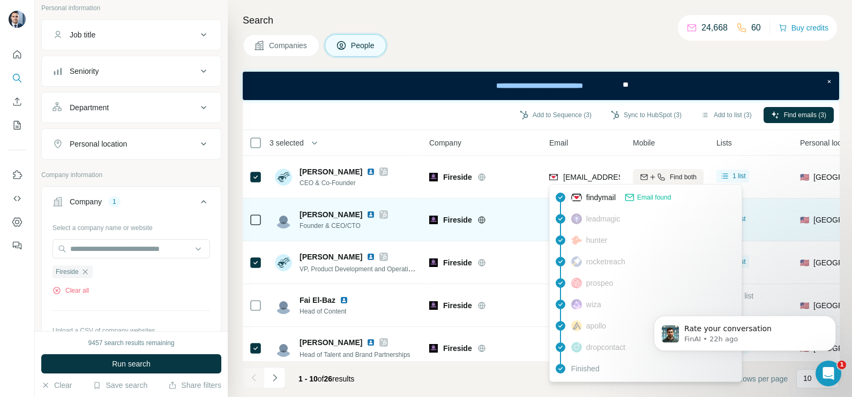
click at [537, 210] on td "Fireside" at bounding box center [483, 220] width 120 height 43
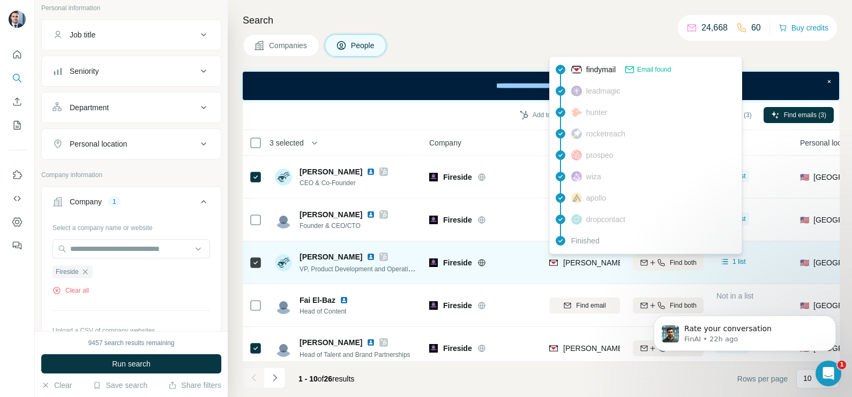
click at [599, 261] on span "david@firesidechat.com" at bounding box center [657, 263] width 189 height 9
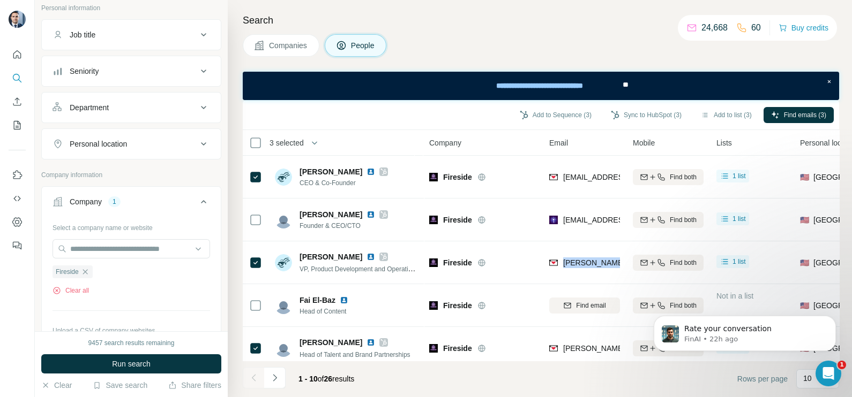
drag, startPoint x: 599, startPoint y: 261, endPoint x: 590, endPoint y: 213, distance: 49.6
click at [599, 261] on span "david@firesidechat.com" at bounding box center [657, 263] width 189 height 9
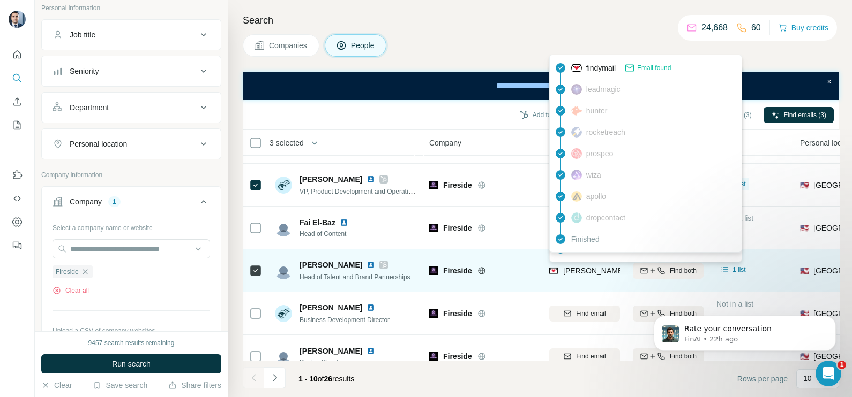
scroll to position [66, 0]
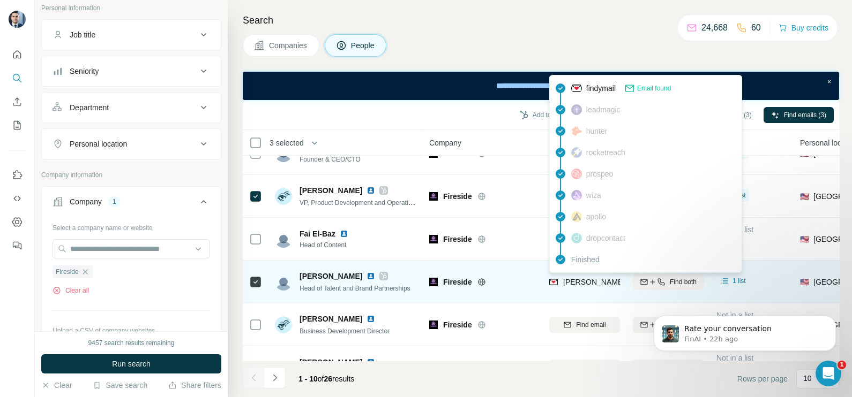
click at [581, 284] on span "kelly@firesidechat.com" at bounding box center [657, 282] width 189 height 9
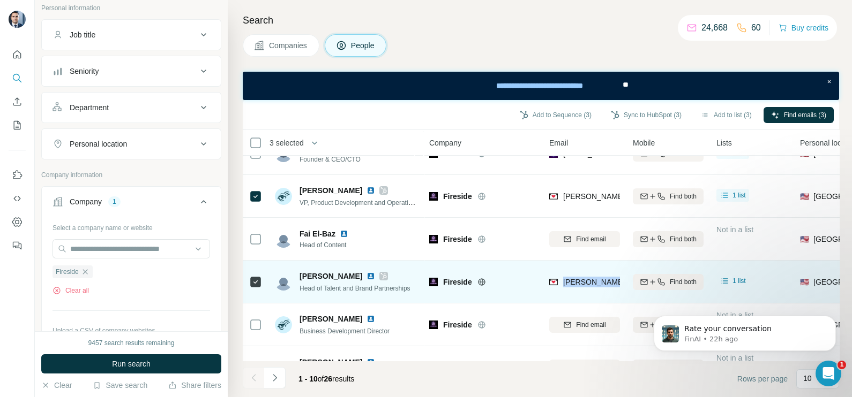
click at [581, 284] on span "kelly@firesidechat.com" at bounding box center [657, 282] width 189 height 9
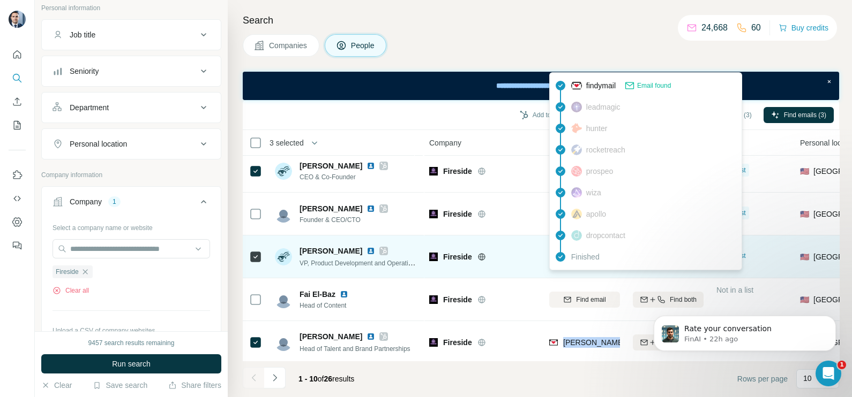
scroll to position [0, 0]
